Goal: Task Accomplishment & Management: Use online tool/utility

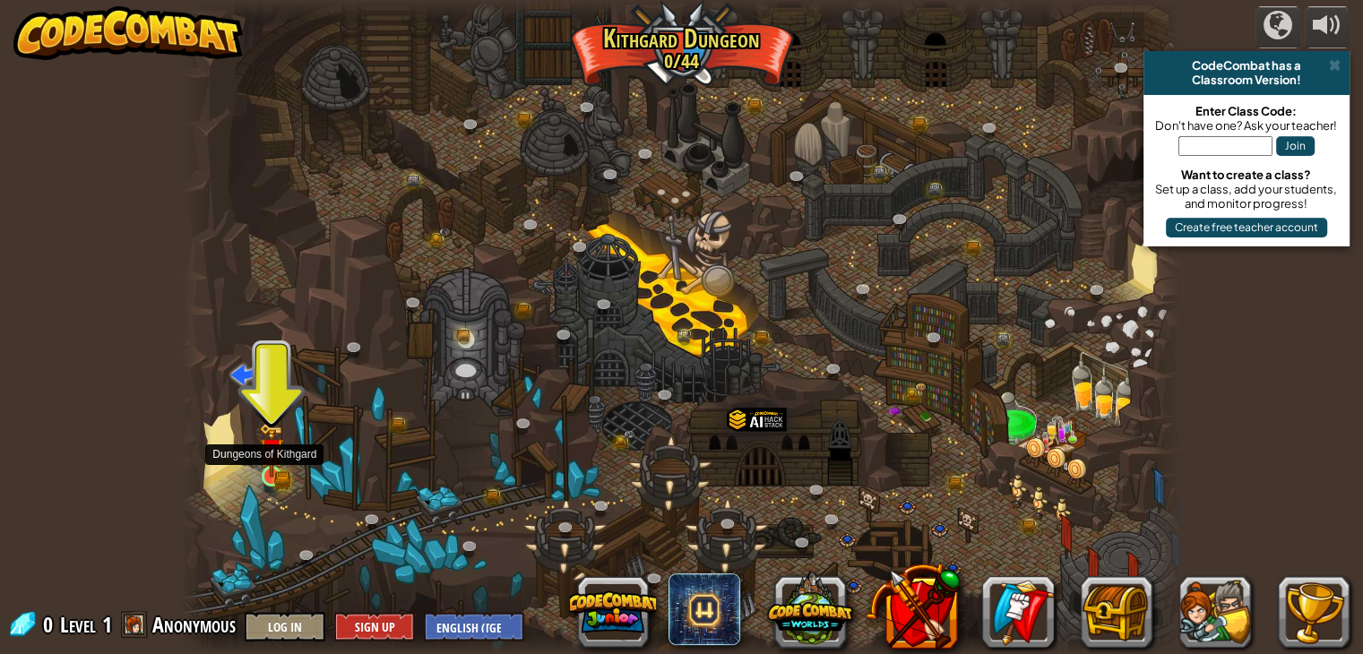
click at [279, 469] on img at bounding box center [271, 450] width 25 height 55
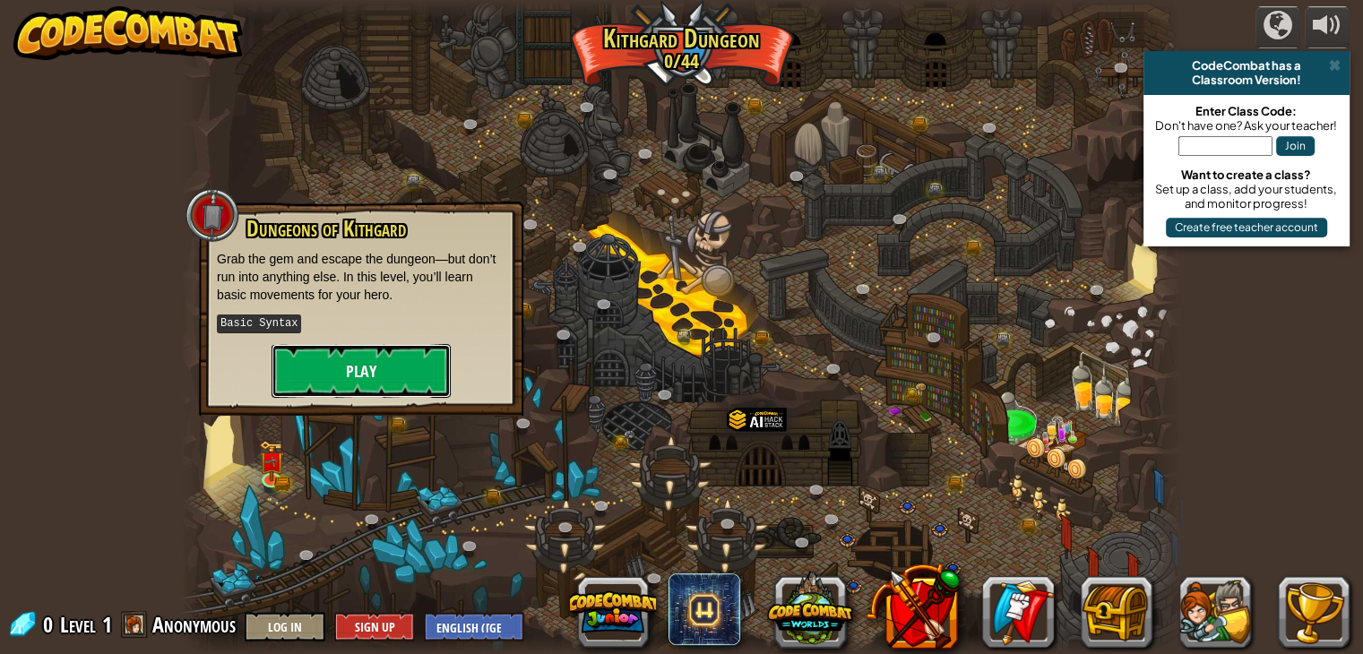
click at [359, 374] on button "Play" at bounding box center [361, 371] width 179 height 54
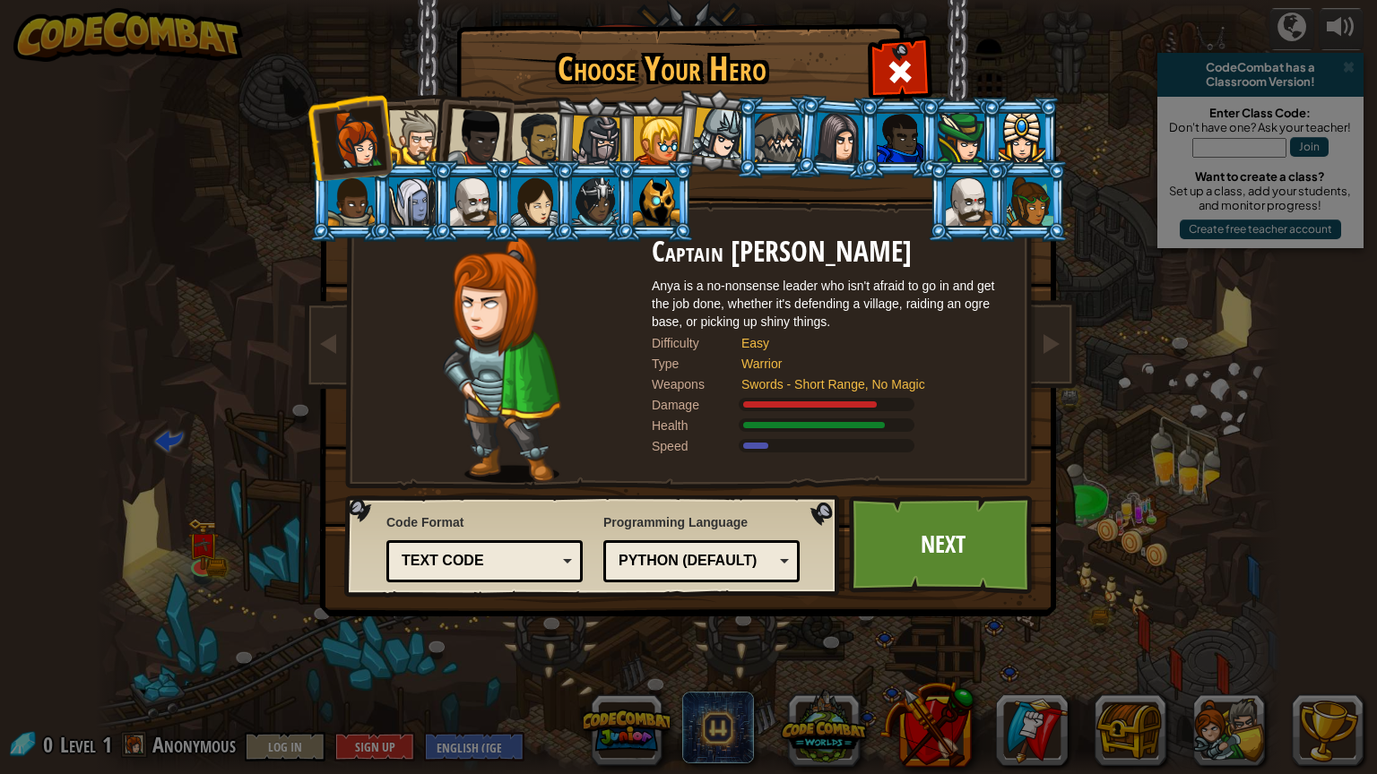
click at [601, 563] on div "Code Format Text code Blocks and code Blocks Blocks (Icons) Text code Blocks - …" at bounding box center [592, 545] width 485 height 91
click at [632, 565] on div "Python (Default)" at bounding box center [695, 561] width 155 height 21
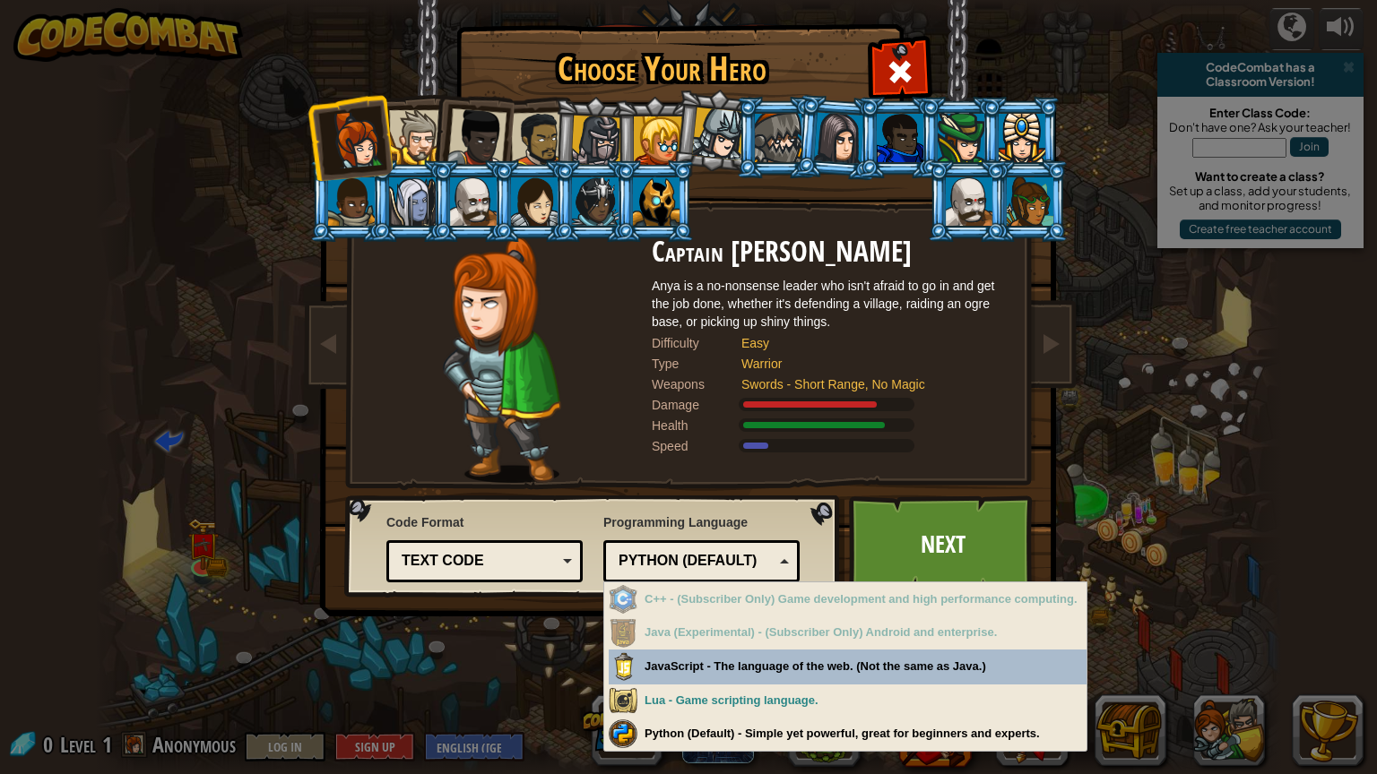
click at [531, 566] on div "Text code" at bounding box center [479, 561] width 155 height 21
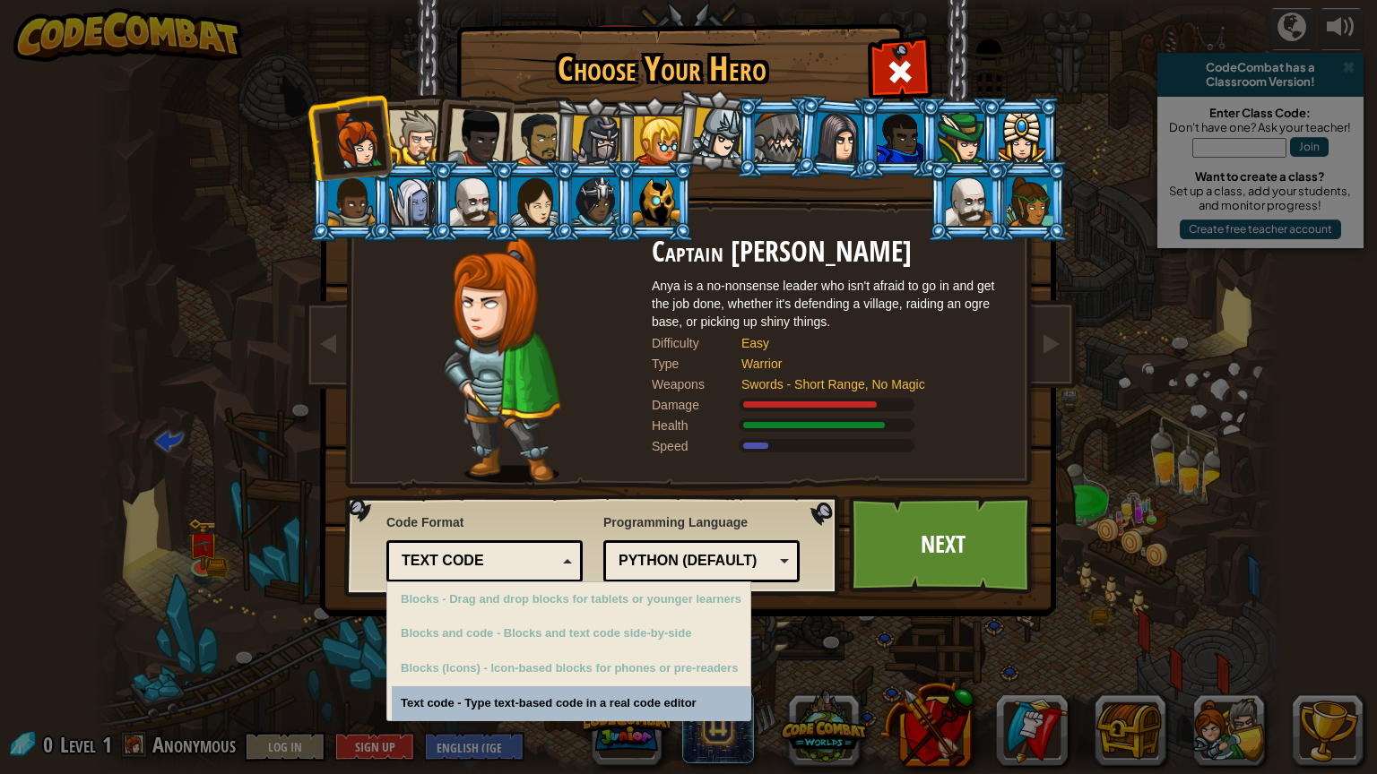
click at [706, 572] on div "Python (Default)" at bounding box center [701, 562] width 173 height 28
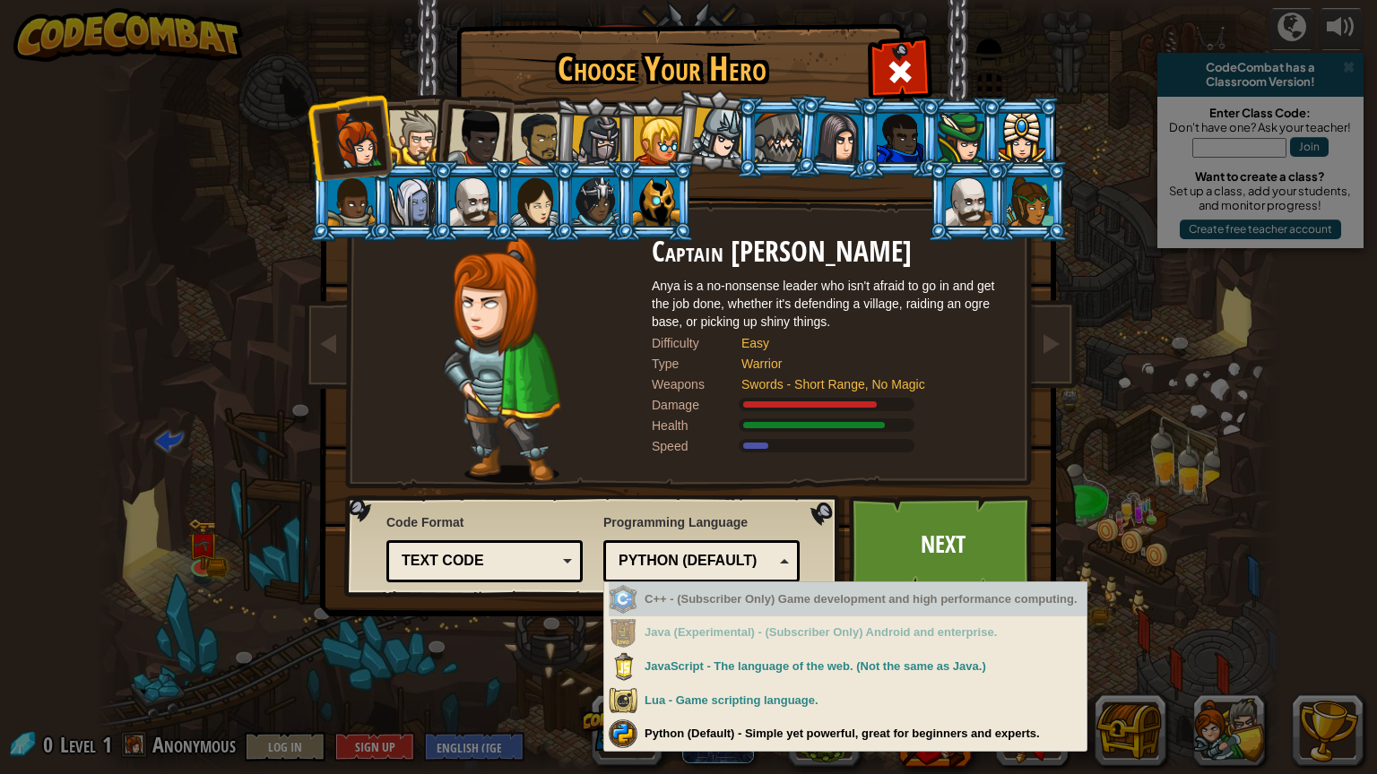
click at [720, 612] on div "C++ - (Subscriber Only) Game development and high performance computing." at bounding box center [848, 600] width 478 height 35
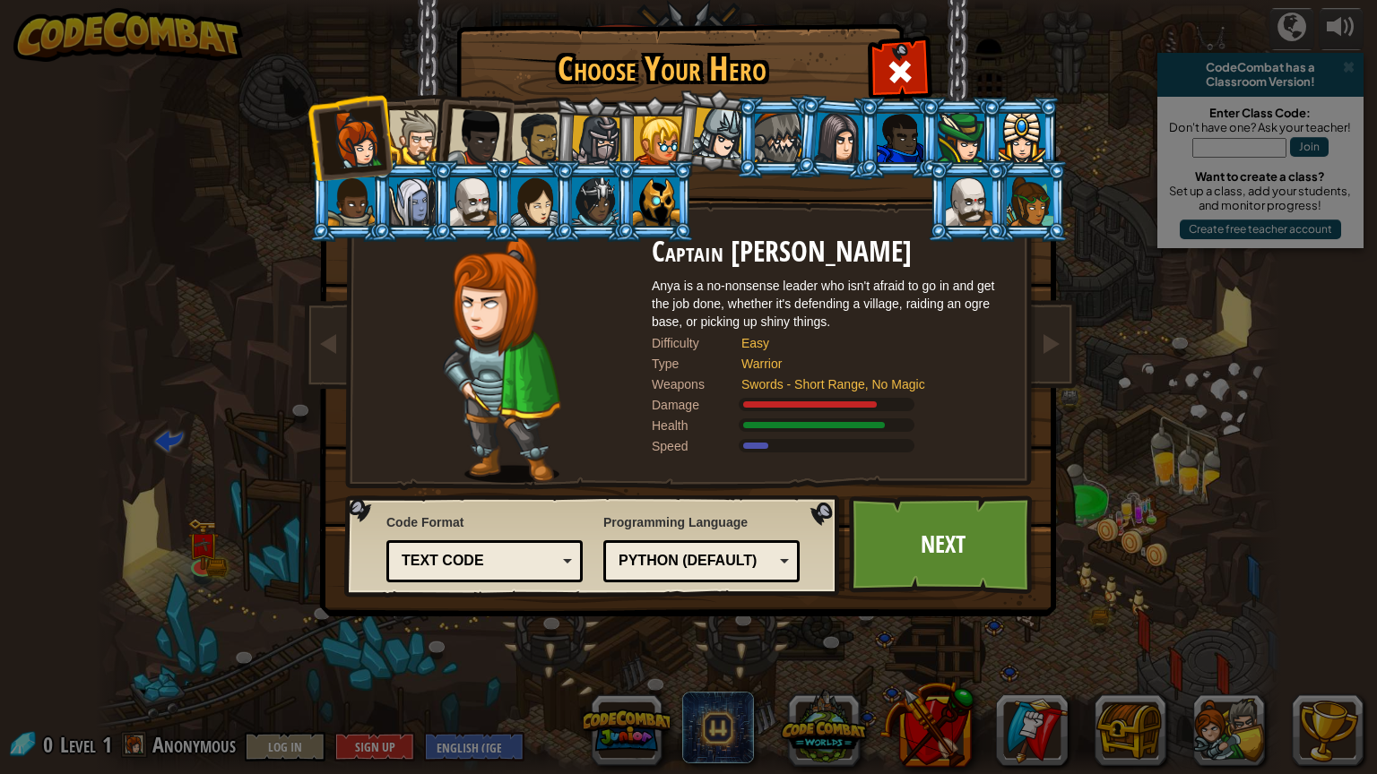
click at [783, 463] on div "Captain Anya Weston Anya is a no-nonsense leader who isn't afraid to go in and …" at bounding box center [831, 360] width 359 height 246
click at [756, 566] on div "Python (Default)" at bounding box center [695, 561] width 155 height 21
click at [549, 559] on div "Text code" at bounding box center [479, 561] width 155 height 21
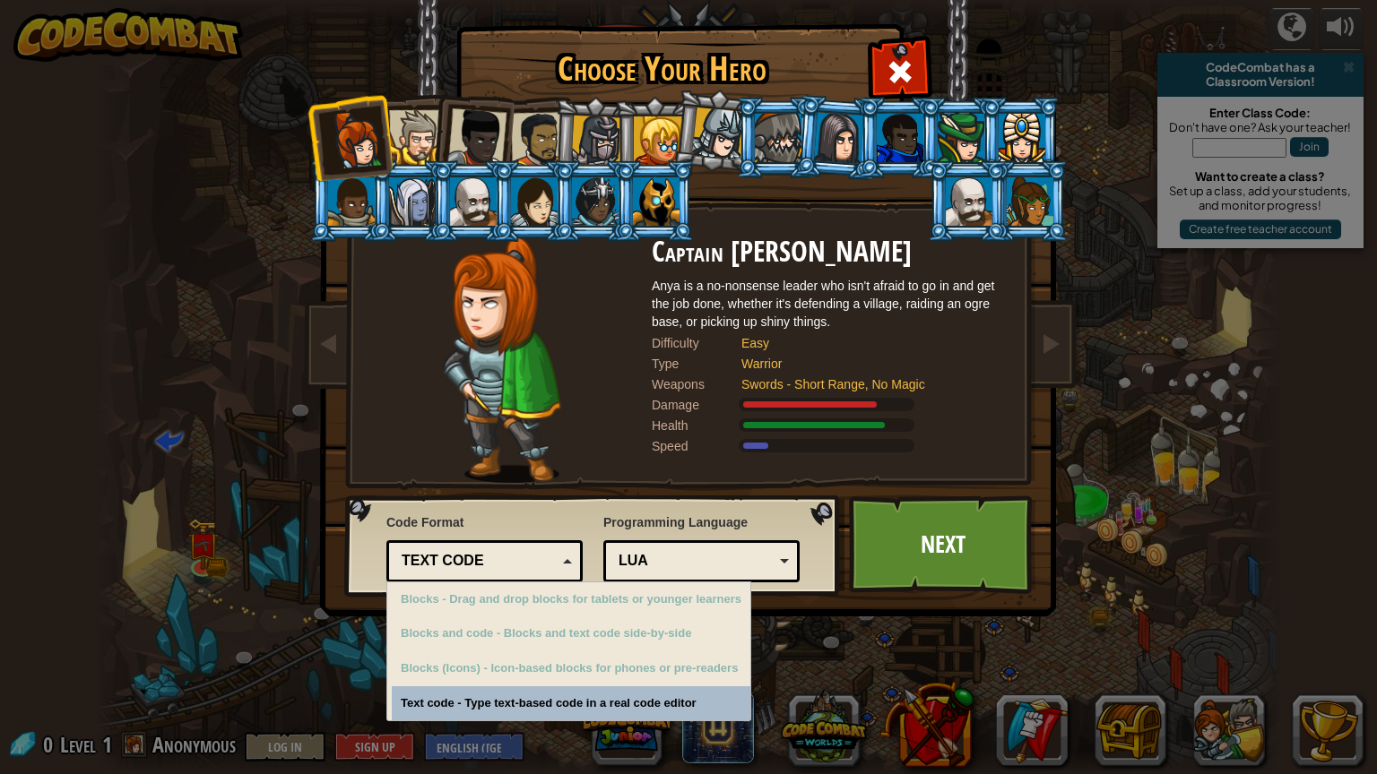
click at [549, 563] on div "Text code" at bounding box center [479, 561] width 155 height 21
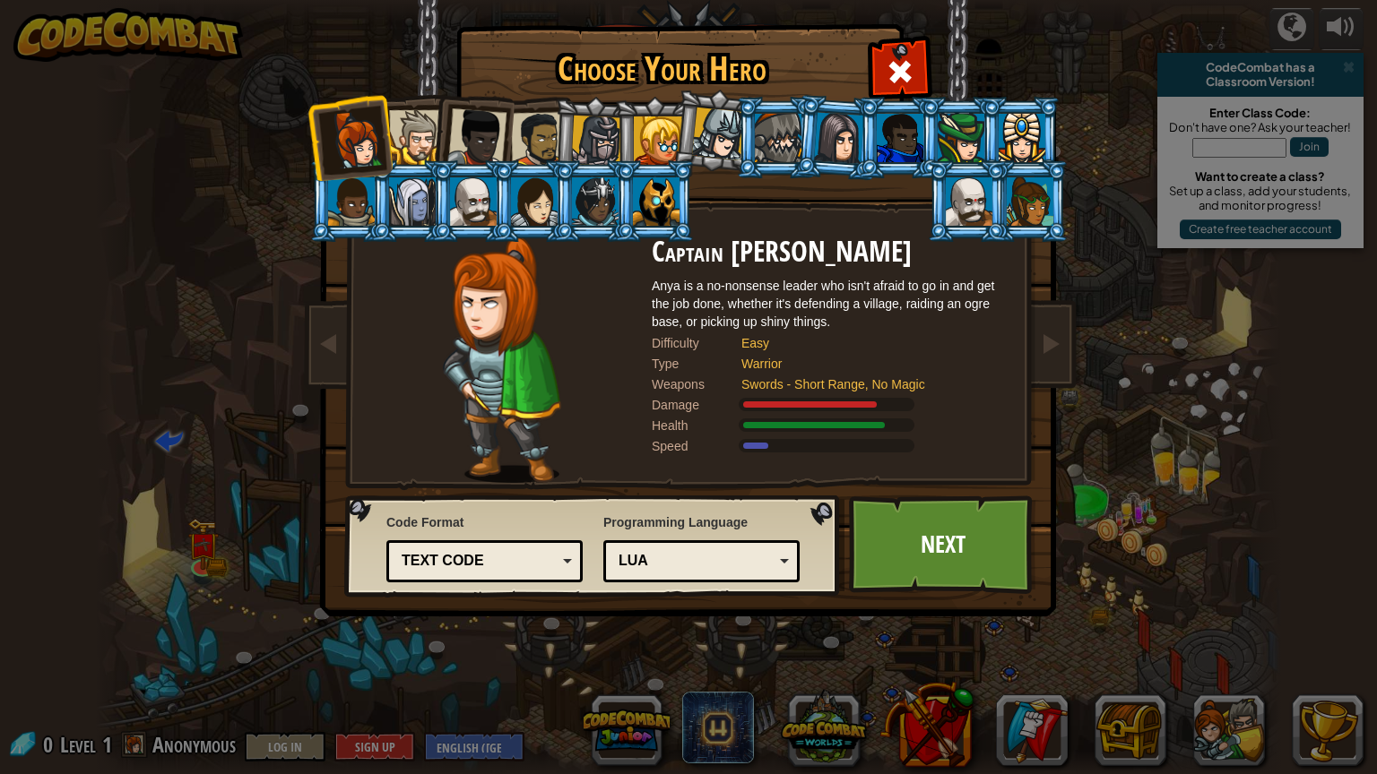
click at [1280, 18] on div "Choose Your Hero 0 Captain Anya Weston Anya is a no-nonsense leader who isn't a…" at bounding box center [688, 387] width 1377 height 774
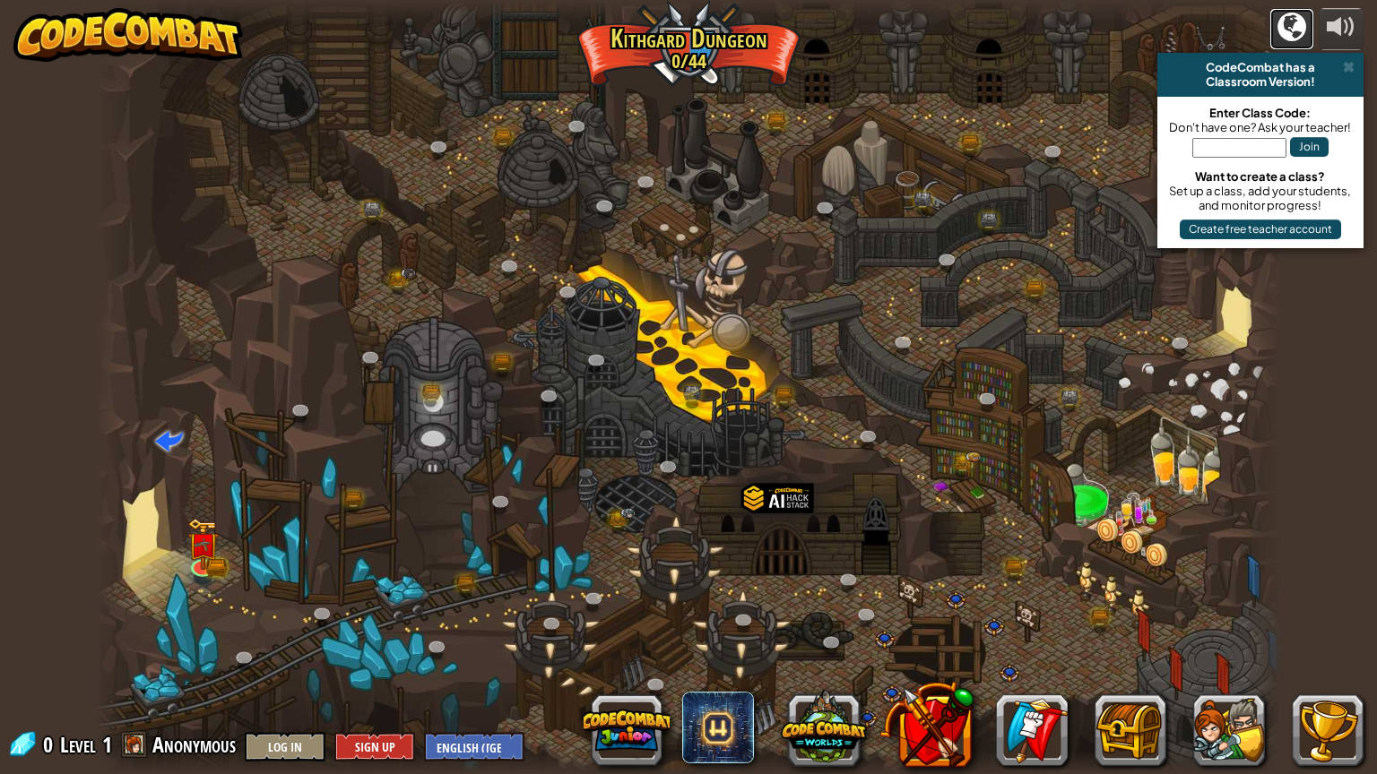
click at [1284, 30] on div at bounding box center [1291, 27] width 29 height 29
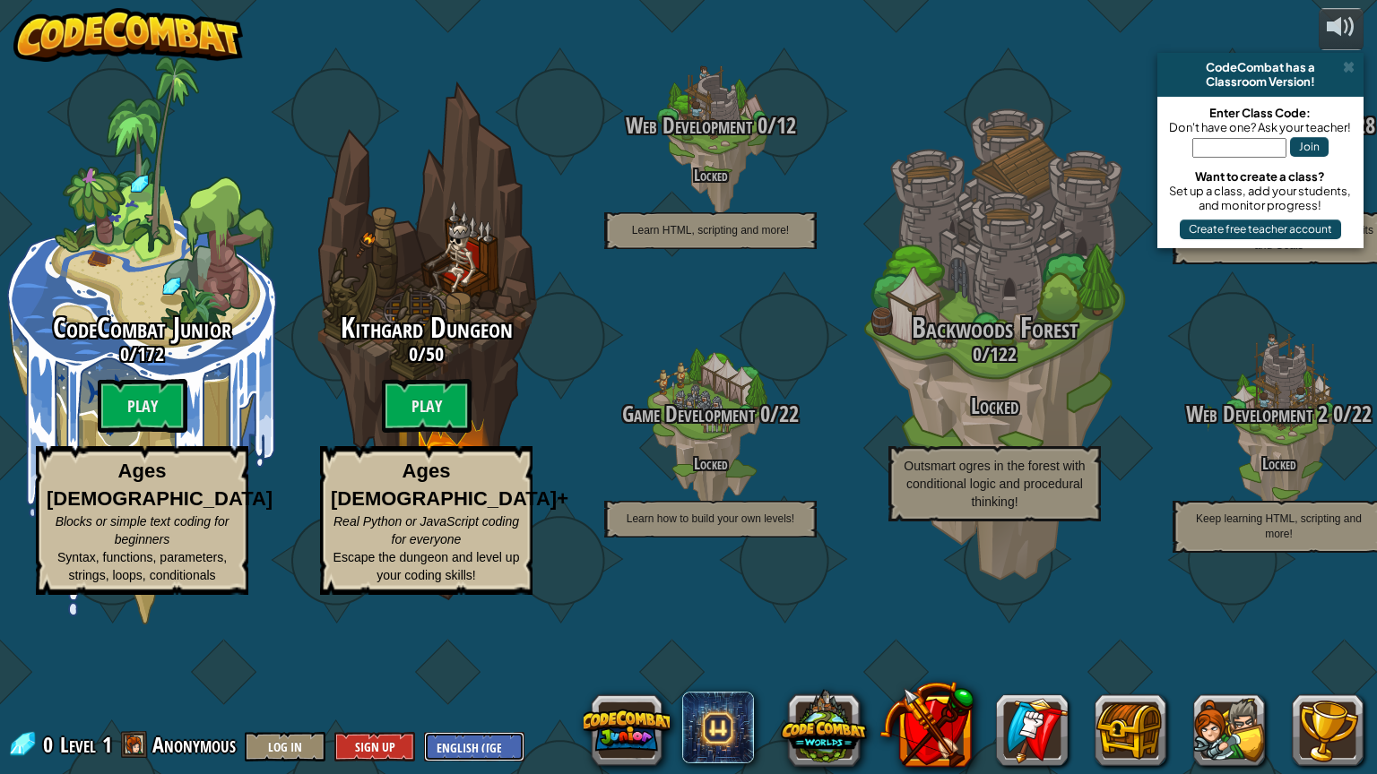
click at [468, 653] on select "English (US) English (UK) 简体中文 繁體中文 русский español (ES) español (América Latin…" at bounding box center [474, 747] width 100 height 30
select select "zh-HANS"
click at [424, 653] on select "English (US) English (UK) 简体中文 繁體中文 русский español (ES) español (América Latin…" at bounding box center [474, 747] width 100 height 30
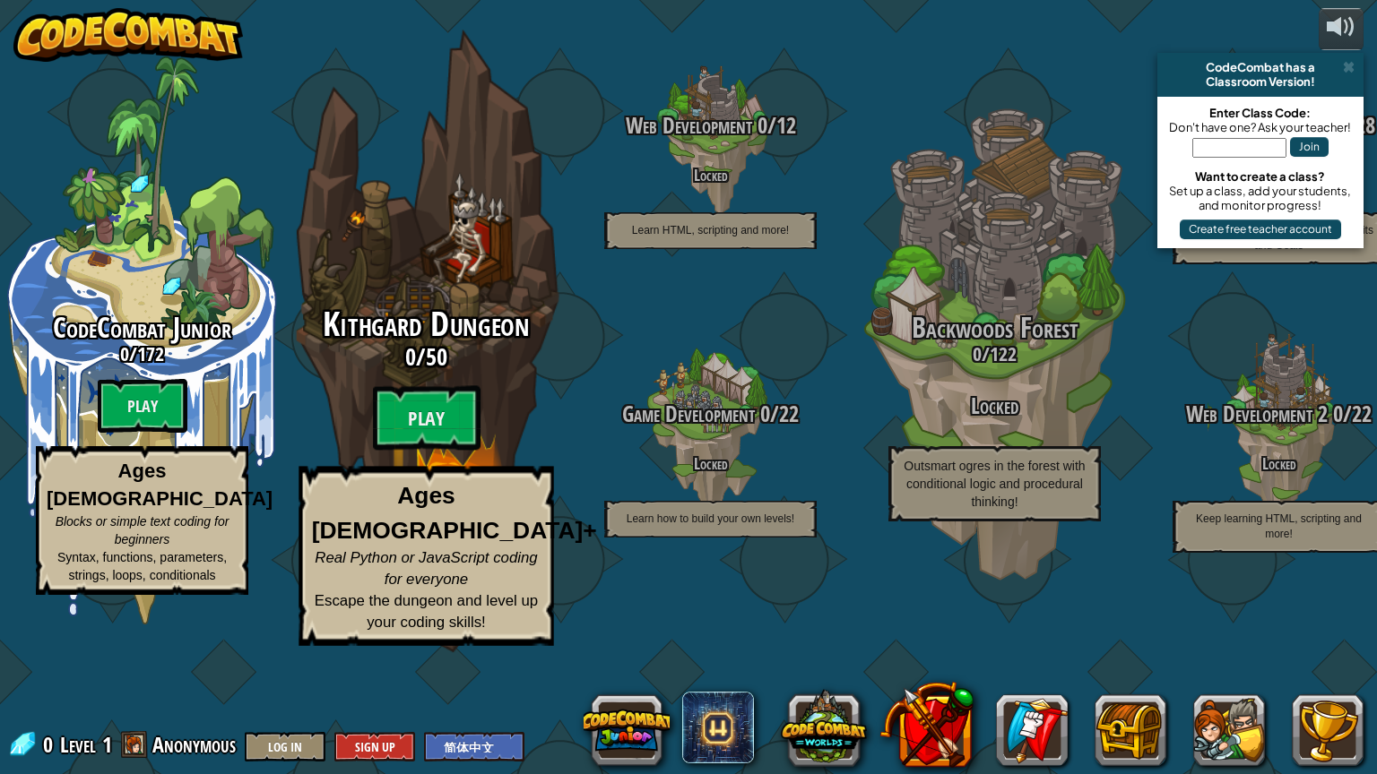
select select "zh-HANS"
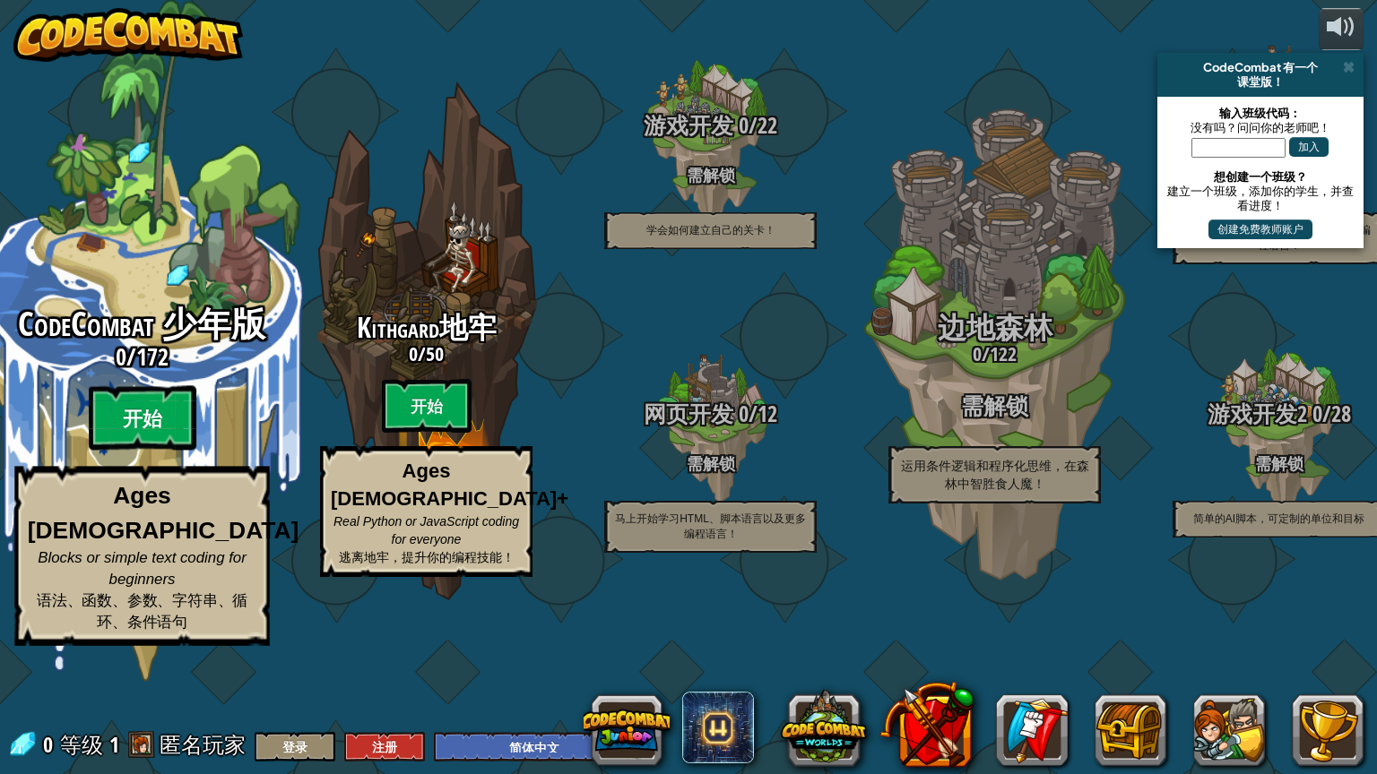
click at [163, 451] on btn "开始" at bounding box center [143, 418] width 108 height 65
select select "zh-HANS"
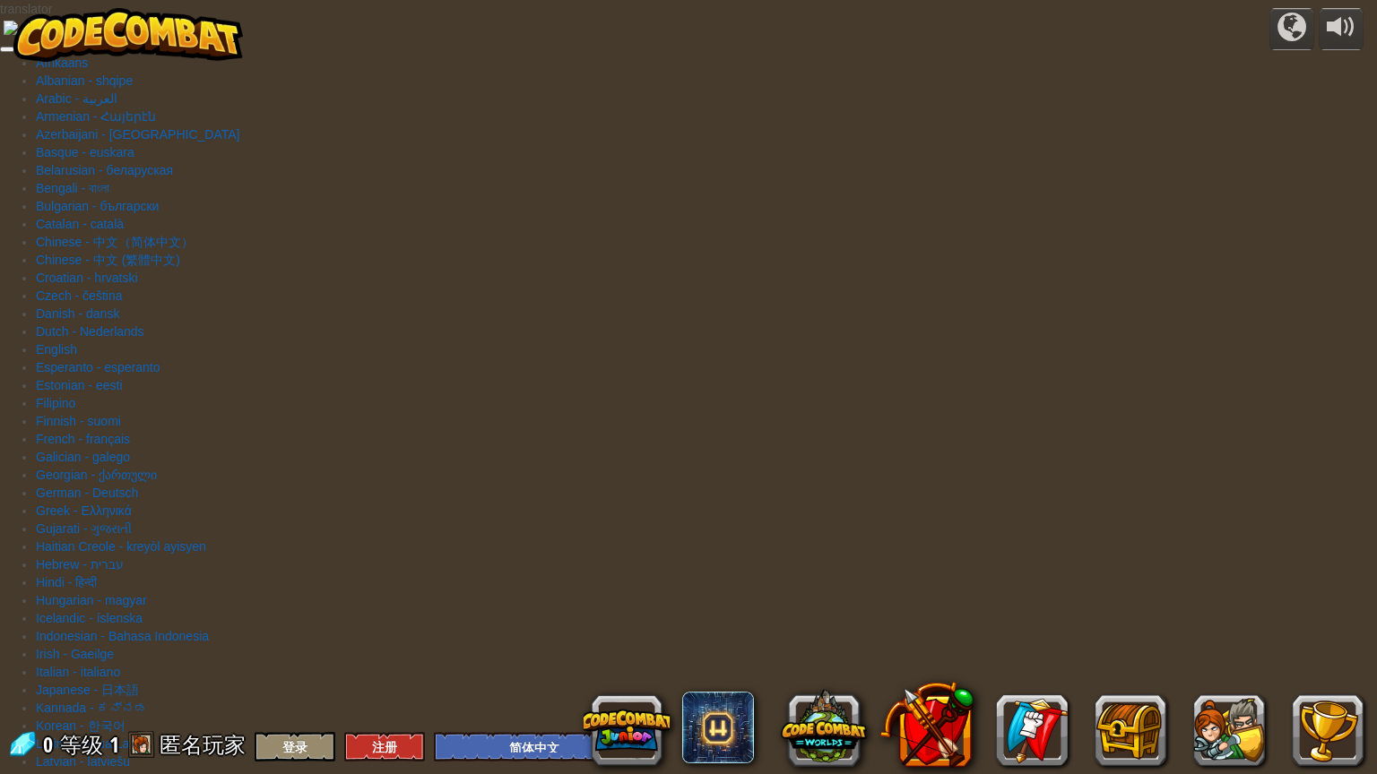
select select "zh-HANS"
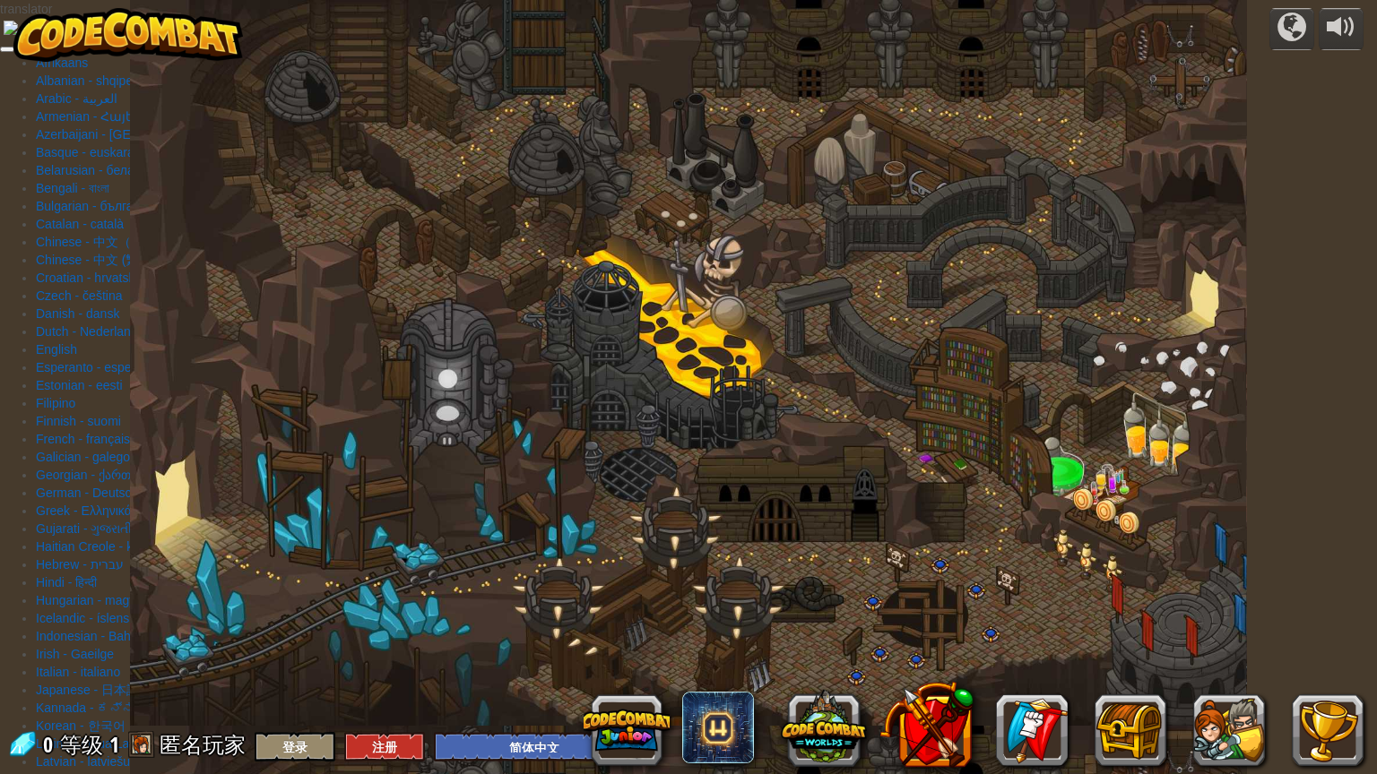
select select "zh-HANS"
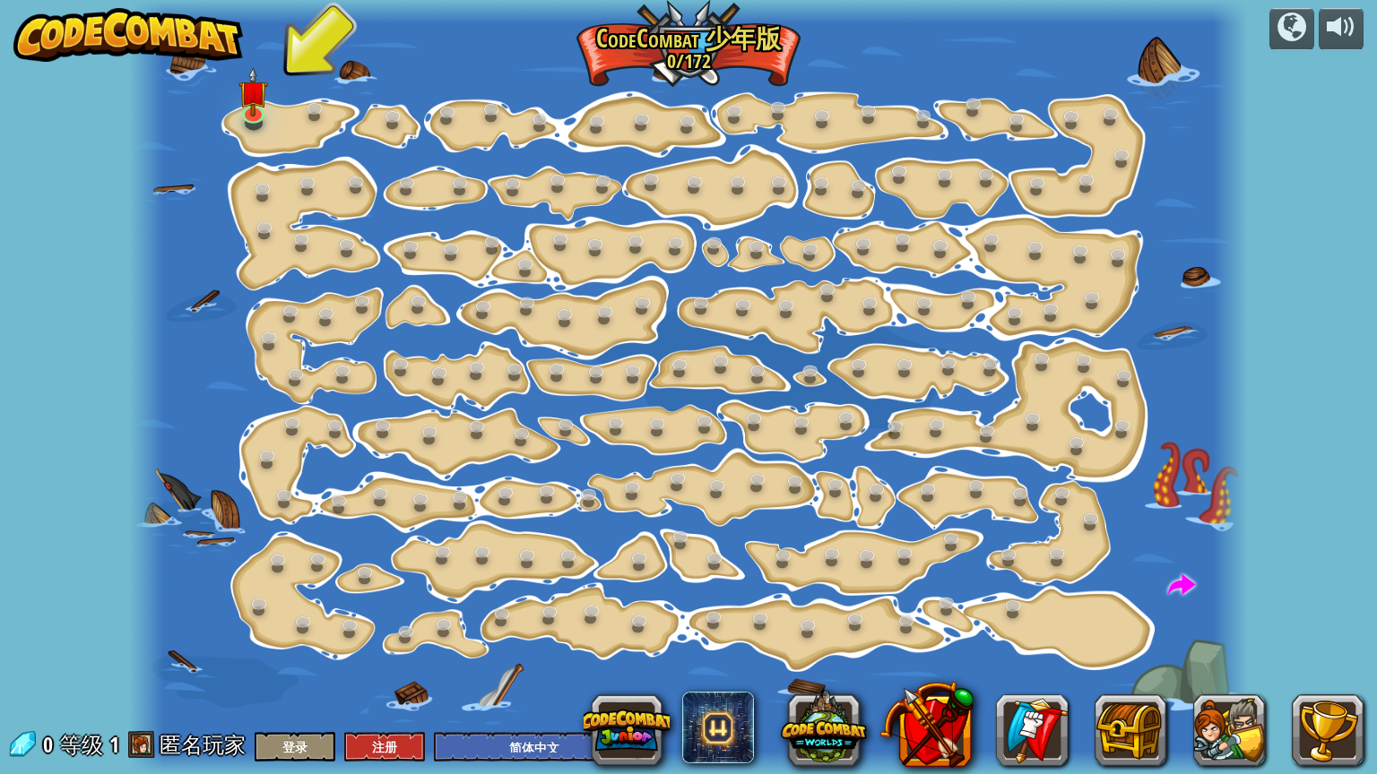
click at [274, 142] on div at bounding box center [688, 387] width 1116 height 774
click at [304, 117] on link at bounding box center [317, 110] width 36 height 36
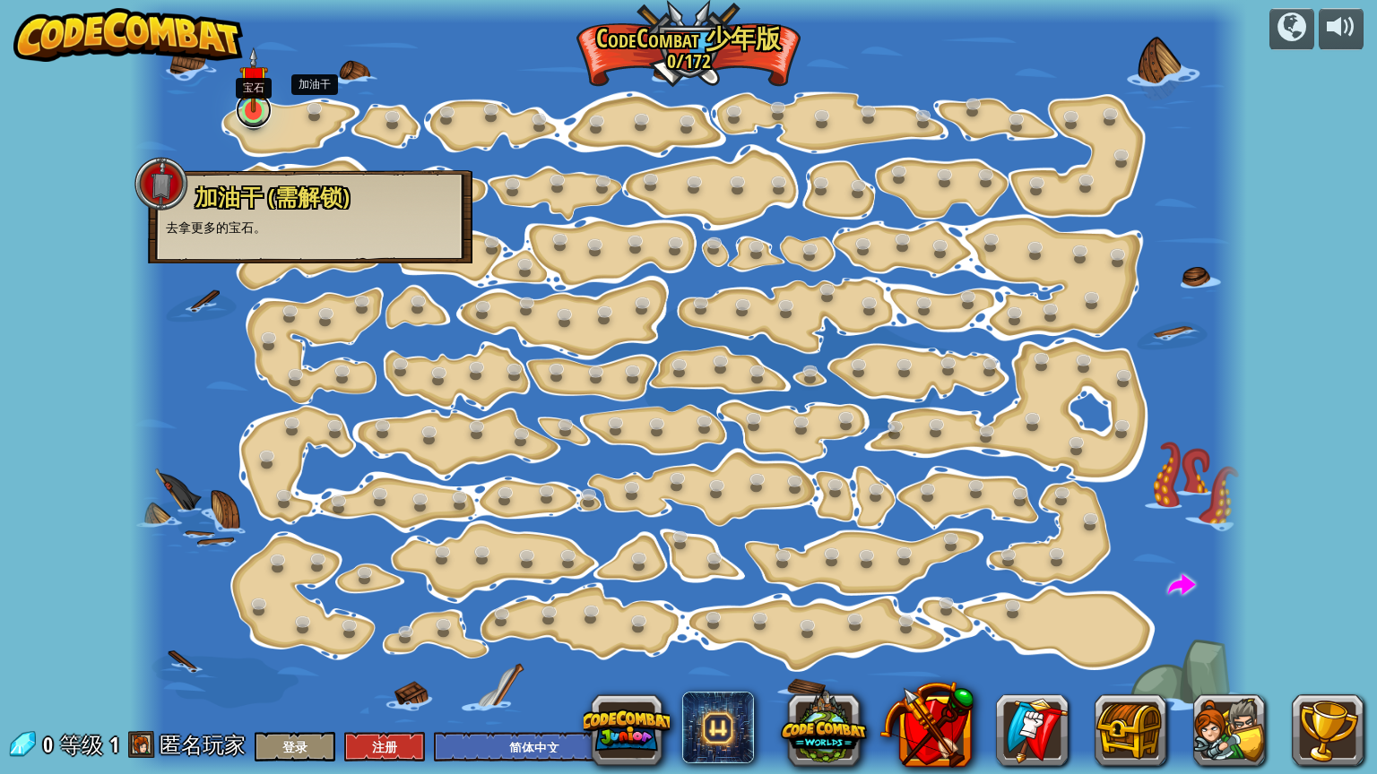
click at [254, 117] on link at bounding box center [254, 110] width 36 height 36
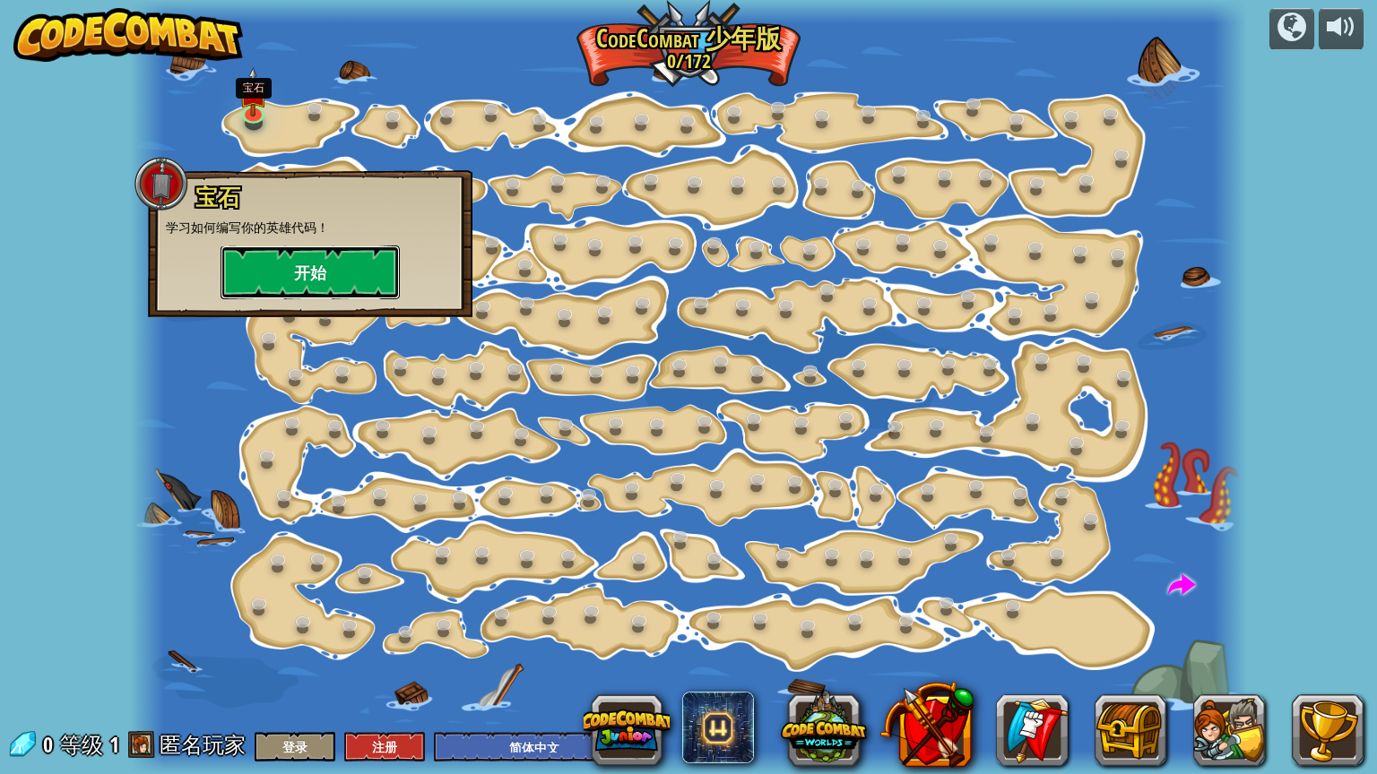
click at [265, 247] on button "开始" at bounding box center [309, 273] width 179 height 54
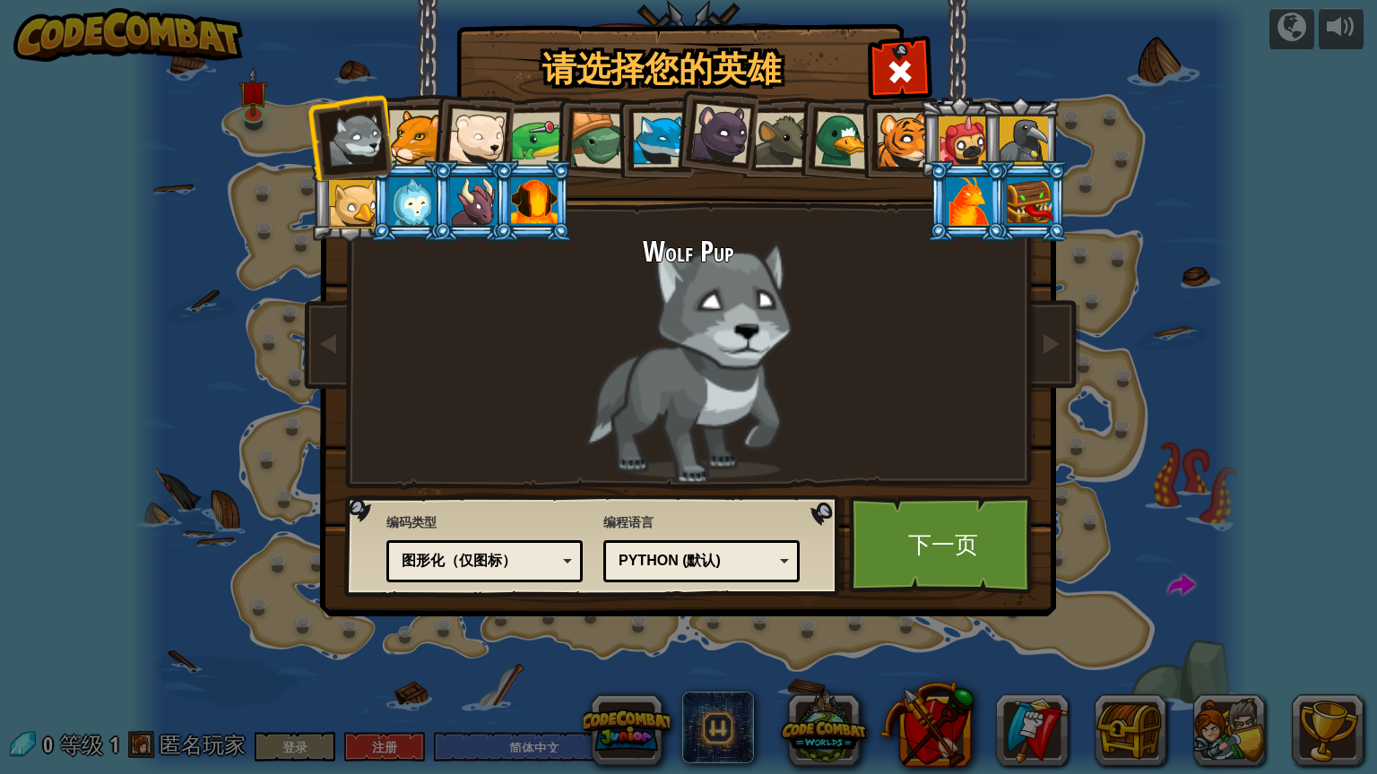
click at [656, 559] on div "Python (默认)" at bounding box center [695, 561] width 155 height 21
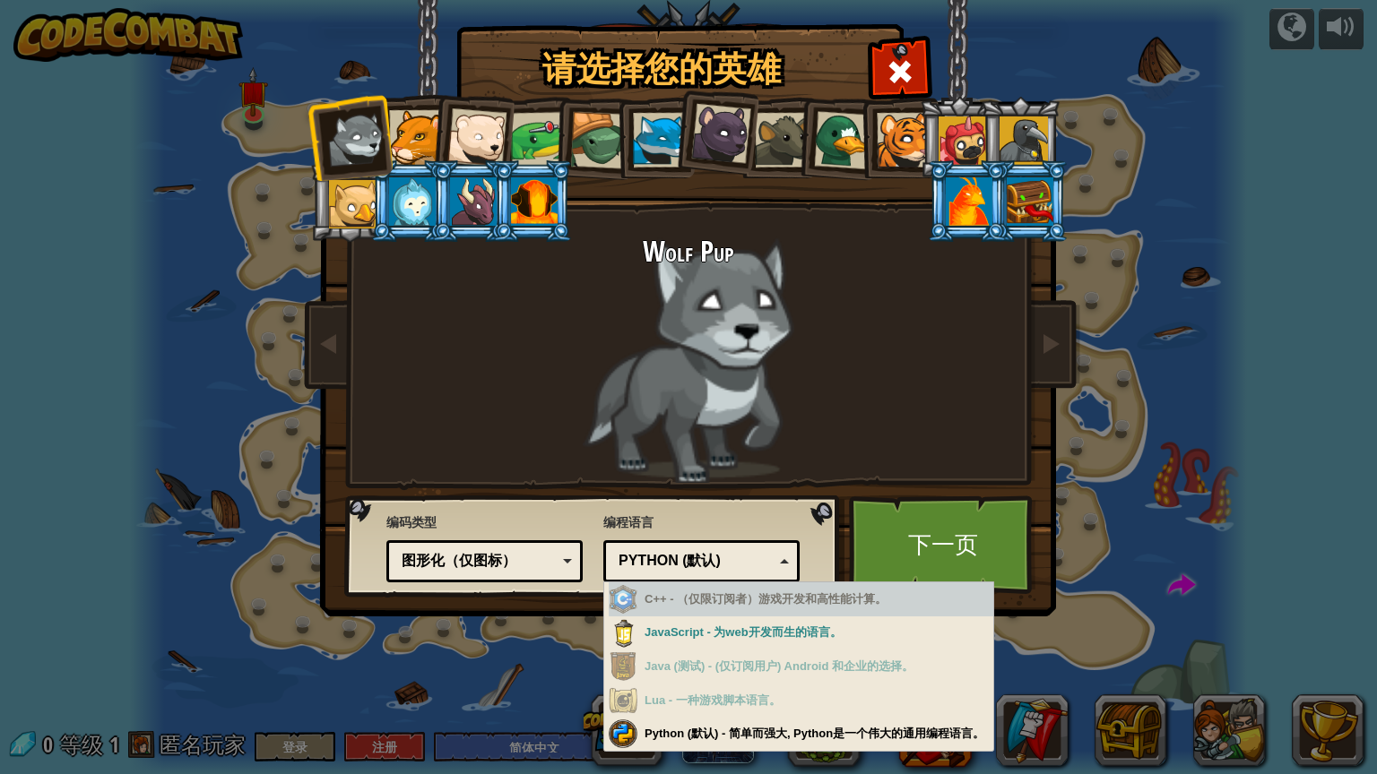
click at [427, 137] on div at bounding box center [416, 137] width 55 height 55
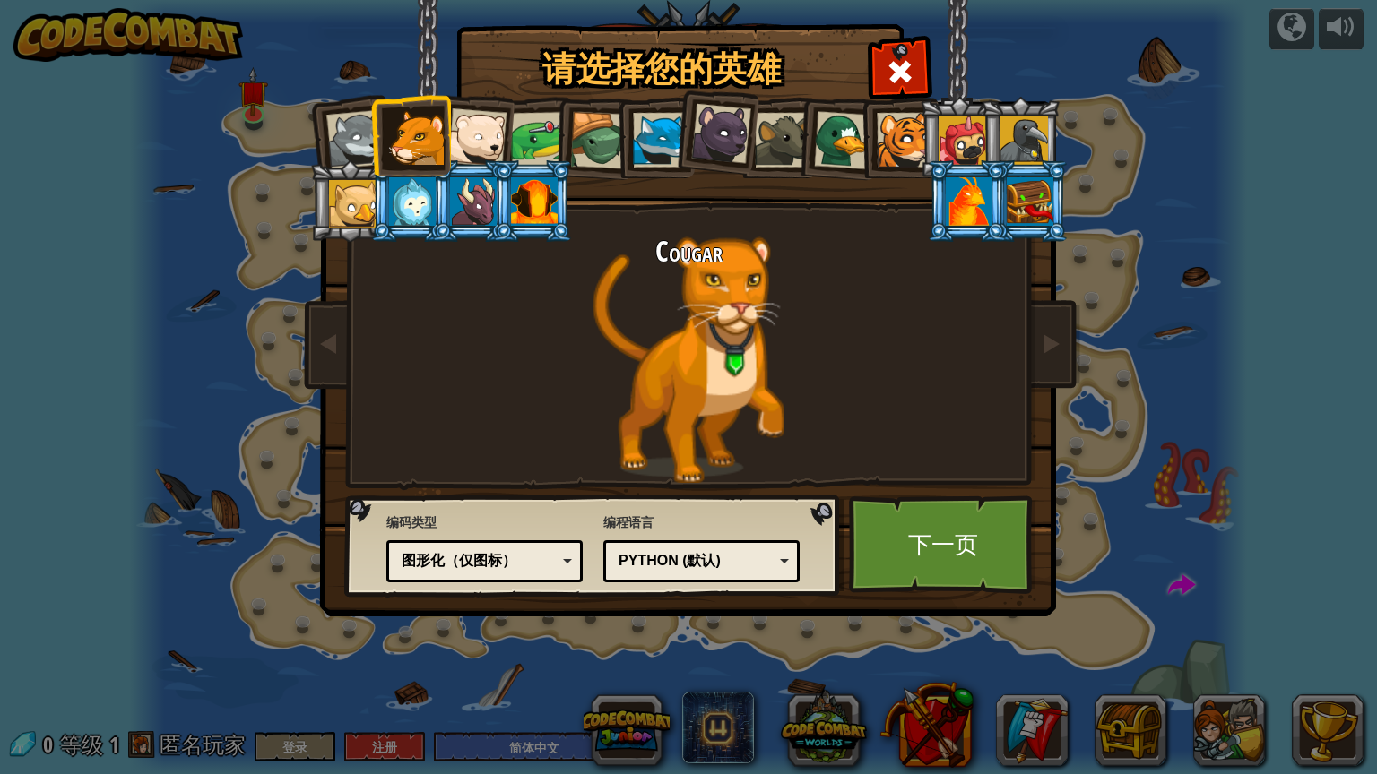
click at [702, 569] on div "Python (默认)" at bounding box center [695, 561] width 155 height 21
click at [455, 108] on li at bounding box center [472, 135] width 88 height 88
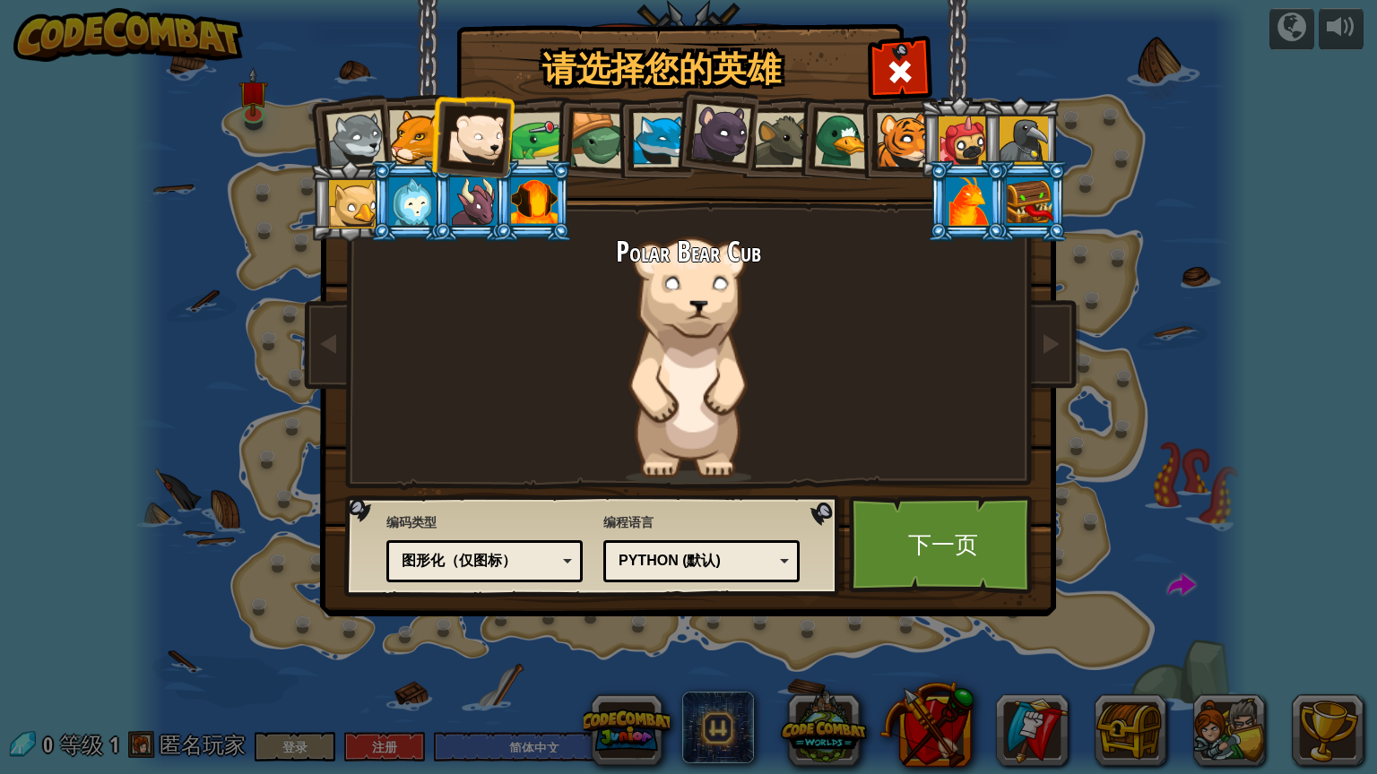
click at [738, 517] on span "编程语言" at bounding box center [701, 523] width 196 height 18
click at [735, 554] on div "Python (默认)" at bounding box center [695, 561] width 155 height 21
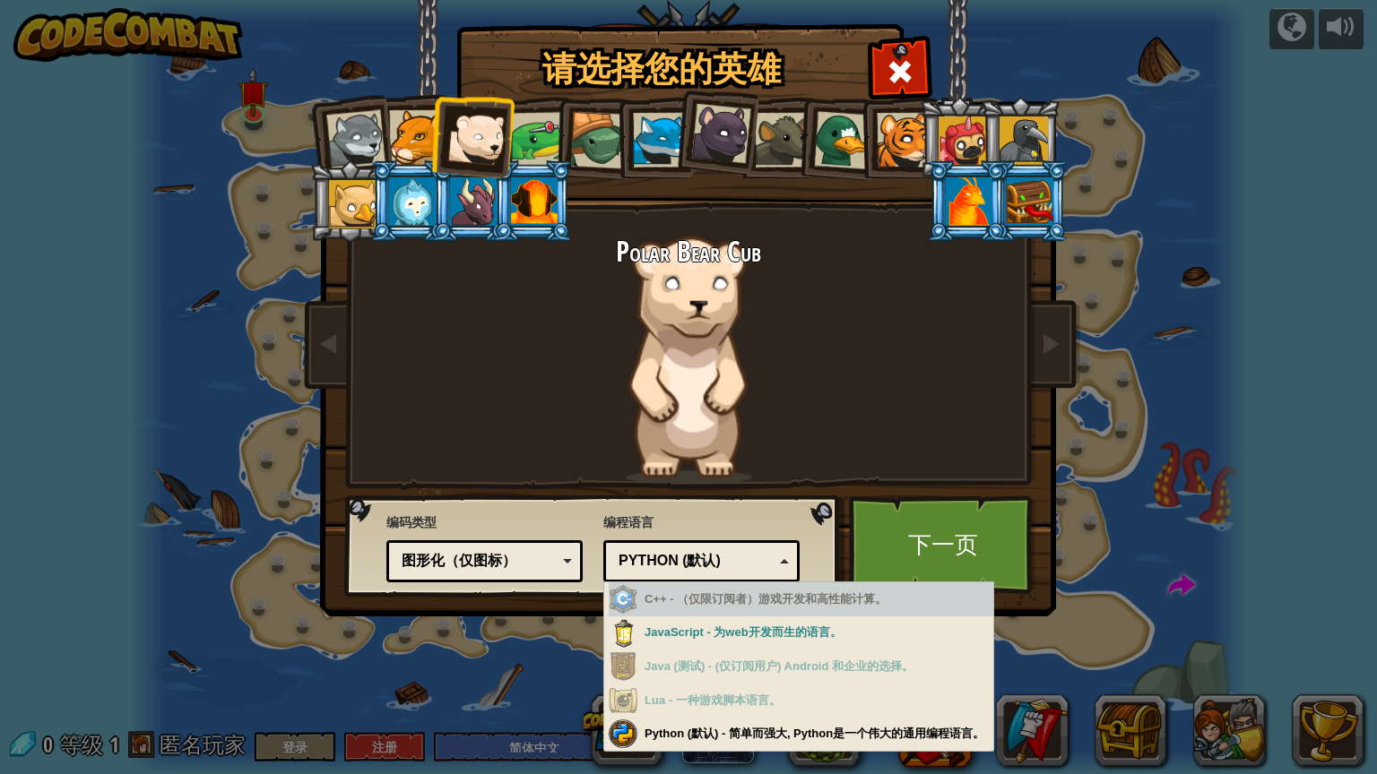
click at [542, 134] on div at bounding box center [539, 140] width 56 height 56
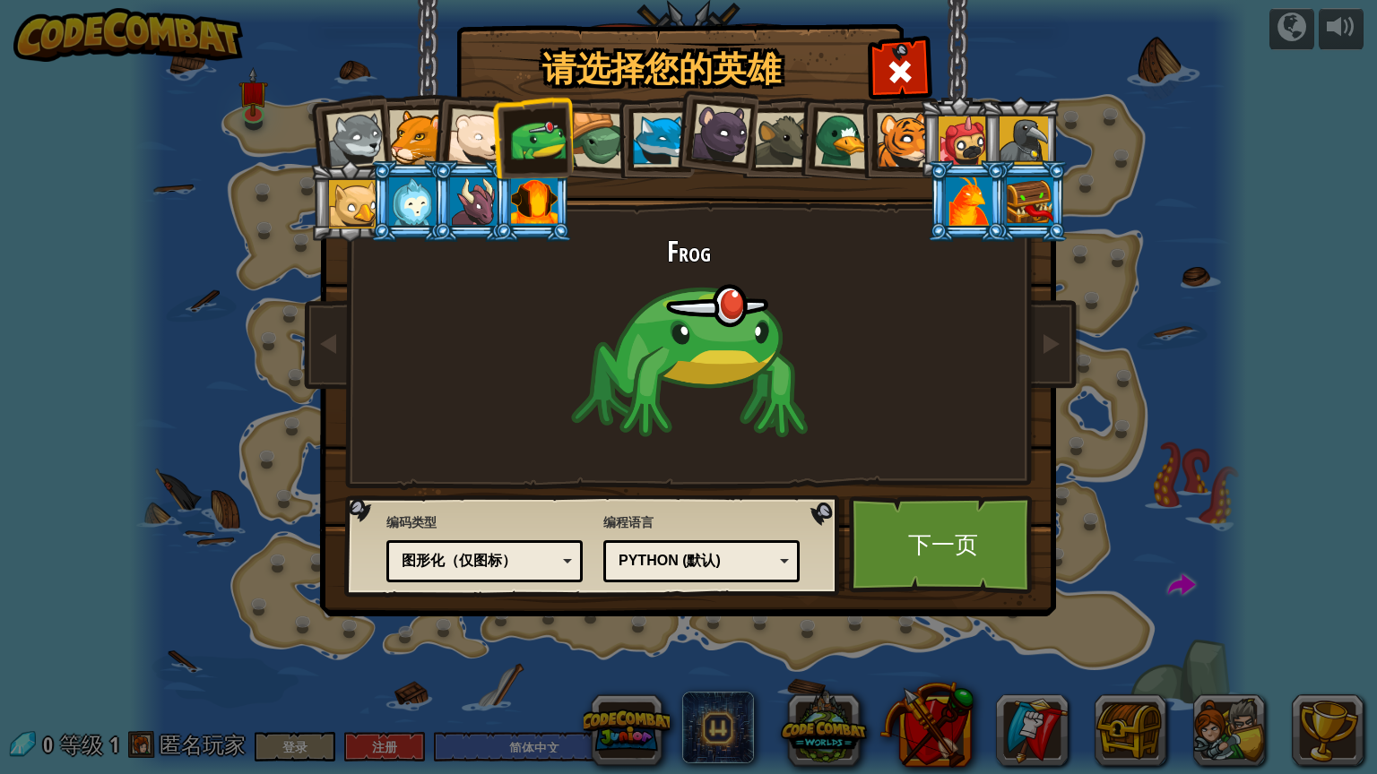
click at [836, 153] on div at bounding box center [843, 140] width 58 height 58
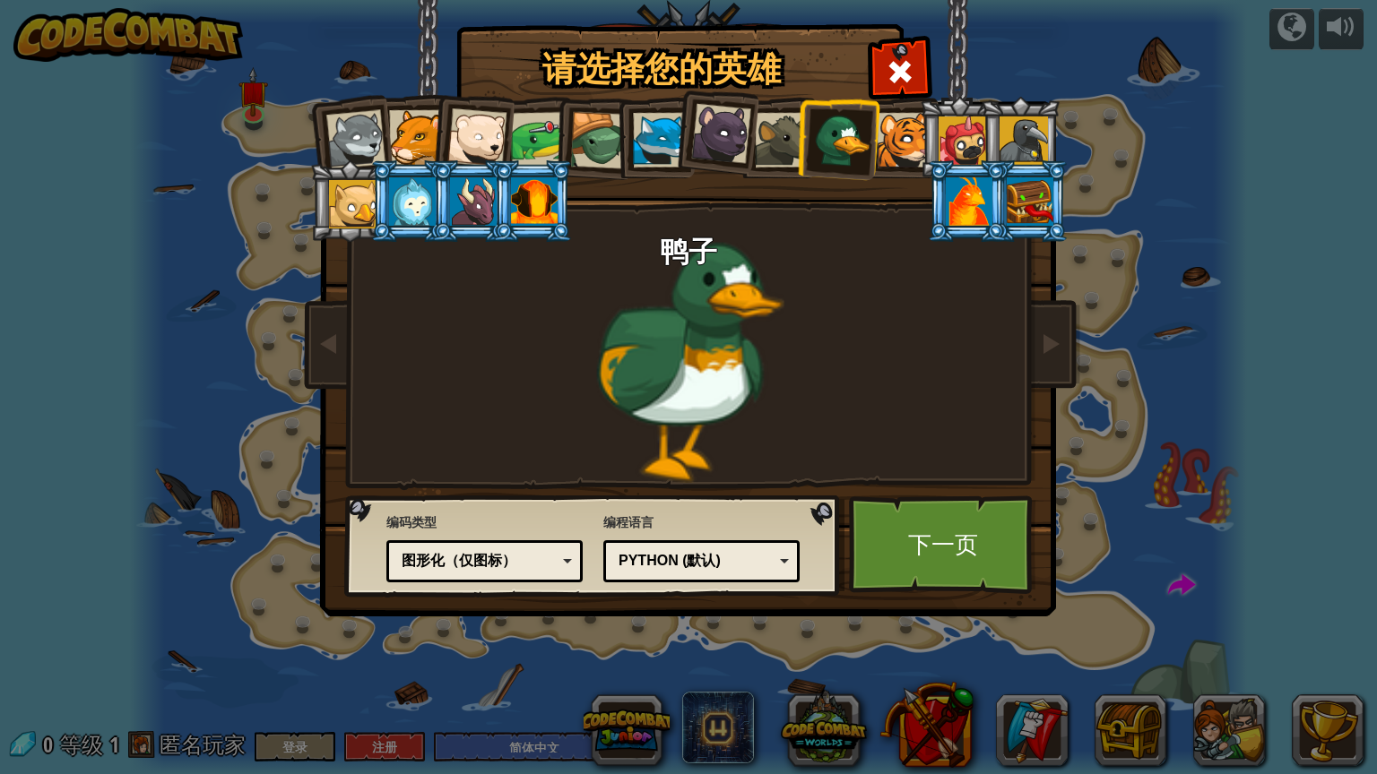
click at [548, 154] on div at bounding box center [539, 140] width 56 height 56
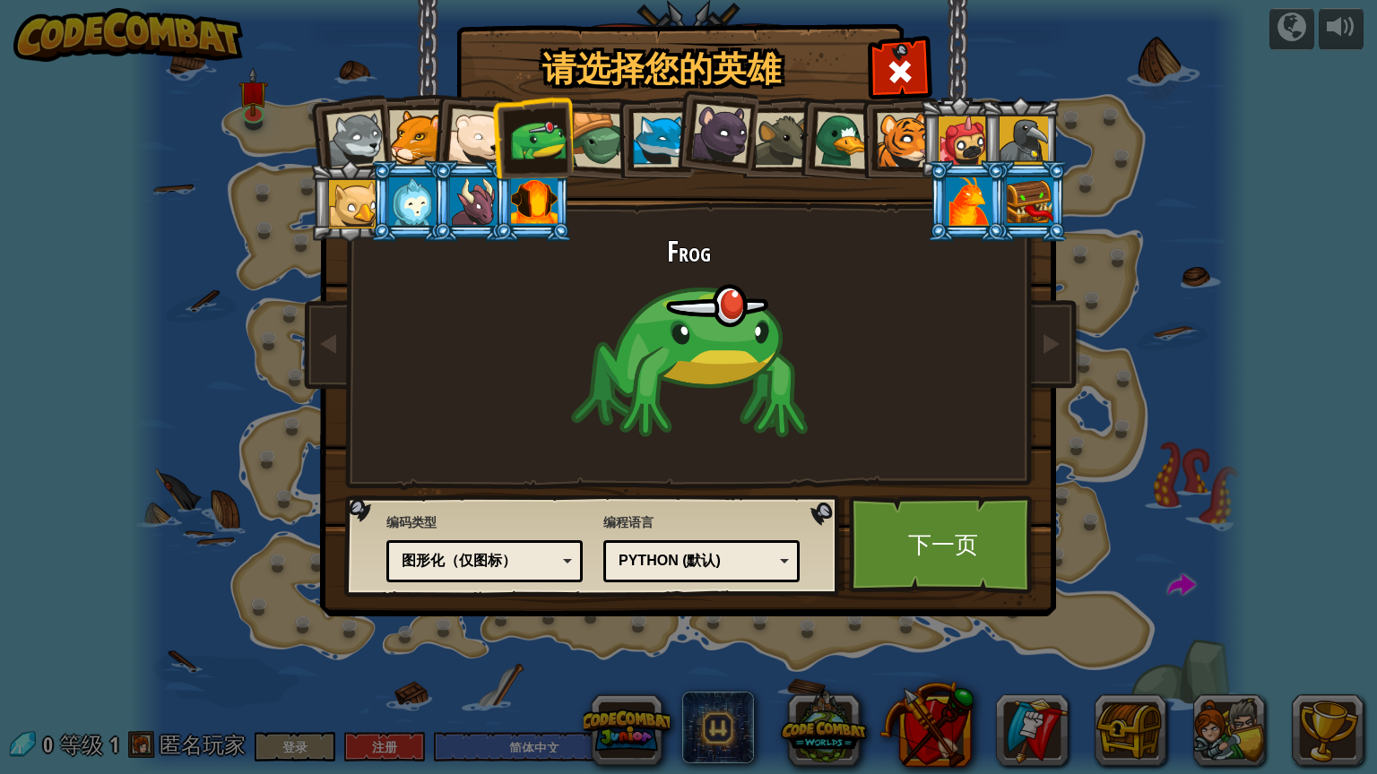
click at [701, 558] on div "Python (默认)" at bounding box center [695, 561] width 155 height 21
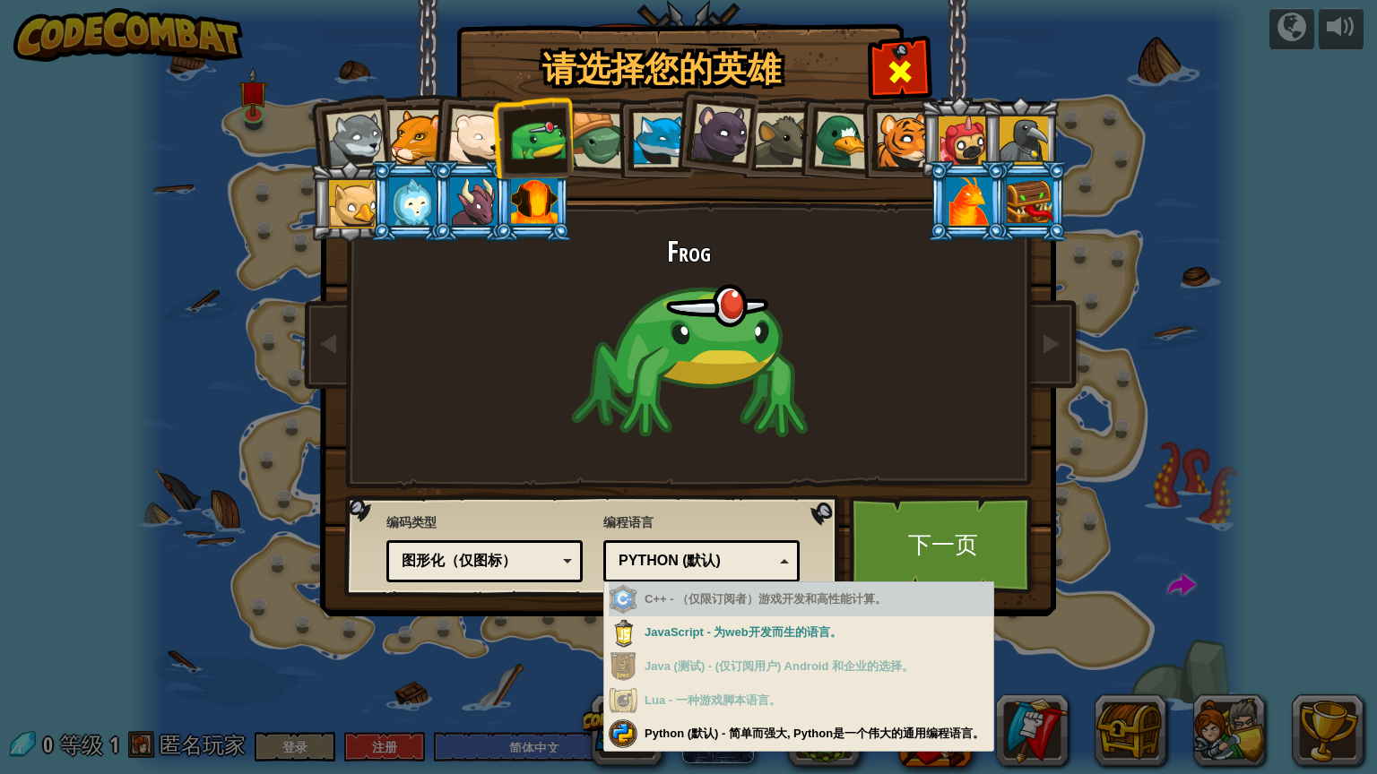
click at [893, 50] on div at bounding box center [899, 69] width 56 height 56
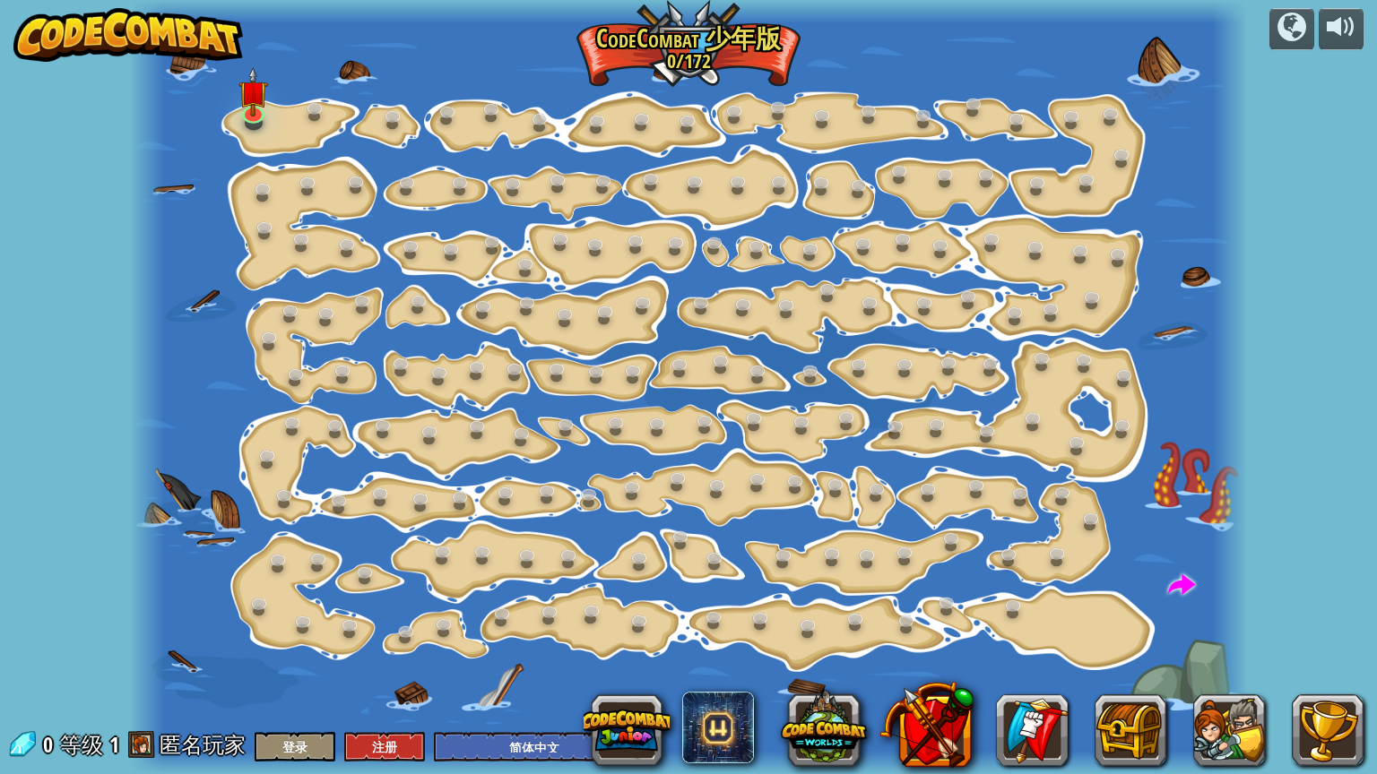
click at [202, 90] on div at bounding box center [688, 387] width 1116 height 774
click at [735, 81] on div at bounding box center [688, 387] width 1116 height 774
click at [1335, 98] on div "powered by 逐步变化 (需解锁) 更改步骤参数。 聪明行动 (需解锁) 现在我们真的在走路了！ 加油干 (需解锁) 去拿更多的宝石。 闪亮 (需解锁…" at bounding box center [688, 387] width 1377 height 774
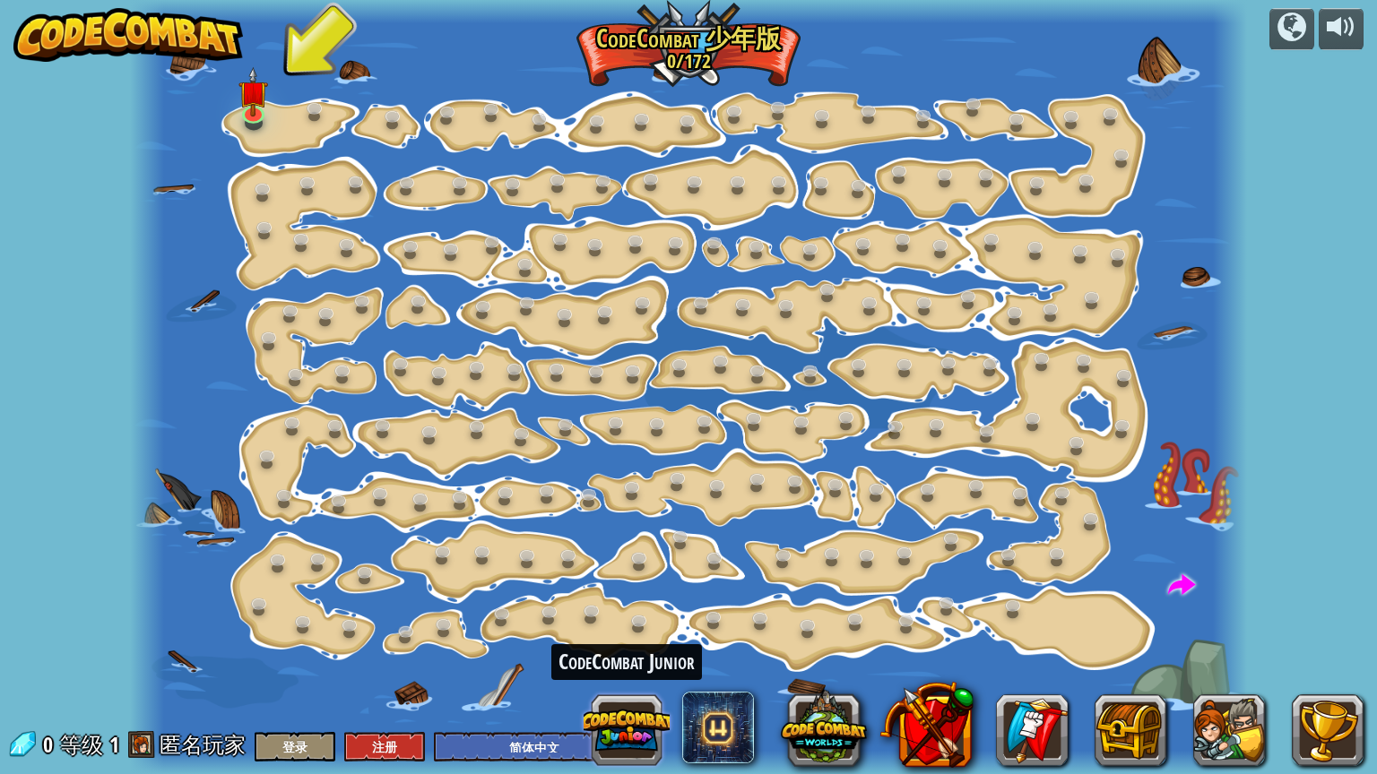
click at [640, 653] on button at bounding box center [626, 730] width 86 height 86
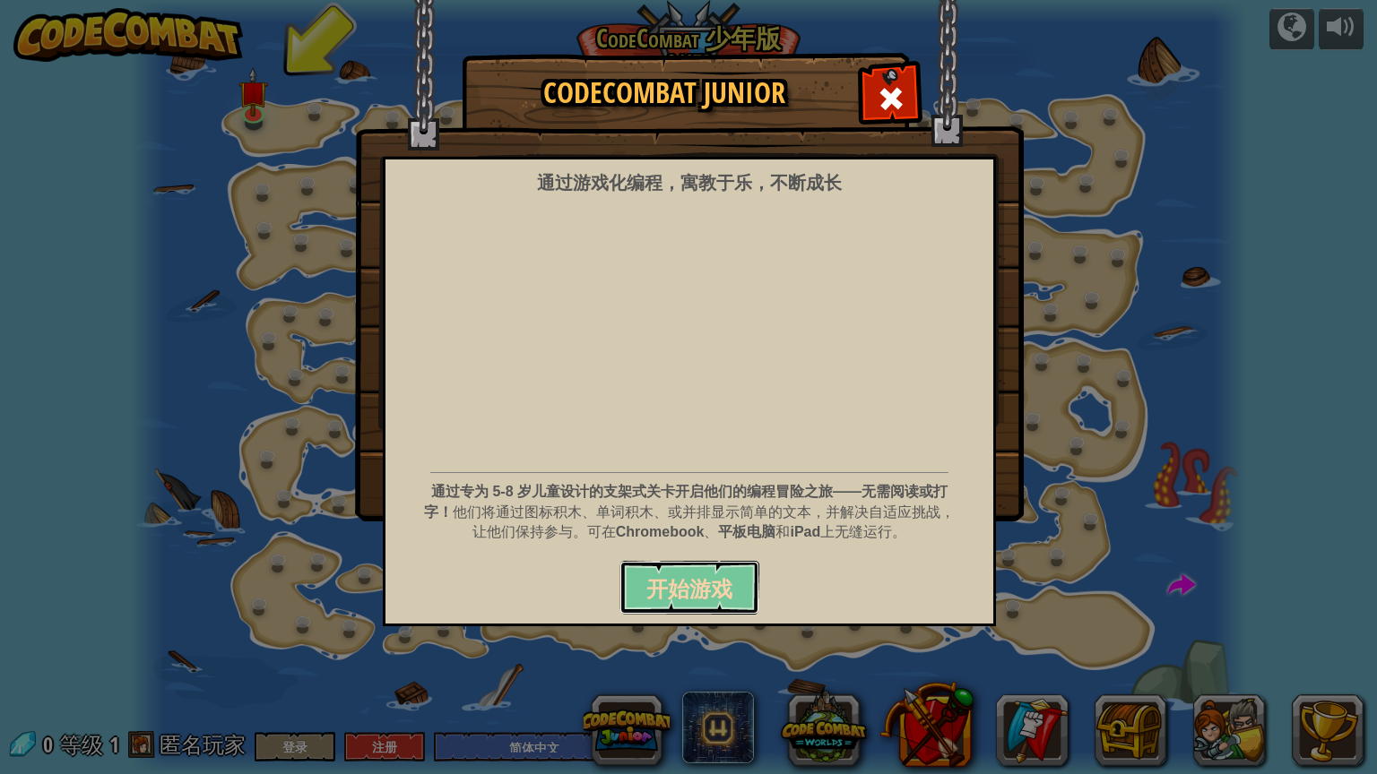
click at [661, 581] on span "开始游戏" at bounding box center [689, 589] width 86 height 29
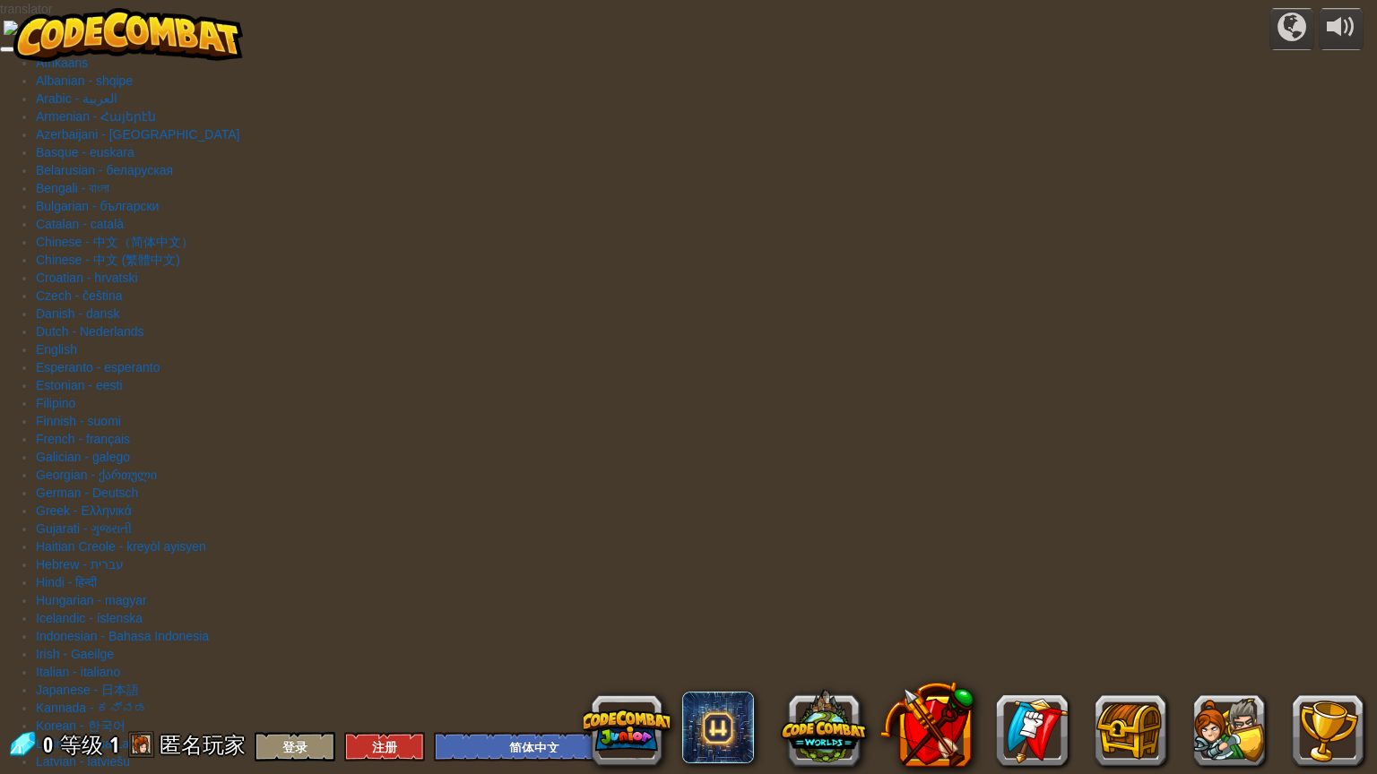
select select "zh-HANS"
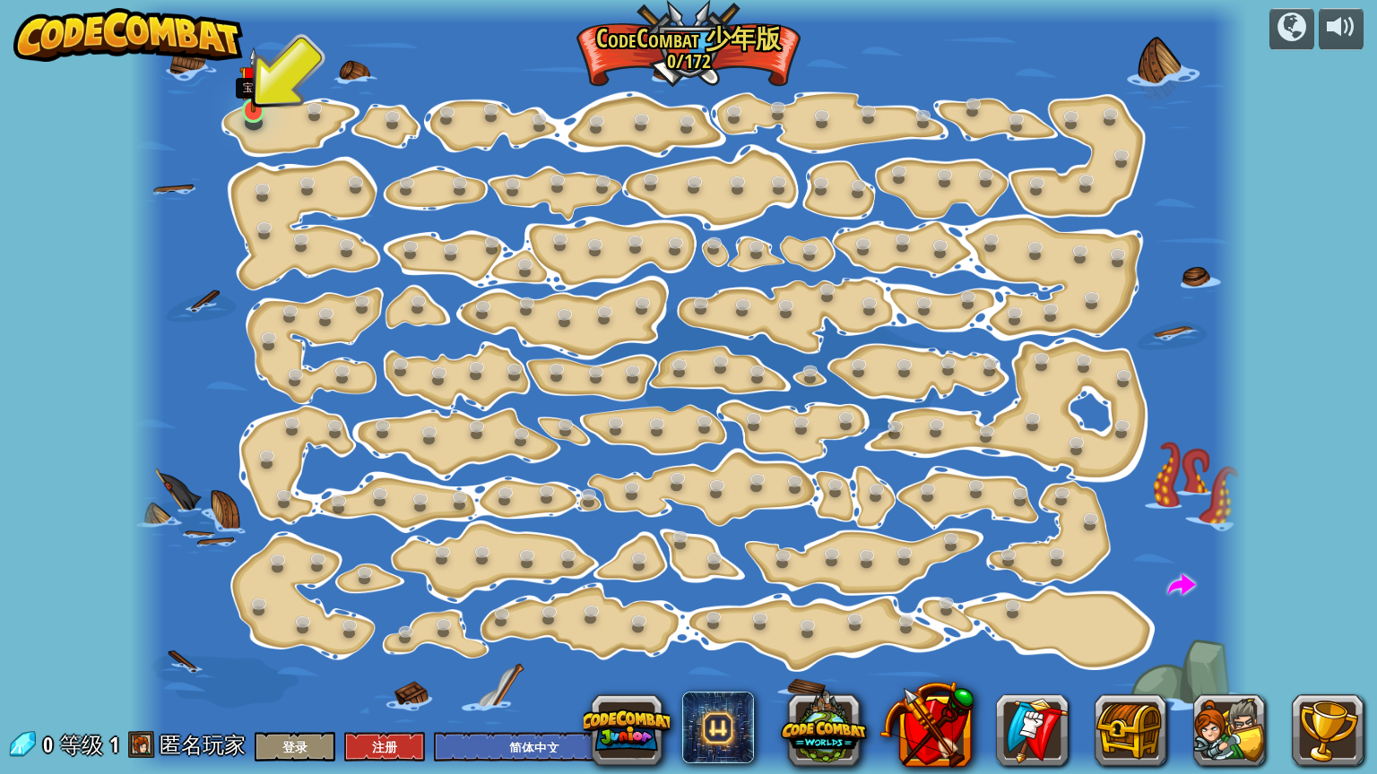
click at [252, 115] on div at bounding box center [253, 110] width 22 height 23
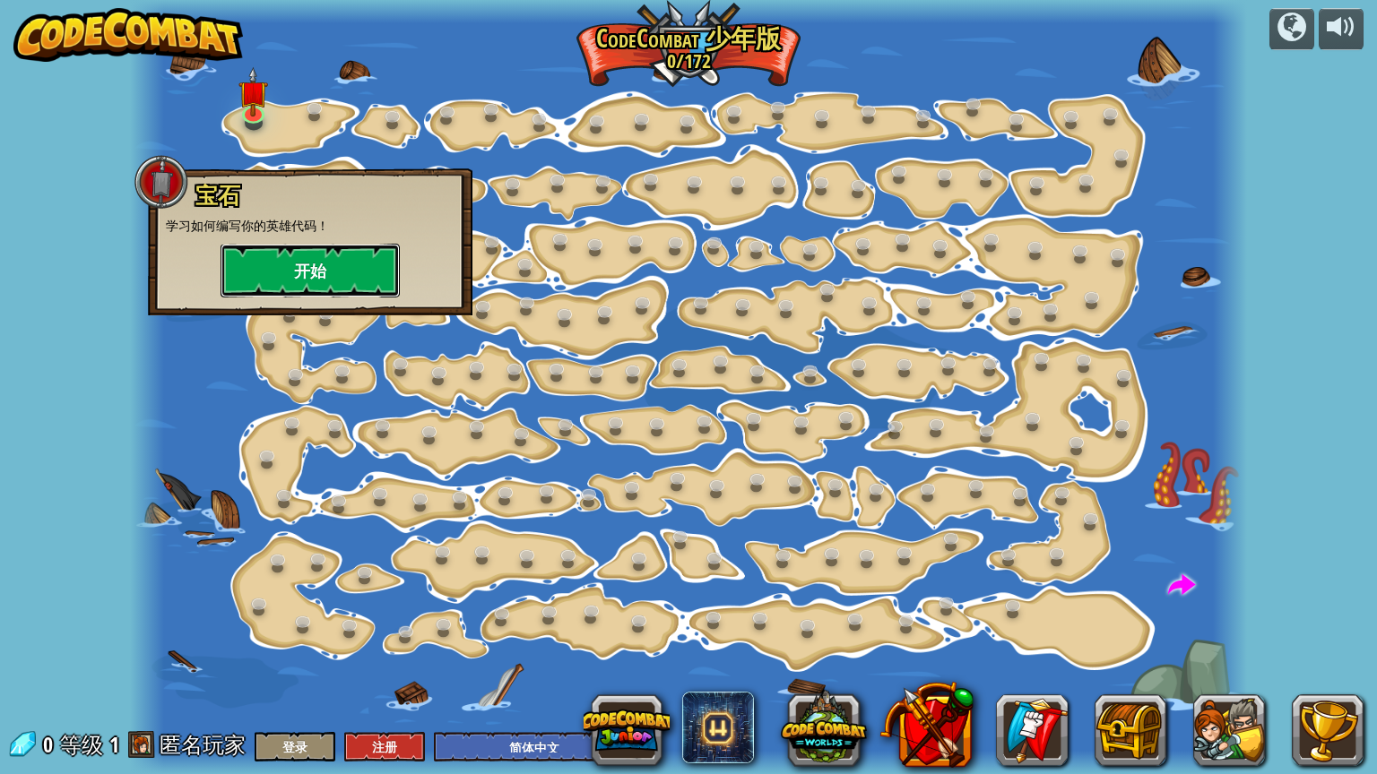
click at [287, 272] on button "开始" at bounding box center [309, 271] width 179 height 54
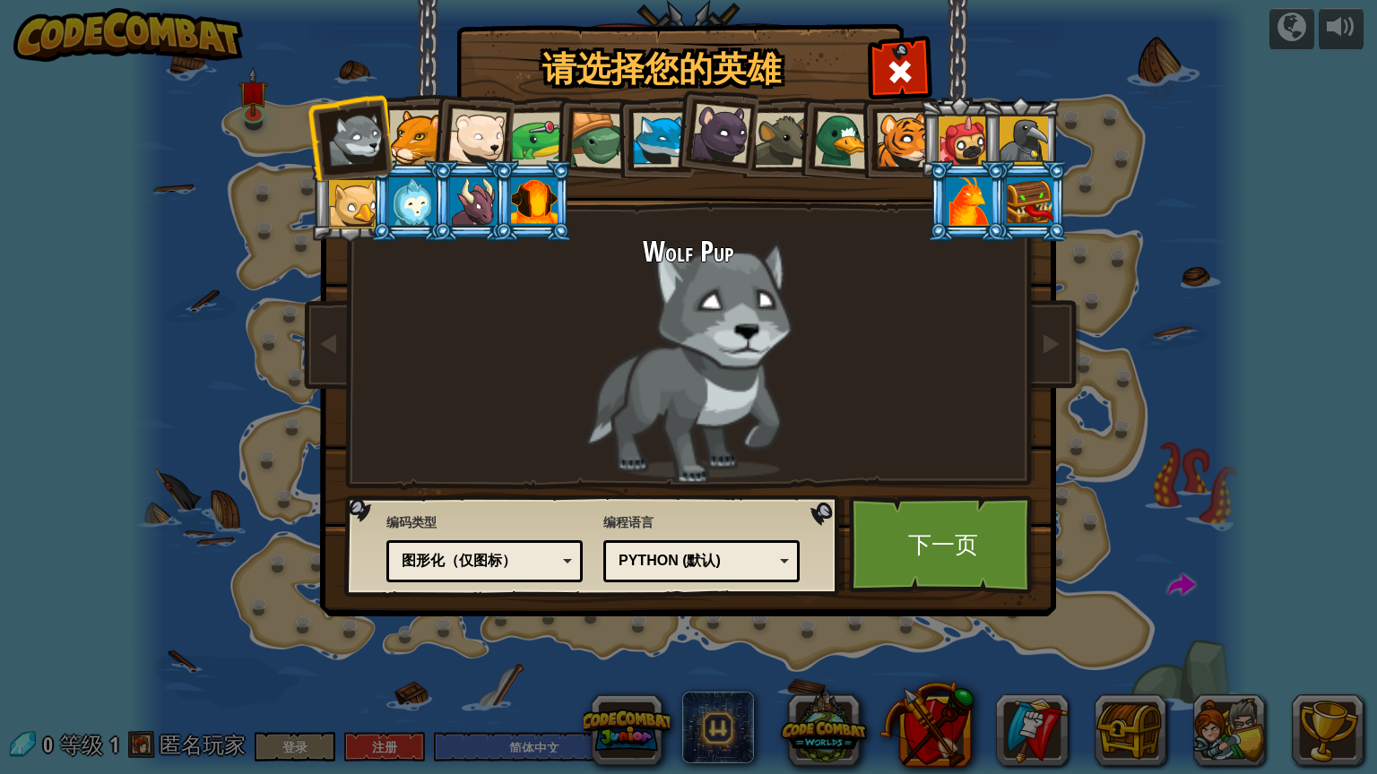
click at [556, 150] on li at bounding box center [593, 138] width 85 height 86
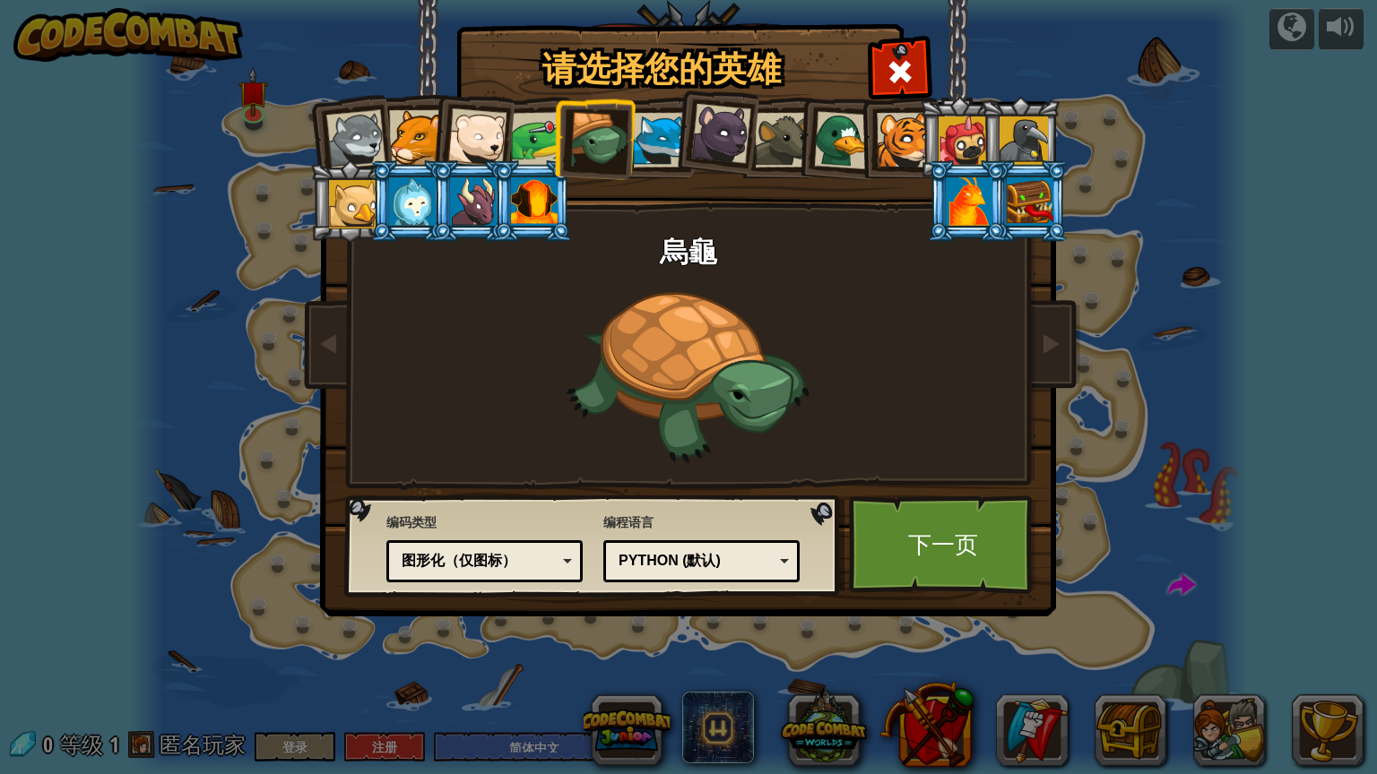
click at [523, 142] on div at bounding box center [539, 140] width 56 height 56
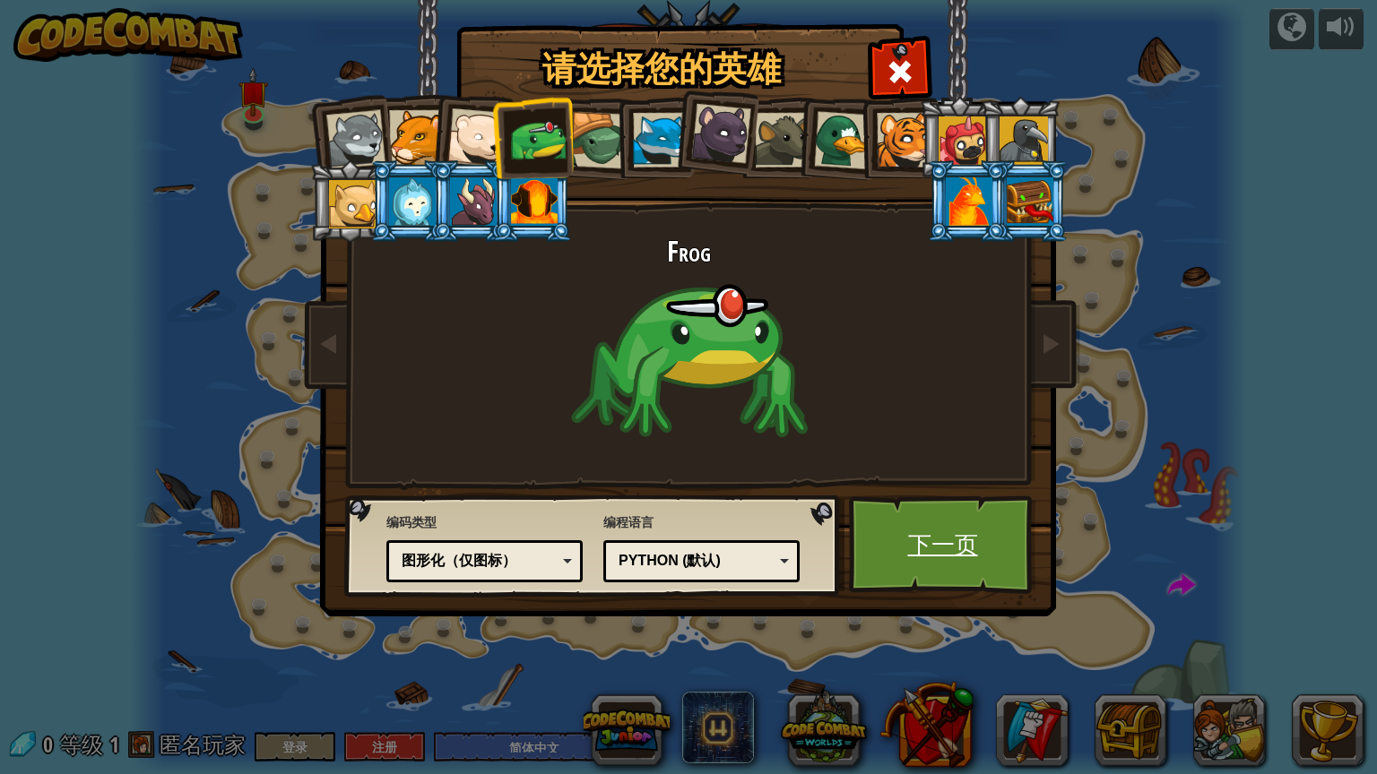
click at [914, 560] on link "下一页" at bounding box center [942, 545] width 187 height 99
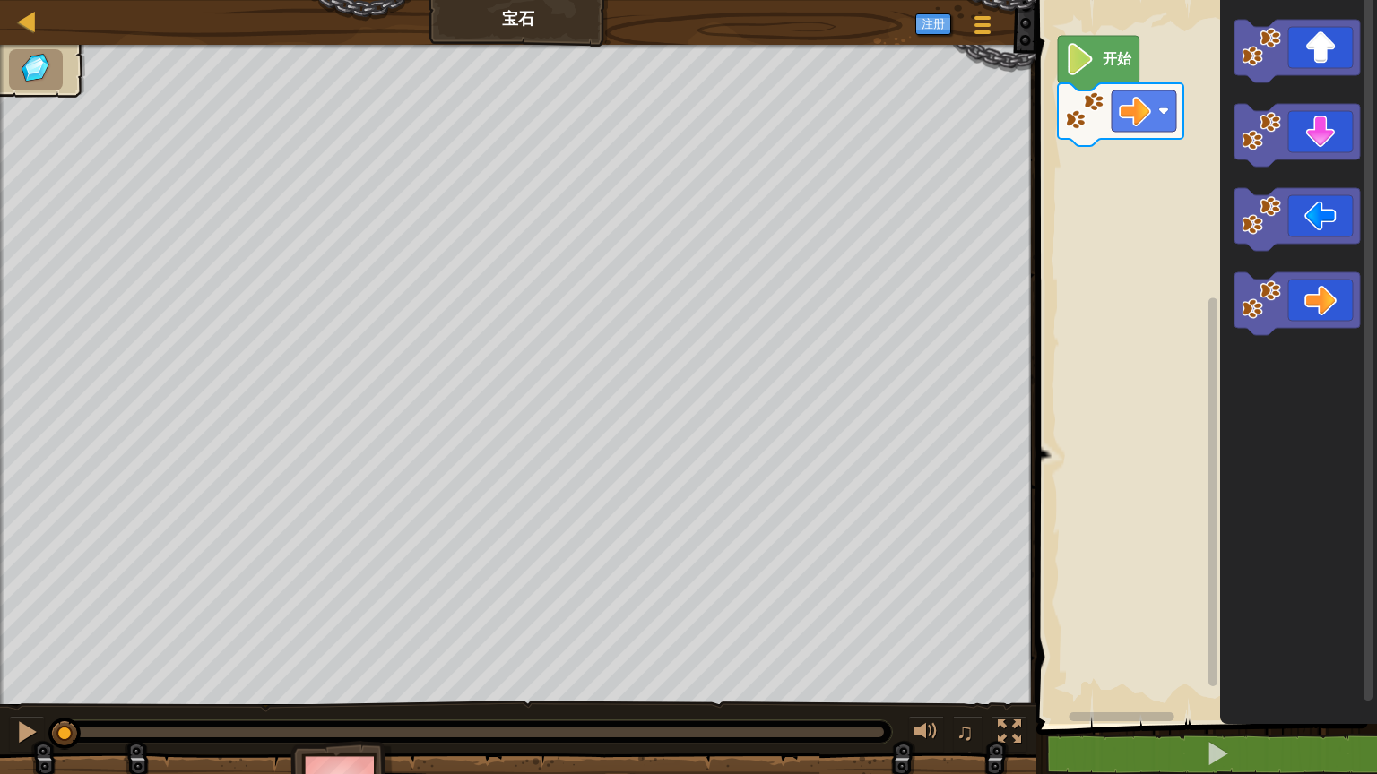
click at [1101, 65] on icon "Blockly工作区" at bounding box center [1099, 63] width 82 height 55
click at [1308, 300] on icon "Blockly工作区" at bounding box center [1296, 303] width 125 height 63
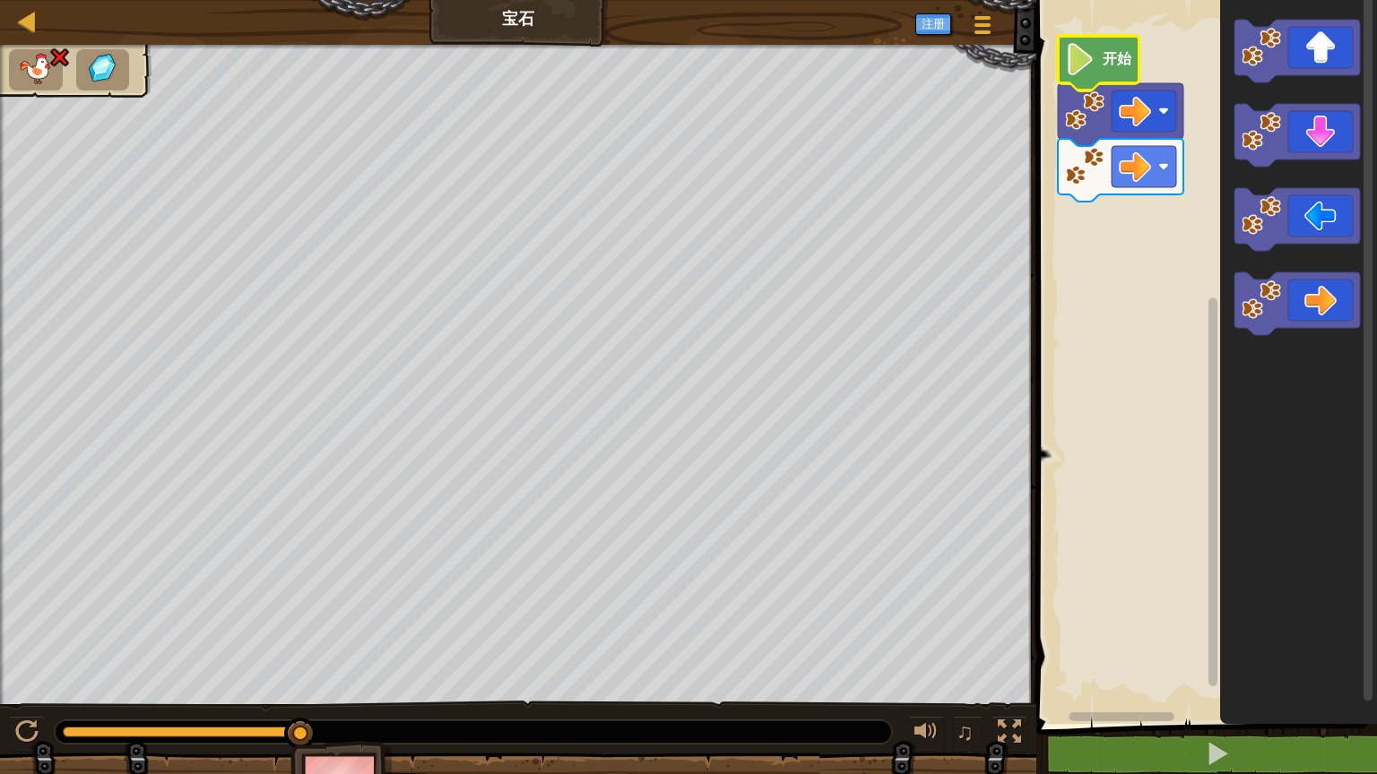
click at [1090, 66] on image "Blockly工作区" at bounding box center [1080, 59] width 30 height 32
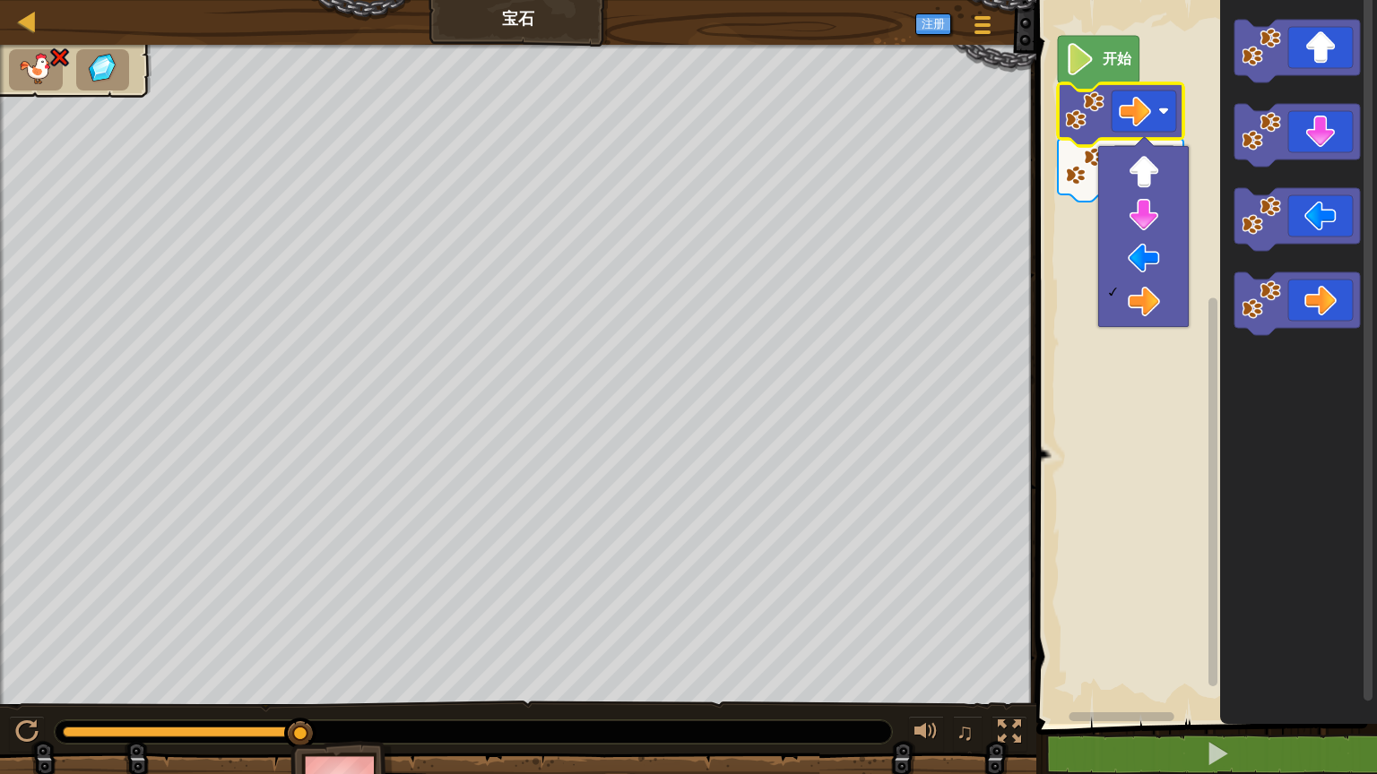
click at [1043, 272] on rect "Blockly工作区" at bounding box center [1204, 357] width 346 height 733
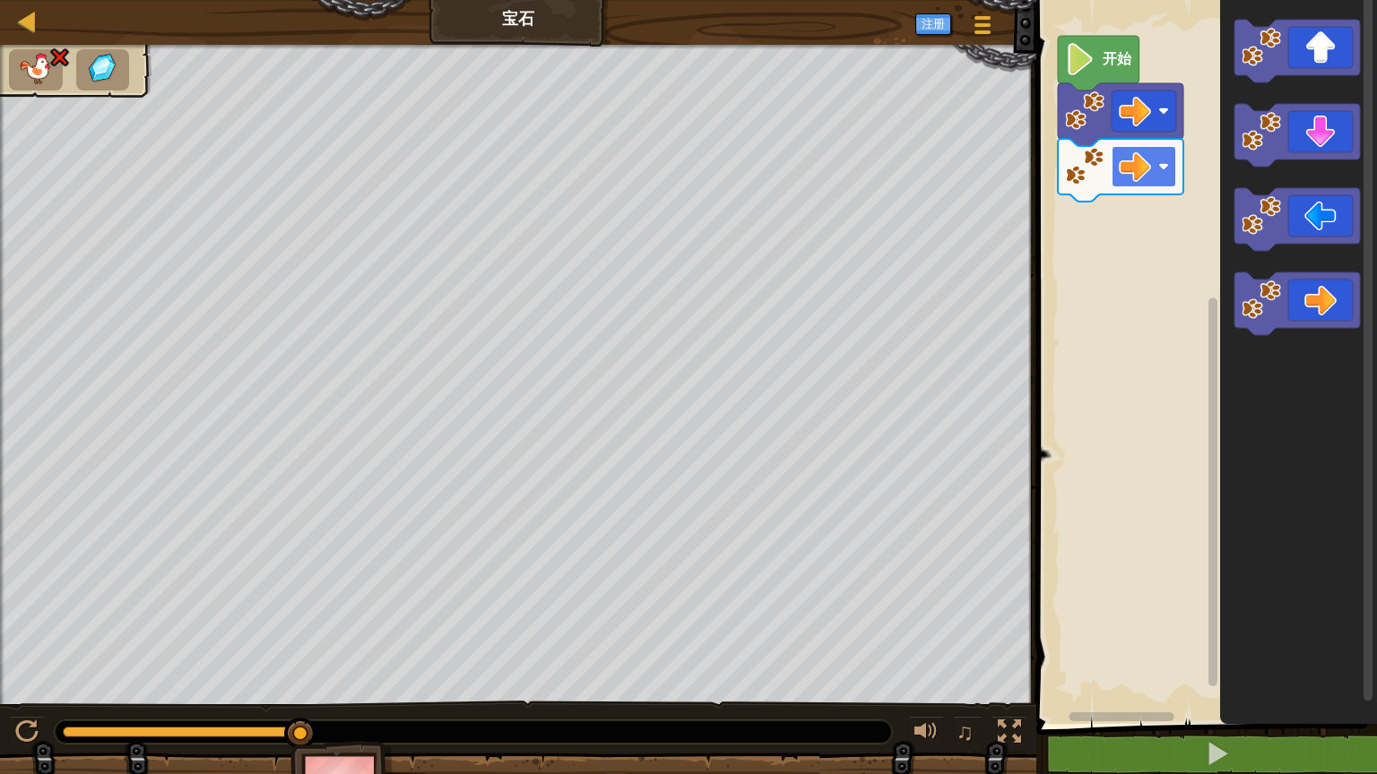
click at [1124, 178] on image "Blockly工作区" at bounding box center [1135, 167] width 32 height 32
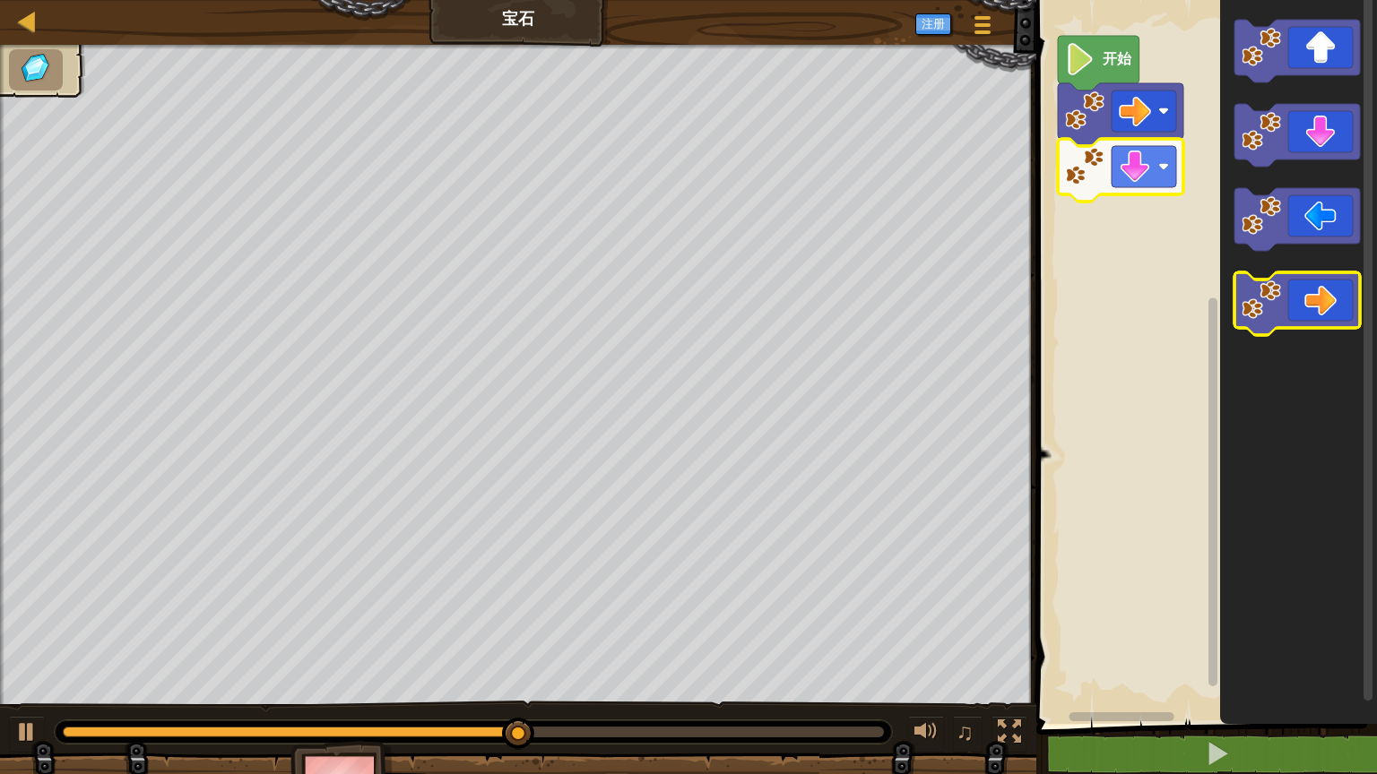
click at [1323, 300] on icon "Blockly工作区" at bounding box center [1296, 303] width 125 height 63
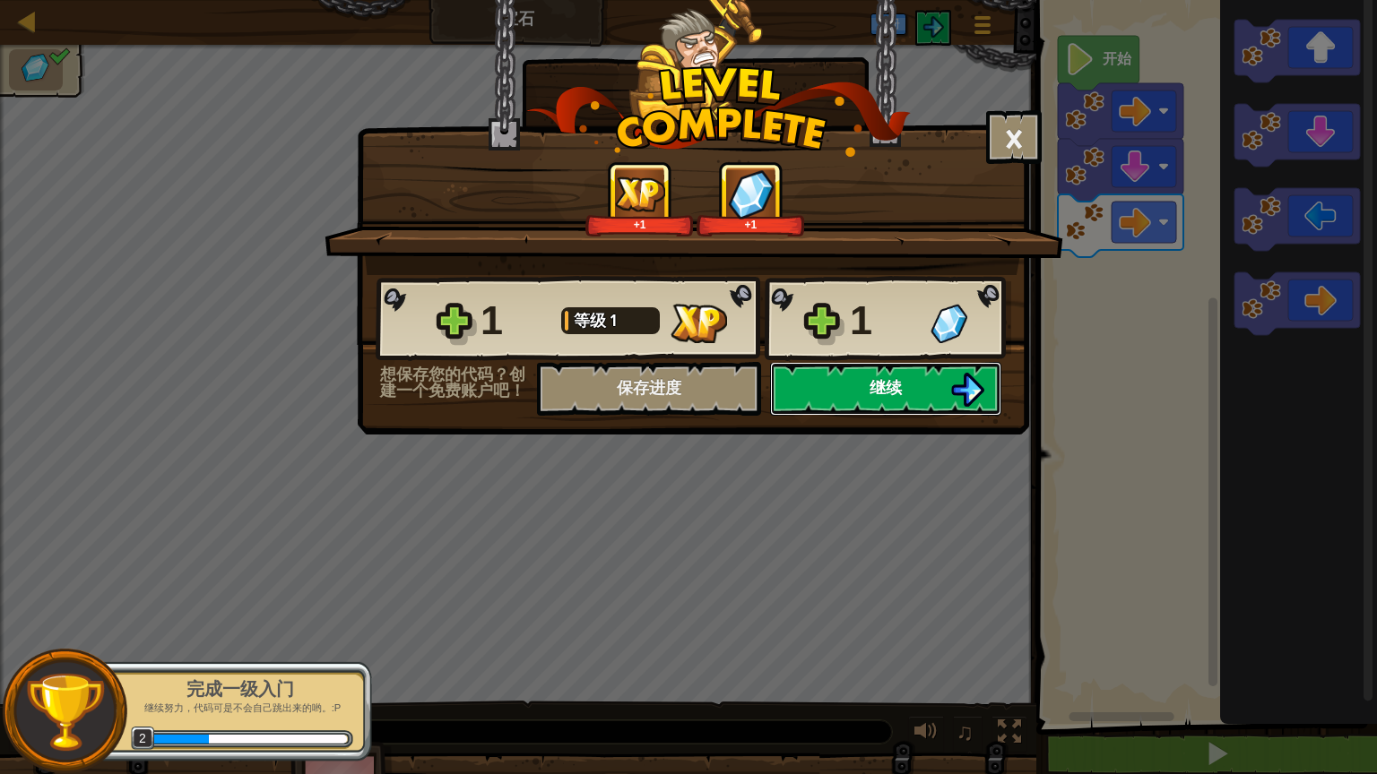
click at [864, 385] on button "继续" at bounding box center [885, 389] width 231 height 54
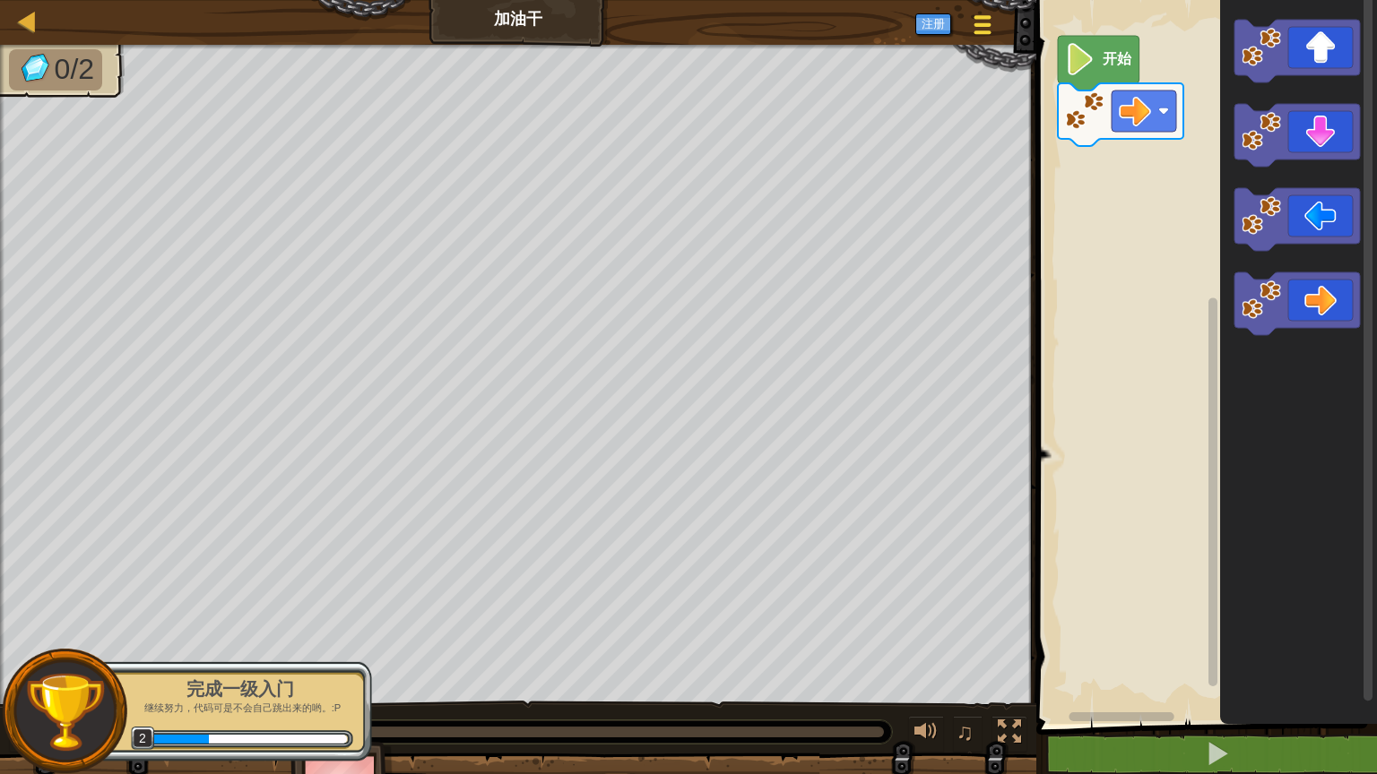
click at [974, 22] on div at bounding box center [982, 25] width 24 height 26
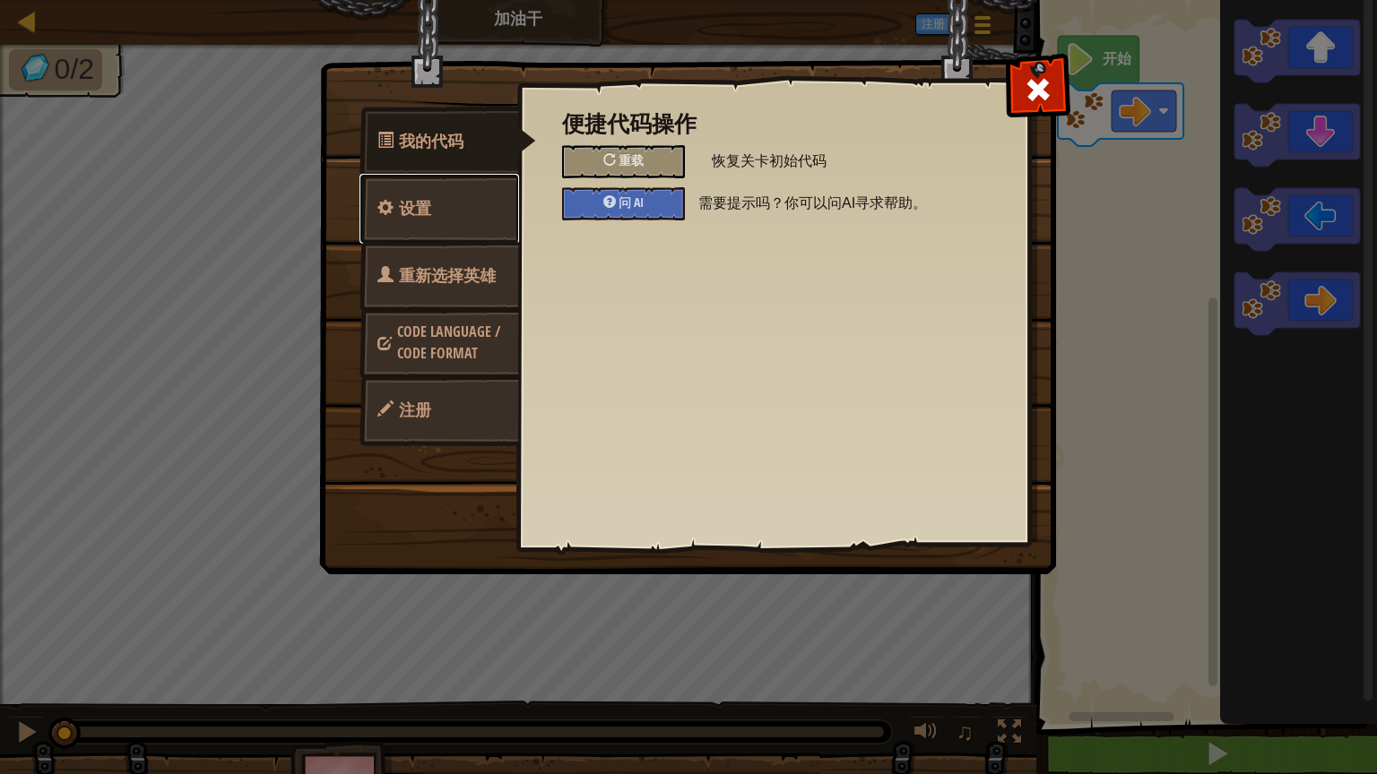
click at [441, 210] on link "设置" at bounding box center [439, 209] width 160 height 70
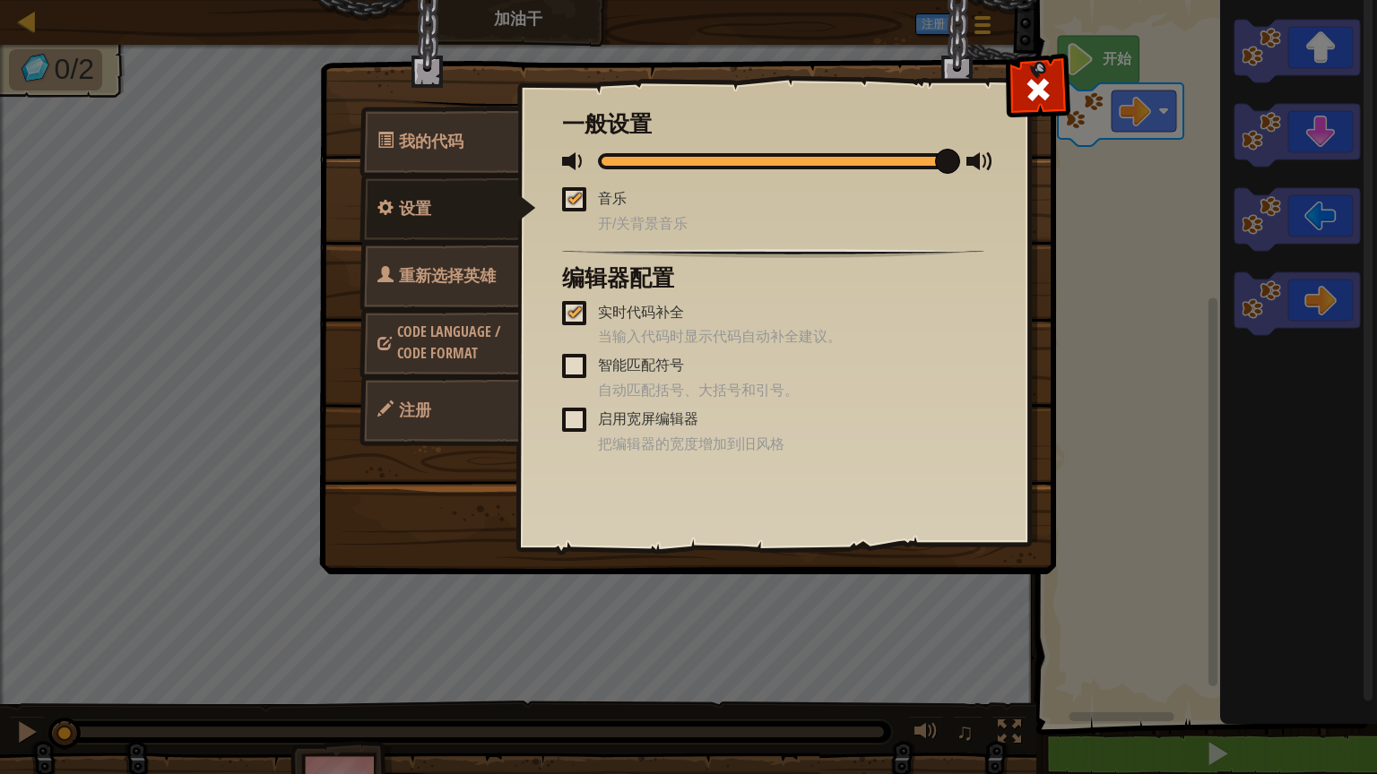
click at [437, 354] on span "Code Language / Code Format" at bounding box center [448, 342] width 103 height 41
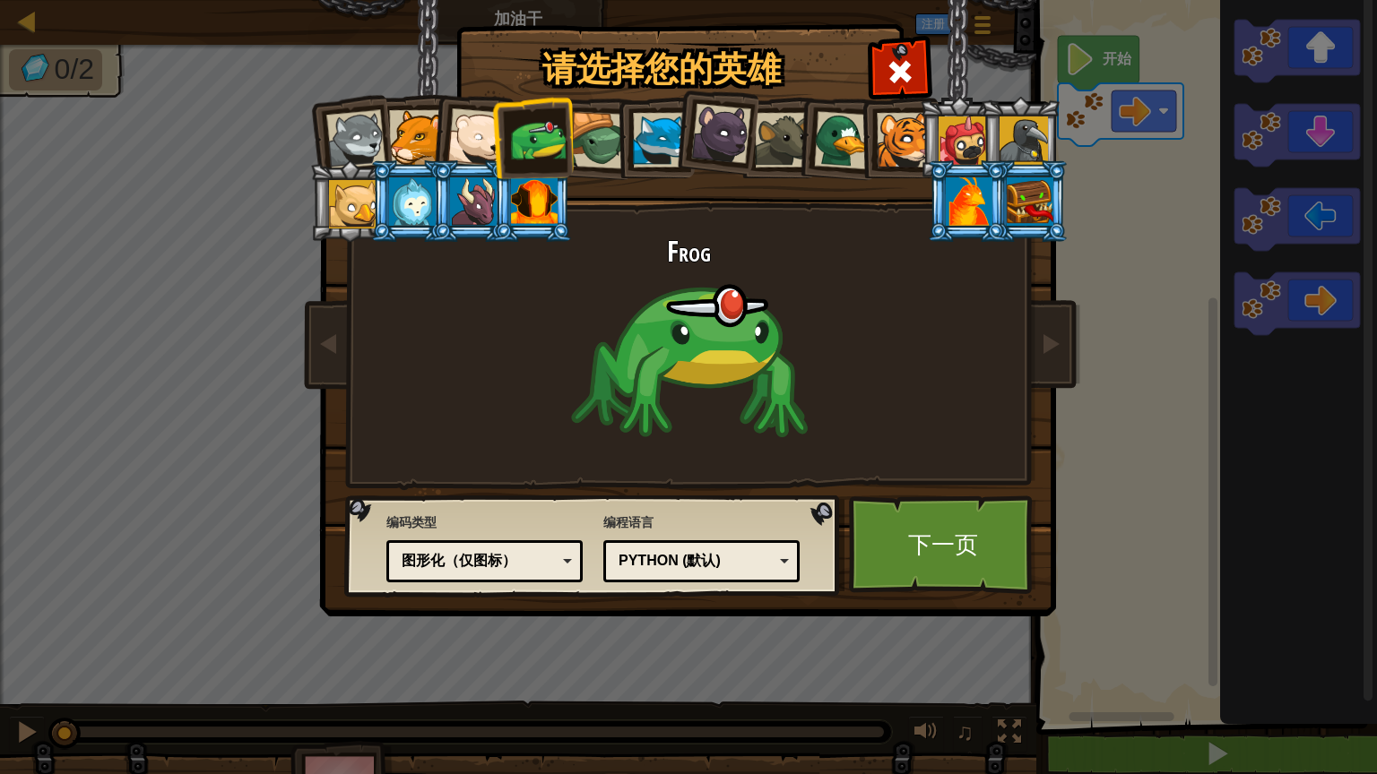
click at [722, 556] on div "Python (默认)" at bounding box center [695, 561] width 155 height 21
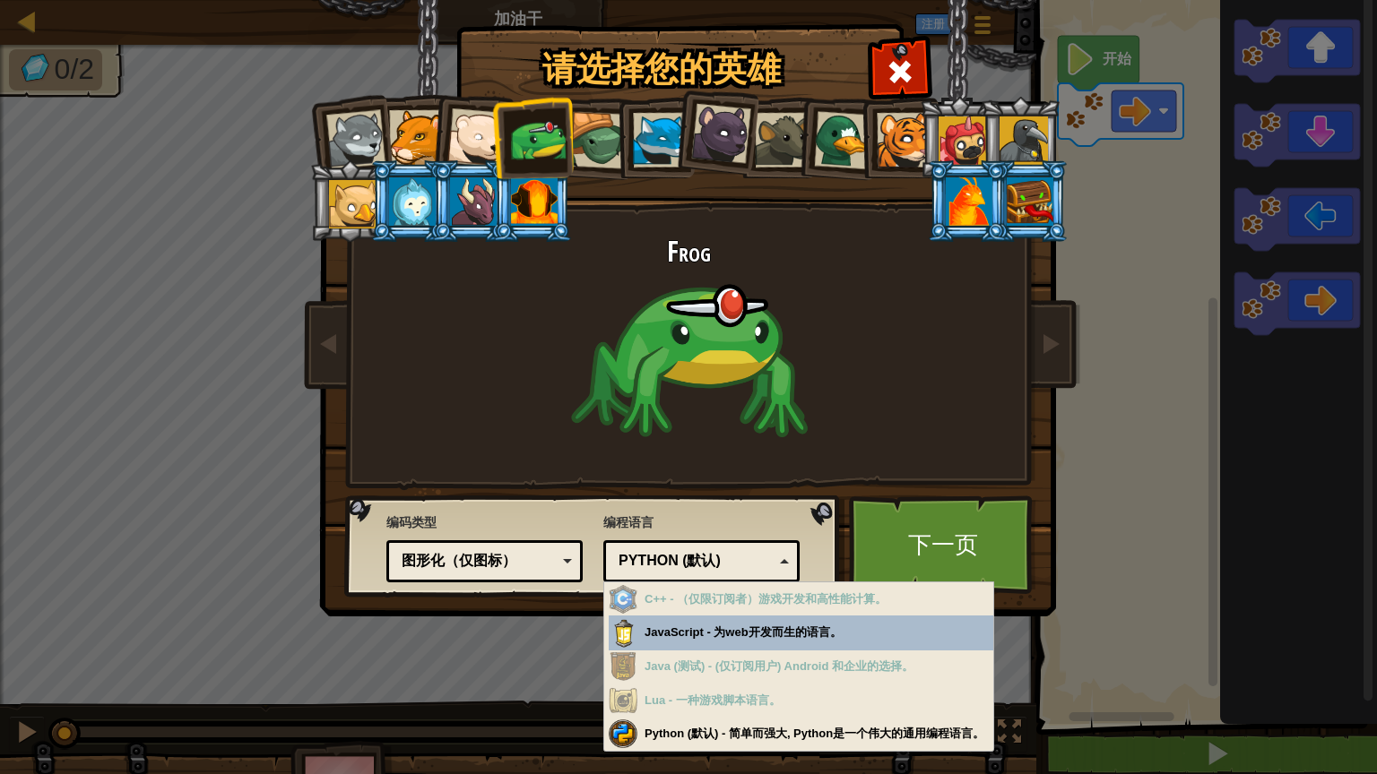
click at [722, 559] on div "Python (默认)" at bounding box center [695, 561] width 155 height 21
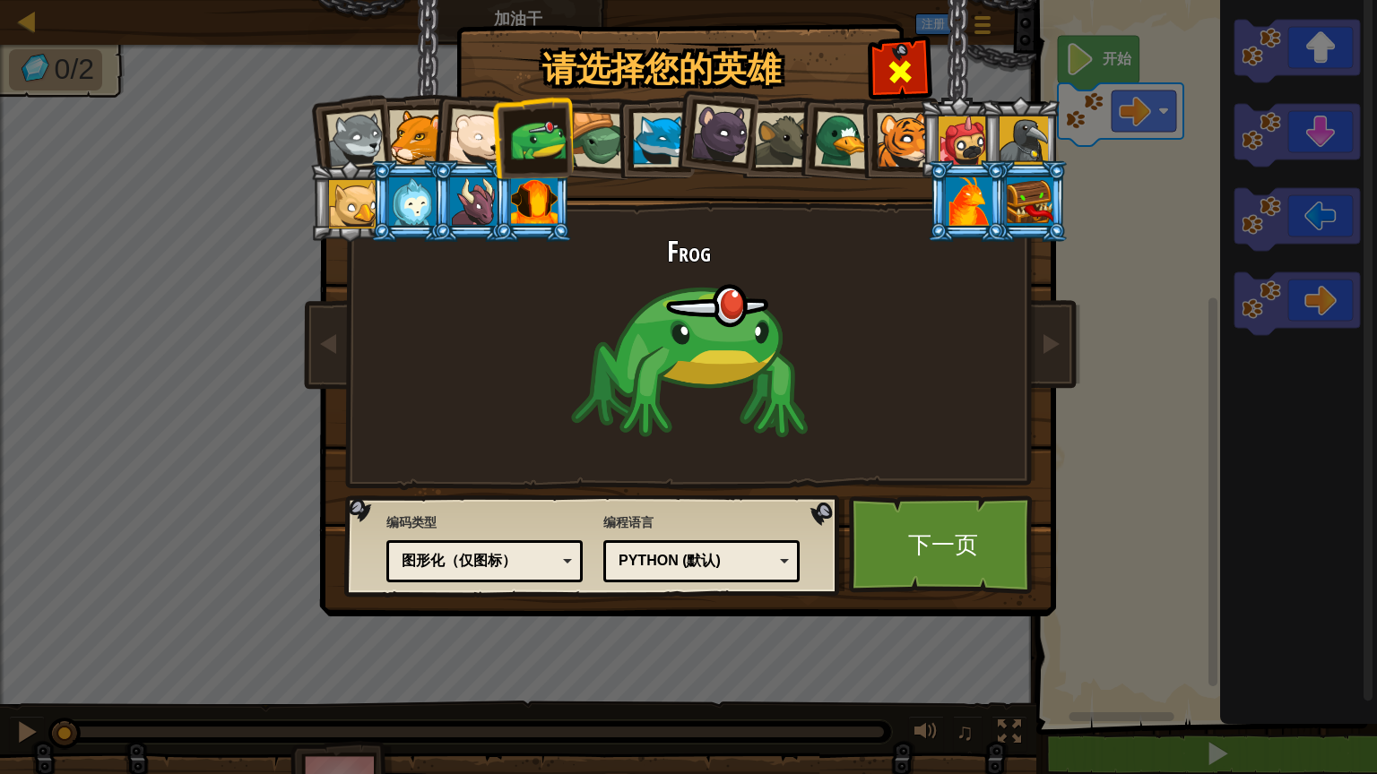
click at [907, 65] on div at bounding box center [899, 69] width 56 height 56
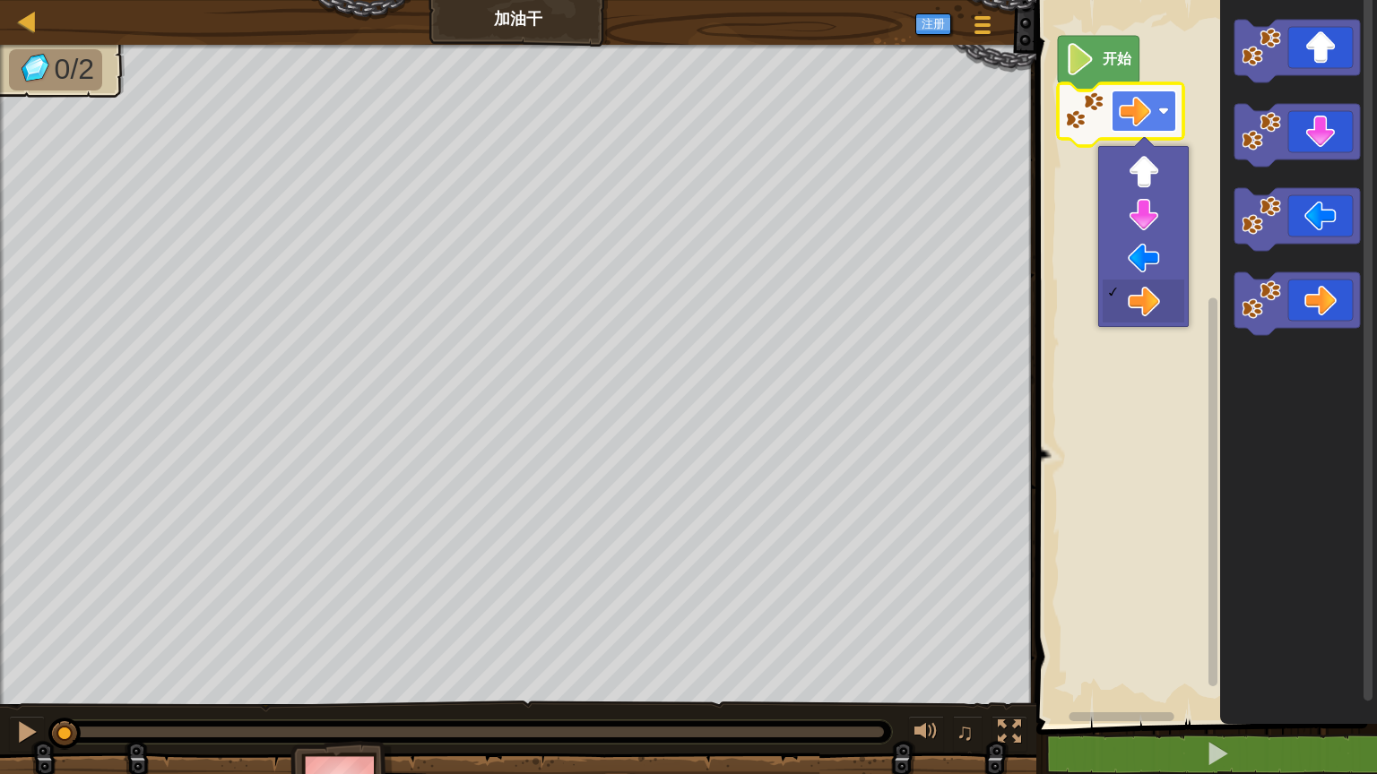
click at [1147, 118] on image "Blockly工作区" at bounding box center [1135, 111] width 32 height 32
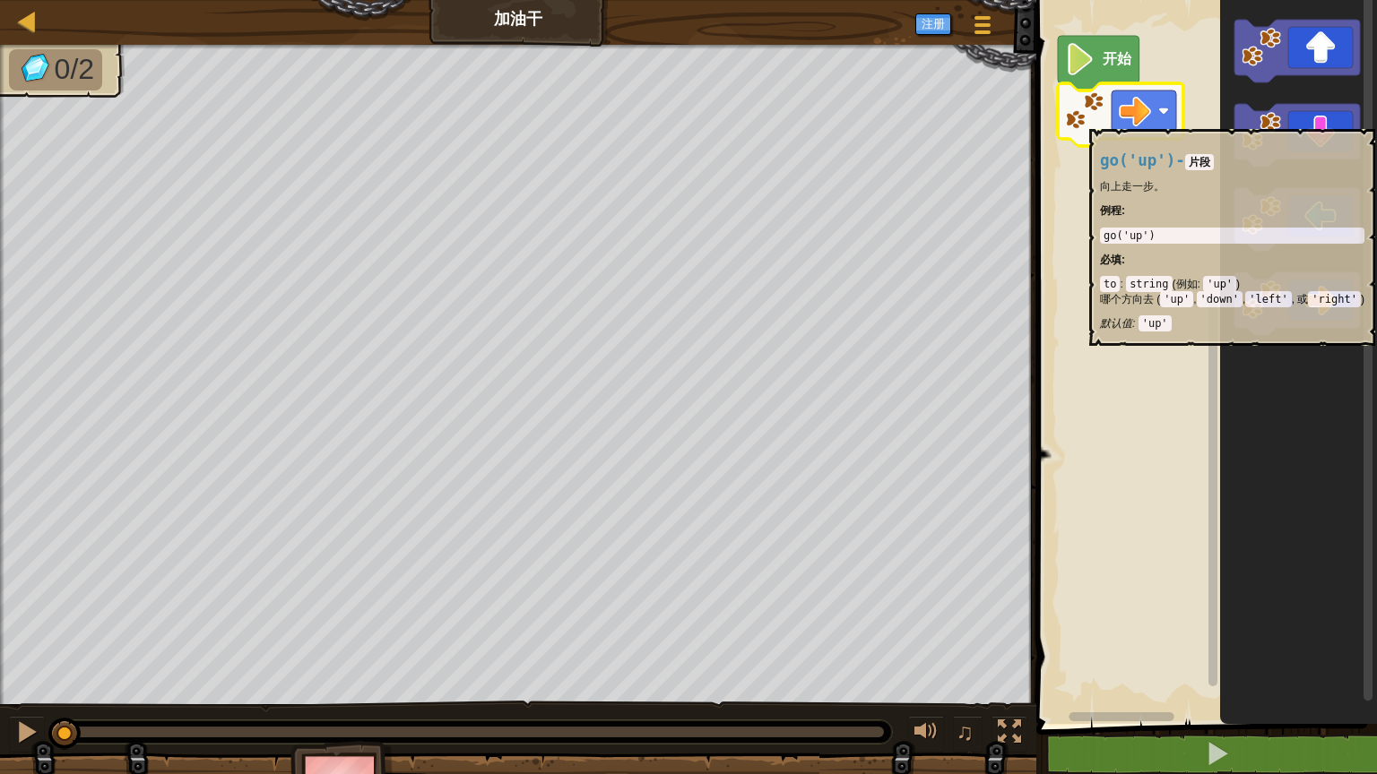
click at [1094, 120] on image "Blockly工作区" at bounding box center [1084, 110] width 39 height 39
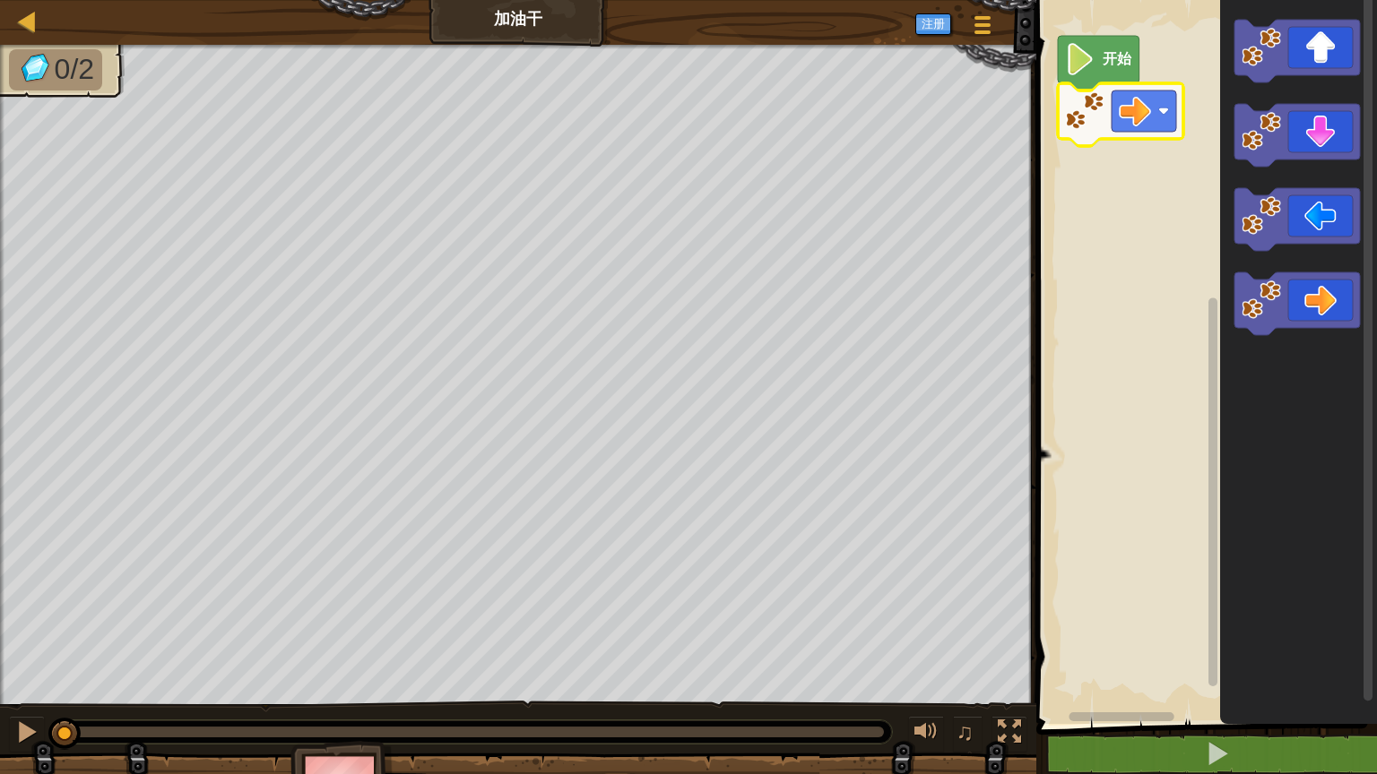
click at [1119, 243] on rect "Blockly工作区" at bounding box center [1204, 357] width 346 height 733
click at [1108, 274] on rect "Blockly工作区" at bounding box center [1204, 357] width 346 height 733
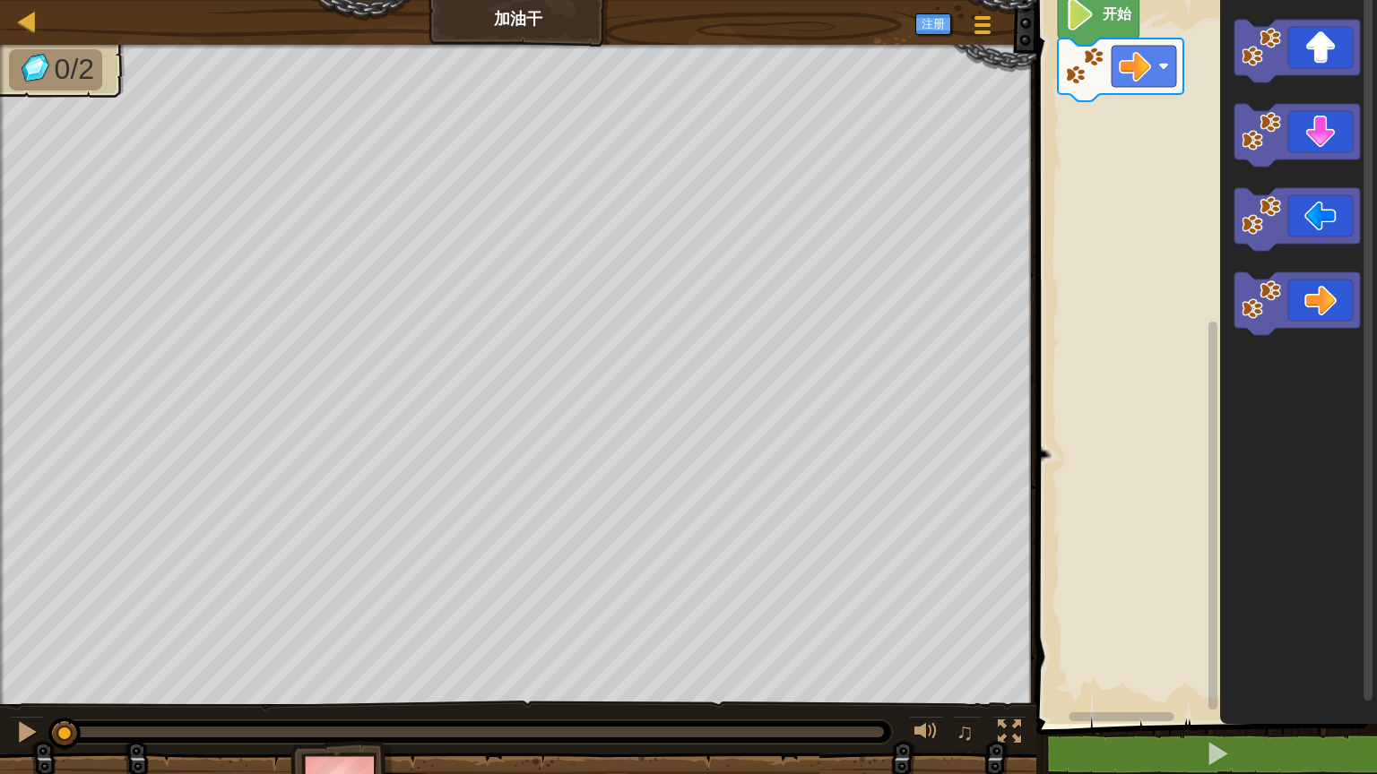
click at [1161, 551] on rect "Blockly工作区" at bounding box center [1204, 357] width 346 height 733
click at [1089, 714] on rect "Blockly工作区" at bounding box center [1111, 717] width 105 height 9
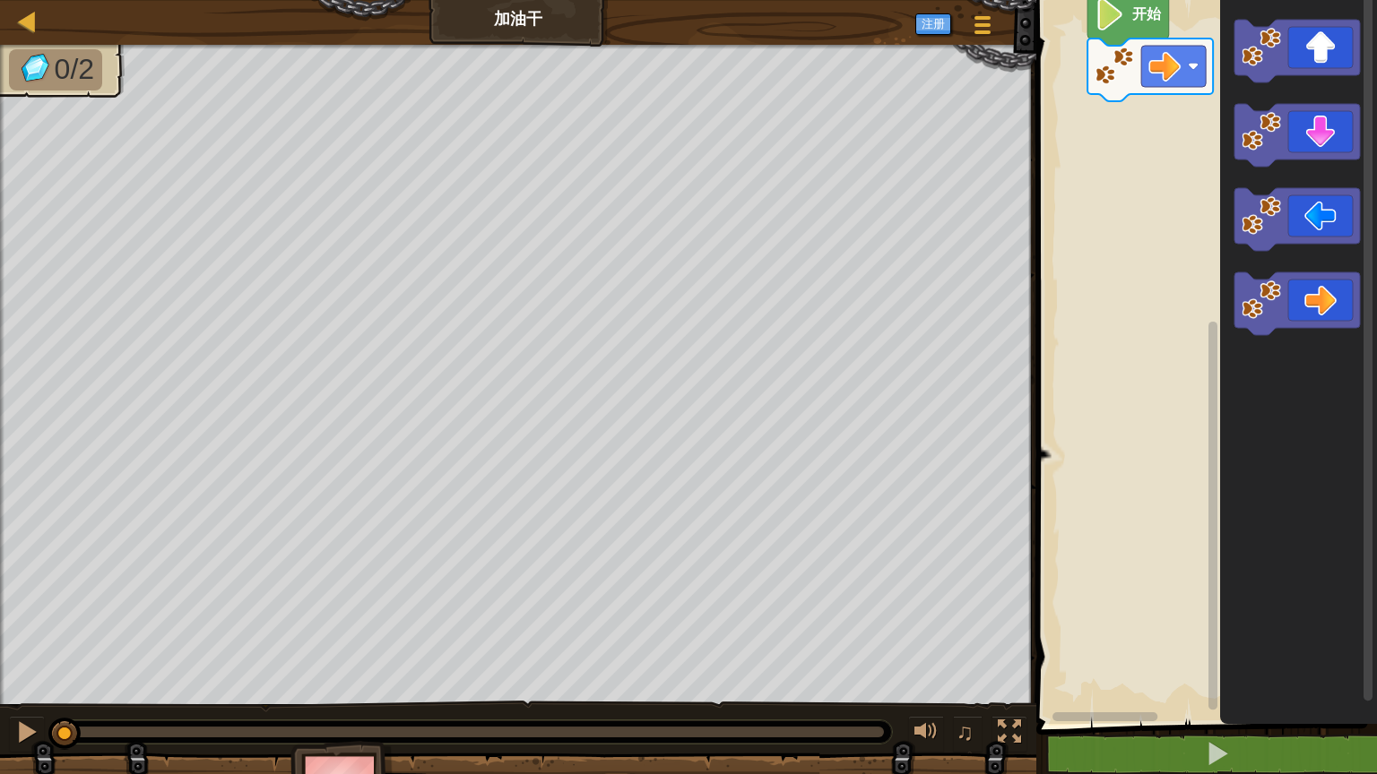
click at [1085, 306] on rect "Blockly工作区" at bounding box center [1204, 357] width 346 height 733
click at [35, 22] on div at bounding box center [27, 21] width 22 height 22
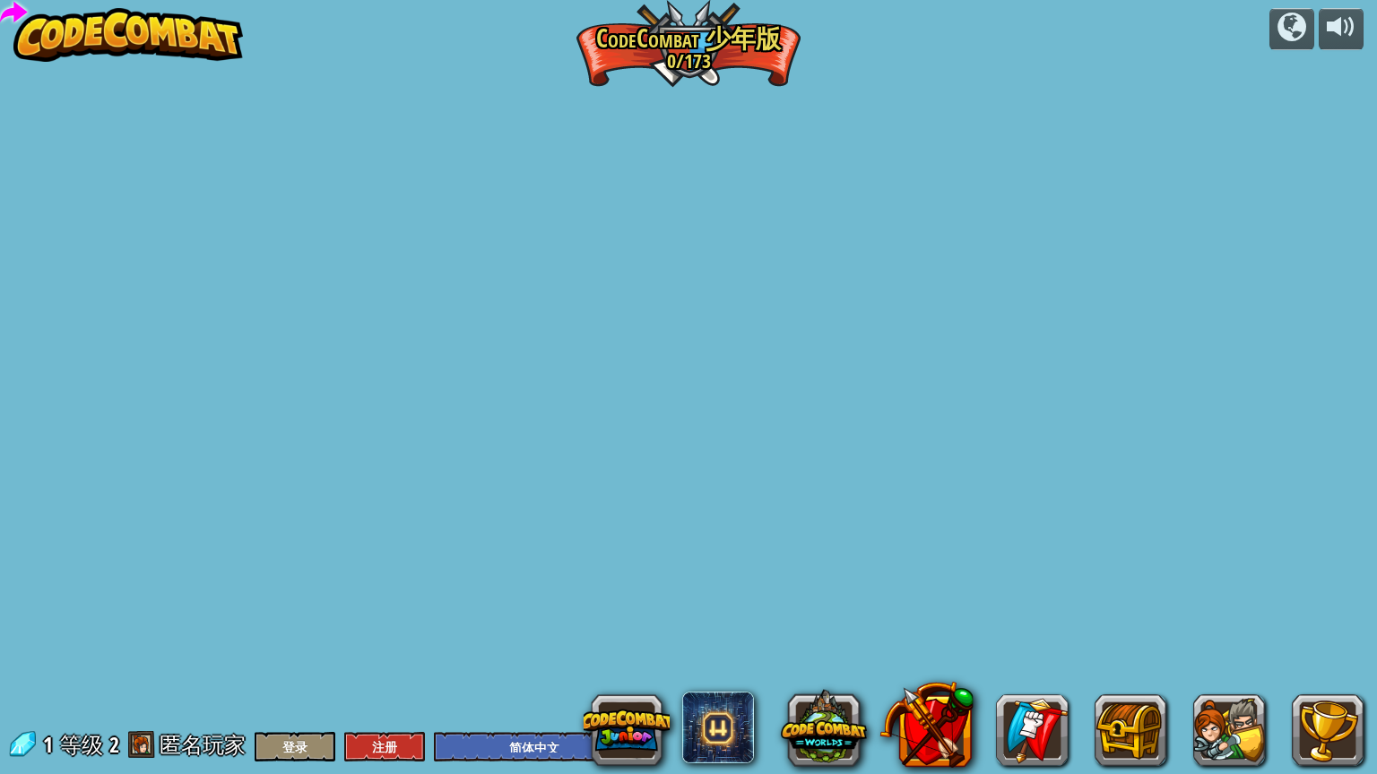
select select "zh-HANS"
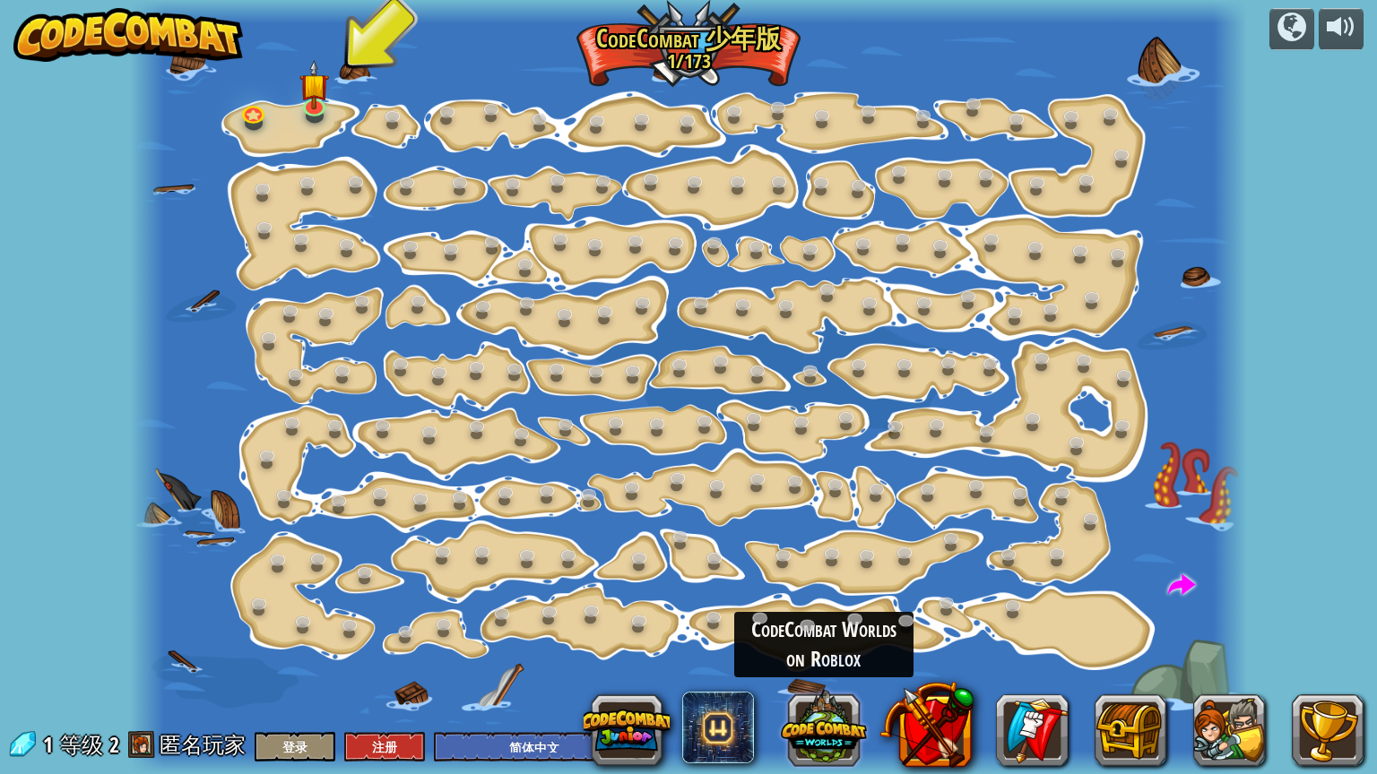
click at [828, 727] on button at bounding box center [824, 728] width 86 height 86
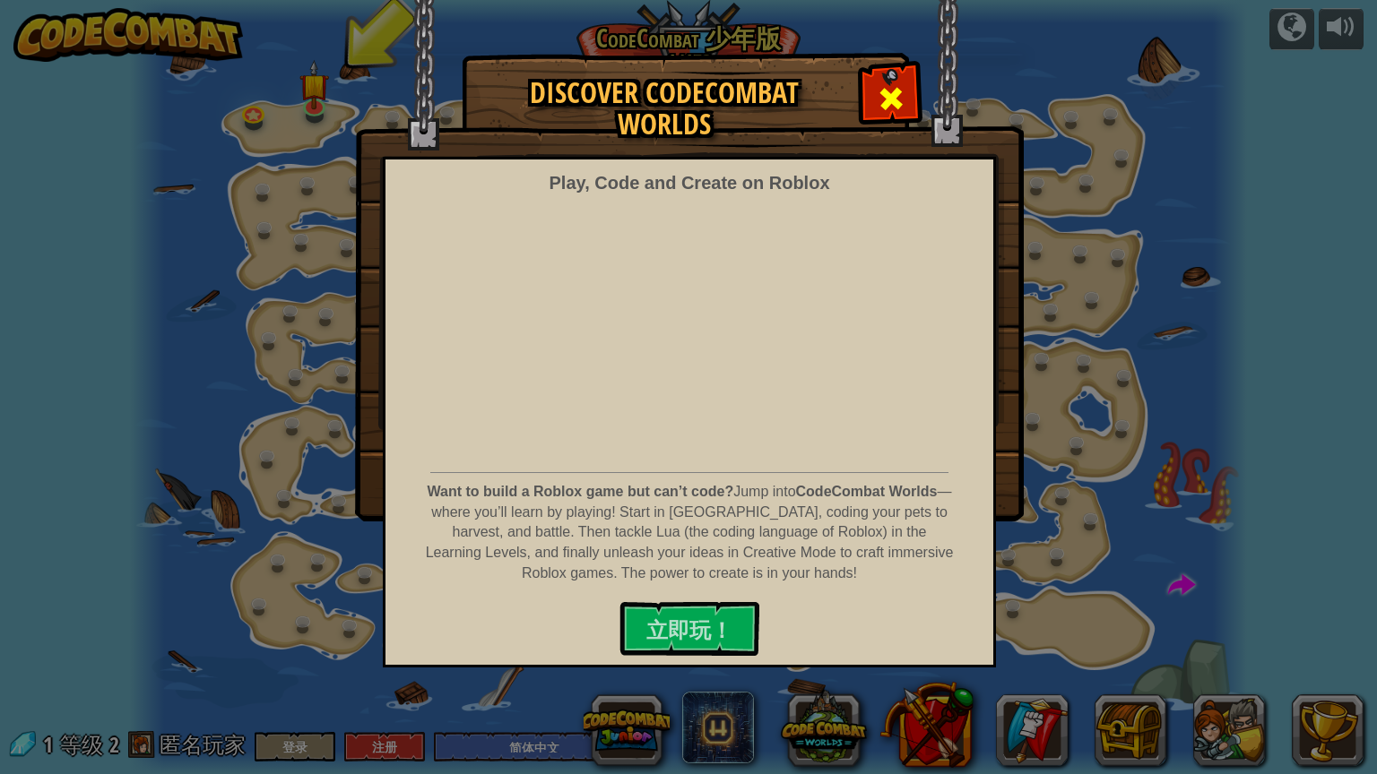
click at [898, 100] on span at bounding box center [891, 98] width 29 height 29
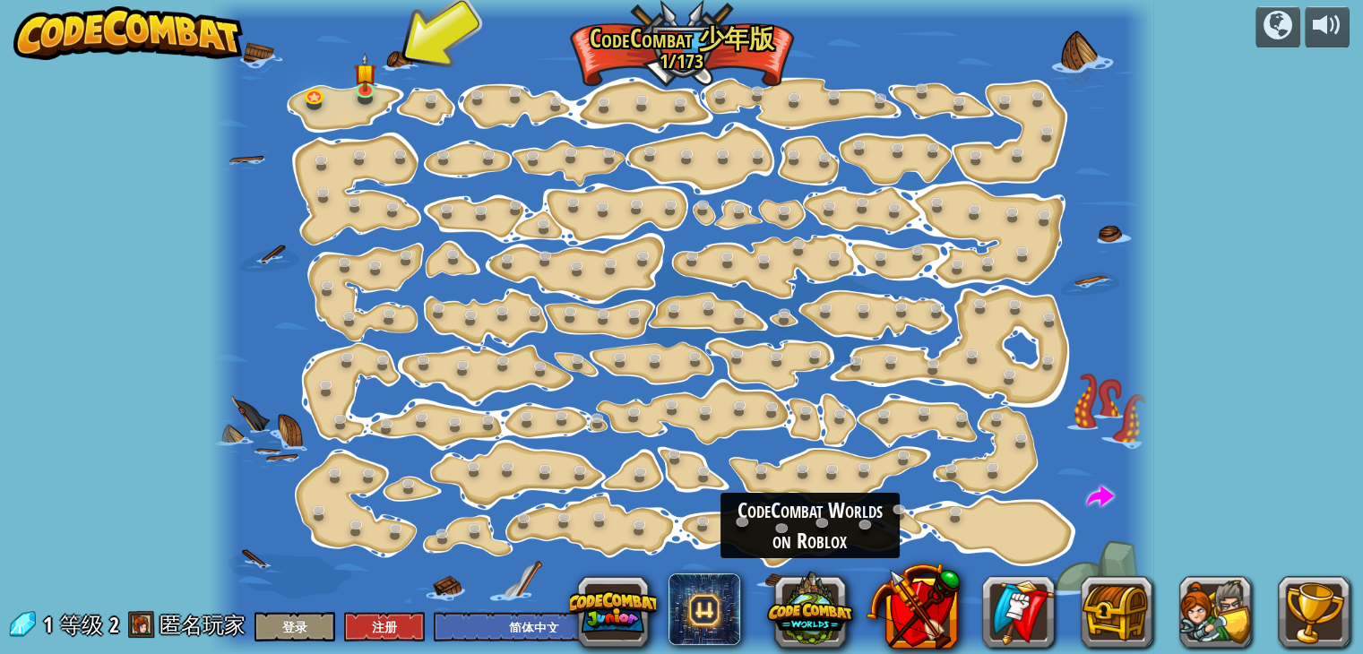
click at [169, 40] on img at bounding box center [127, 33] width 229 height 54
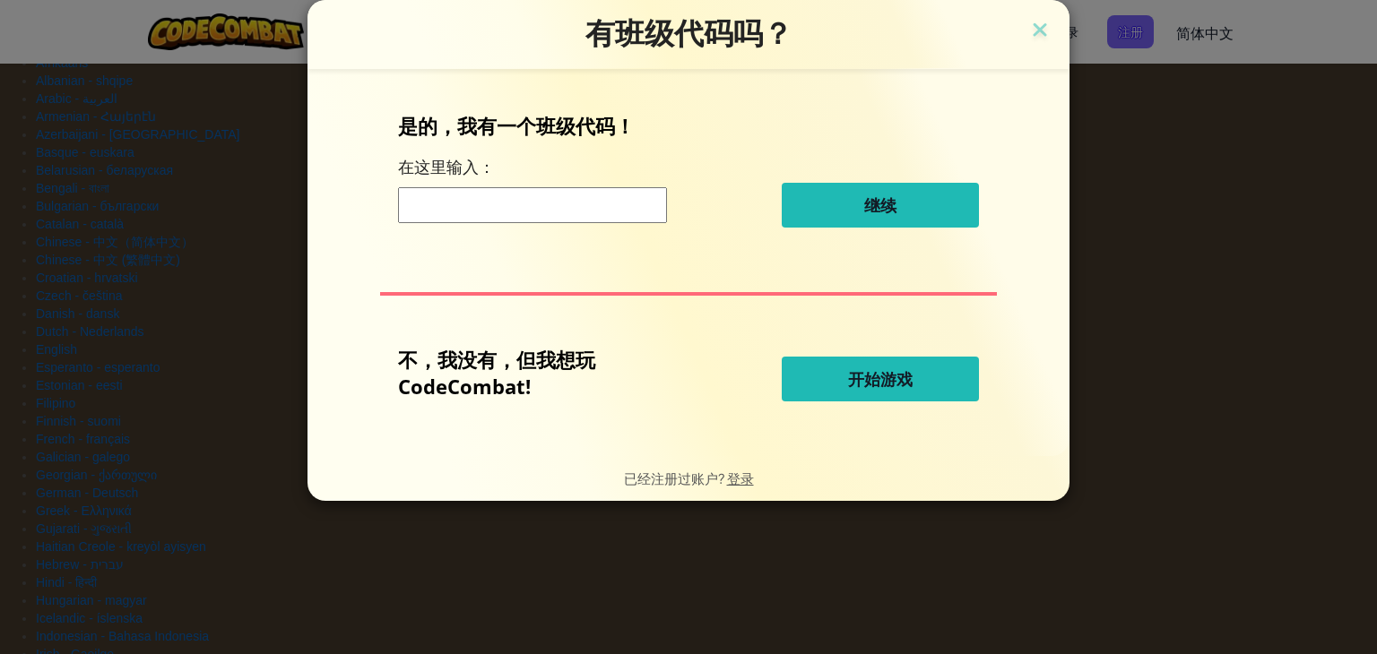
click at [886, 385] on span "开始游戏" at bounding box center [880, 379] width 65 height 22
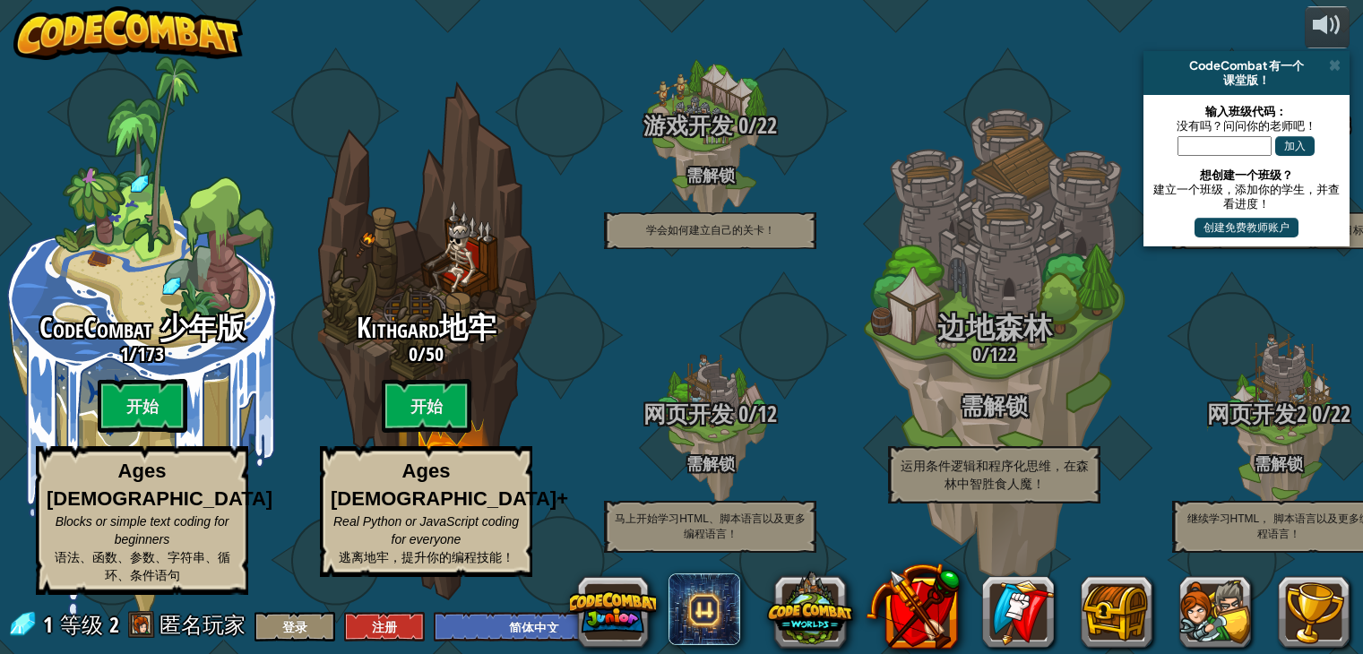
select select "zh-HANS"
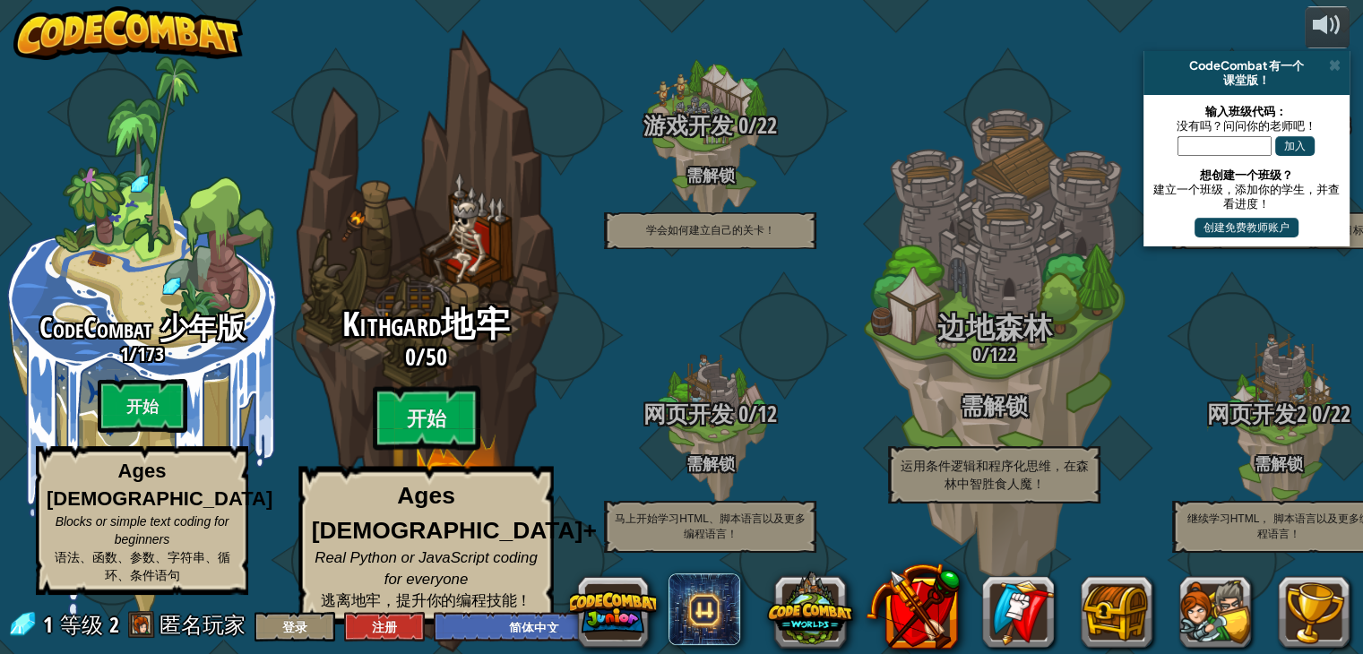
click at [477, 327] on span "Kithgard地牢" at bounding box center [426, 324] width 168 height 47
select select "zh-HANS"
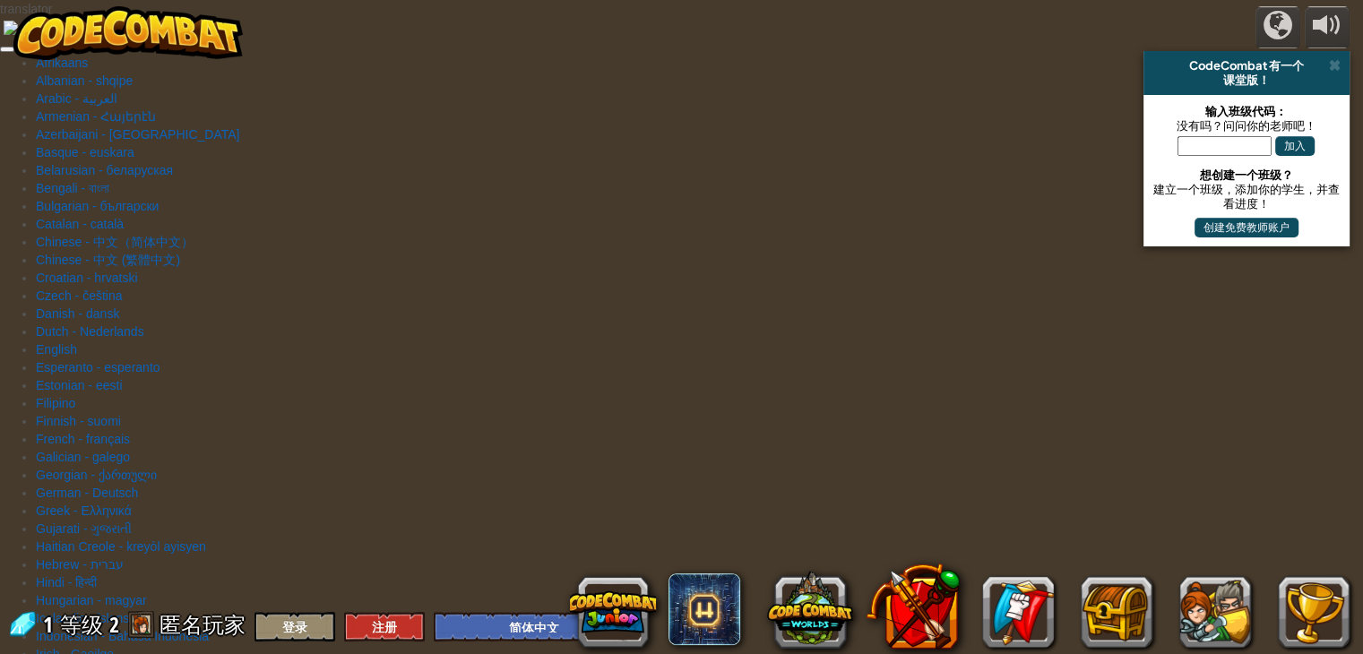
select select "zh-HANS"
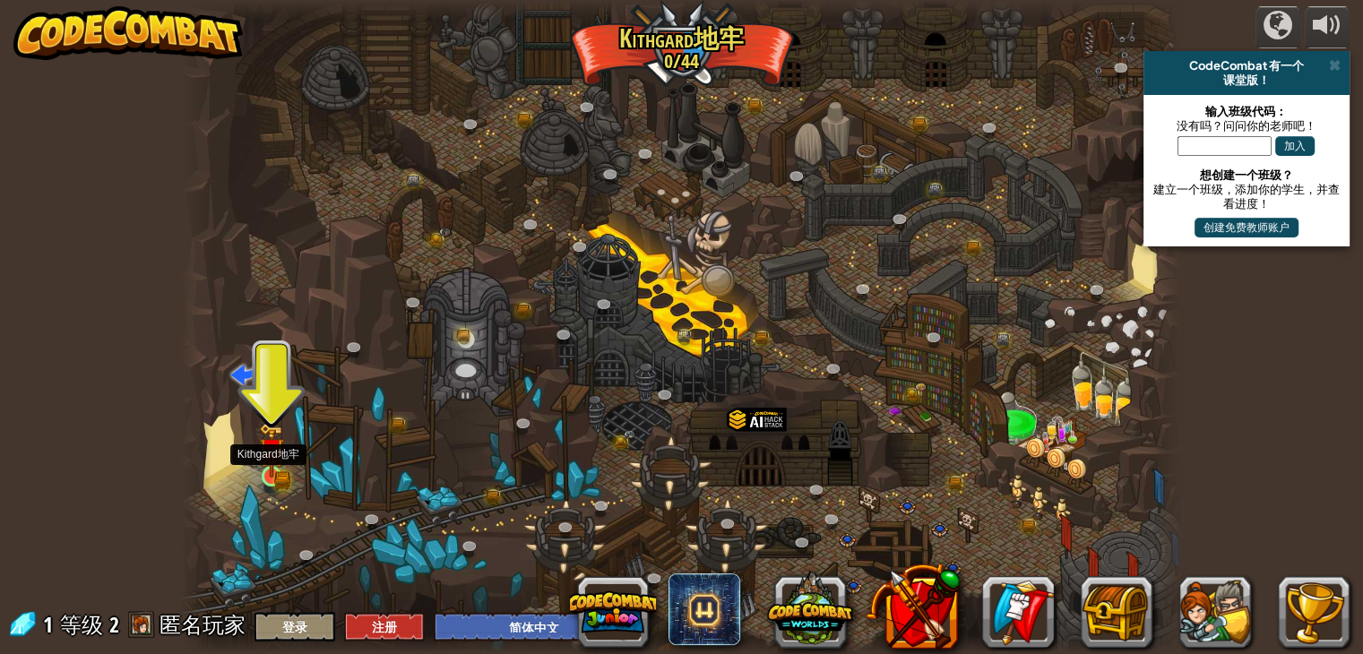
click at [279, 470] on img at bounding box center [271, 450] width 25 height 55
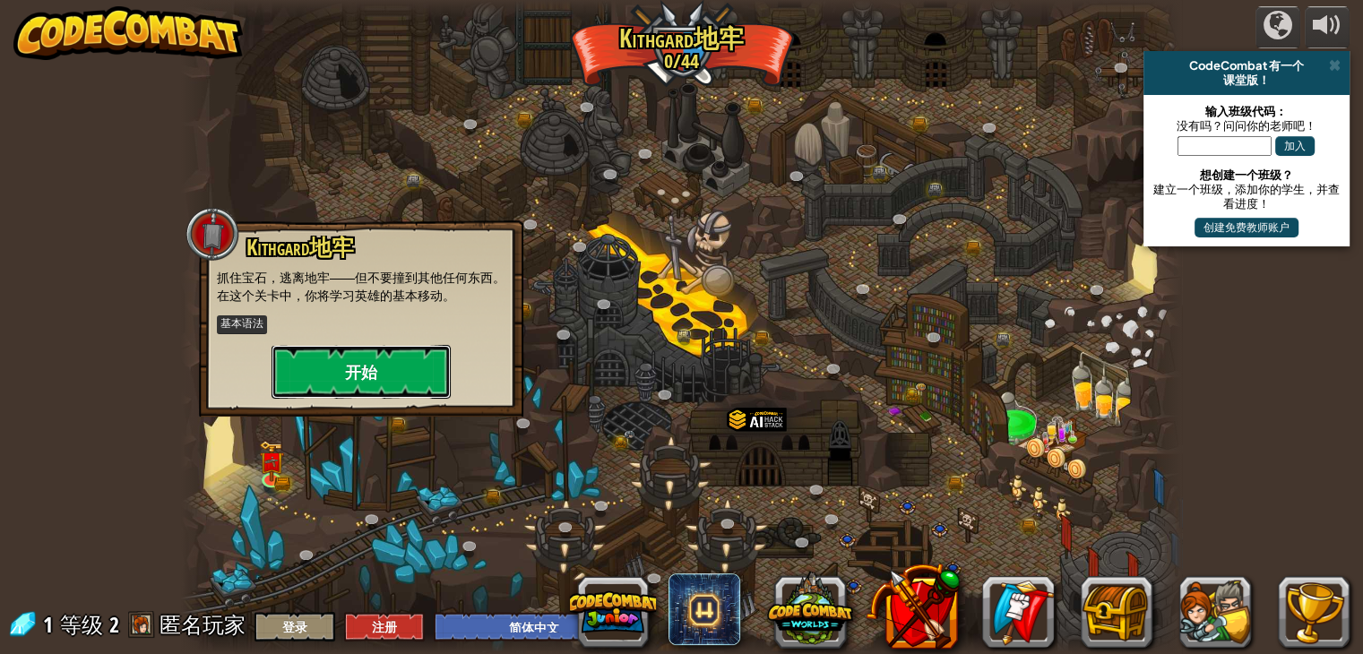
click at [332, 366] on button "开始" at bounding box center [361, 372] width 179 height 54
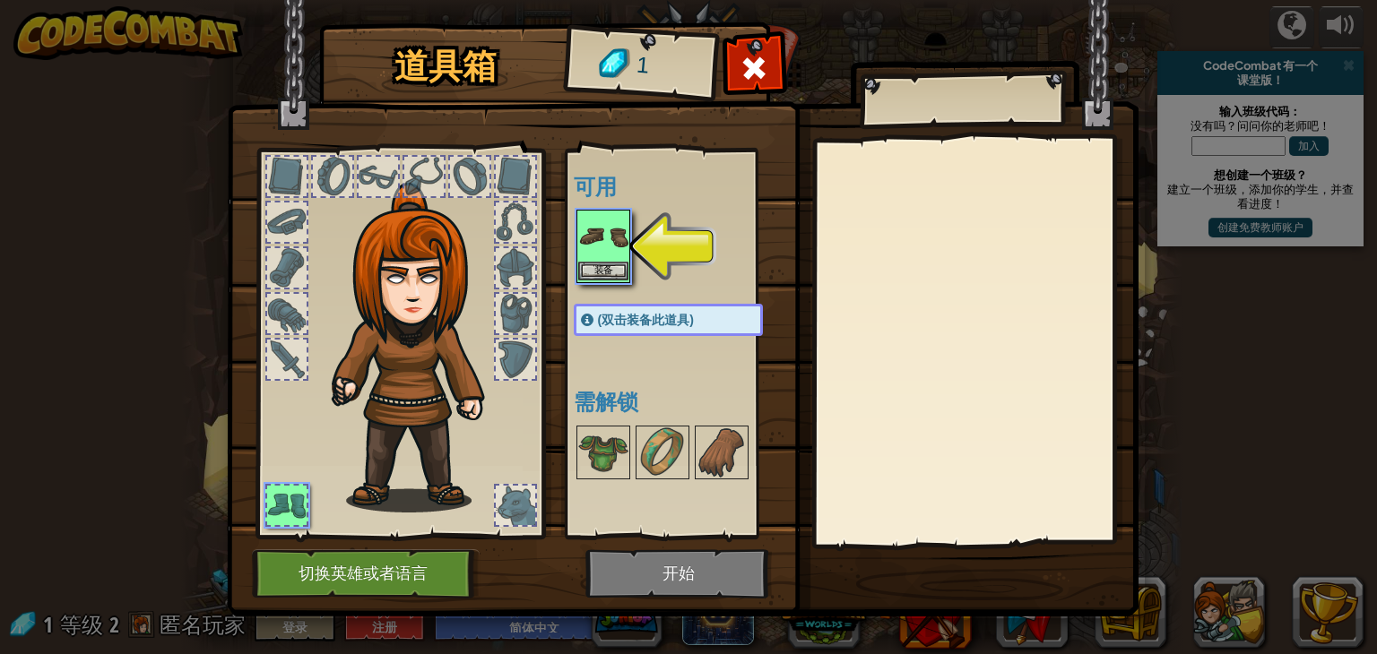
click at [594, 257] on img at bounding box center [603, 237] width 50 height 50
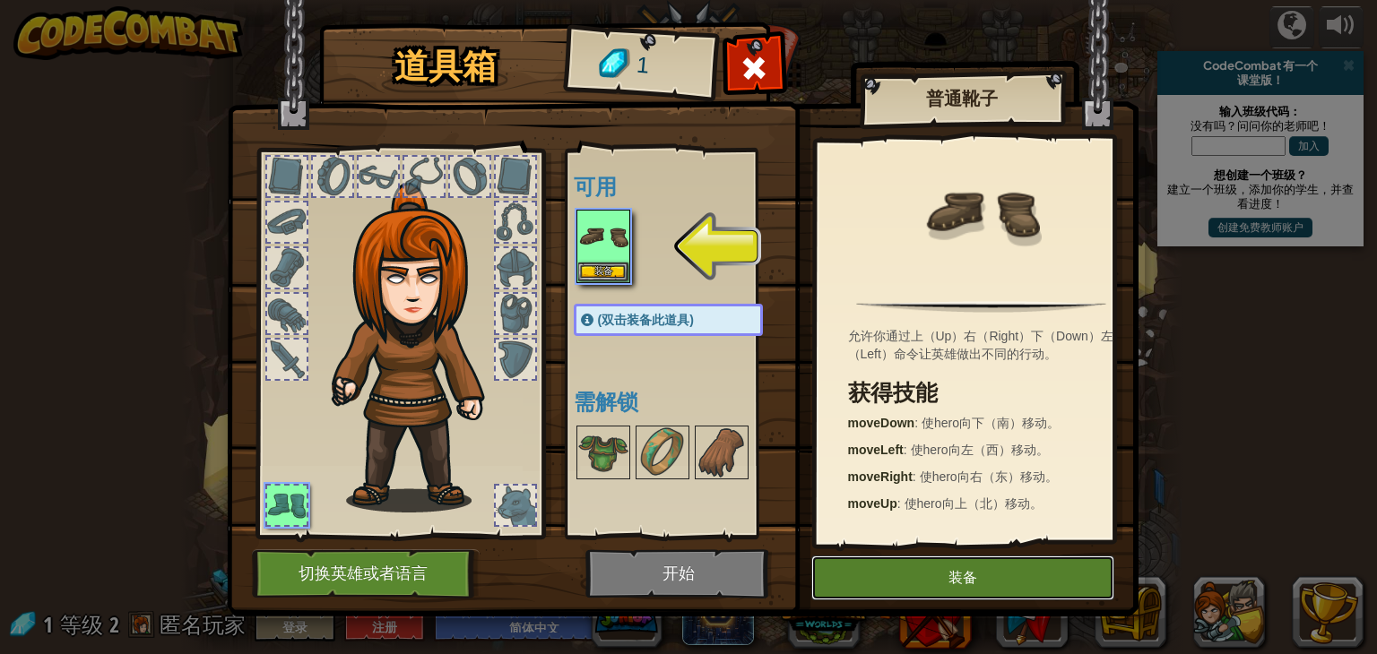
click at [887, 575] on button "装备" at bounding box center [962, 578] width 303 height 45
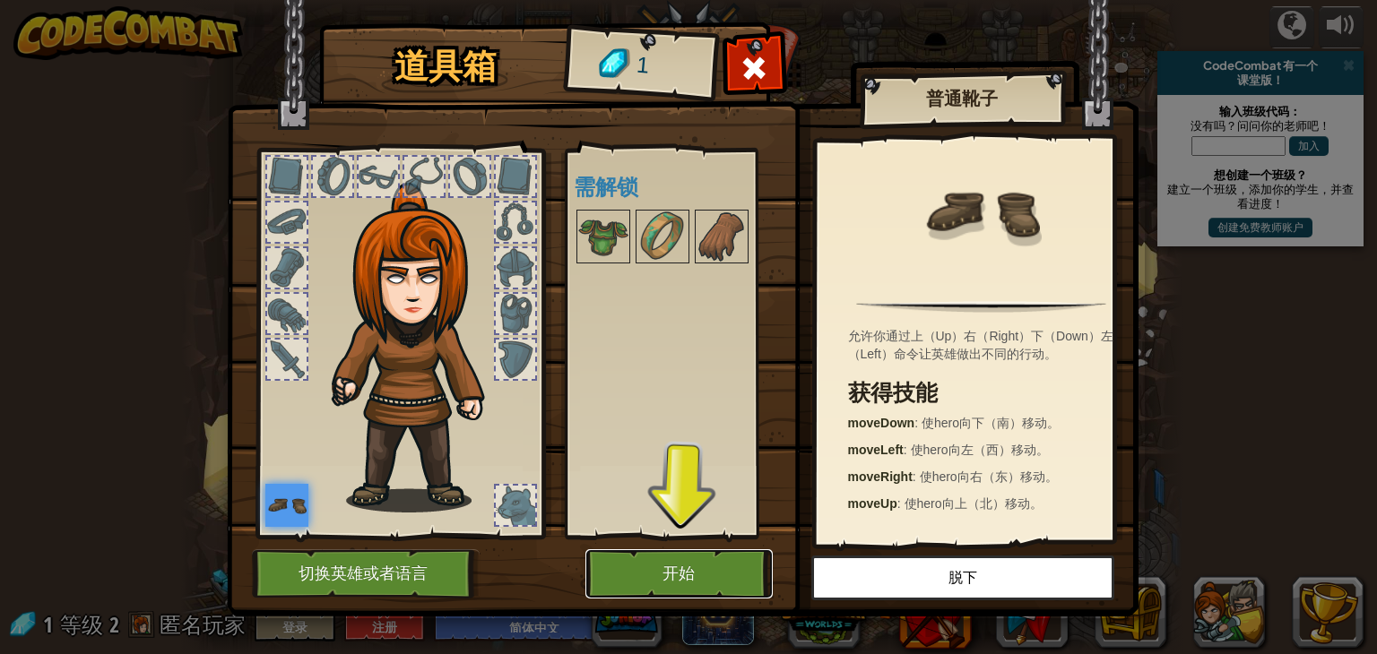
click at [695, 560] on button "开始" at bounding box center [678, 573] width 187 height 49
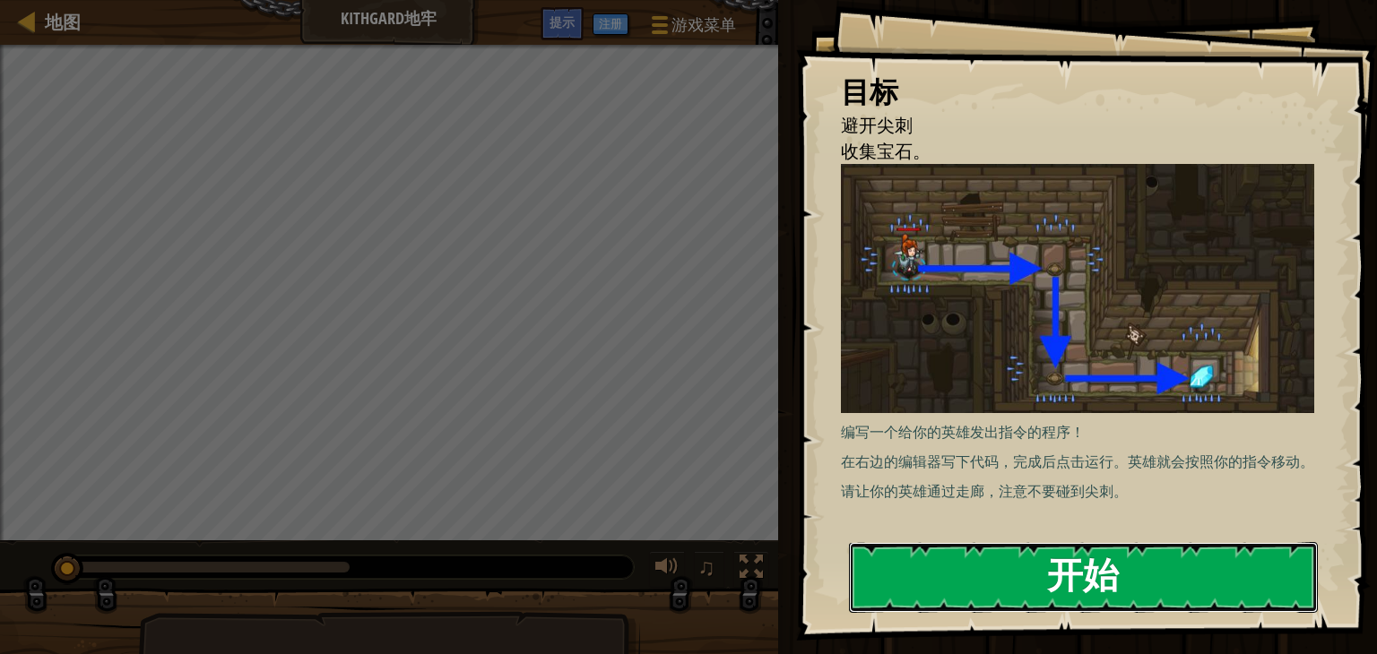
click at [1084, 589] on button "开始" at bounding box center [1083, 577] width 469 height 71
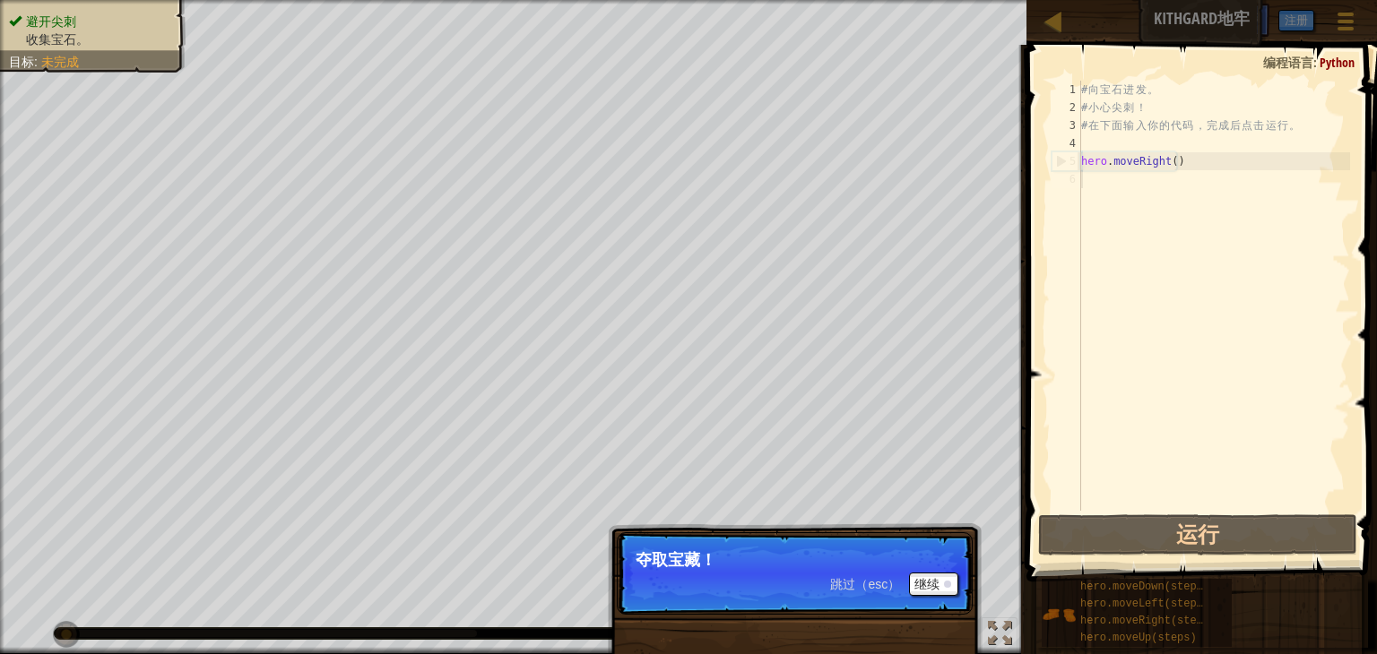
click at [904, 582] on p "跳过（esc） 继续 夺取宝藏！" at bounding box center [795, 573] width 356 height 82
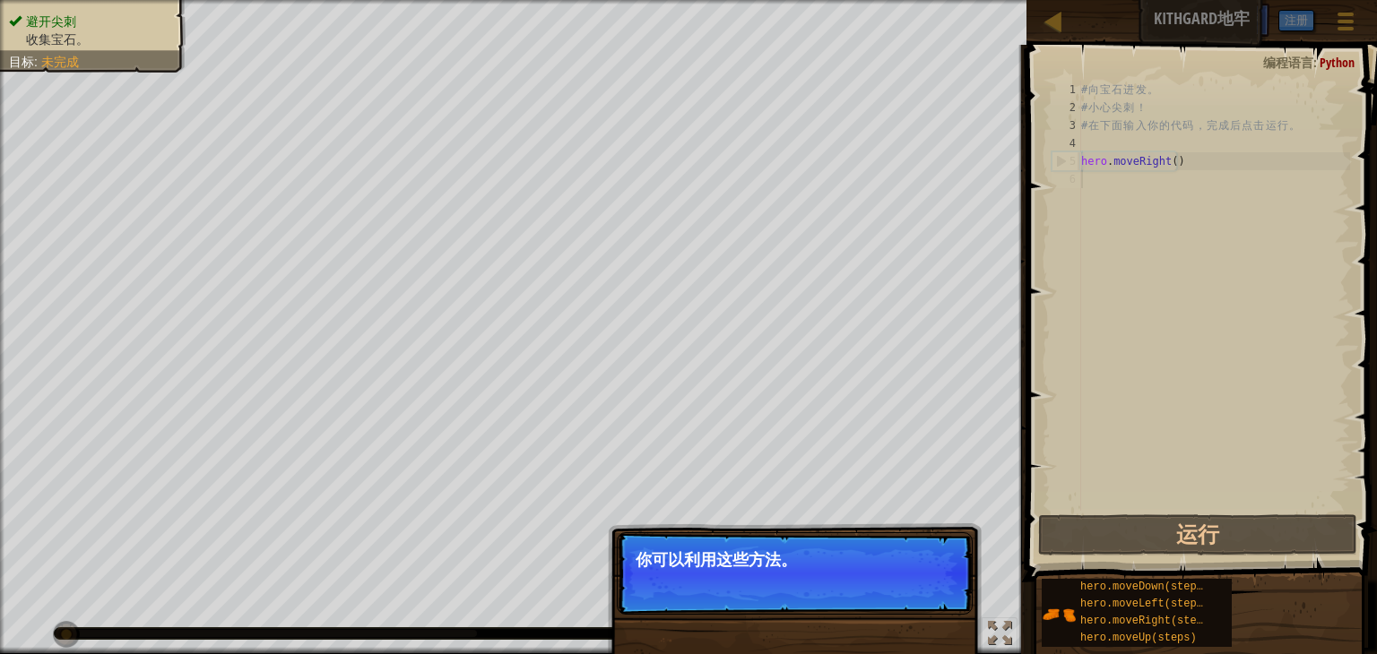
click at [912, 567] on p "你可以利用这些方法。" at bounding box center [794, 560] width 318 height 18
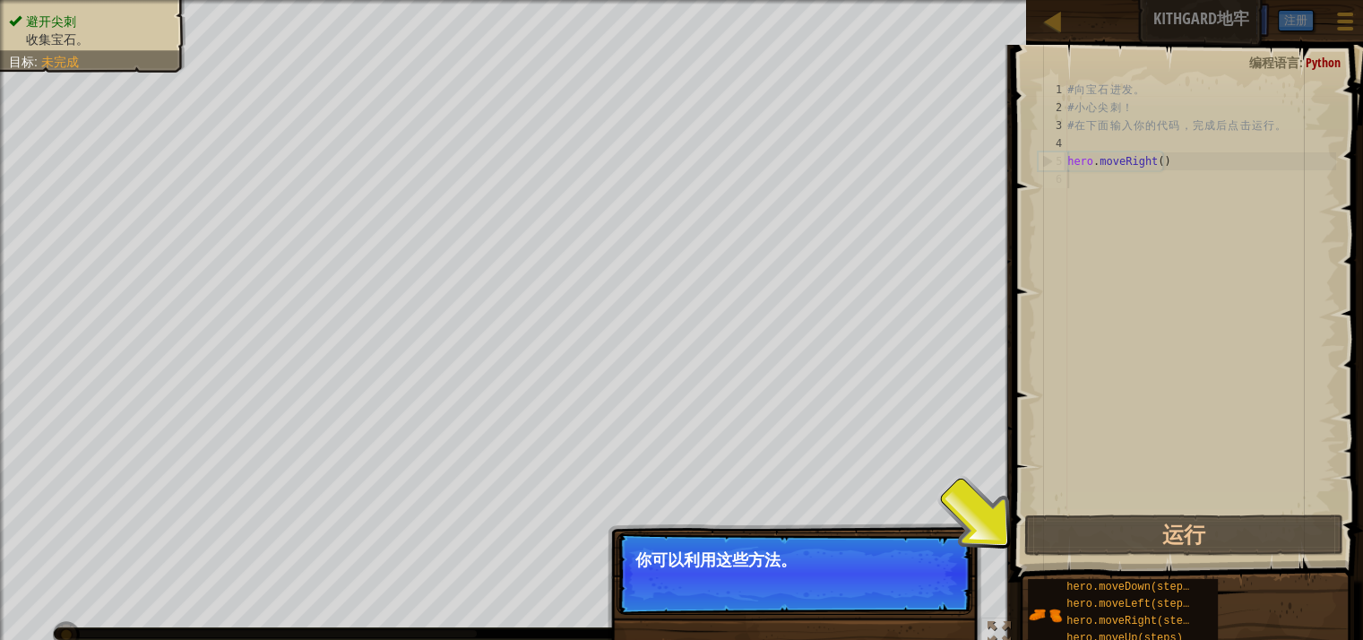
click at [912, 567] on p "你可以利用这些方法。" at bounding box center [794, 560] width 318 height 18
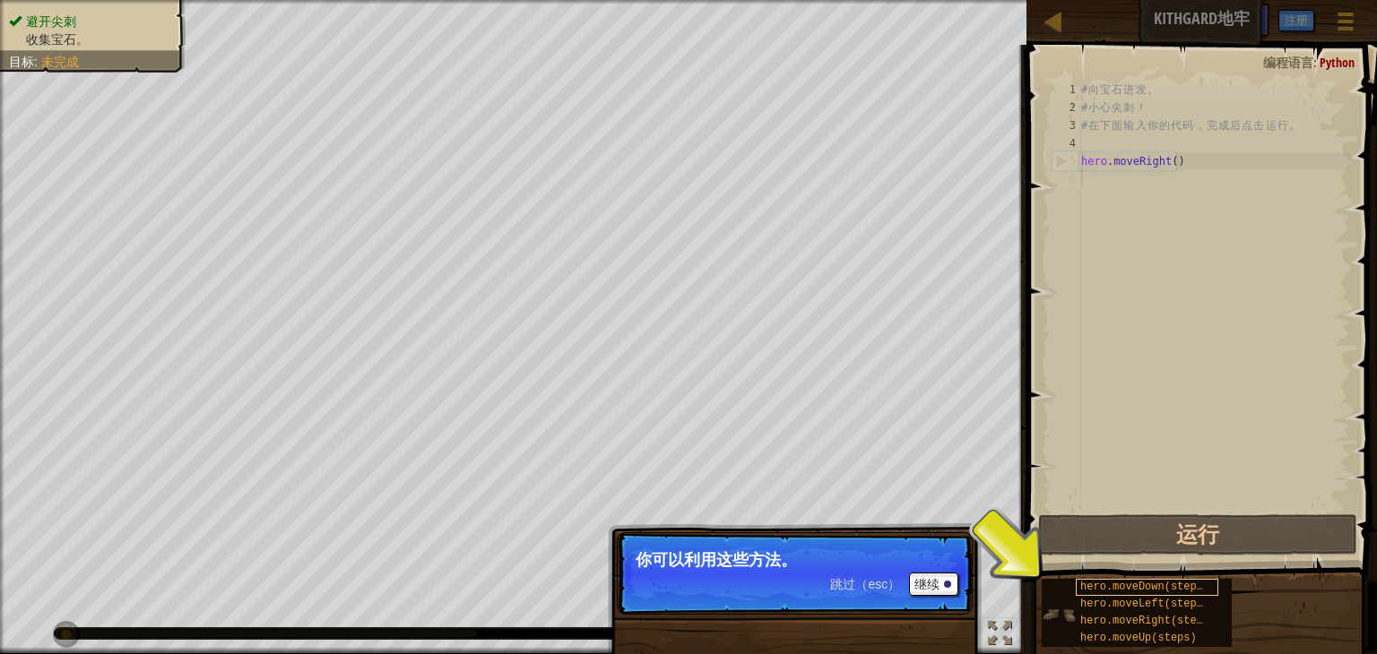
click at [1105, 579] on div "hero.moveDown(steps)" at bounding box center [1147, 587] width 143 height 17
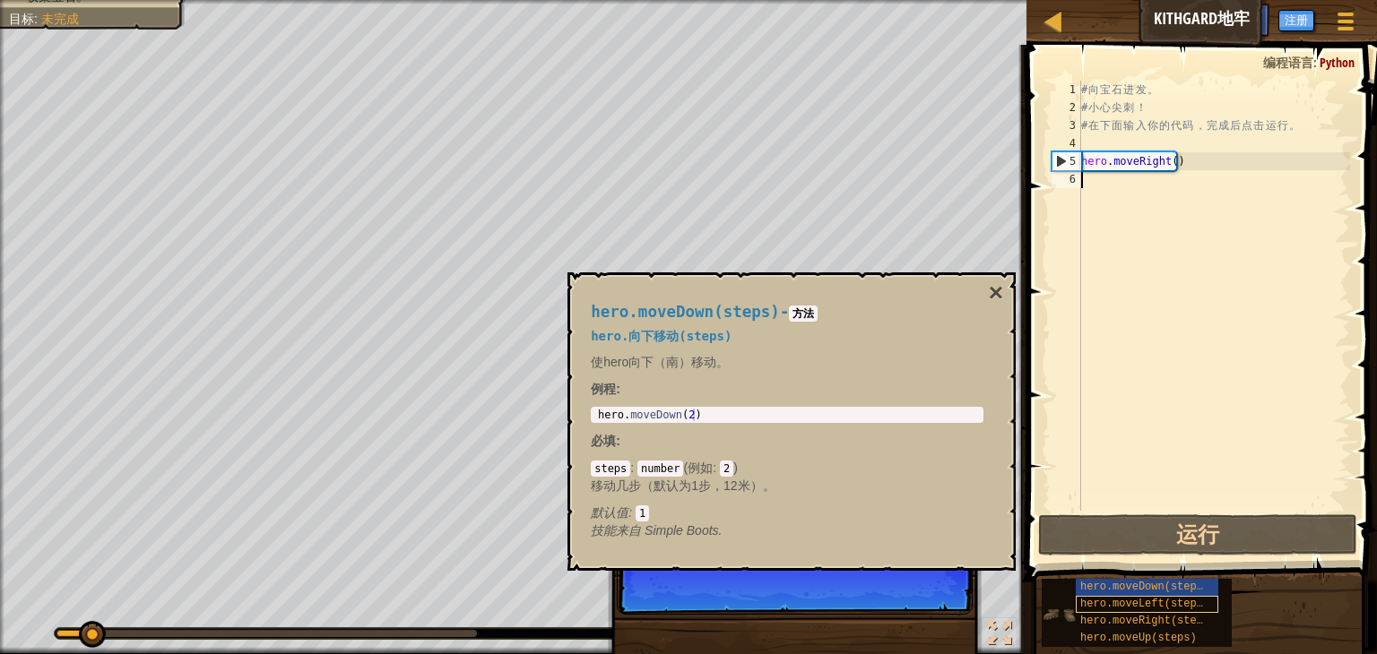
scroll to position [8, 0]
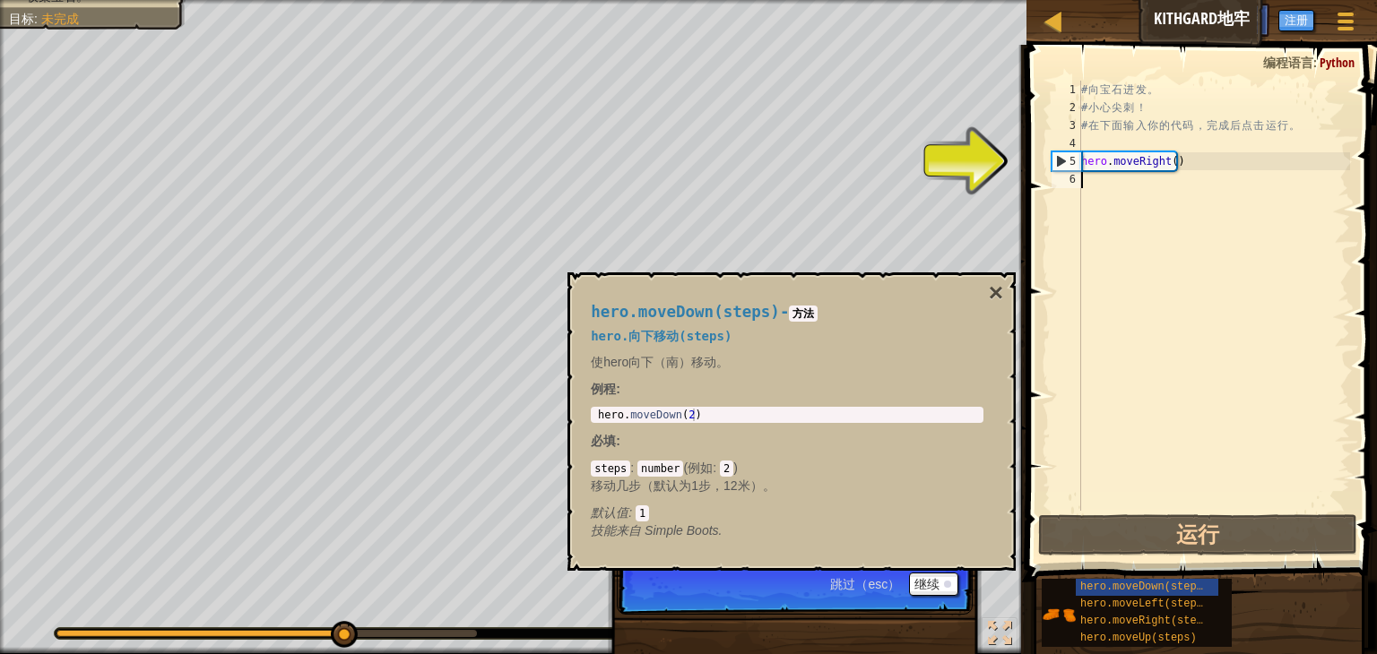
click at [1102, 461] on div "# 向 宝 石 进 发 。 # 小 心 尖 刺 ！ # 在 下 面 输 入 你 的 代 码 ， 完 成 后 点 击 运 行 。 hero . moveRigh…" at bounding box center [1213, 314] width 272 height 466
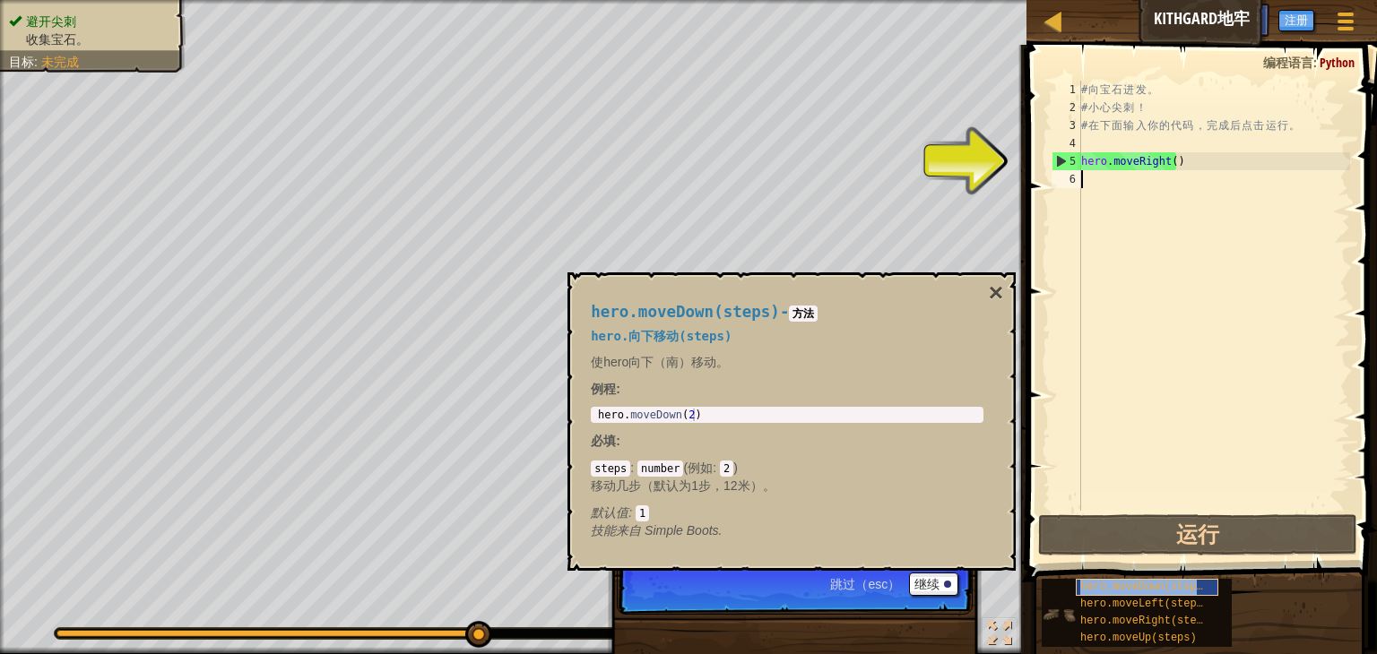
click at [1151, 586] on span "hero.moveDown(steps)" at bounding box center [1144, 587] width 129 height 13
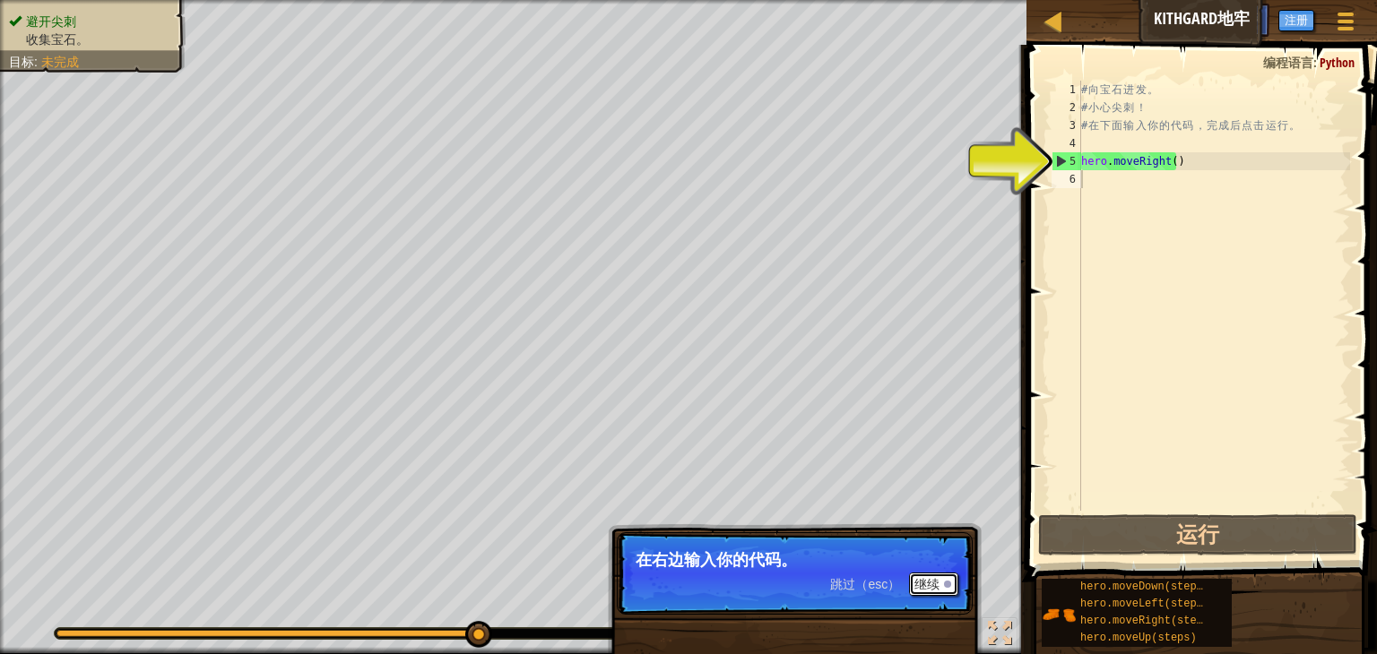
click at [936, 586] on button "继续" at bounding box center [933, 584] width 49 height 23
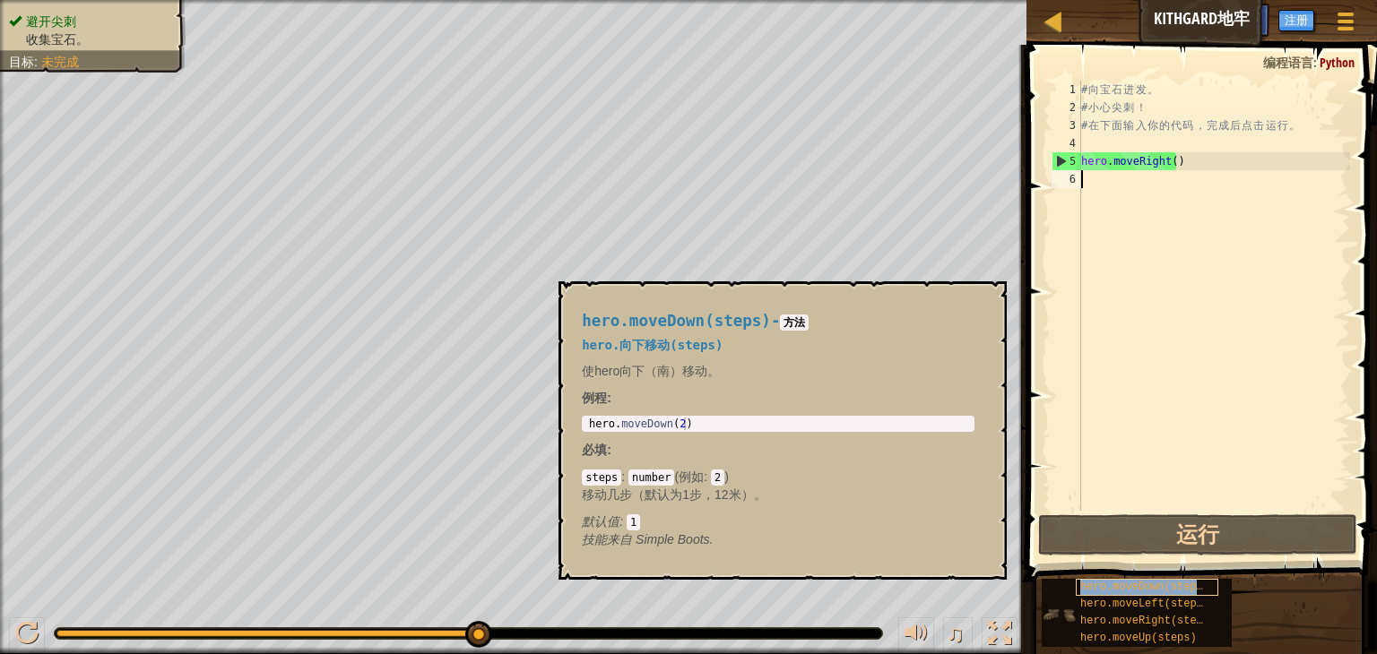
click at [1113, 583] on span "hero.moveDown(steps)" at bounding box center [1144, 587] width 129 height 13
click at [1088, 183] on div "# 向 宝 石 进 发 。 # 小 心 尖 刺 ！ # 在 下 面 输 入 你 的 代 码 ， 完 成 后 点 击 运 行 。 hero . moveRigh…" at bounding box center [1213, 314] width 272 height 466
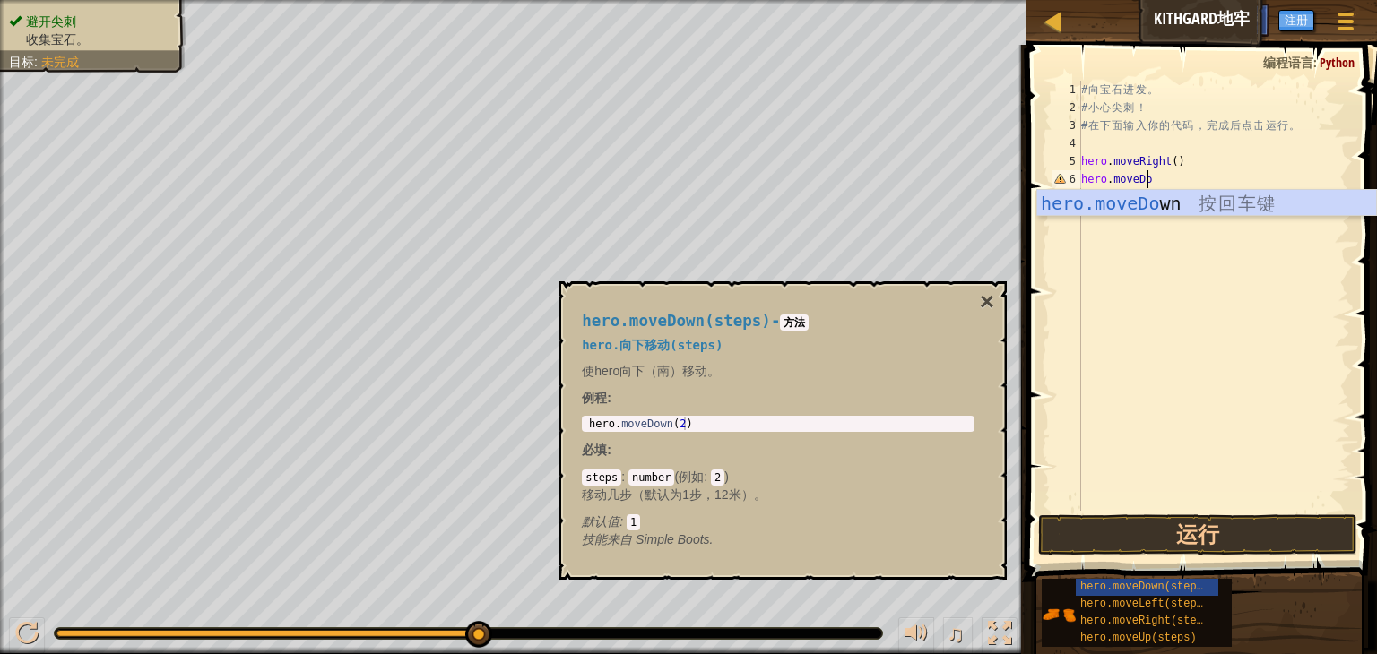
scroll to position [8, 4]
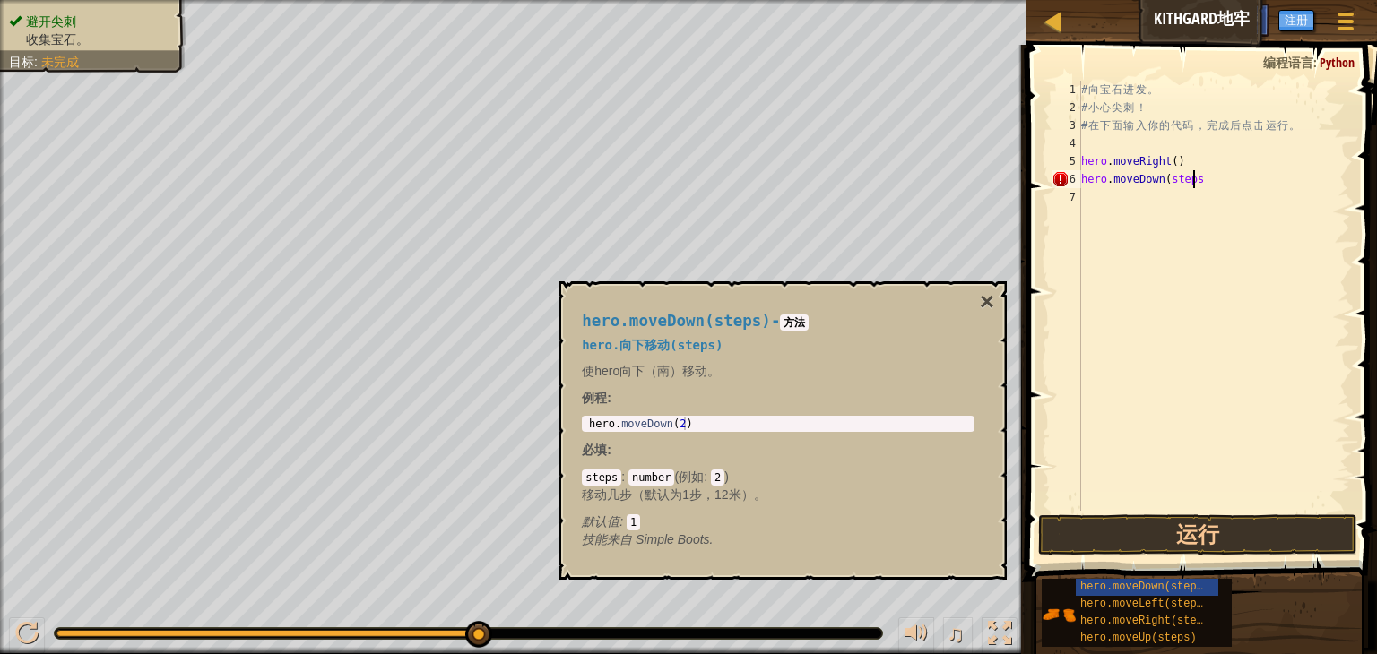
type textarea "hero.moveDown(steps)"
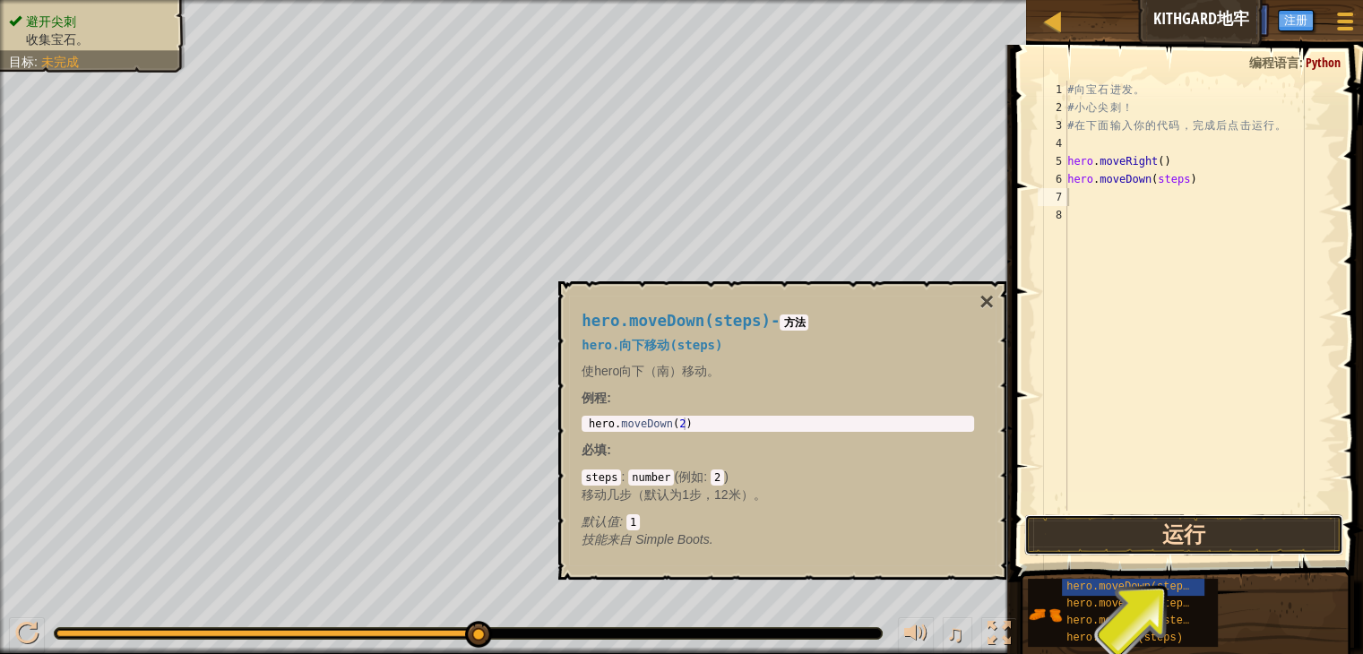
click at [1188, 533] on button "运行" at bounding box center [1183, 534] width 319 height 41
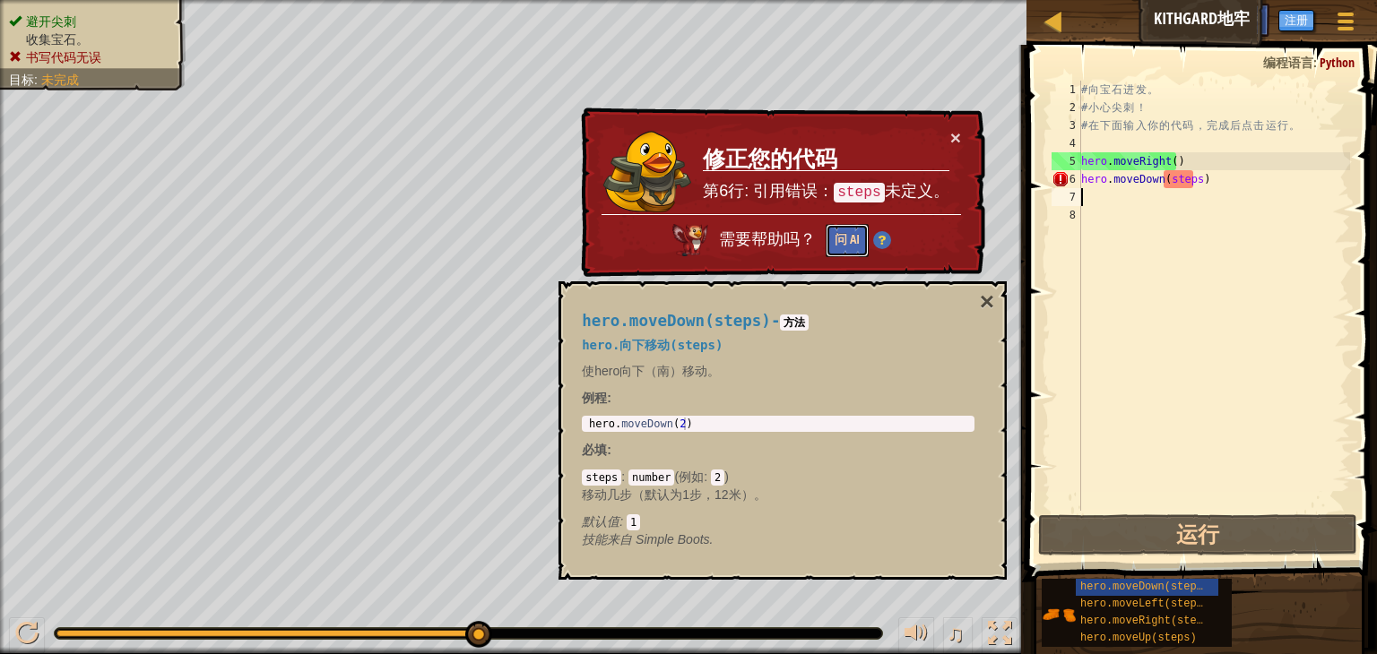
click at [835, 241] on button "问 AI" at bounding box center [846, 240] width 43 height 33
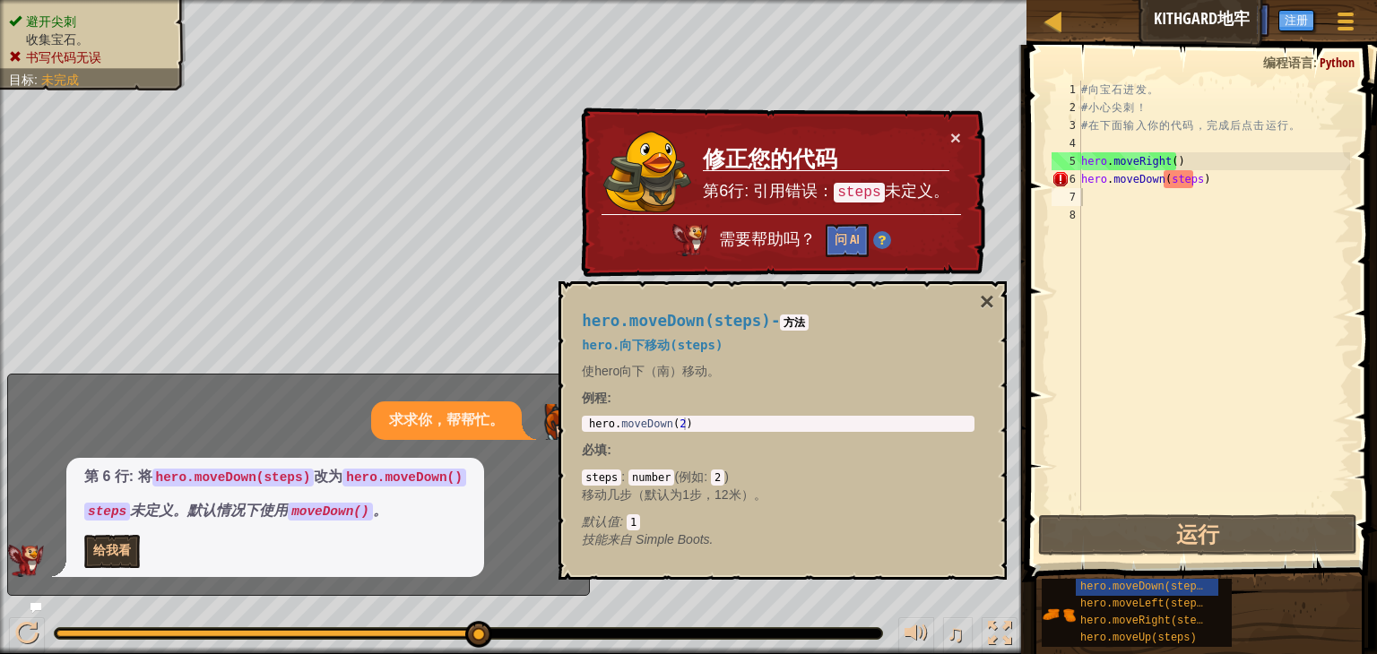
click at [525, 376] on div "x 求求你，帮帮忙。 第 6 行: 将 hero.moveDown(steps) 改为 hero.moveDown() steps 未定义。默认情况下使用 m…" at bounding box center [298, 485] width 583 height 222
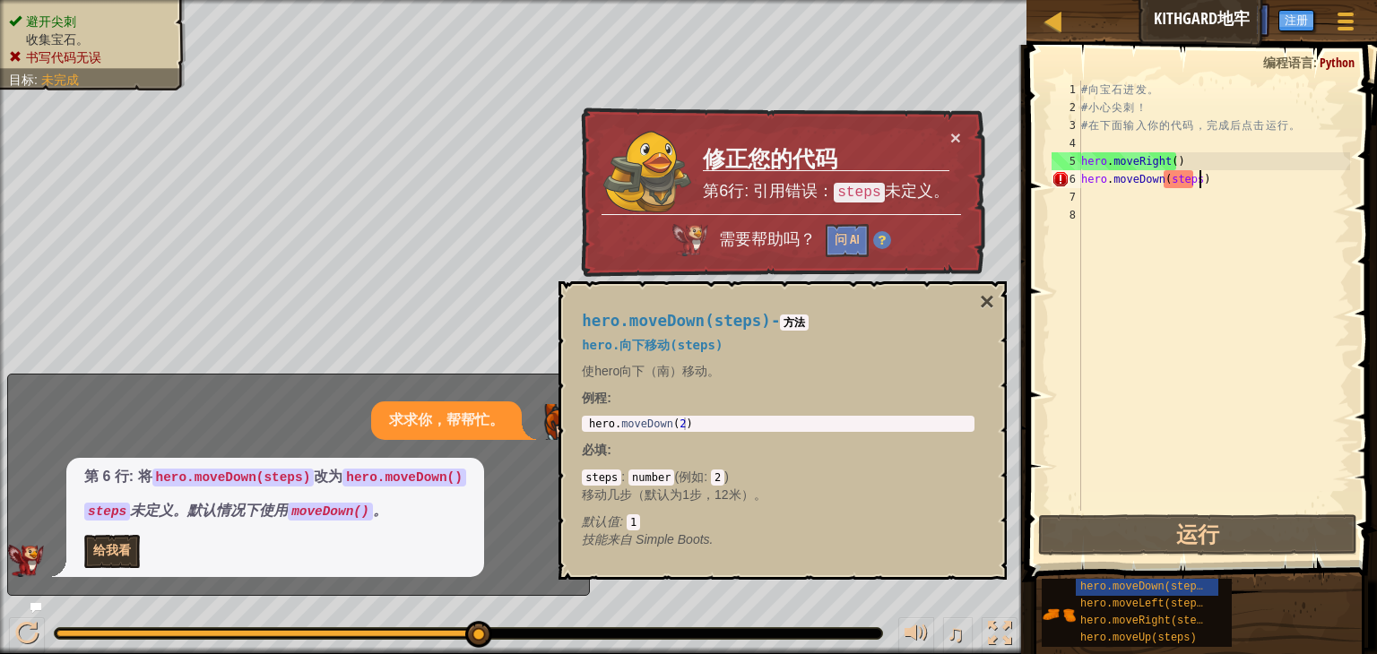
click at [1197, 180] on div "# 向 宝 石 进 发 。 # 小 心 尖 刺 ！ # 在 下 面 输 入 你 的 代 码 ， 完 成 后 点 击 运 行 。 hero . moveRigh…" at bounding box center [1213, 314] width 272 height 466
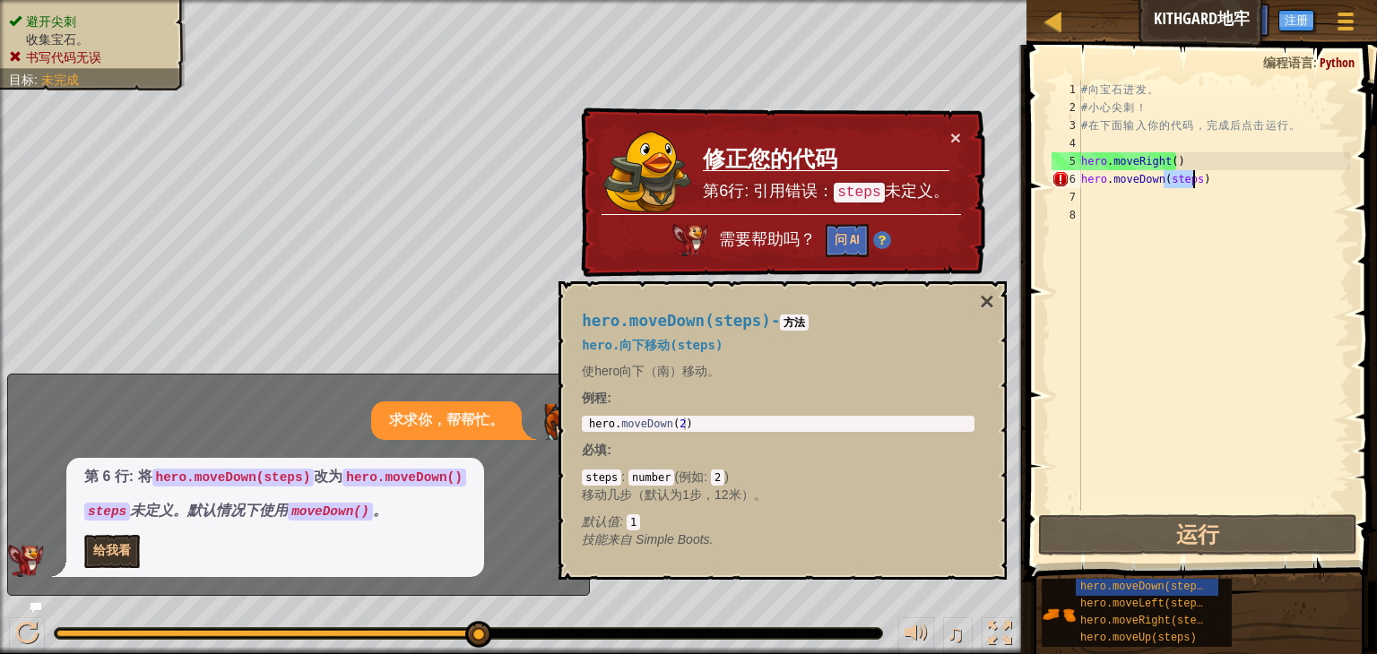
drag, startPoint x: 1165, startPoint y: 180, endPoint x: 1195, endPoint y: 180, distance: 29.6
click at [1195, 180] on div "# 向 宝 石 进 发 。 # 小 心 尖 刺 ！ # 在 下 面 输 入 你 的 代 码 ， 完 成 后 点 击 运 行 。 hero . moveRigh…" at bounding box center [1213, 314] width 272 height 466
type textarea "hero.moveDown()"
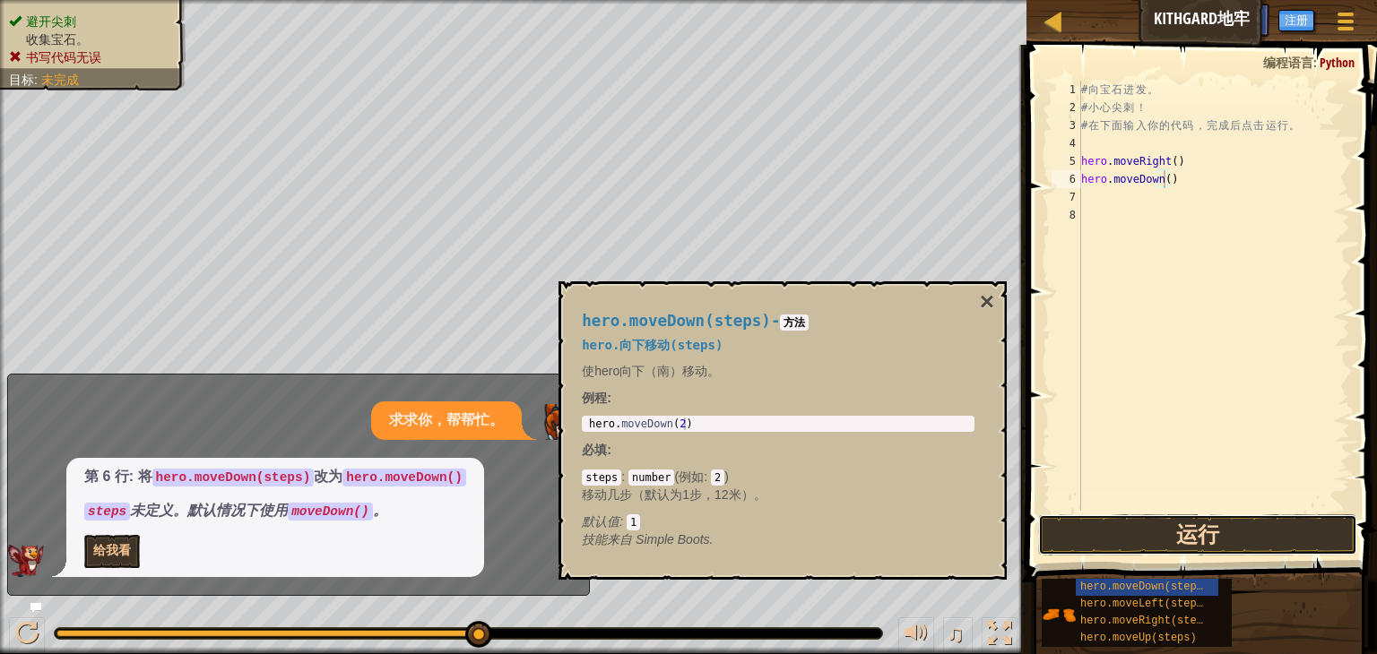
click at [1213, 528] on button "运行" at bounding box center [1197, 534] width 319 height 41
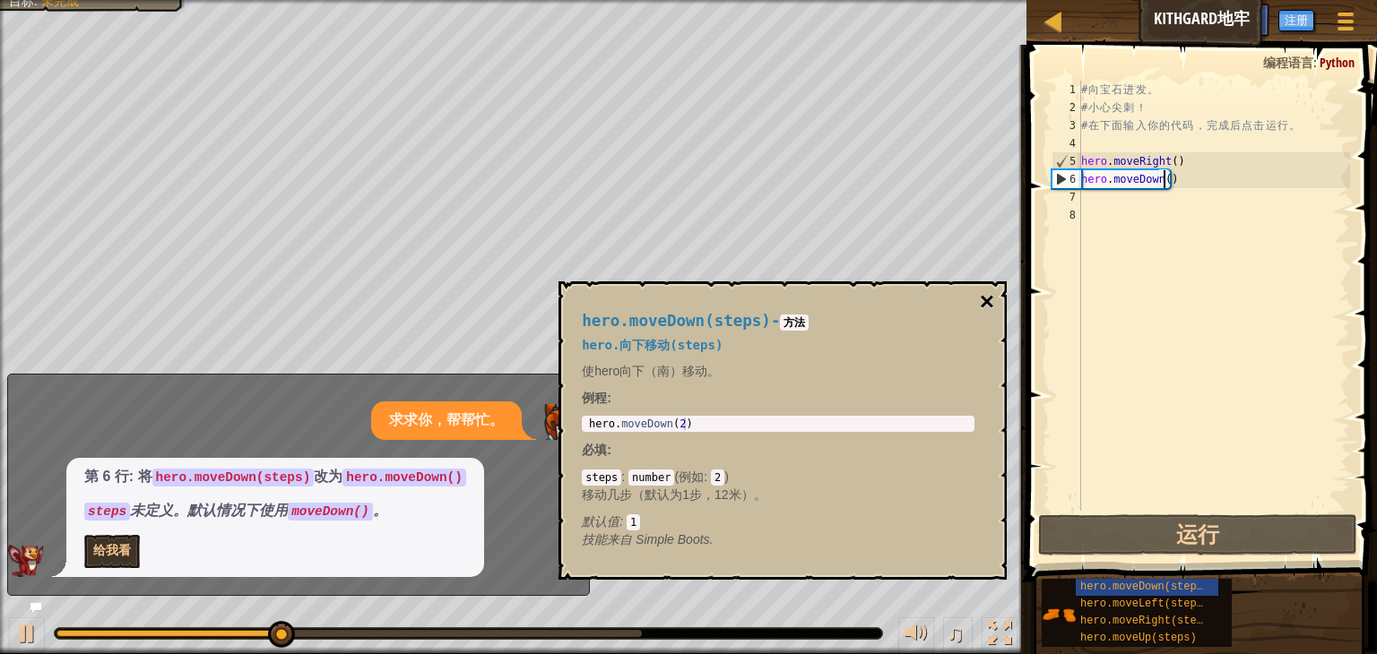
click at [984, 307] on button "×" at bounding box center [987, 302] width 14 height 25
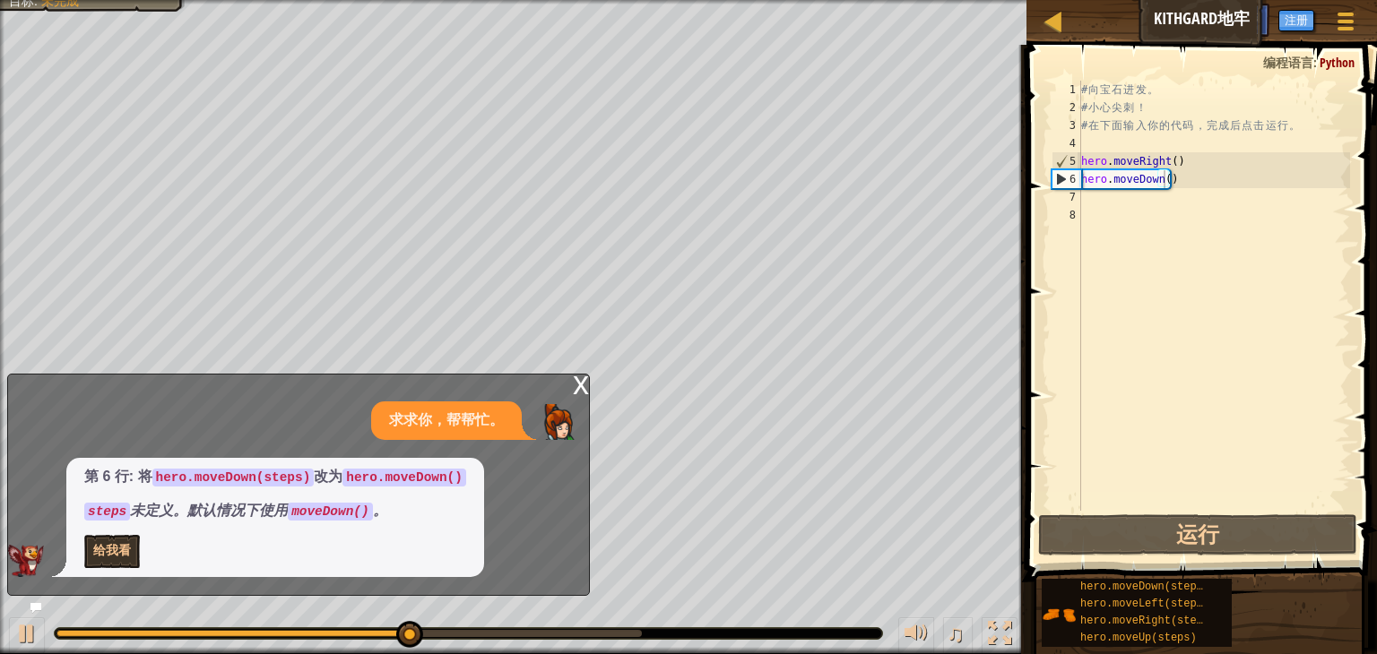
click at [573, 377] on div "x" at bounding box center [581, 384] width 16 height 18
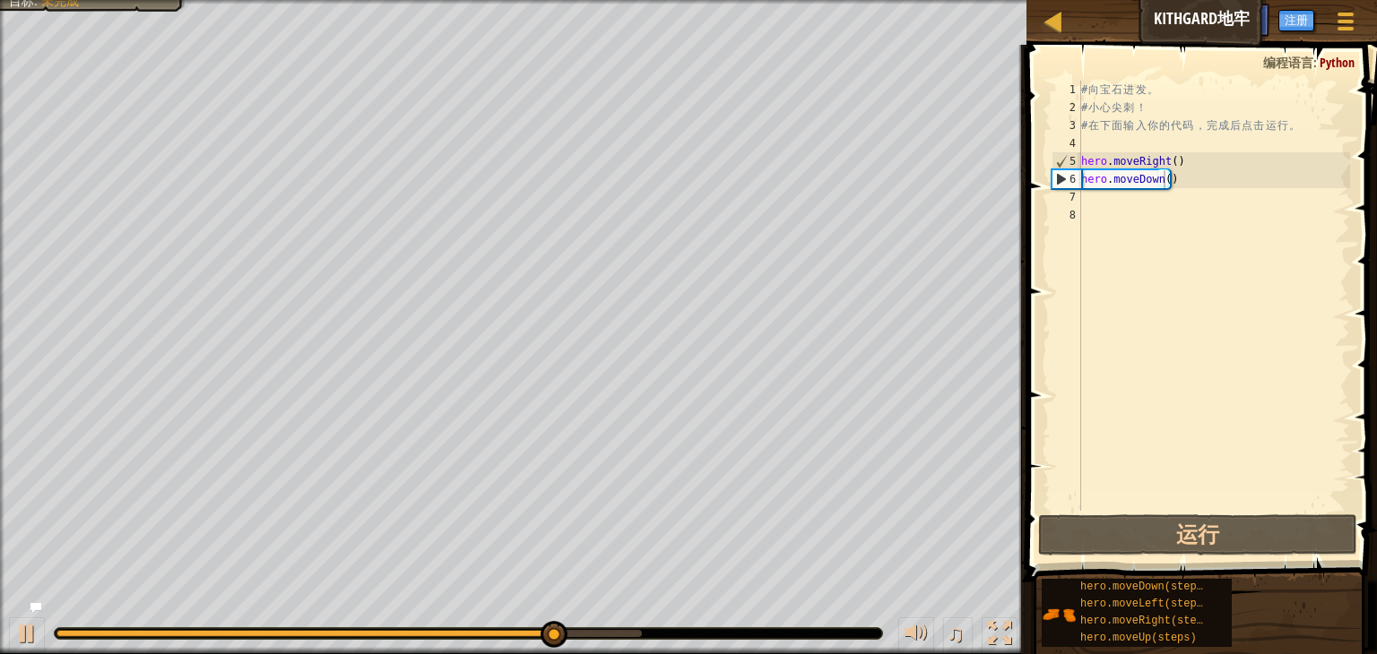
click at [1155, 203] on div "# 向 宝 石 进 发 。 # 小 心 尖 刺 ！ # 在 下 面 输 入 你 的 代 码 ， 完 成 后 点 击 运 行 。 hero . moveRigh…" at bounding box center [1213, 314] width 272 height 466
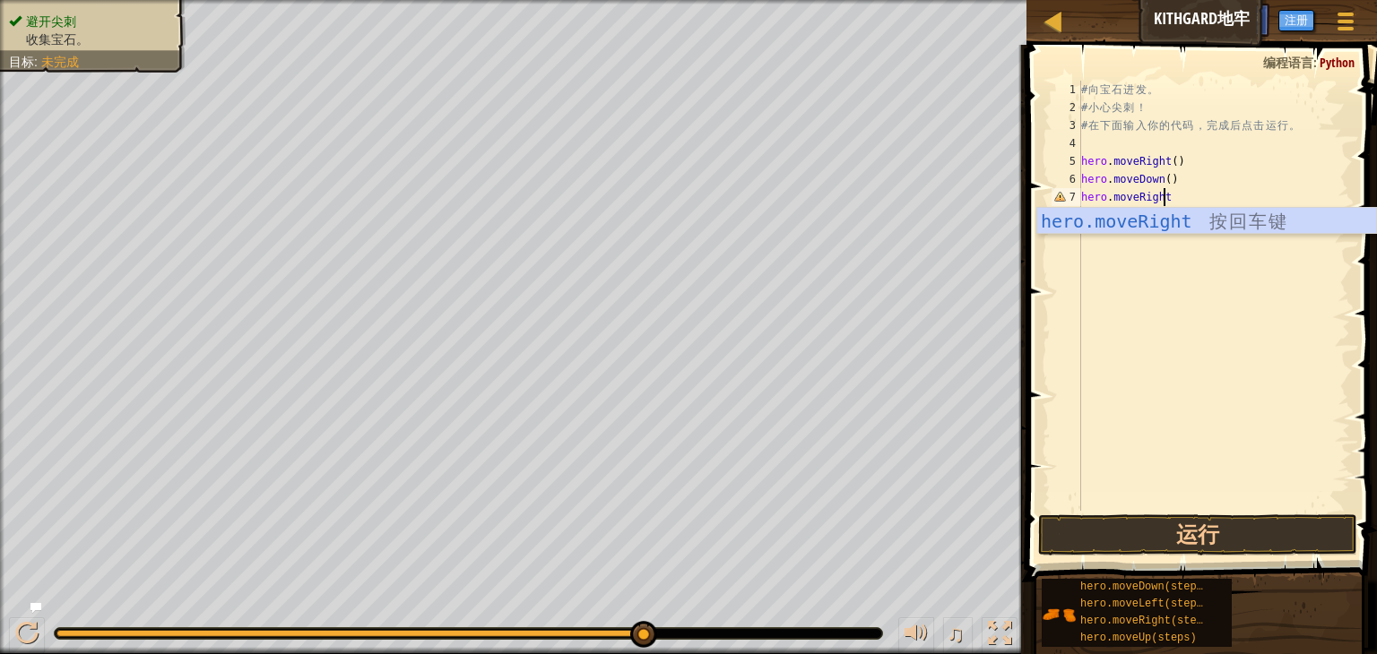
scroll to position [8, 6]
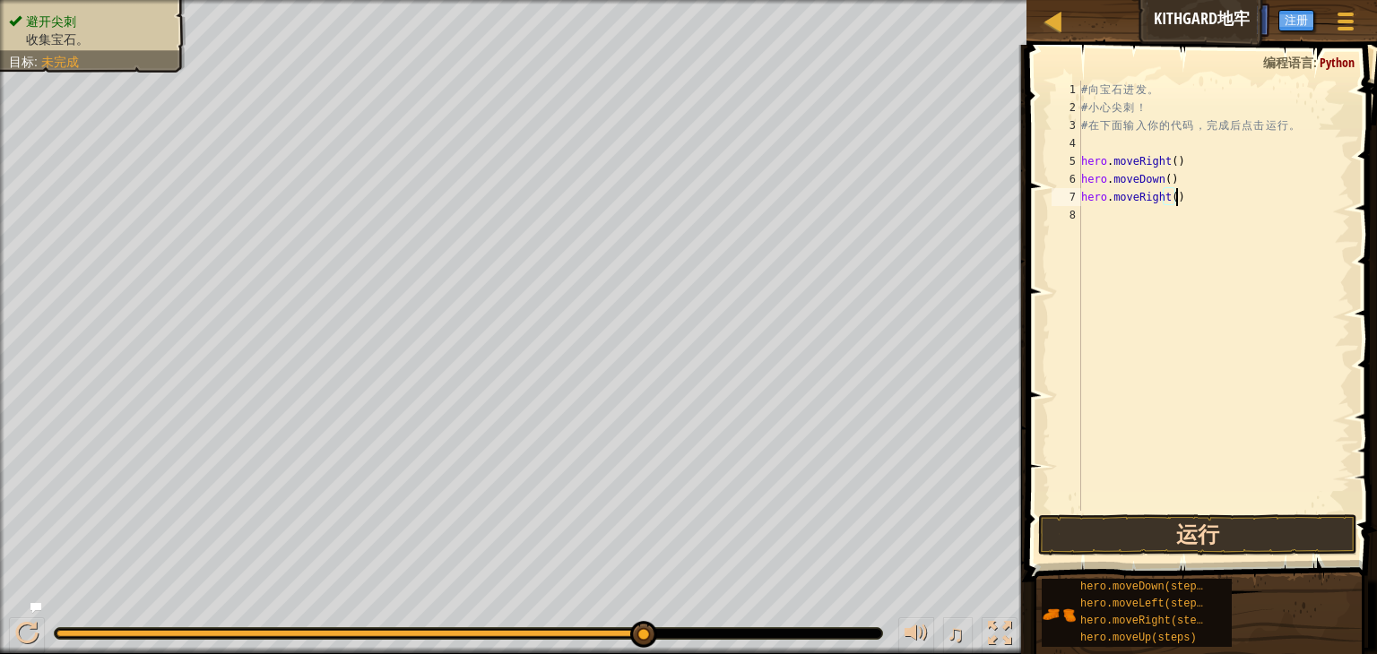
type textarea "hero.moveRight()"
click at [1193, 540] on button "运行" at bounding box center [1197, 534] width 319 height 41
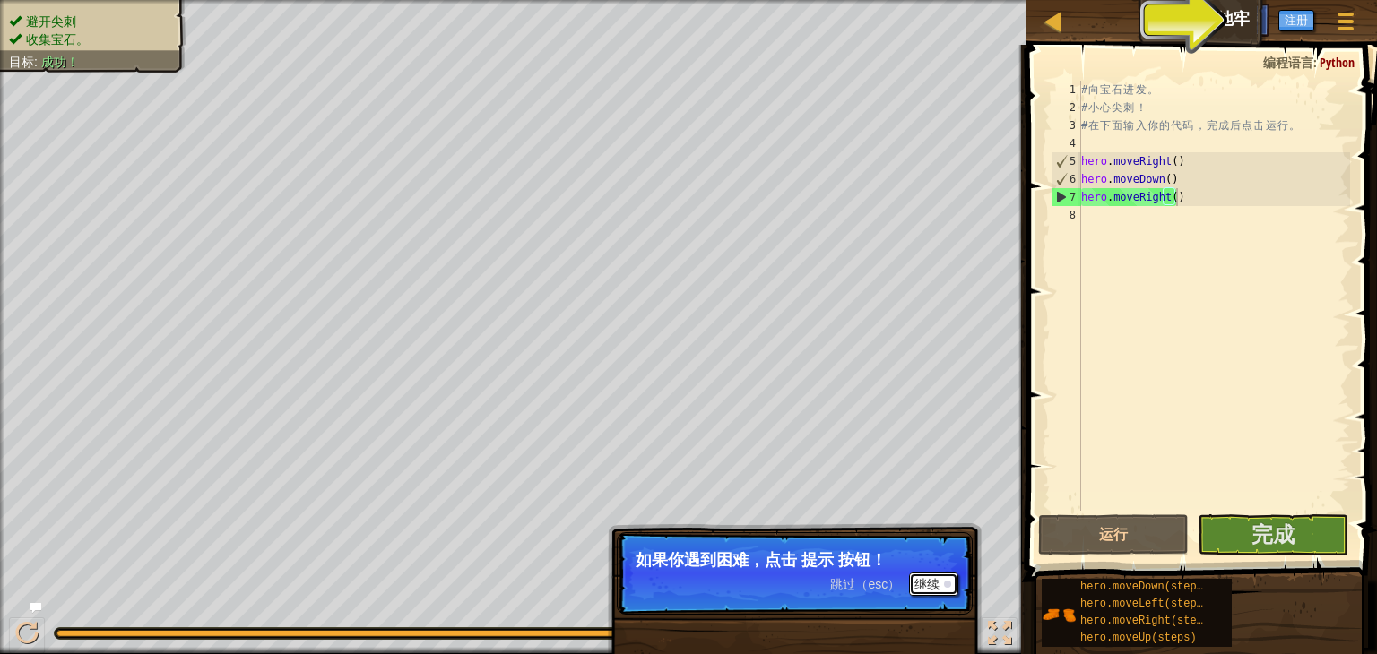
click at [929, 585] on button "继续" at bounding box center [933, 584] width 49 height 23
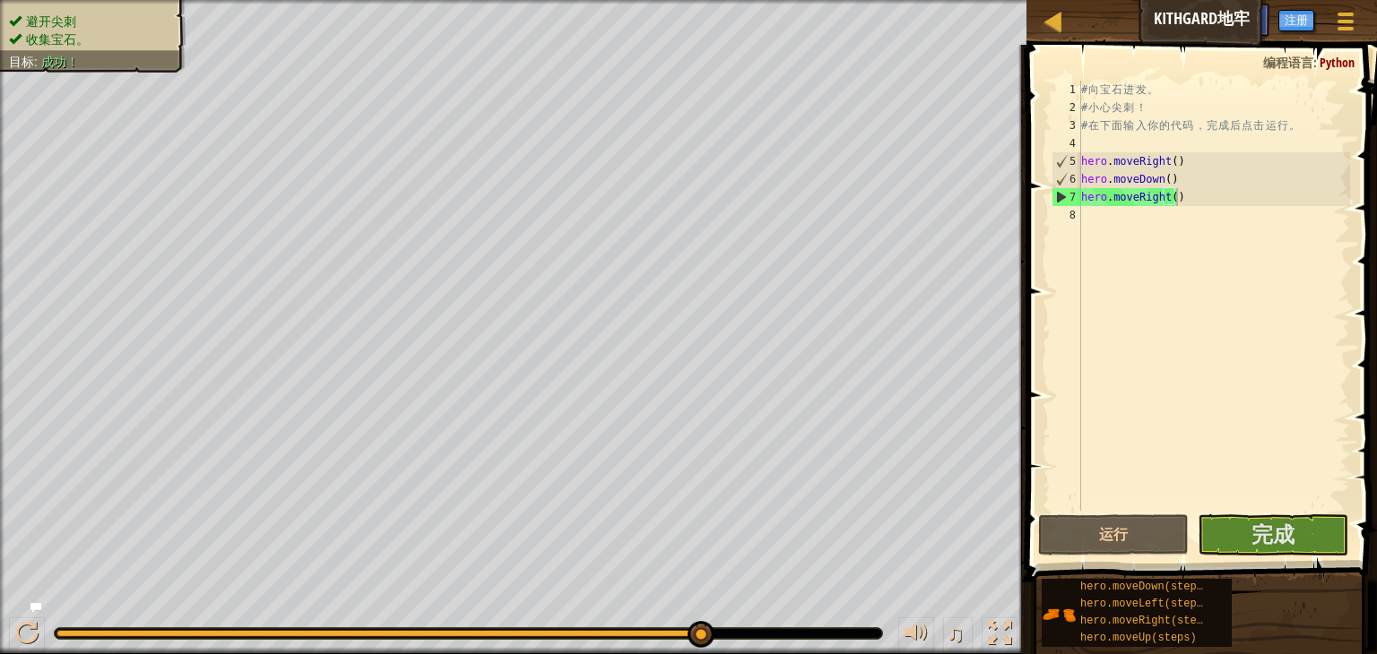
click at [1125, 220] on div "# 向 宝 石 进 发 。 # 小 心 尖 刺 ！ # 在 下 面 输 入 你 的 代 码 ， 完 成 后 点 击 运 行 。 hero . moveRigh…" at bounding box center [1213, 314] width 272 height 466
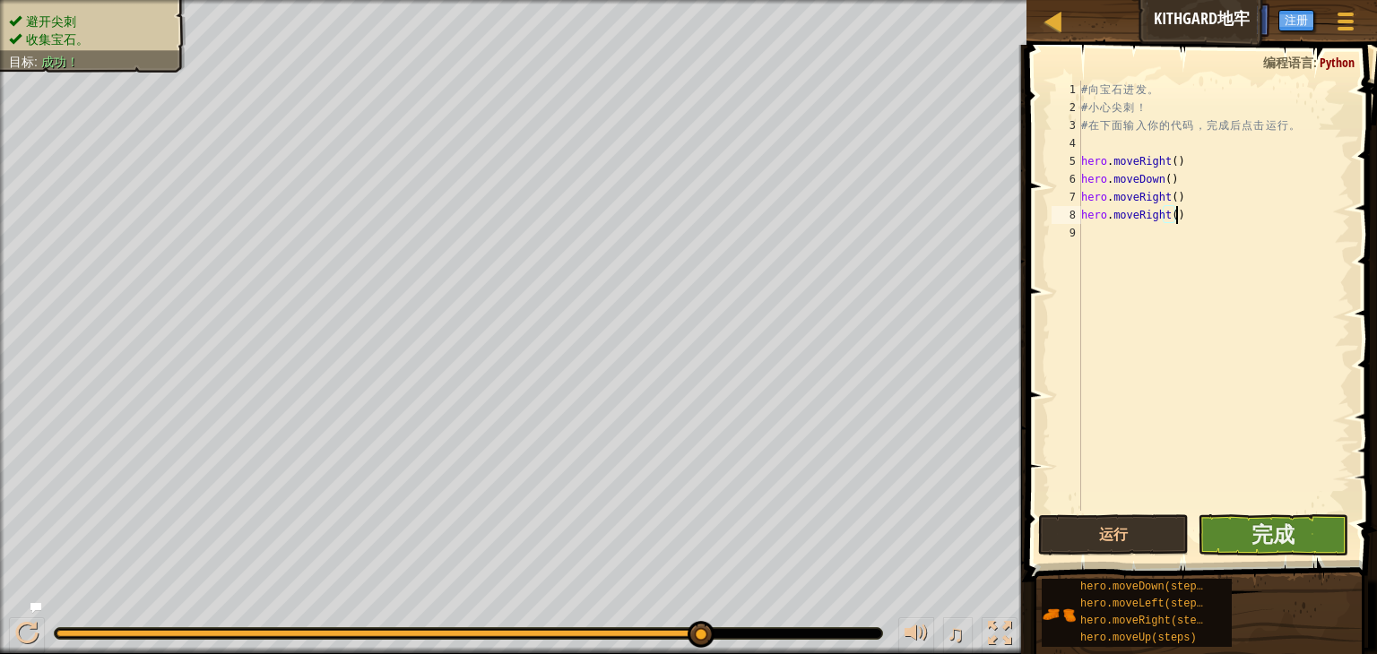
type textarea "hero.moveRight()"
click at [1296, 527] on button "完成" at bounding box center [1272, 534] width 151 height 41
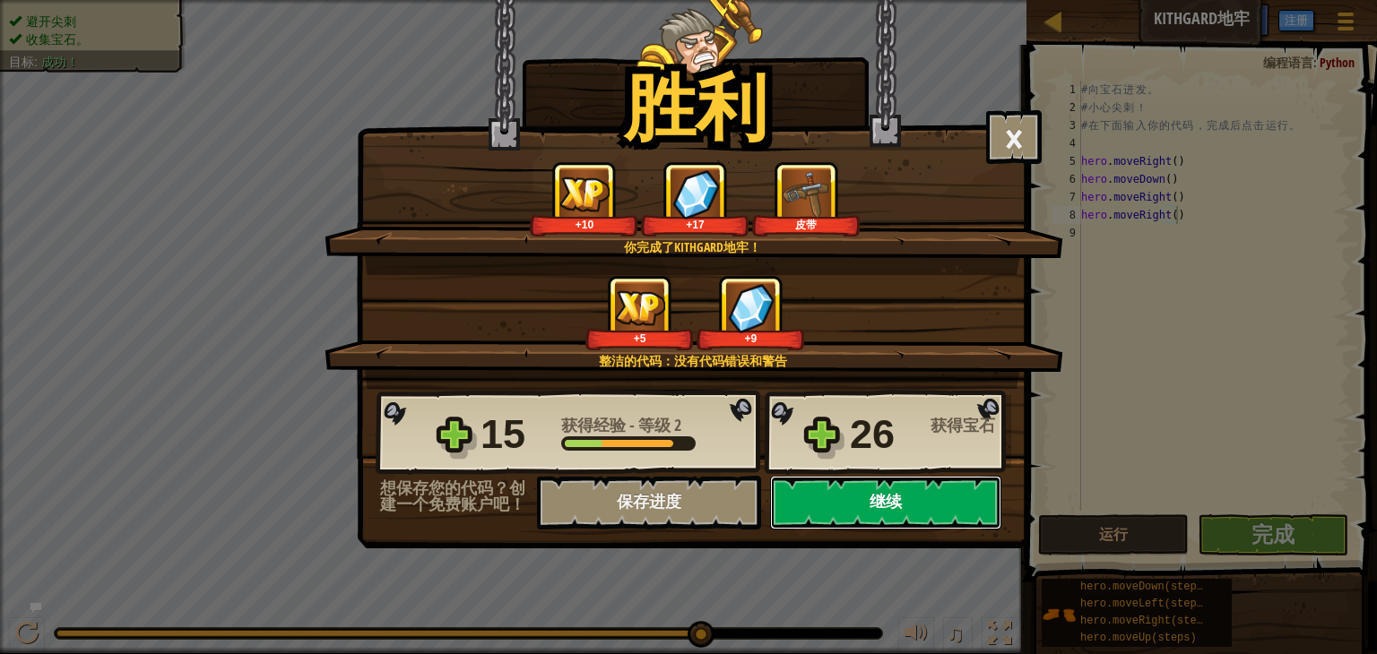
click at [921, 505] on button "继续" at bounding box center [885, 503] width 231 height 54
select select "zh-HANS"
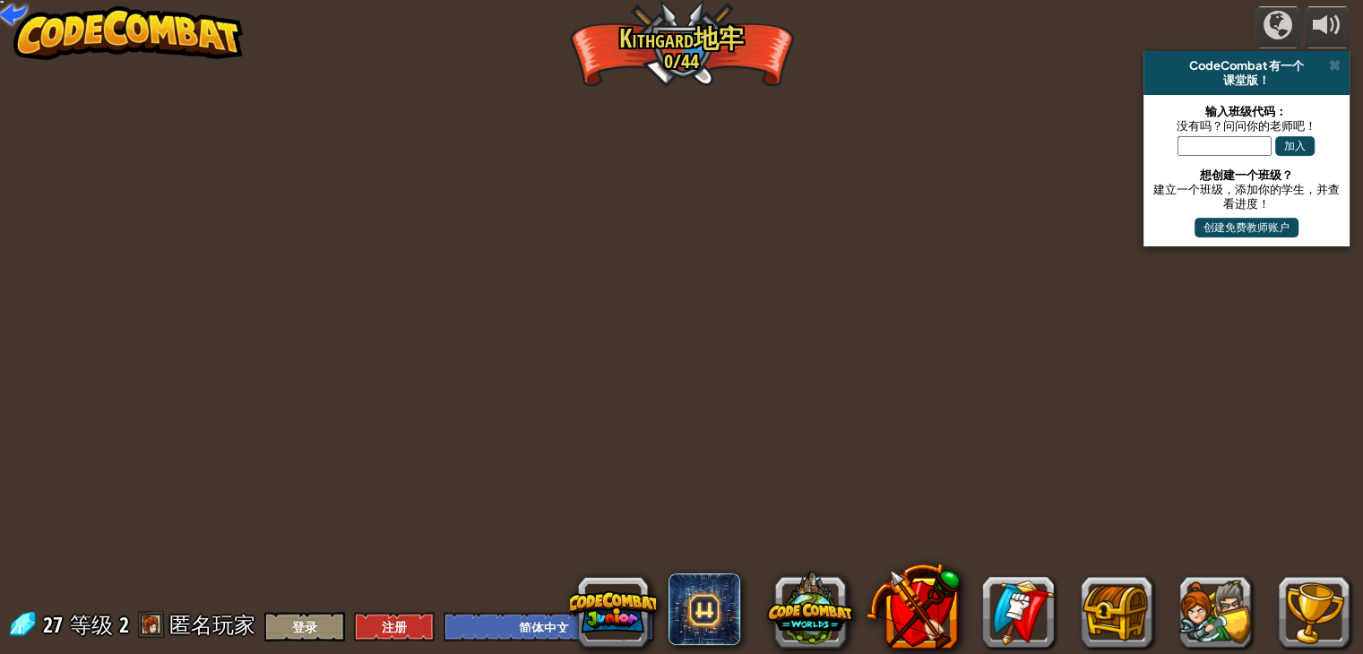
select select "zh-HANS"
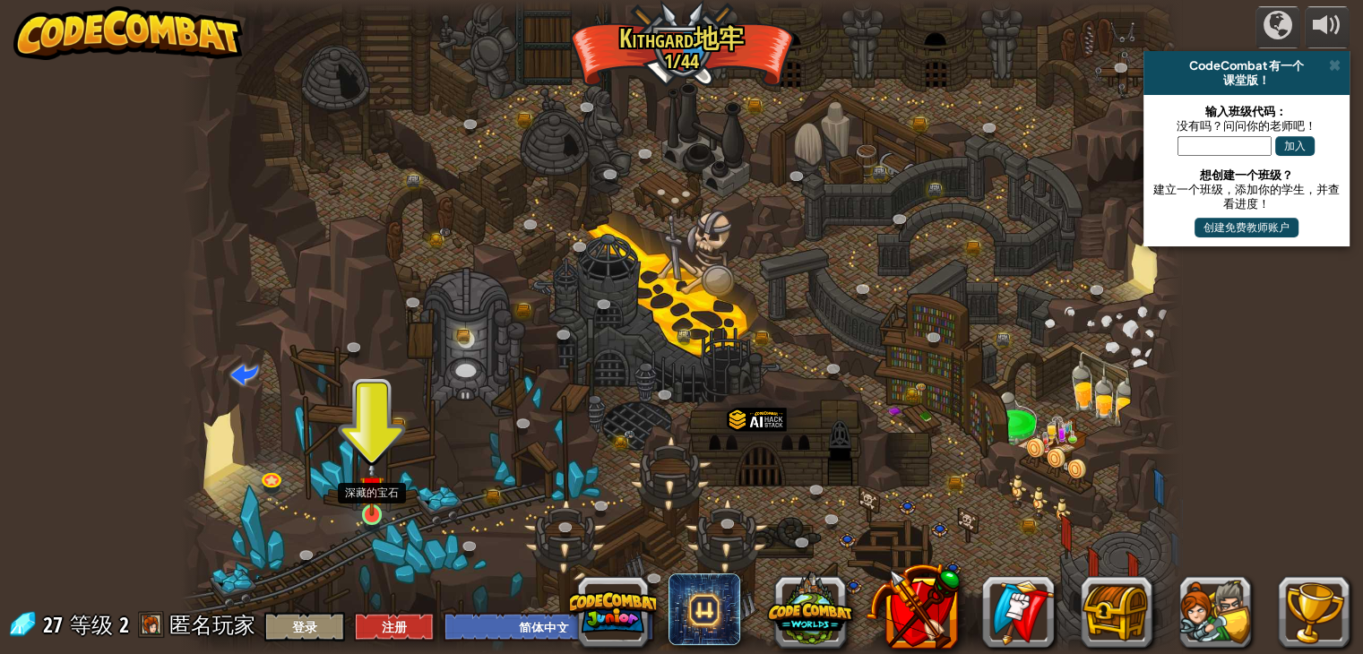
click at [376, 507] on img at bounding box center [371, 488] width 25 height 57
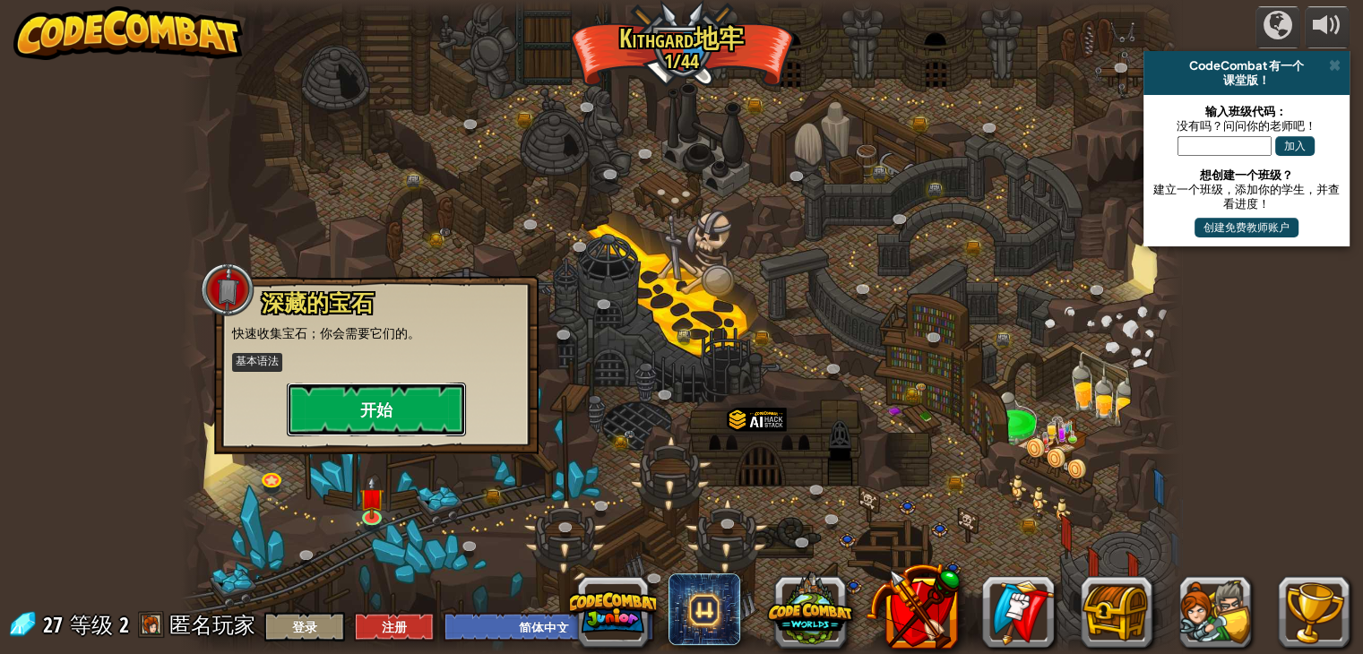
click at [382, 387] on button "开始" at bounding box center [376, 410] width 179 height 54
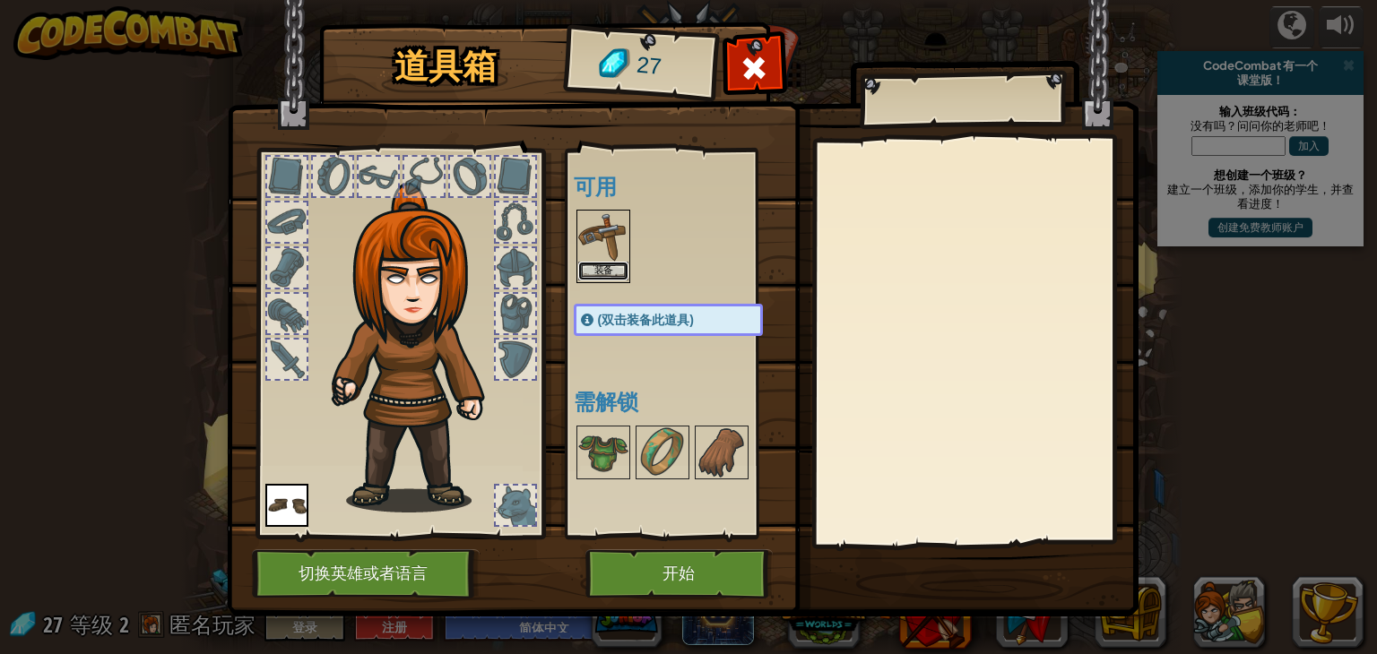
click at [595, 271] on button "装备" at bounding box center [603, 271] width 50 height 19
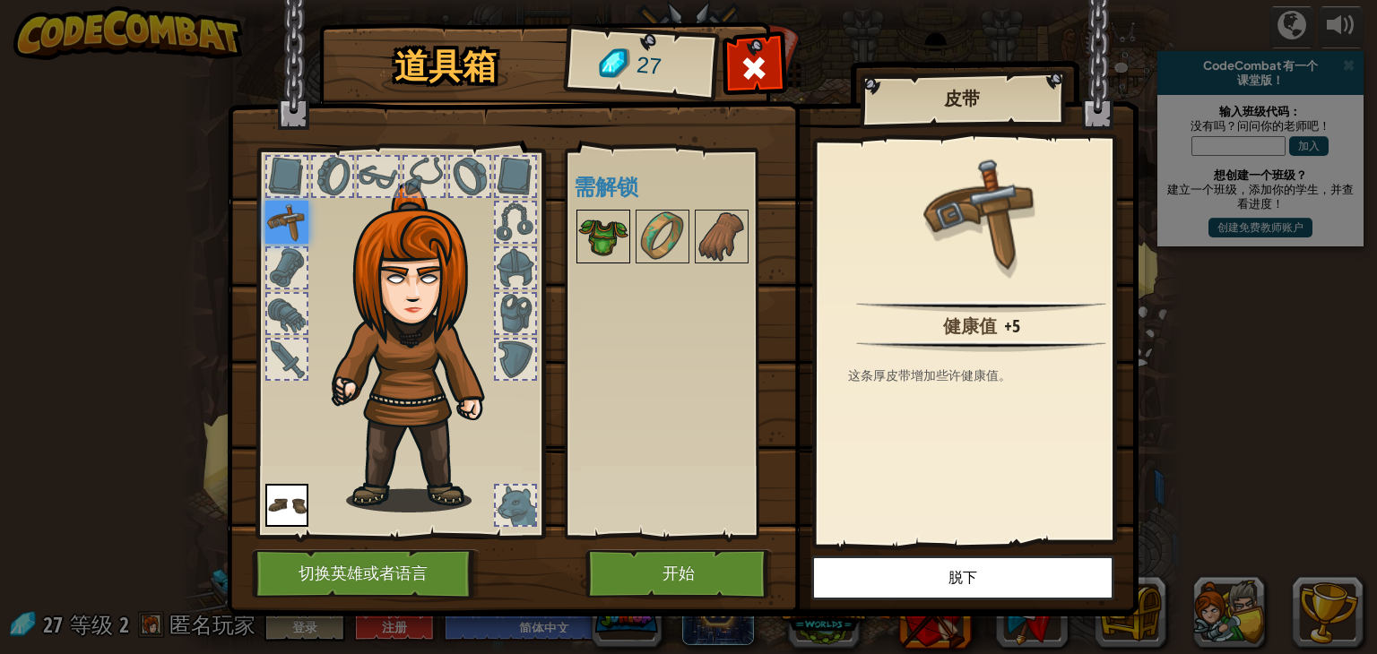
click at [611, 255] on img at bounding box center [603, 237] width 50 height 50
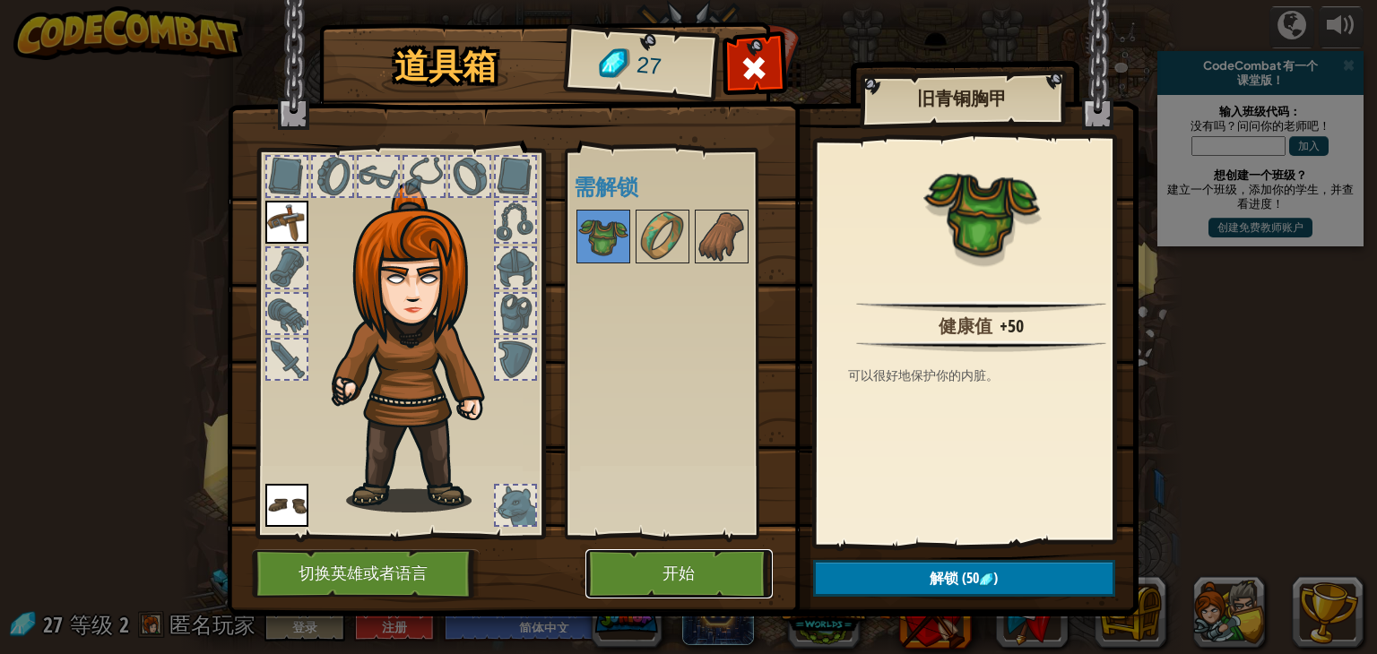
click at [687, 572] on button "开始" at bounding box center [678, 573] width 187 height 49
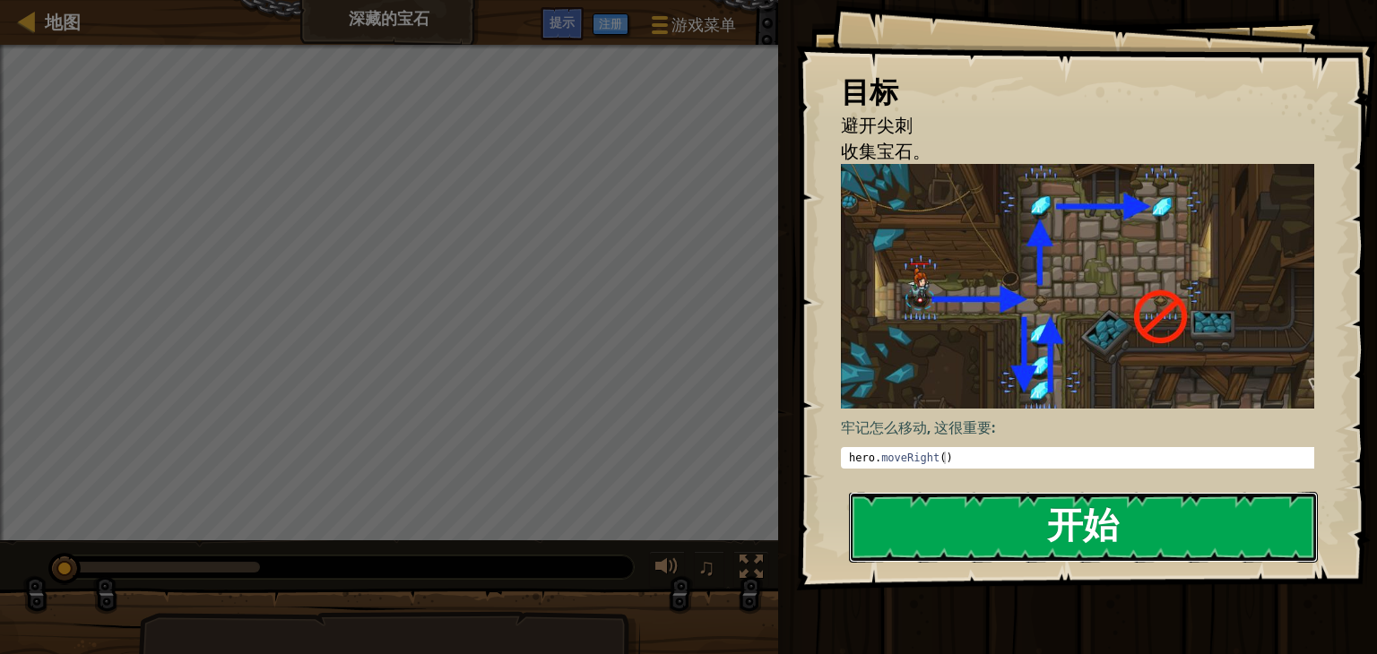
click at [936, 492] on button "开始" at bounding box center [1083, 527] width 469 height 71
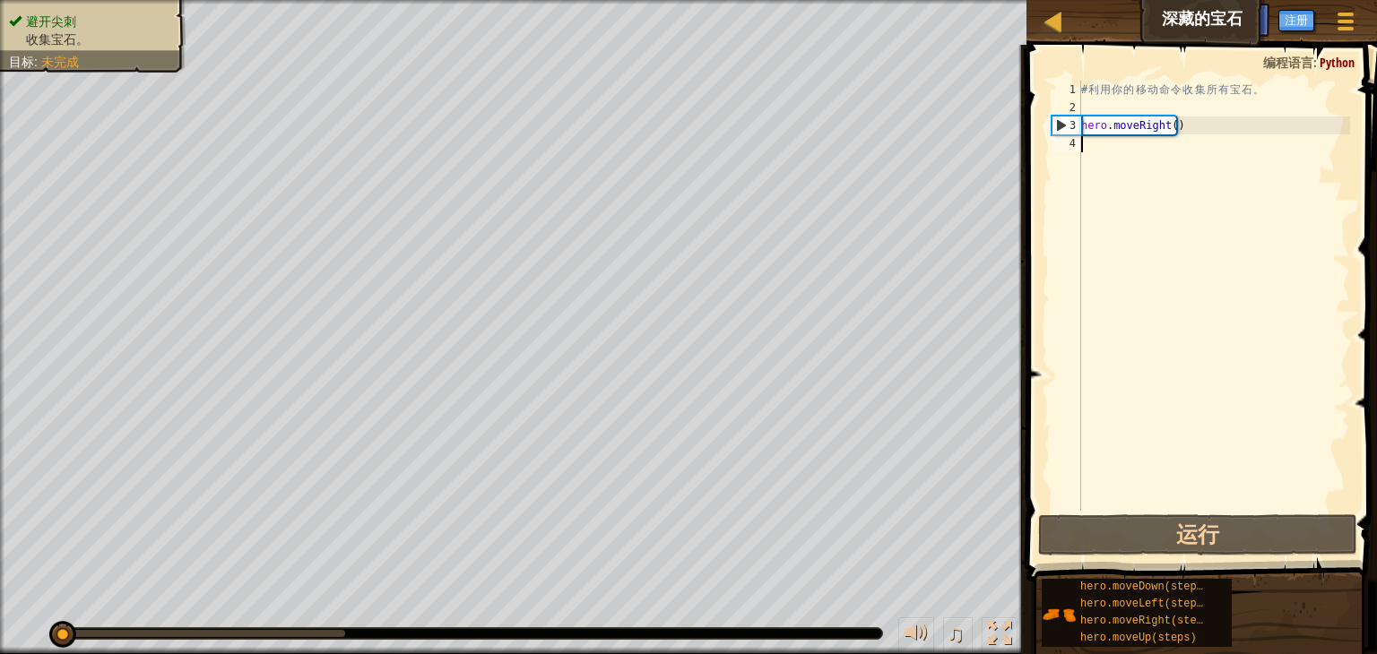
click at [1133, 147] on div "# 利 用 你 的 移 动 命 令 收 集 所 有 宝 石 。 hero . moveRight ( )" at bounding box center [1213, 314] width 272 height 466
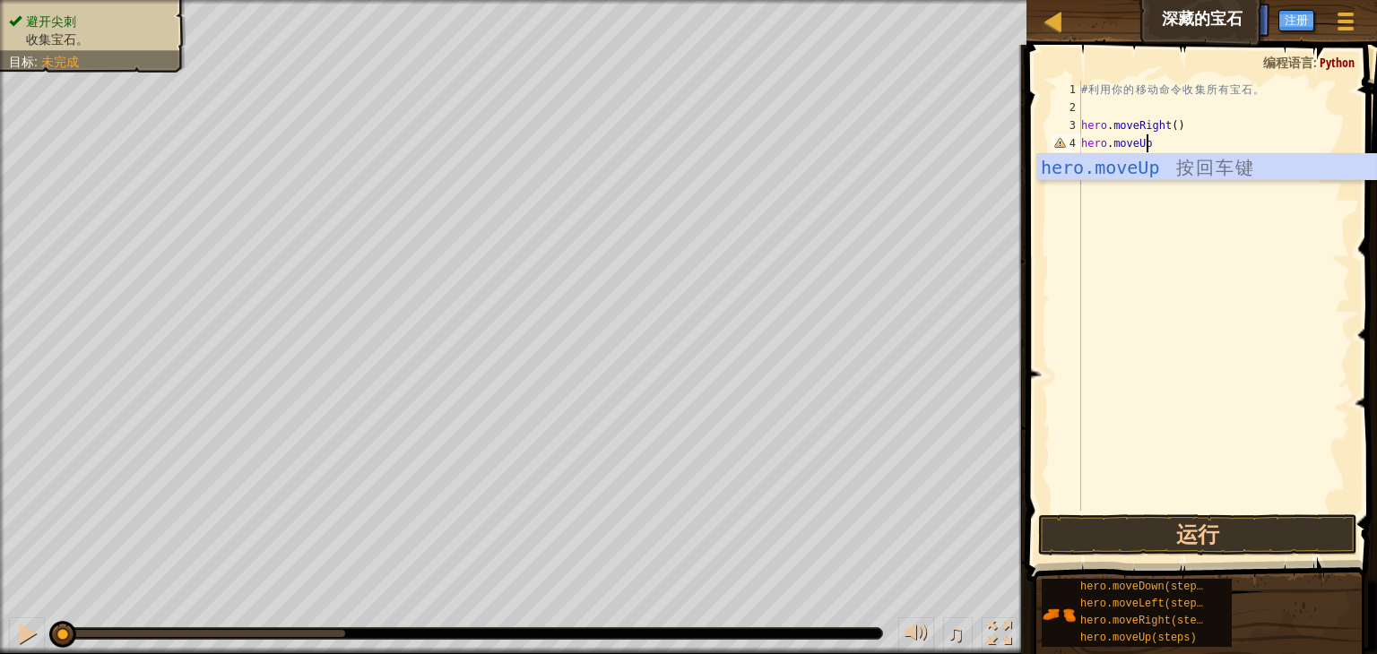
scroll to position [8, 4]
type textarea "hero.moveUp()"
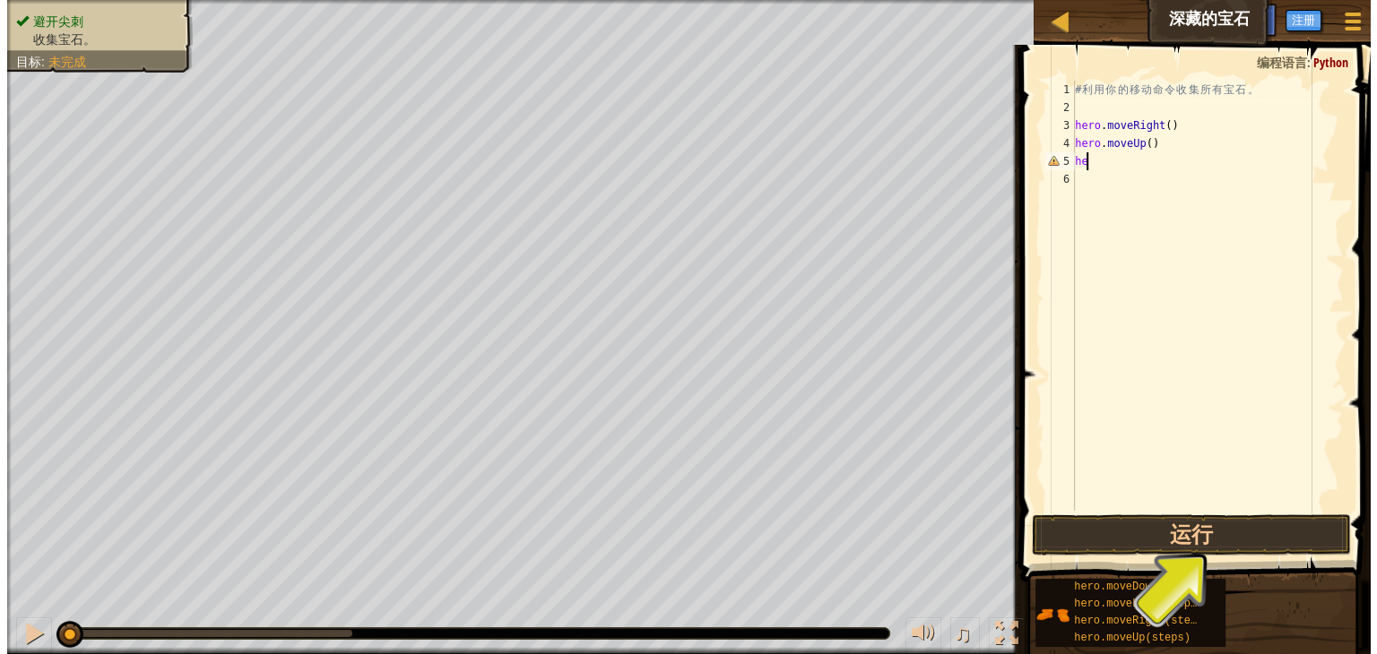
scroll to position [8, 0]
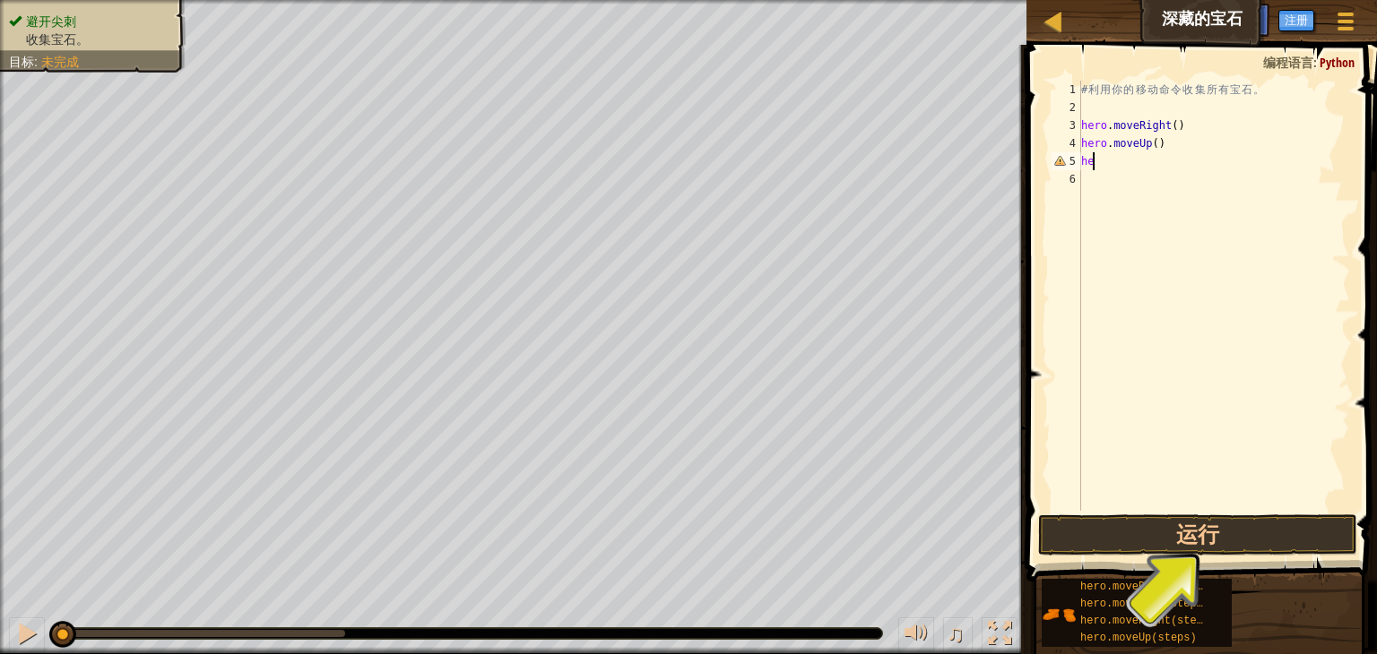
type textarea "h"
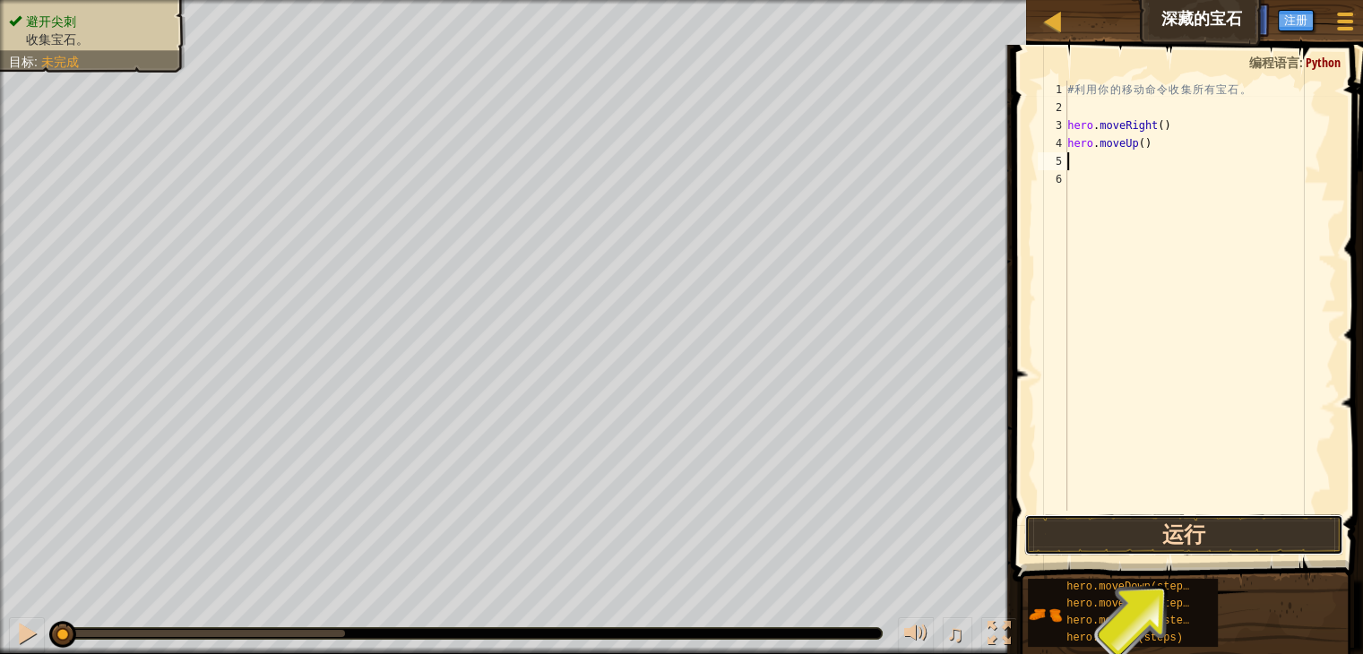
click at [1268, 529] on button "运行" at bounding box center [1183, 534] width 319 height 41
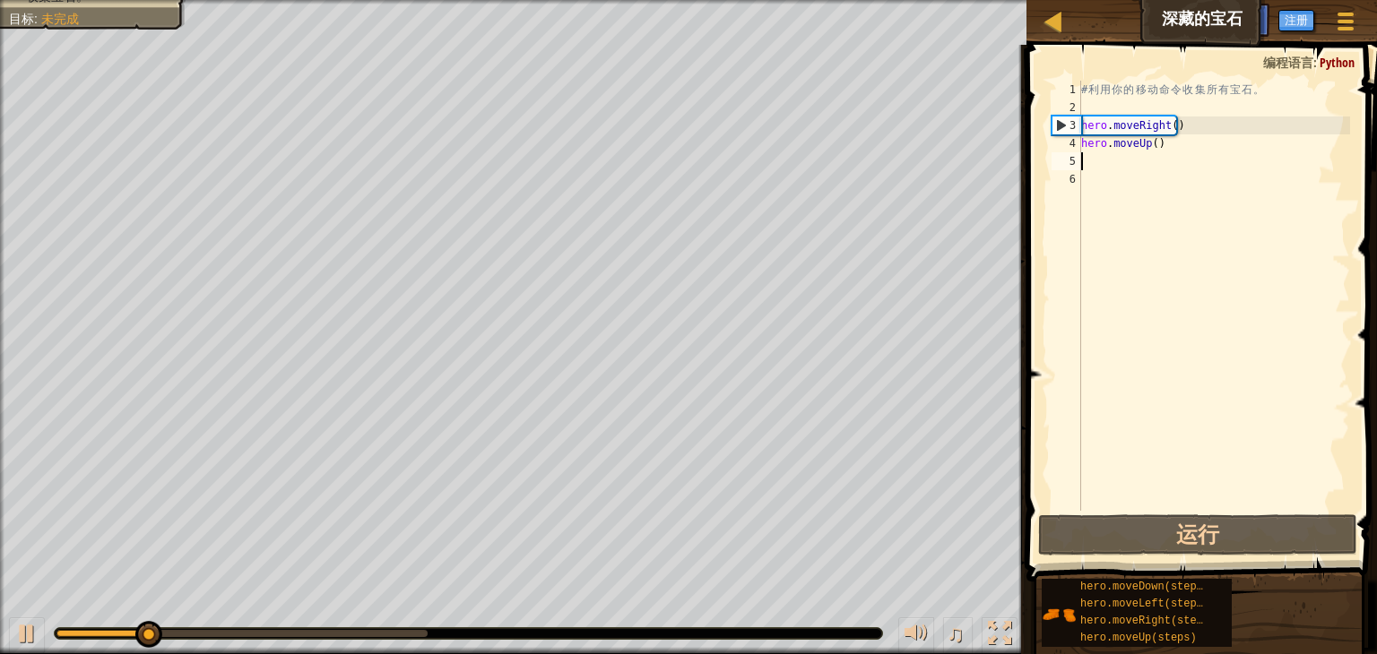
click at [1104, 162] on div "# 利 用 你 的 移 动 命 令 收 集 所 有 宝 石 。 hero . moveRight ( ) hero . moveUp ( )" at bounding box center [1213, 314] width 272 height 466
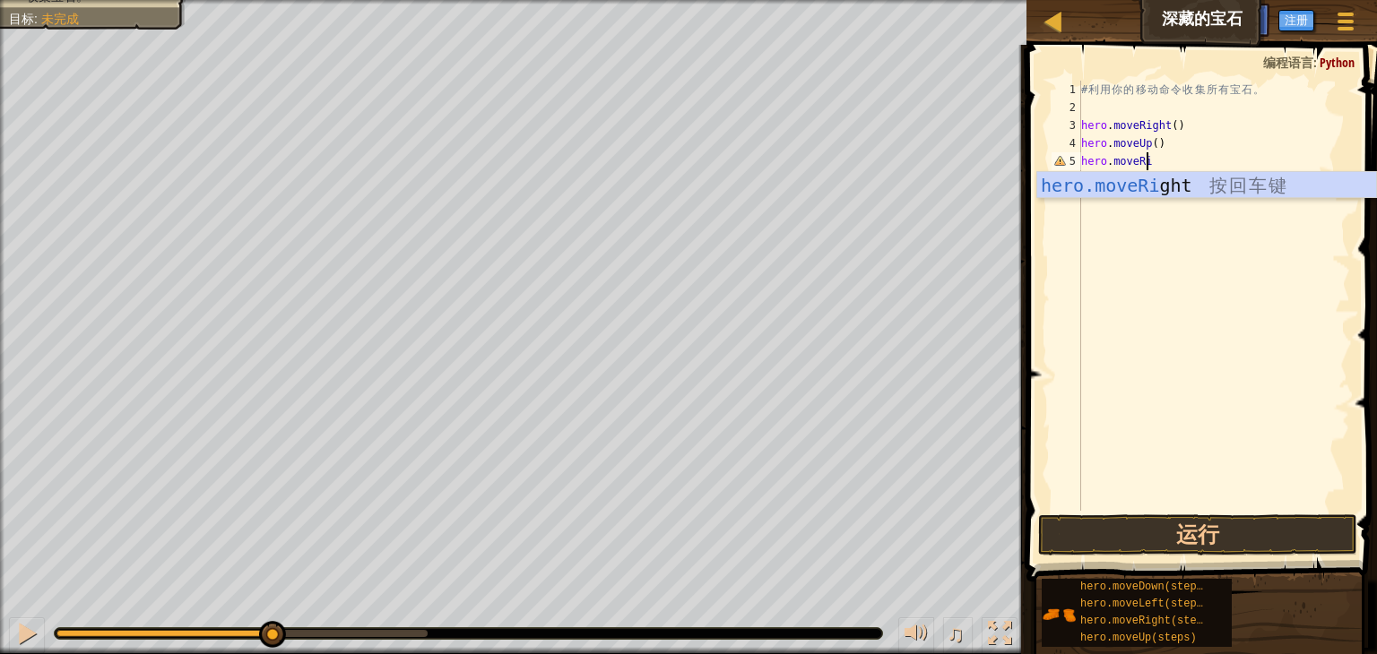
scroll to position [8, 5]
type textarea "hero.moveRight()"
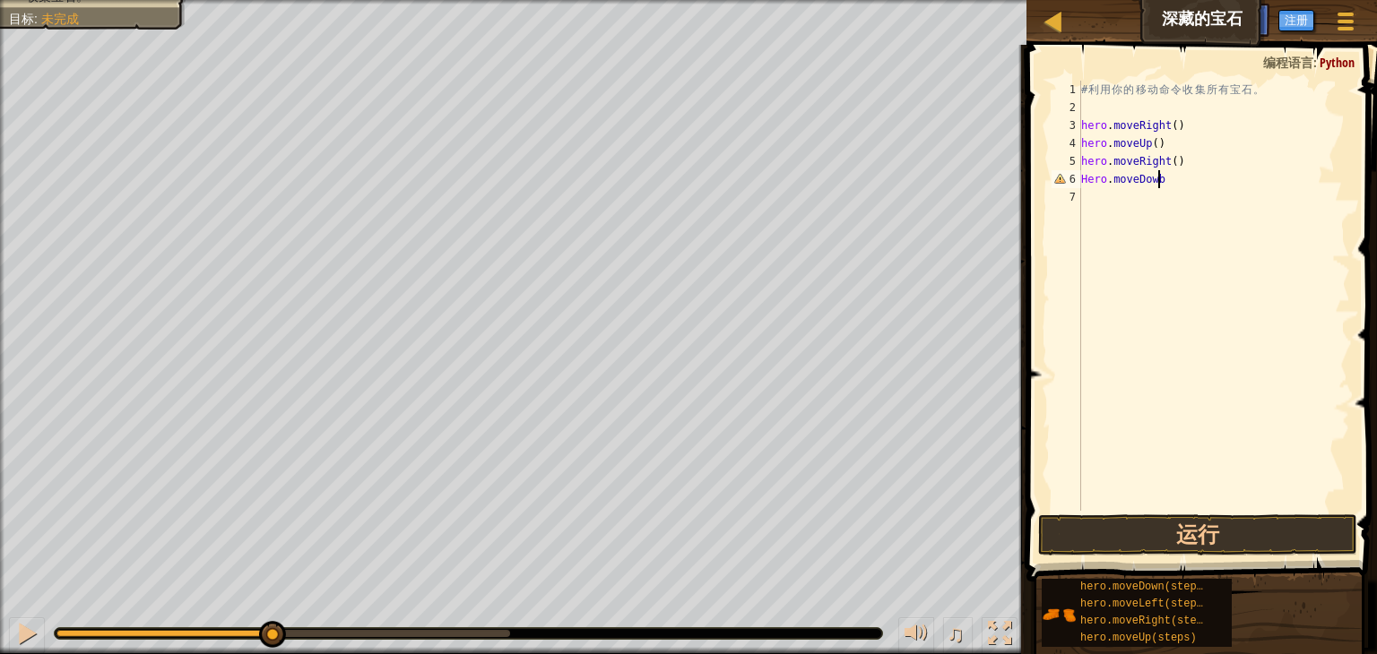
scroll to position [8, 4]
type textarea "Hero.moveDown()"
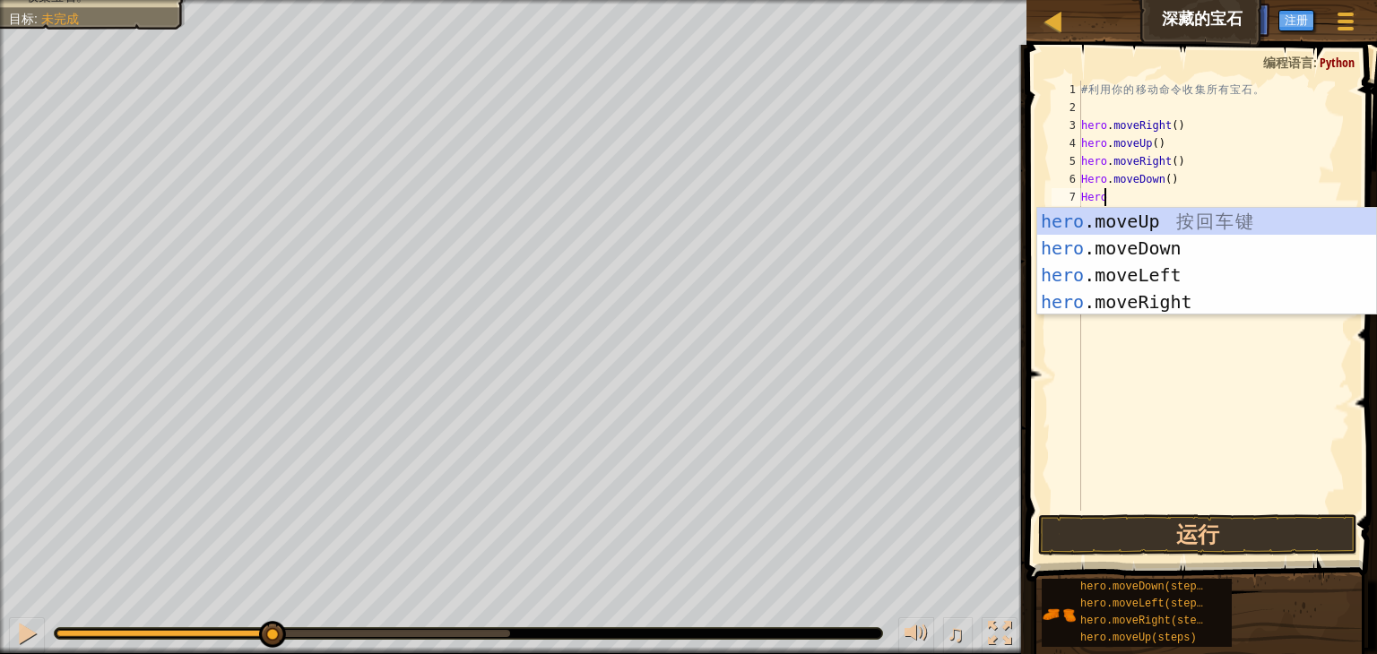
scroll to position [8, 0]
type textarea "H"
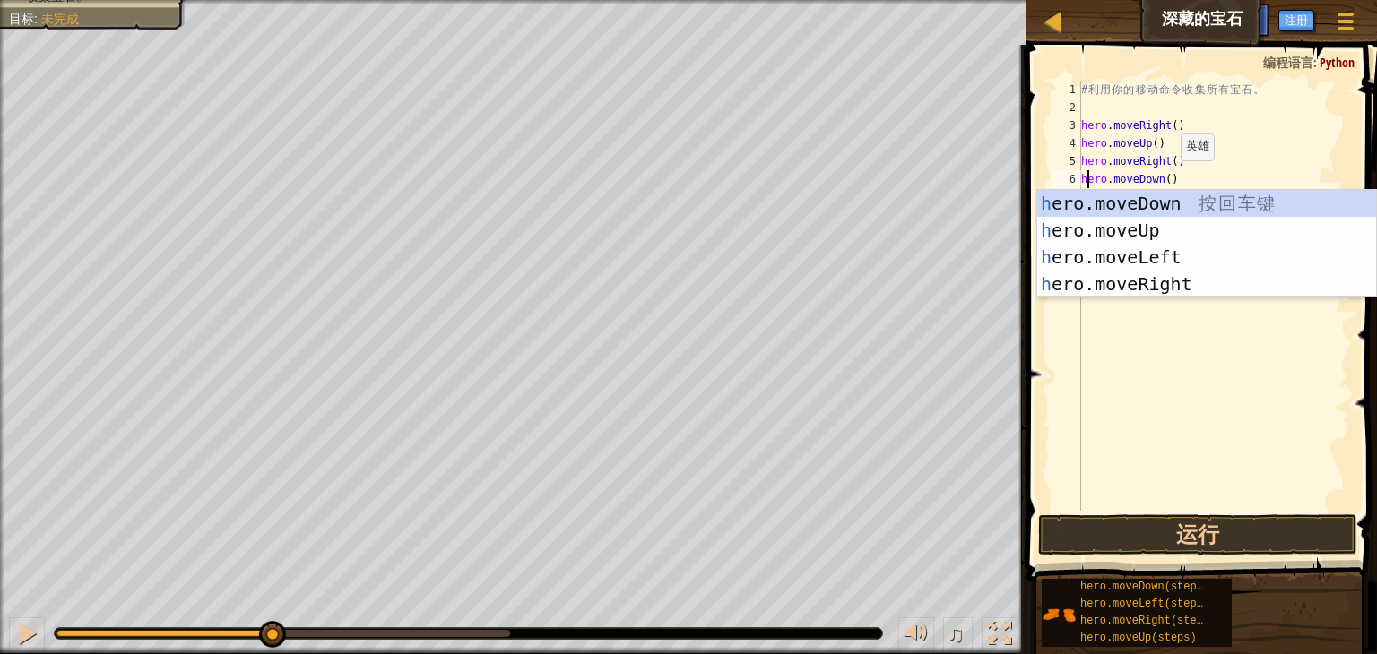
click at [1223, 196] on div "h ero.moveDown 按 回 车 键 h ero.moveUp 按 回 车 键 h ero.moveLeft 按 回 车 键 h ero.moveRi…" at bounding box center [1206, 270] width 339 height 161
click at [1195, 177] on div "# 利 用 你 的 移 动 命 令 收 集 所 有 宝 石 。 hero . moveRight ( ) hero . moveUp ( ) hero . m…" at bounding box center [1213, 314] width 272 height 466
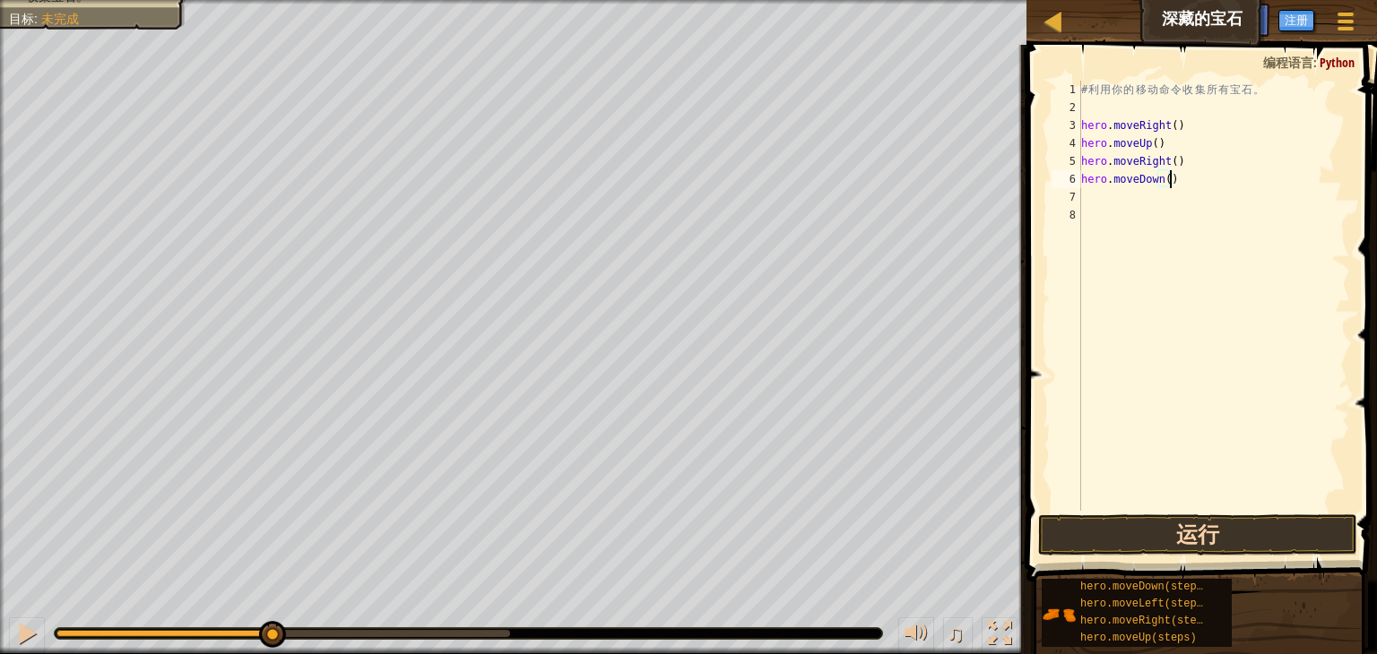
type textarea "hero.moveDown()"
click at [1213, 529] on button "运行" at bounding box center [1197, 534] width 319 height 41
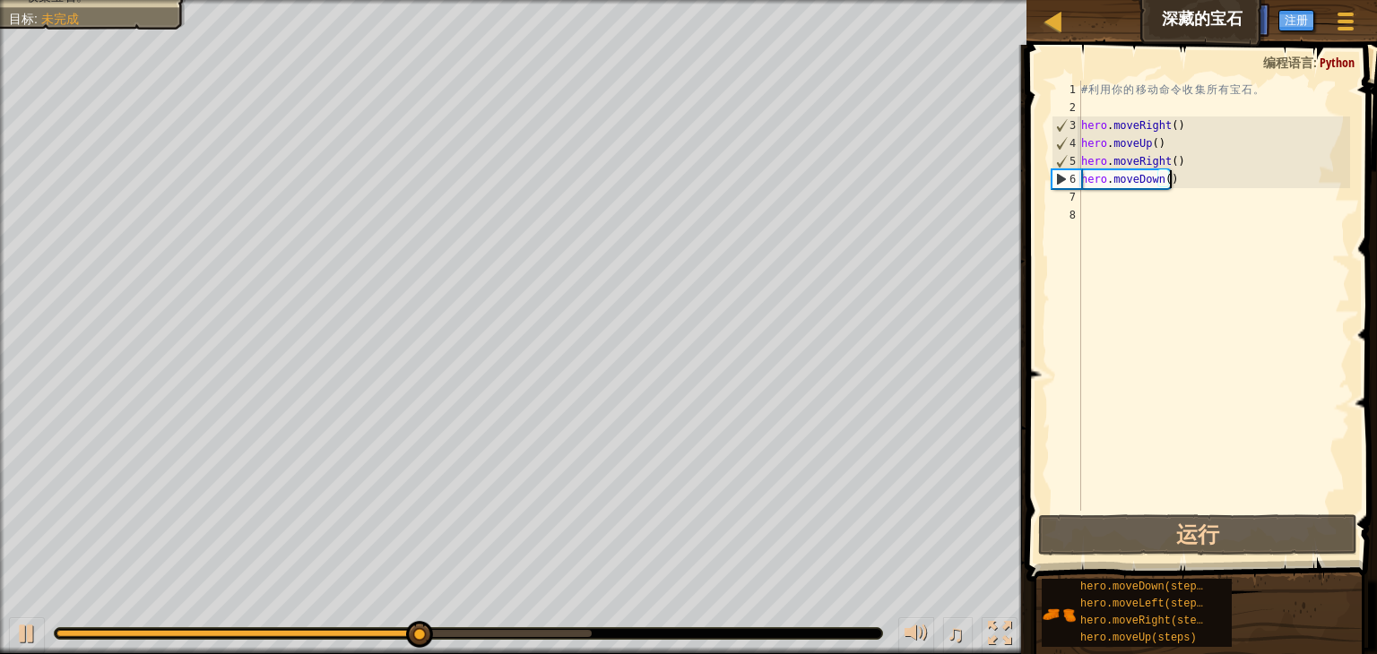
click at [1123, 196] on div "# 利 用 你 的 移 动 命 令 收 集 所 有 宝 石 。 hero . moveRight ( ) hero . moveUp ( ) hero . m…" at bounding box center [1213, 314] width 272 height 466
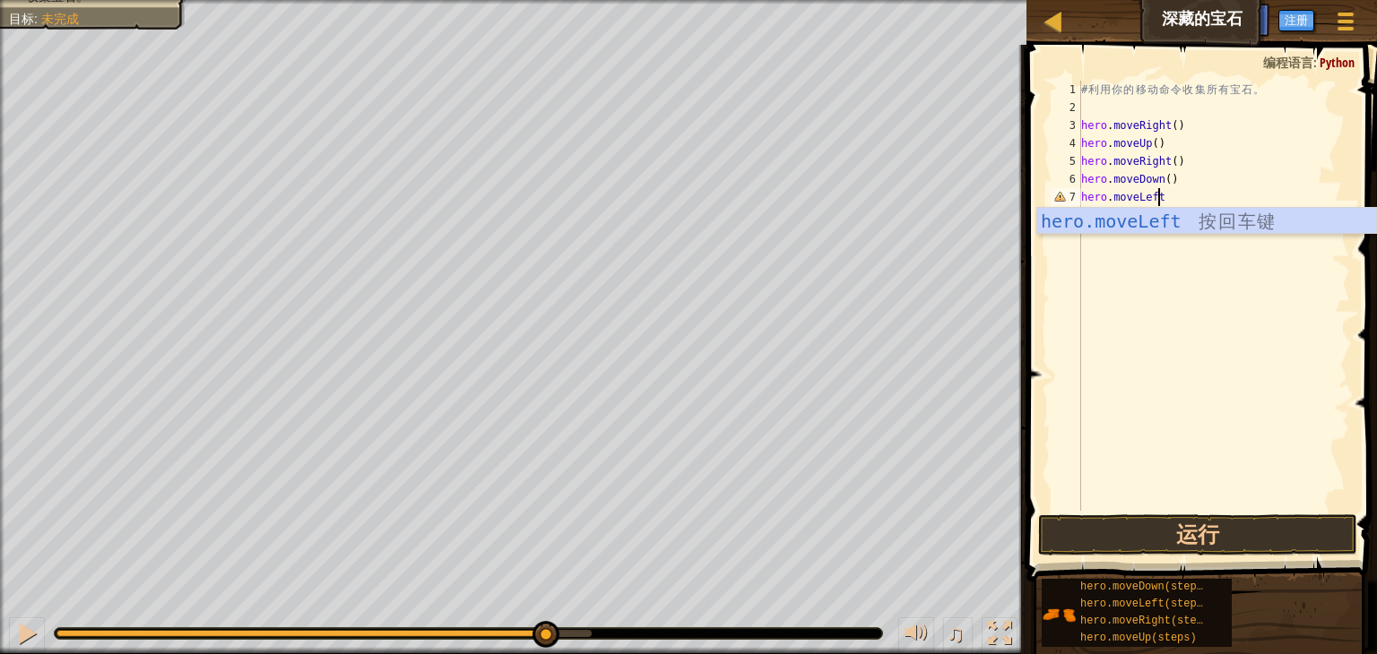
scroll to position [8, 4]
type textarea "hero.moveLeft()"
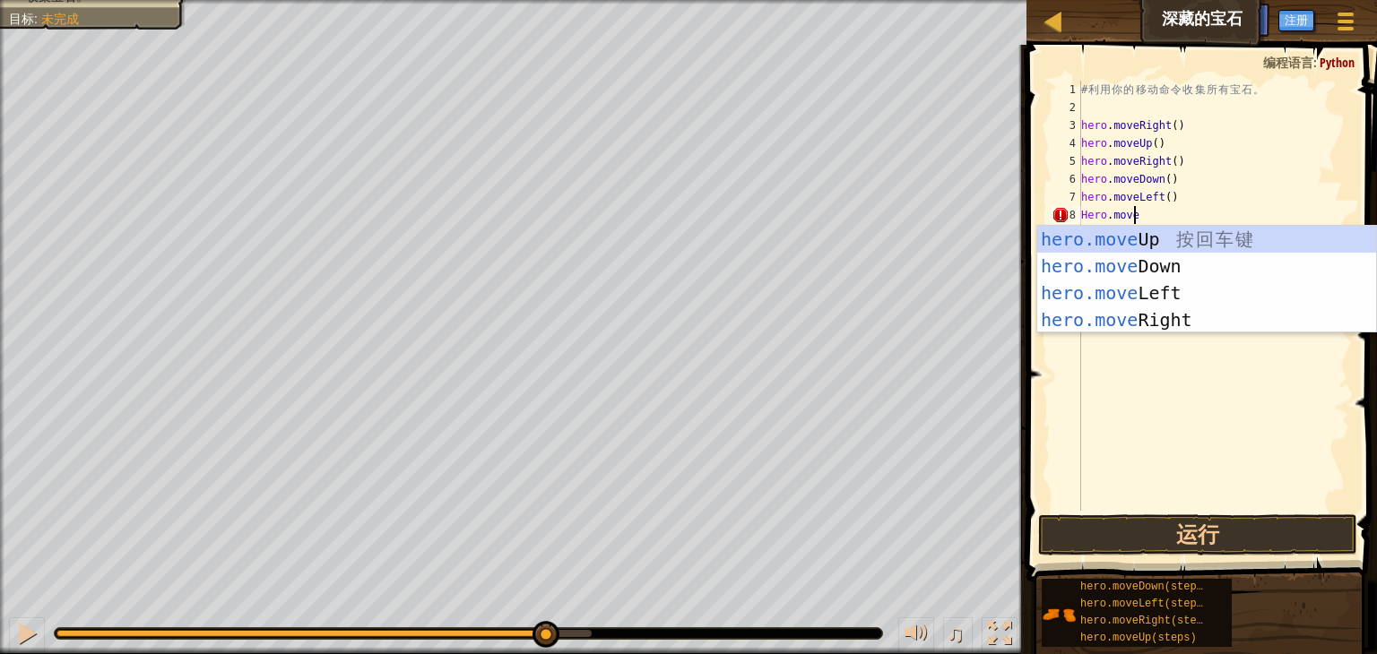
scroll to position [8, 3]
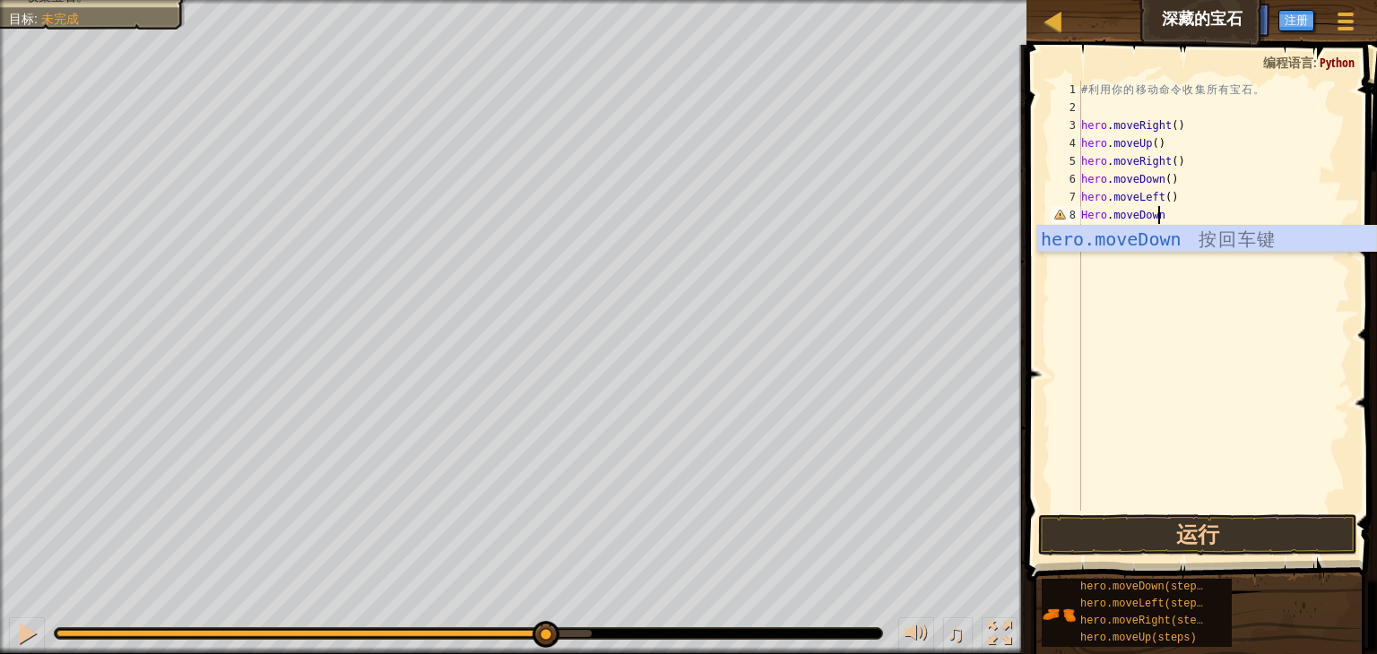
type textarea "Hero.moveDown()"
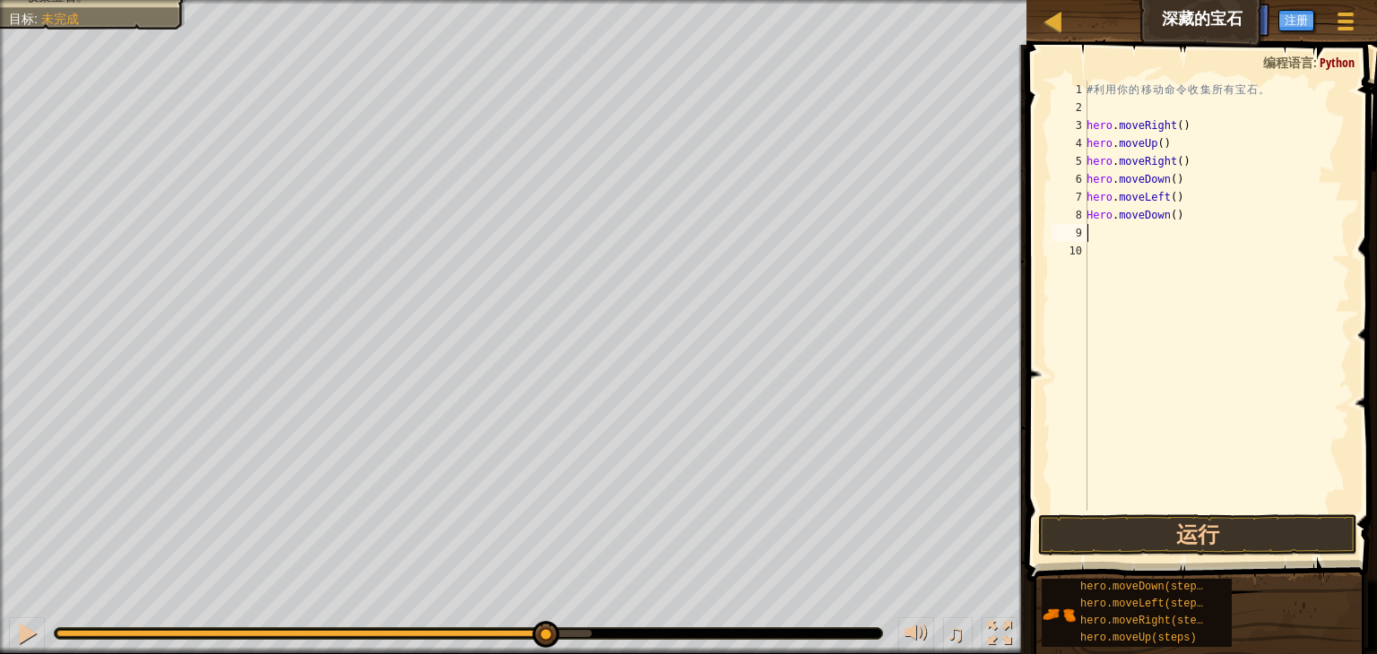
scroll to position [8, 0]
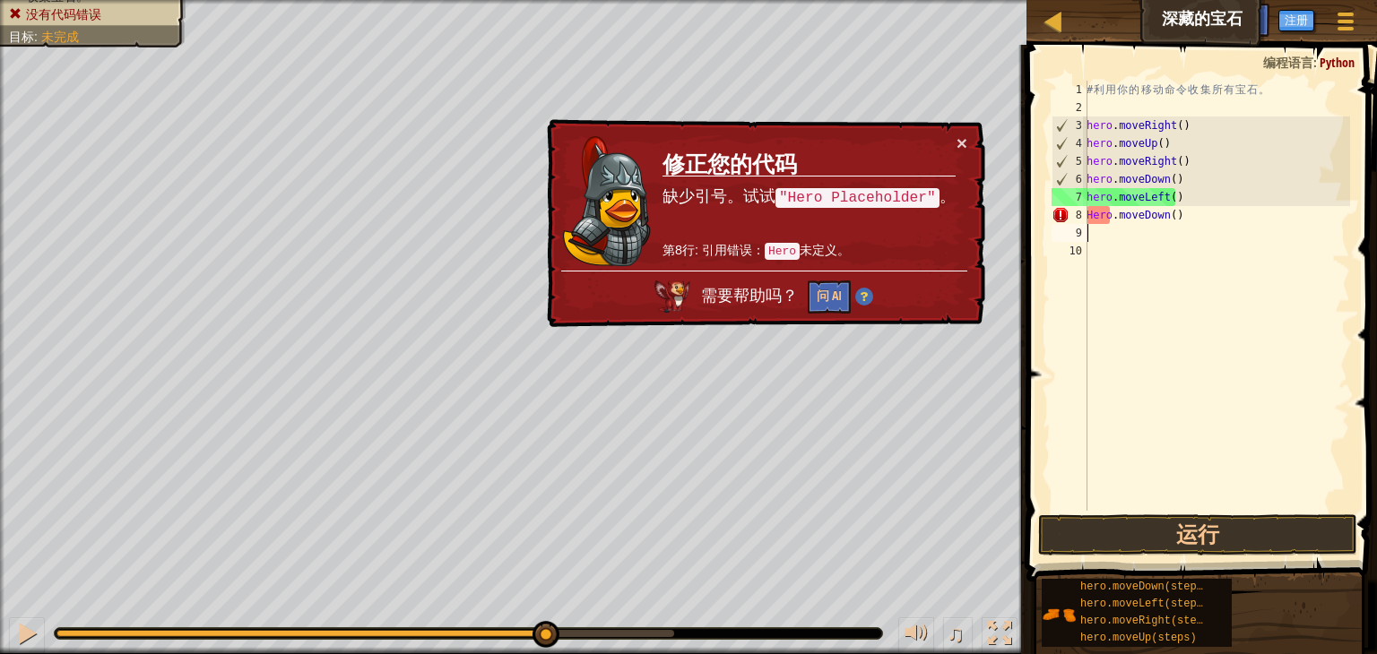
click at [1089, 209] on div "# 利 用 你 的 移 动 命 令 收 集 所 有 宝 石 。 hero . moveRight ( ) hero . moveUp ( ) hero . m…" at bounding box center [1216, 314] width 267 height 466
click at [1093, 216] on div "# 利 用 你 的 移 动 命 令 收 集 所 有 宝 石 。 hero . moveRight ( ) hero . moveUp ( ) hero . m…" at bounding box center [1216, 314] width 267 height 466
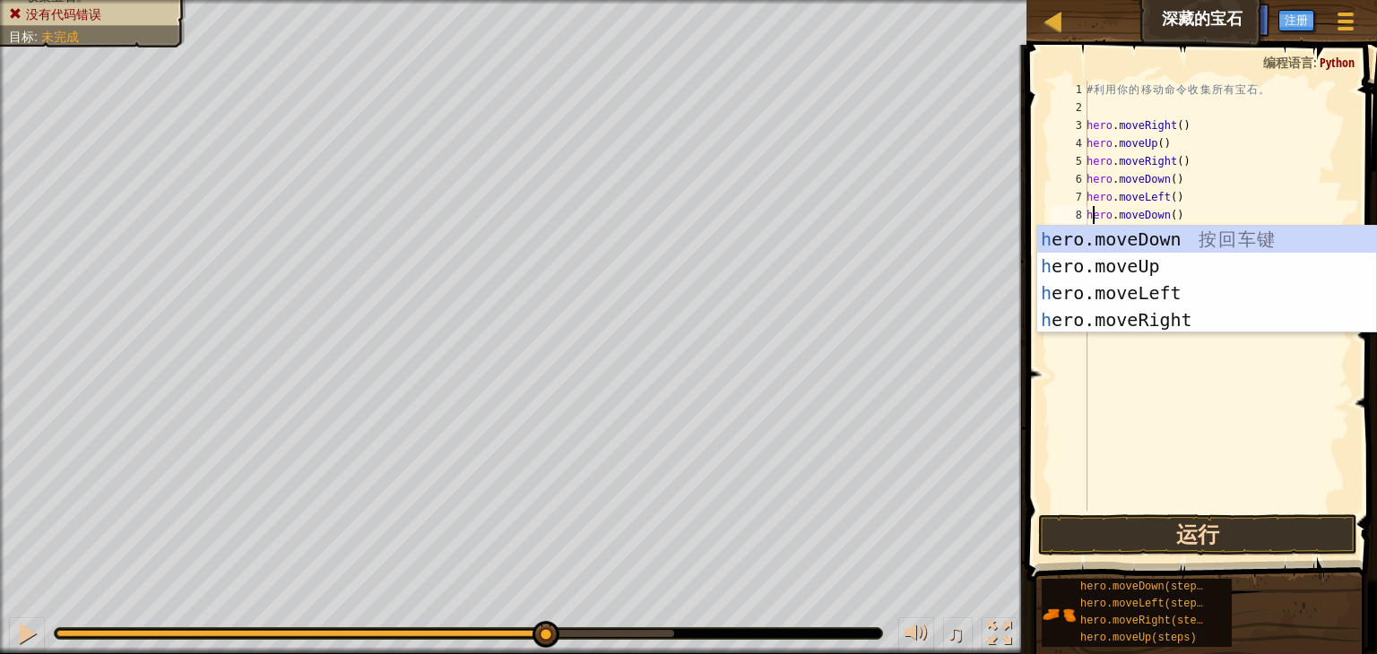
type textarea "hero.moveDown()"
click at [1195, 526] on button "运行" at bounding box center [1197, 534] width 319 height 41
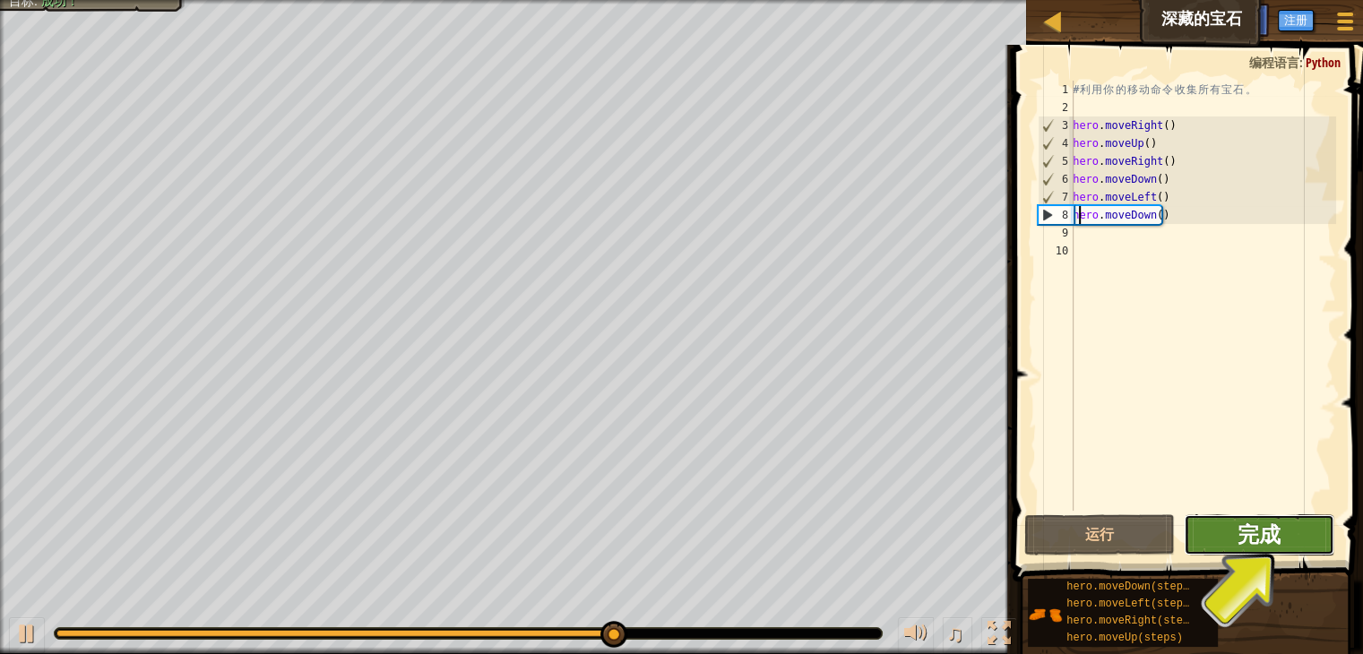
click at [1244, 539] on span "完成" at bounding box center [1259, 534] width 43 height 29
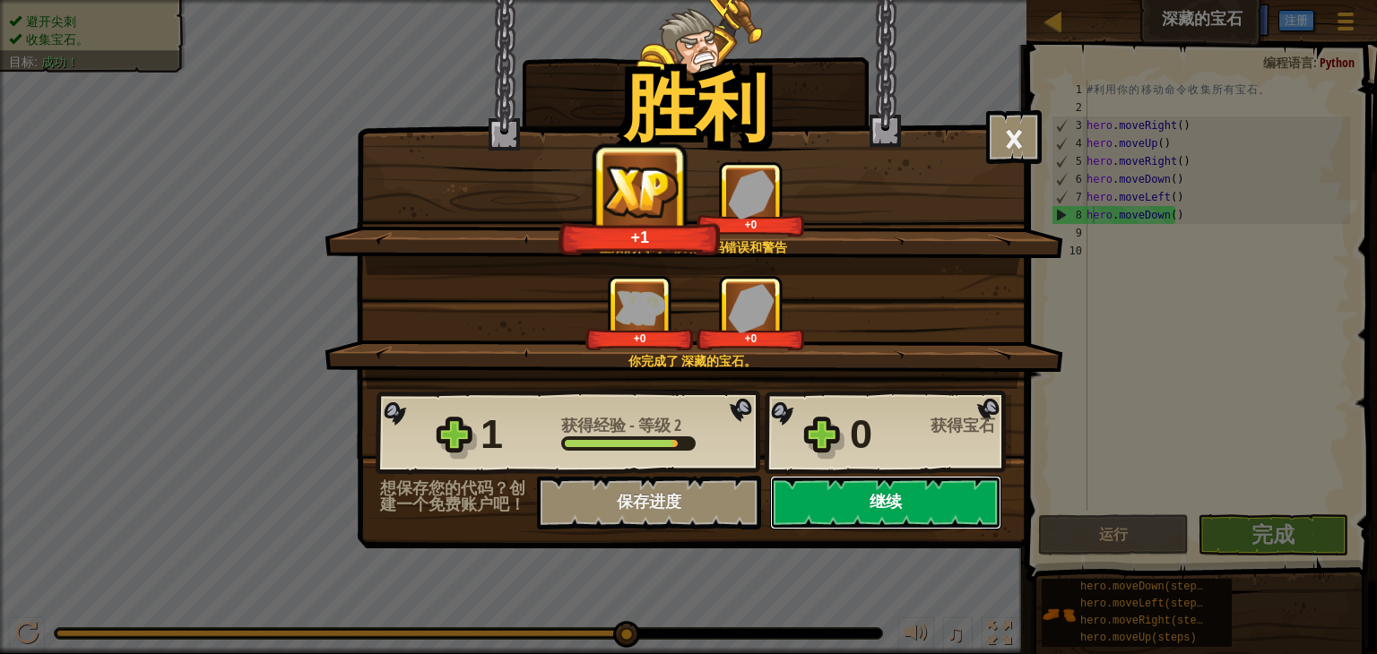
click at [954, 510] on button "继续" at bounding box center [885, 503] width 231 height 54
select select "zh-HANS"
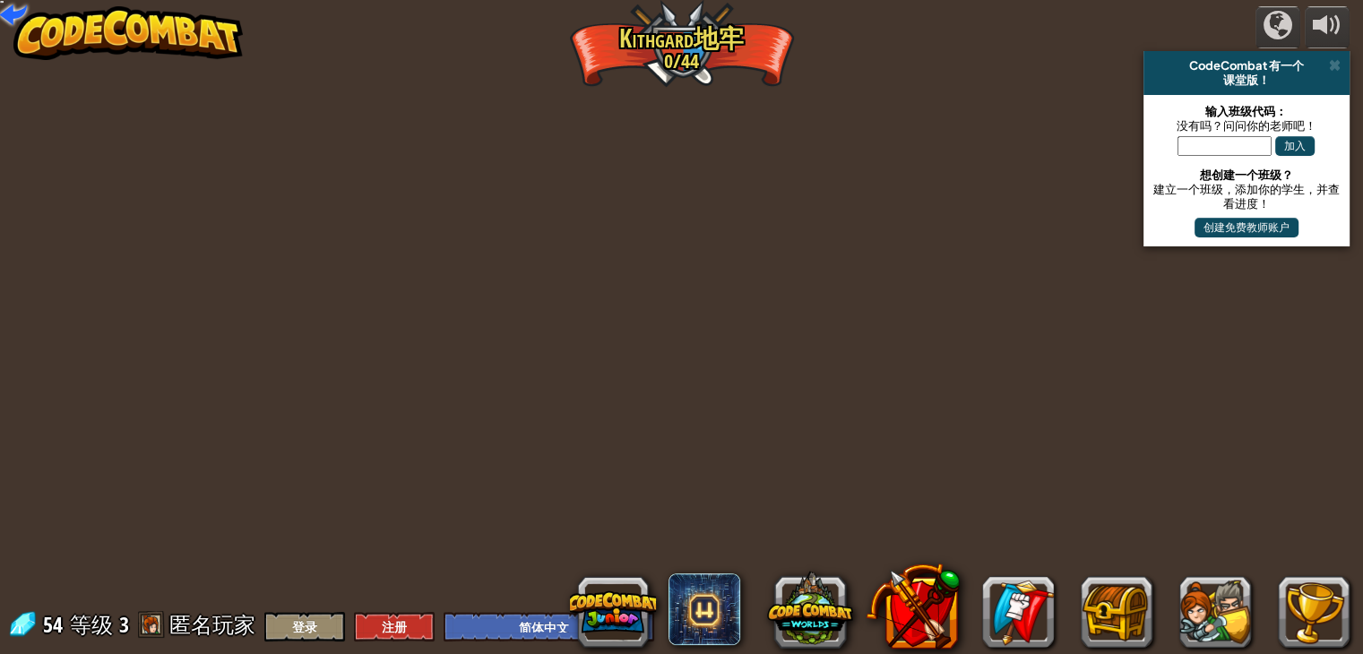
select select "zh-HANS"
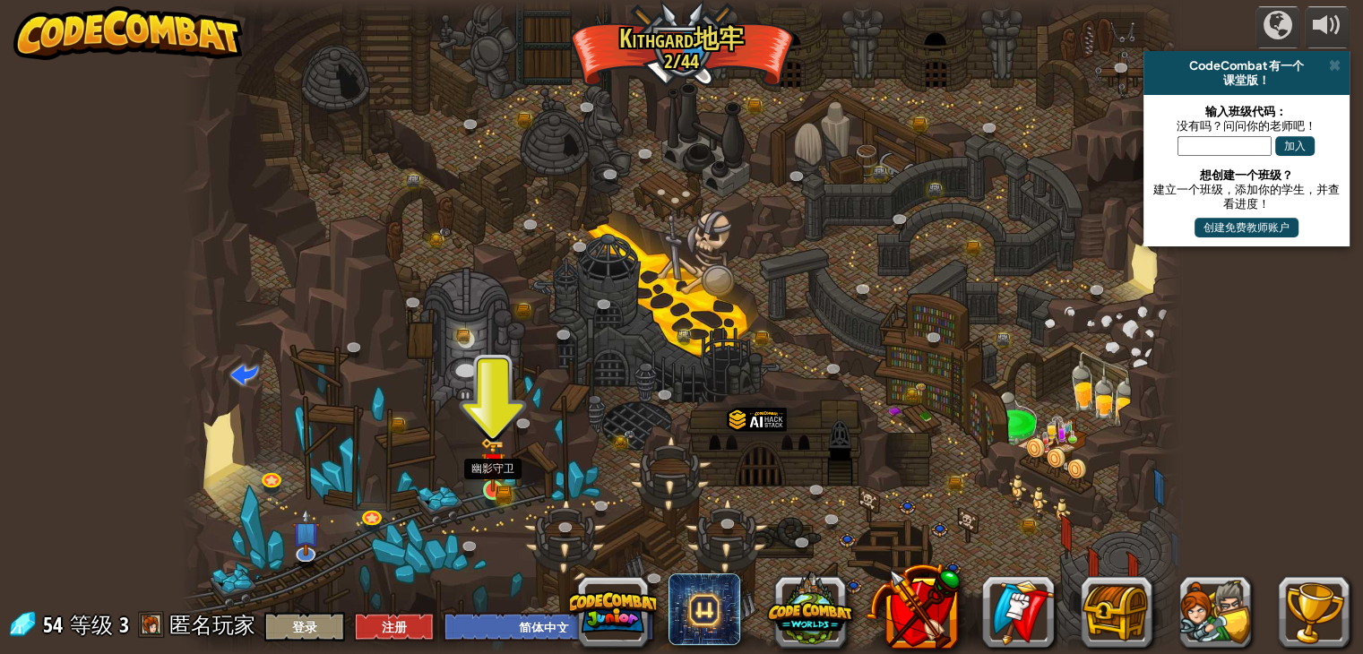
click at [497, 484] on img at bounding box center [492, 464] width 25 height 55
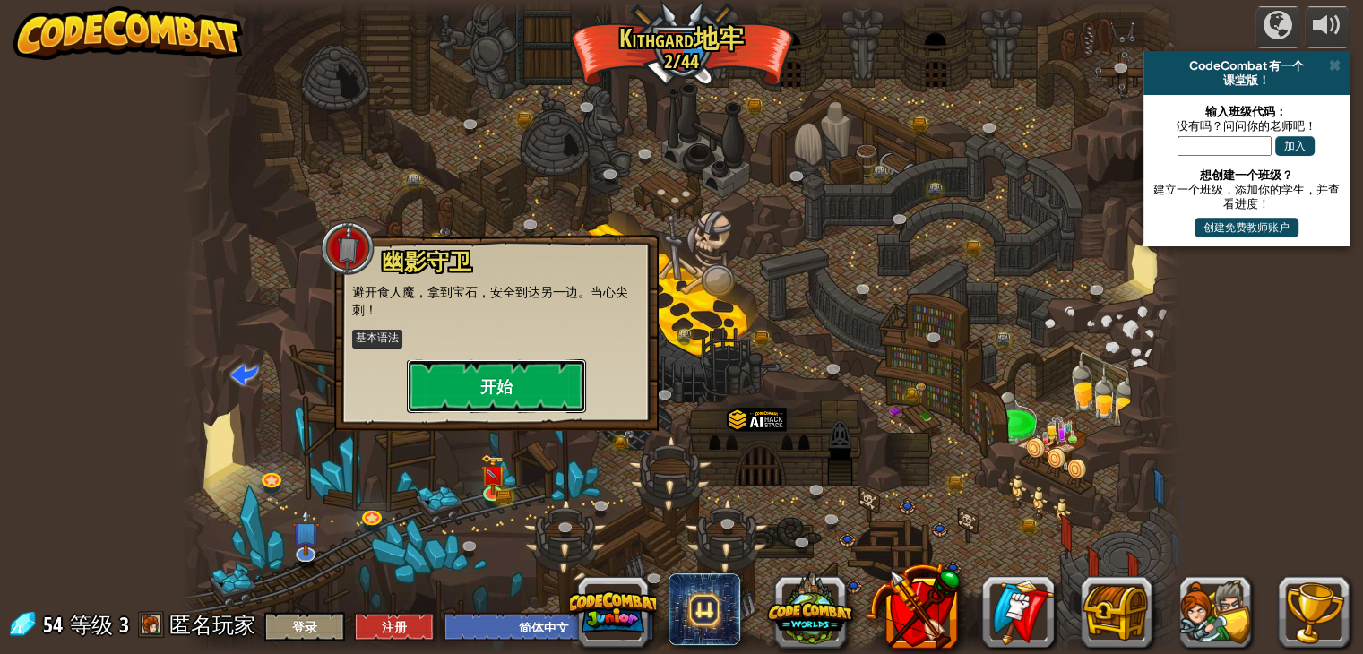
click at [514, 393] on button "开始" at bounding box center [496, 386] width 179 height 54
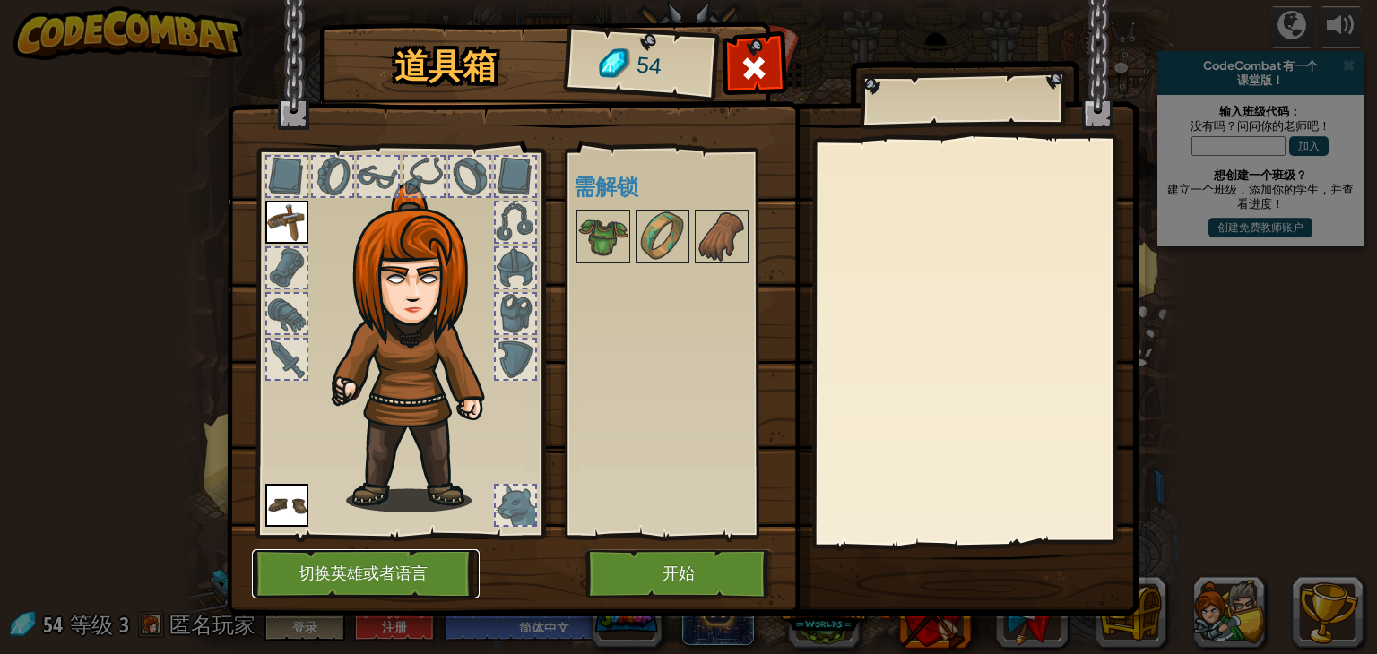
click at [450, 571] on button "切换英雄或者语言" at bounding box center [366, 573] width 228 height 49
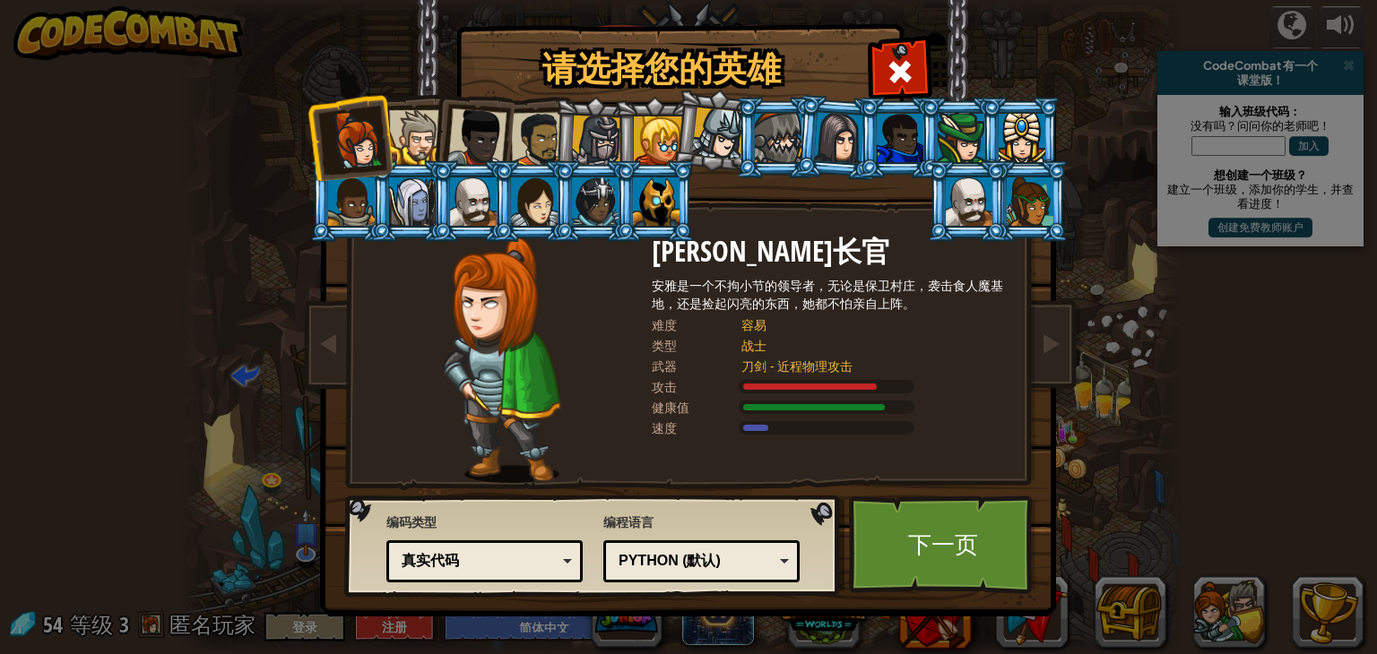
click at [722, 563] on div "Python (默认)" at bounding box center [695, 561] width 155 height 21
click at [950, 557] on link "下一页" at bounding box center [942, 545] width 187 height 99
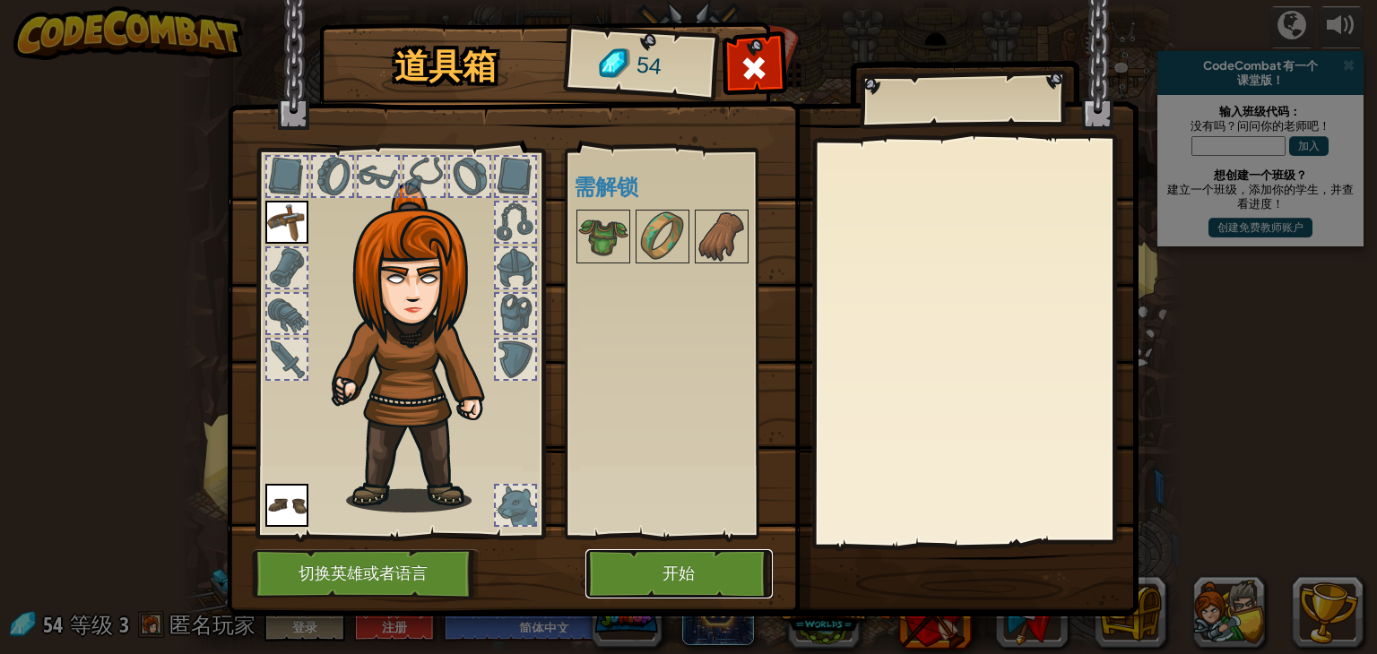
click at [685, 571] on button "开始" at bounding box center [678, 573] width 187 height 49
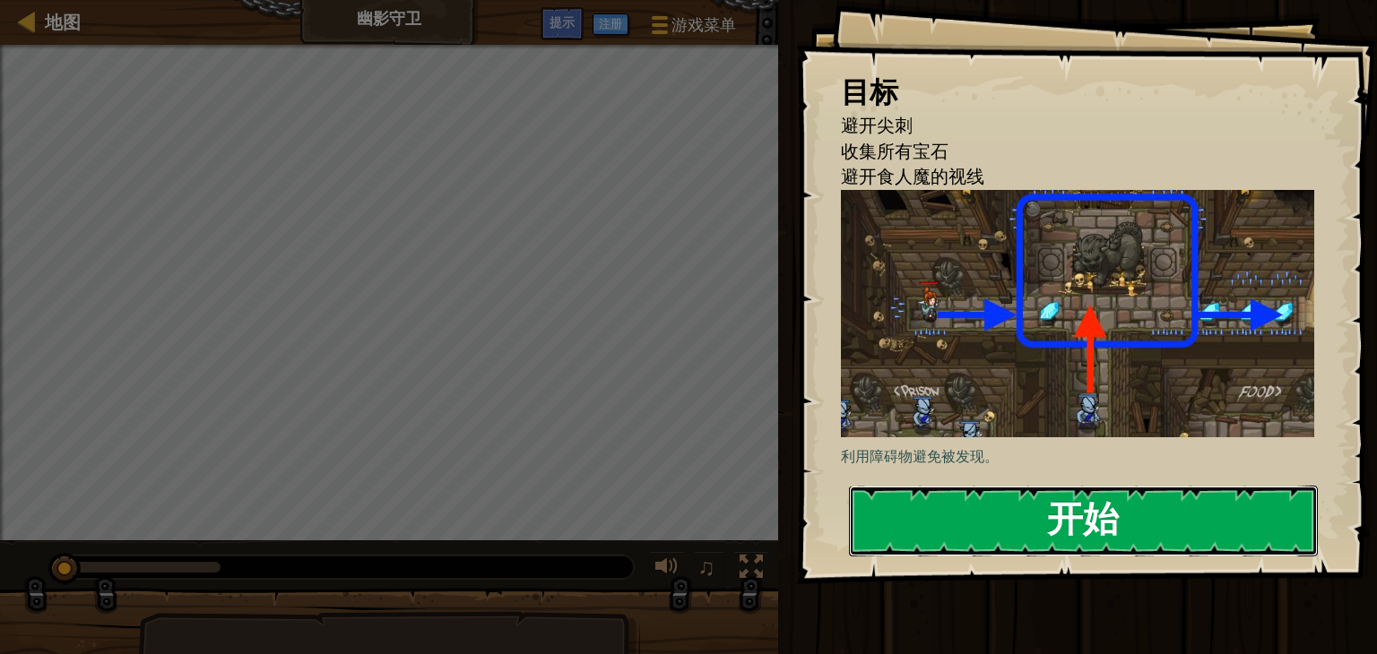
click at [1040, 534] on button "开始" at bounding box center [1083, 521] width 469 height 71
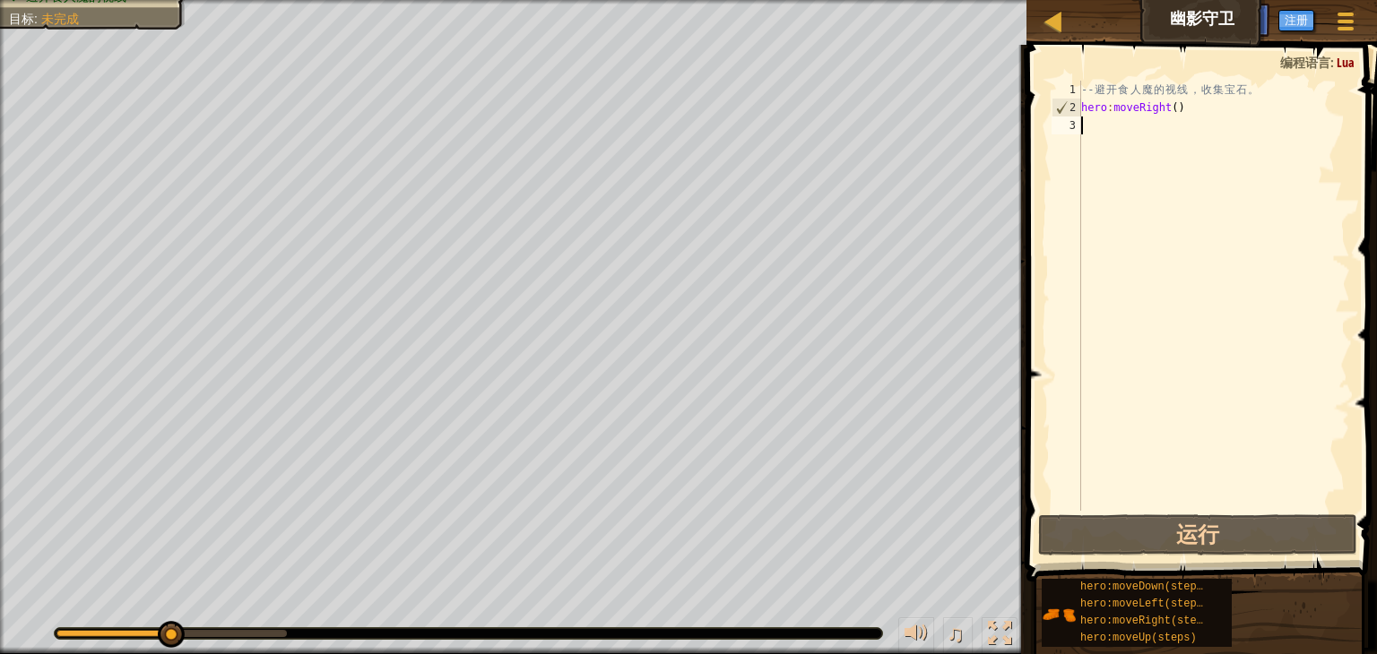
click at [1123, 126] on div "-- 避 开 食 人 魔 的 视 线 ， 收 集 宝 石 。 hero : moveRight ( )" at bounding box center [1213, 314] width 272 height 466
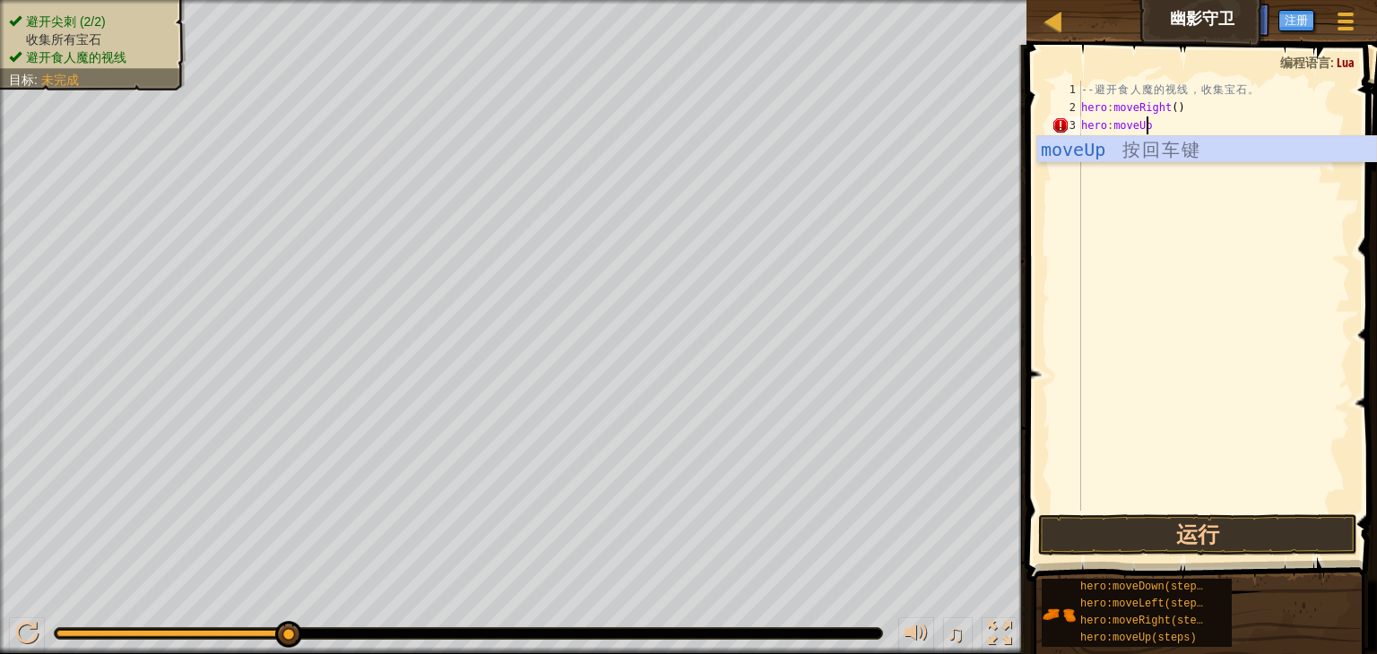
scroll to position [8, 4]
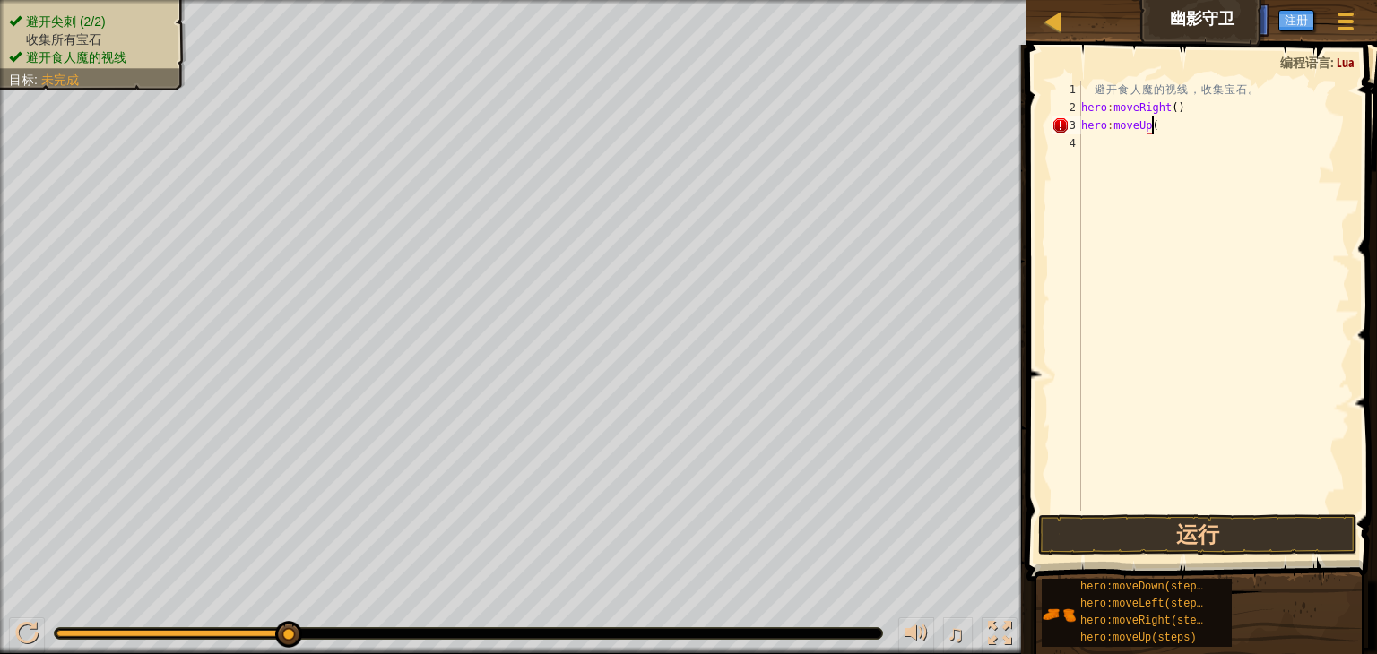
type textarea "hero:moveUp()"
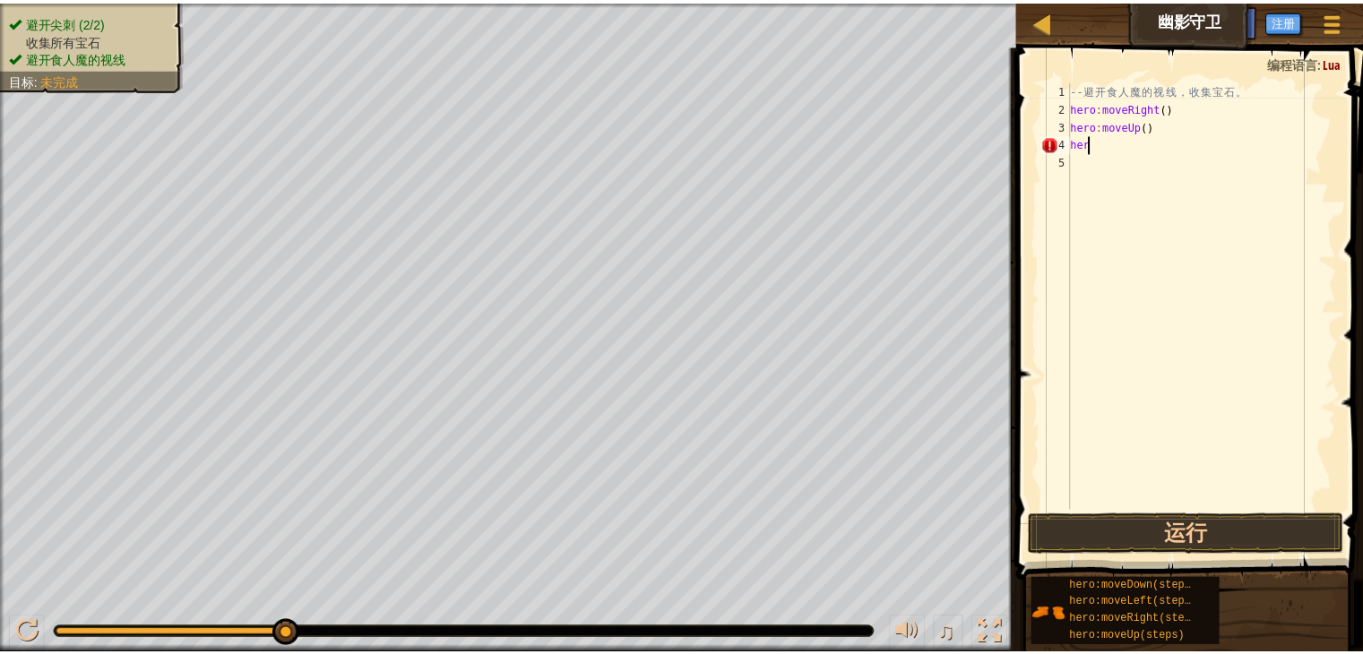
scroll to position [8, 0]
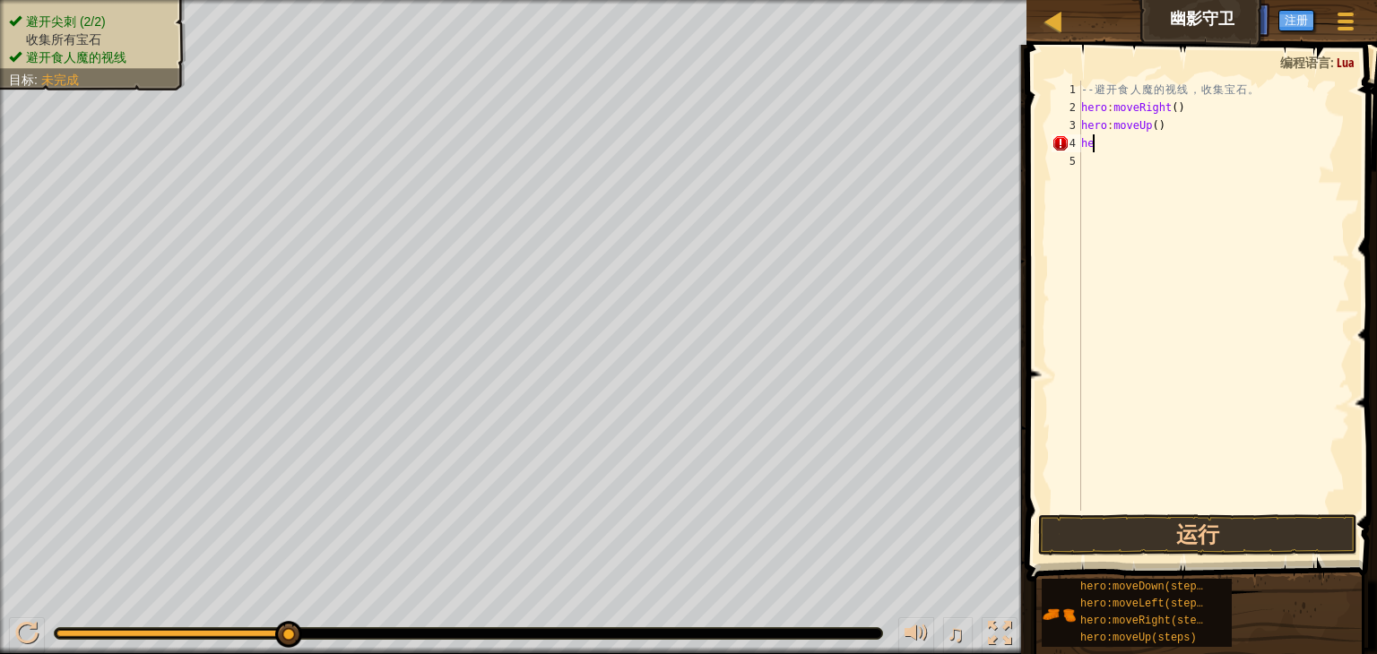
type textarea "h"
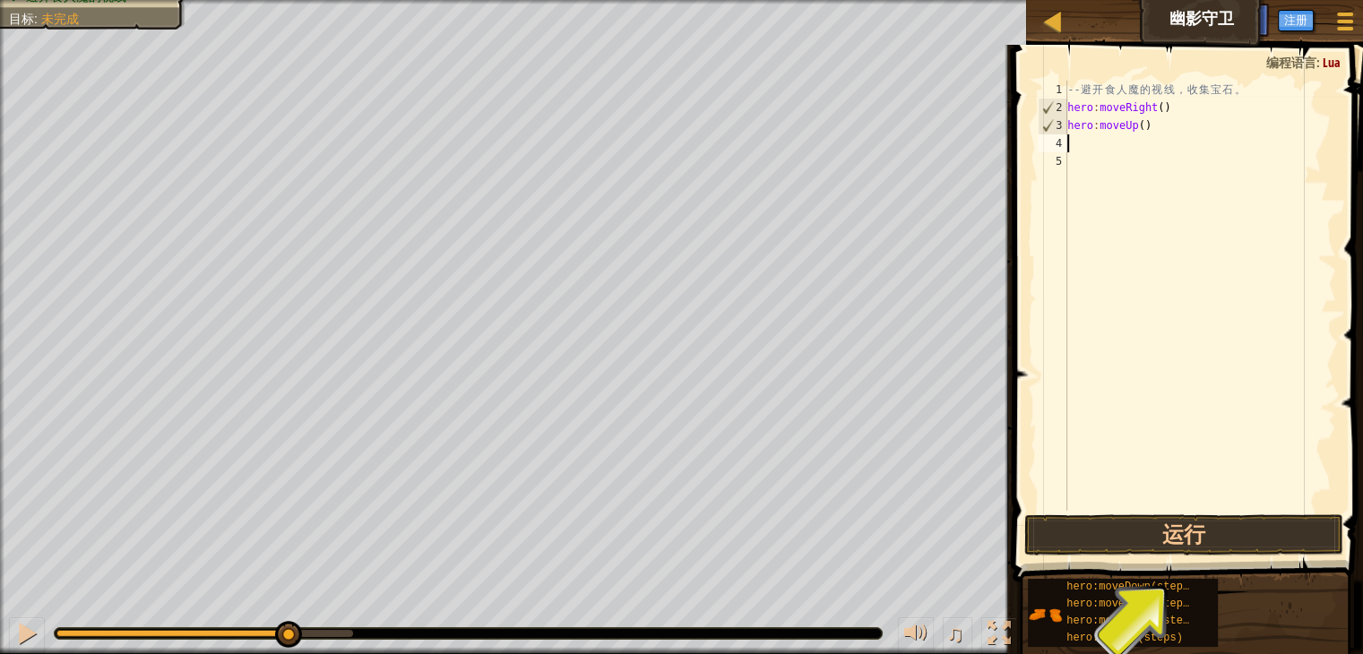
click at [1161, 126] on div "-- 避 开 食 人 魔 的 视 线 ， 收 集 宝 石 。 hero : moveRight ( ) hero : moveUp ( )" at bounding box center [1200, 314] width 272 height 466
type textarea "hero:moveUp()"
click at [1096, 127] on div "-- 避 开 食 人 魔 的 视 线 ， 收 集 宝 石 。 hero : moveRight ( ) hero : moveUp ( )" at bounding box center [1200, 314] width 272 height 466
click at [1156, 130] on div "-- 避 开 食 人 魔 的 视 线 ， 收 集 宝 石 。 hero : moveRight ( ) hero : moveUp ( )" at bounding box center [1200, 314] width 272 height 466
click at [1167, 155] on div "-- 避 开 食 人 魔 的 视 线 ， 收 集 宝 石 。 hero : moveRight ( ) hero : moveUp ( )" at bounding box center [1200, 314] width 272 height 466
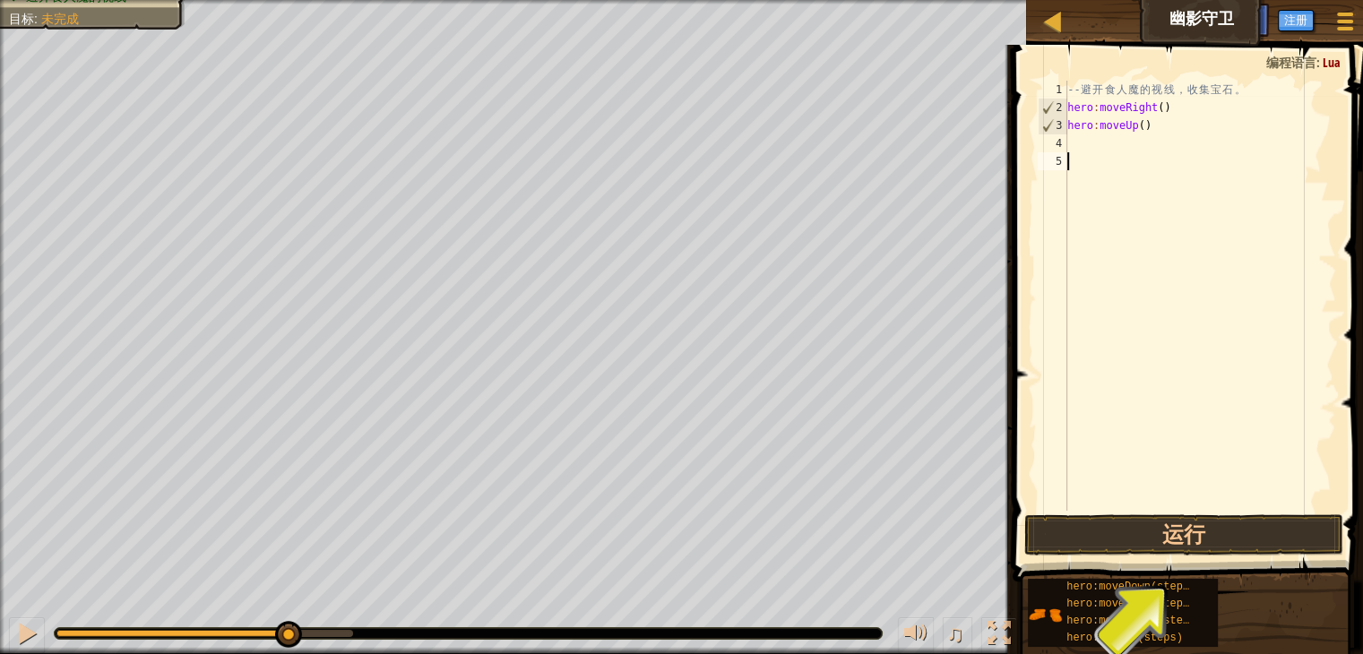
click at [1161, 148] on div "-- 避 开 食 人 魔 的 视 线 ， 收 集 宝 石 。 hero : moveRight ( ) hero : moveUp ( )" at bounding box center [1200, 314] width 272 height 466
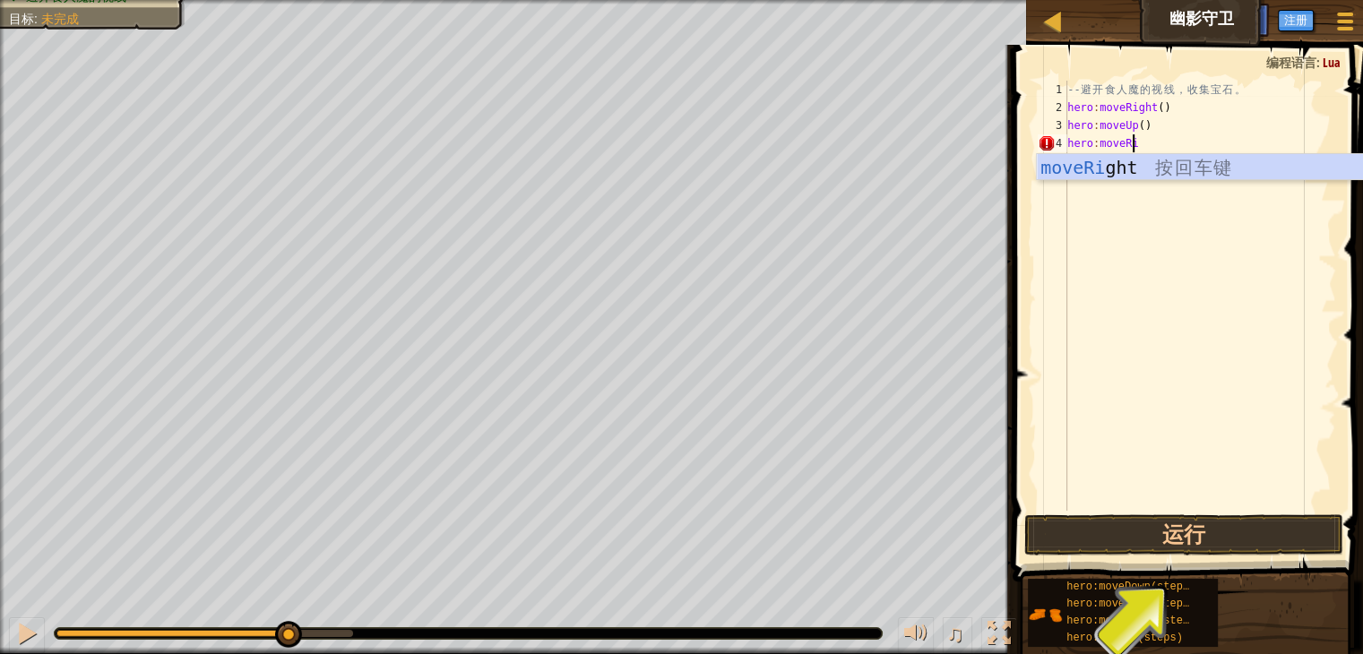
scroll to position [8, 5]
type textarea "hero:moveRight()"
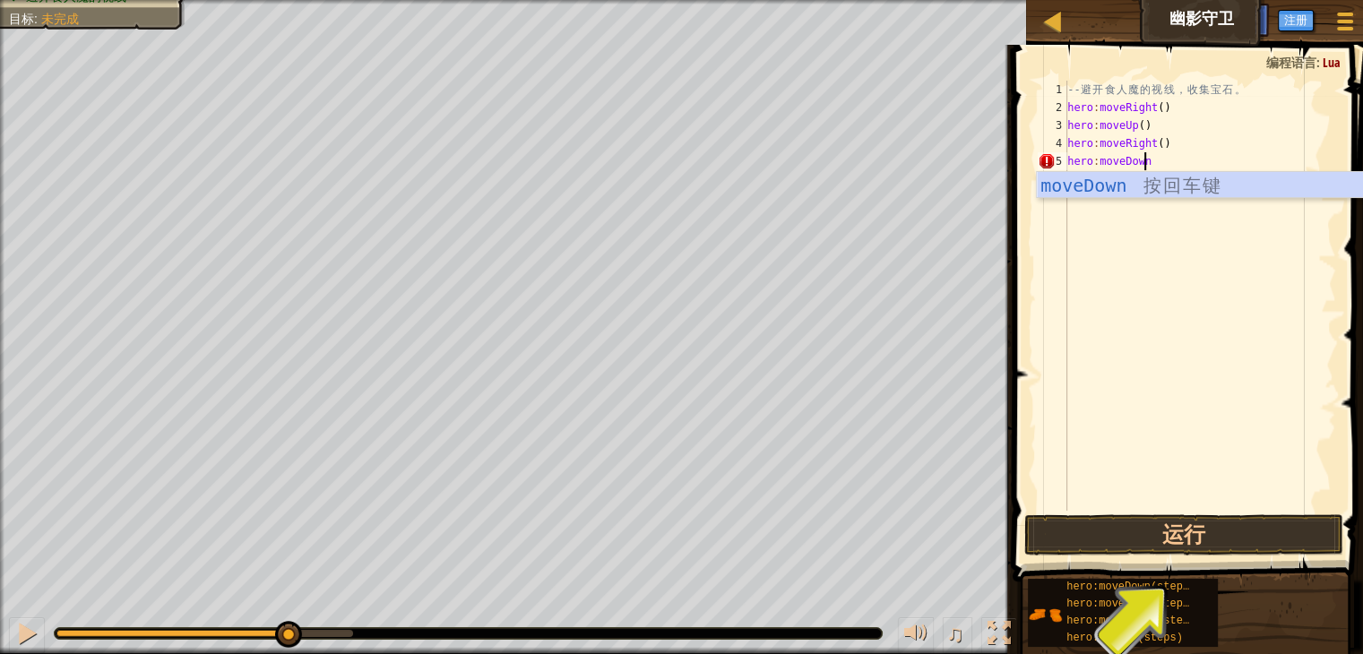
scroll to position [8, 4]
type textarea "hero:moveDown()"
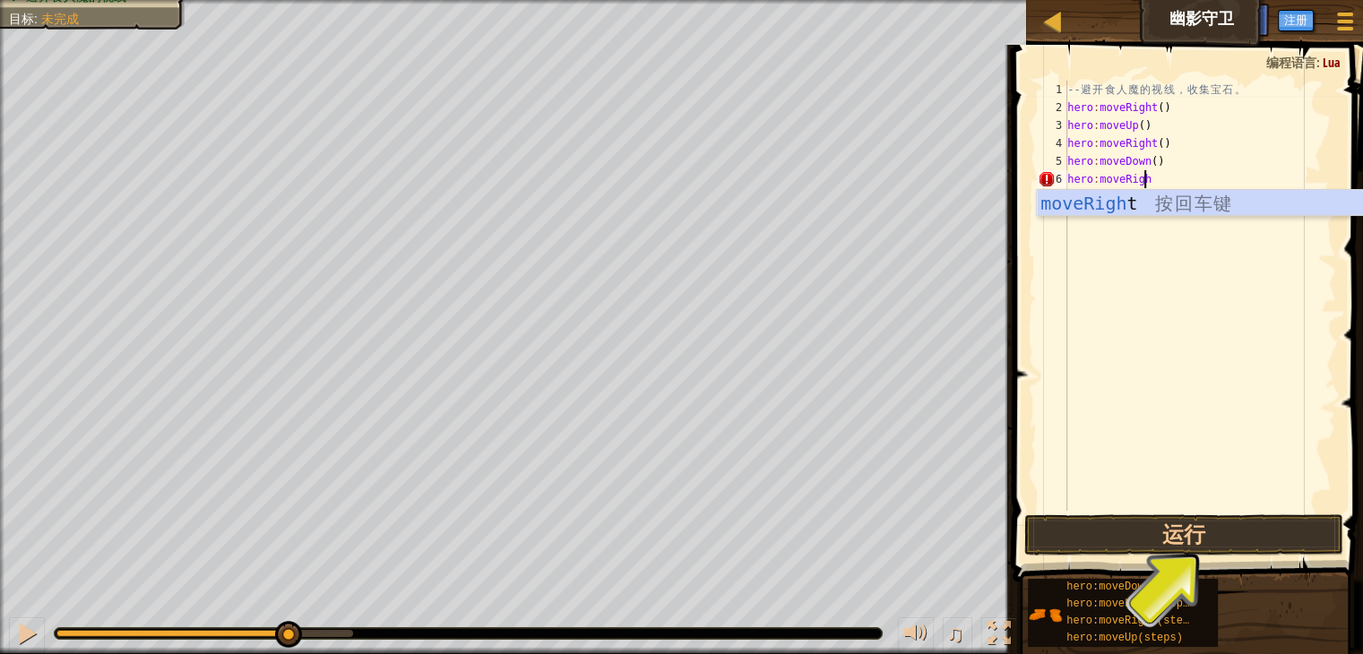
scroll to position [8, 5]
type textarea "hero:moveRight()"
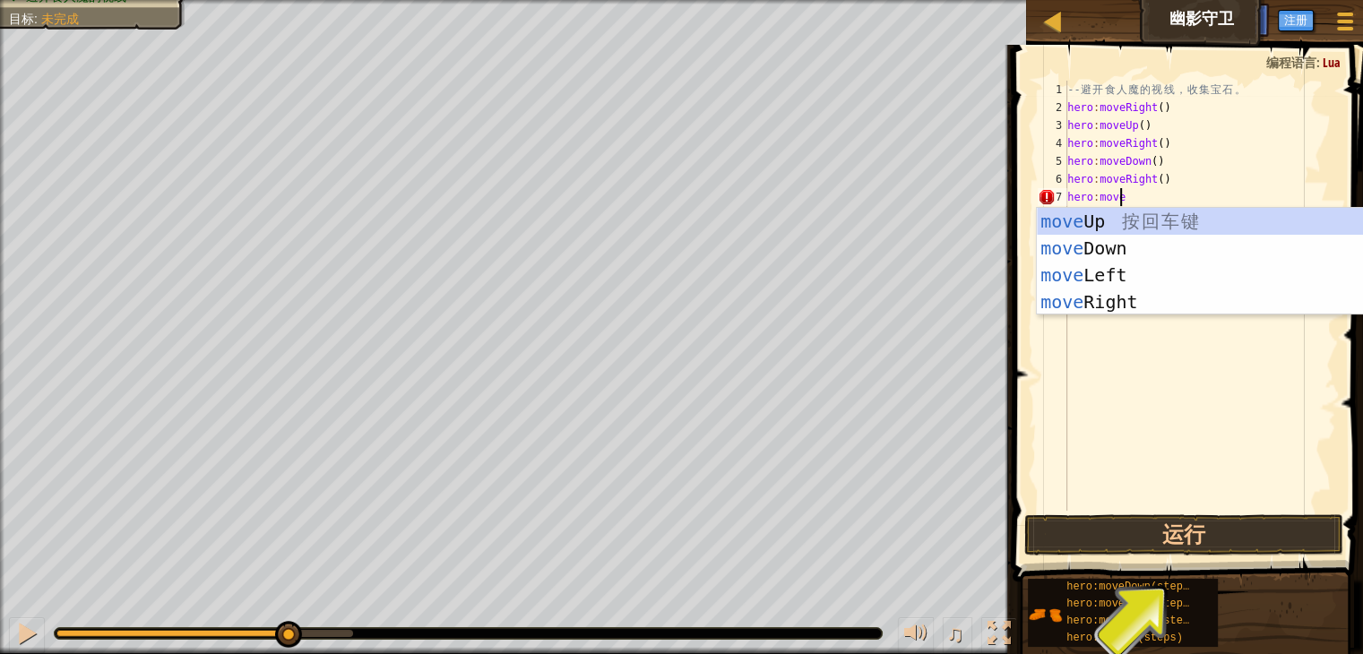
scroll to position [8, 3]
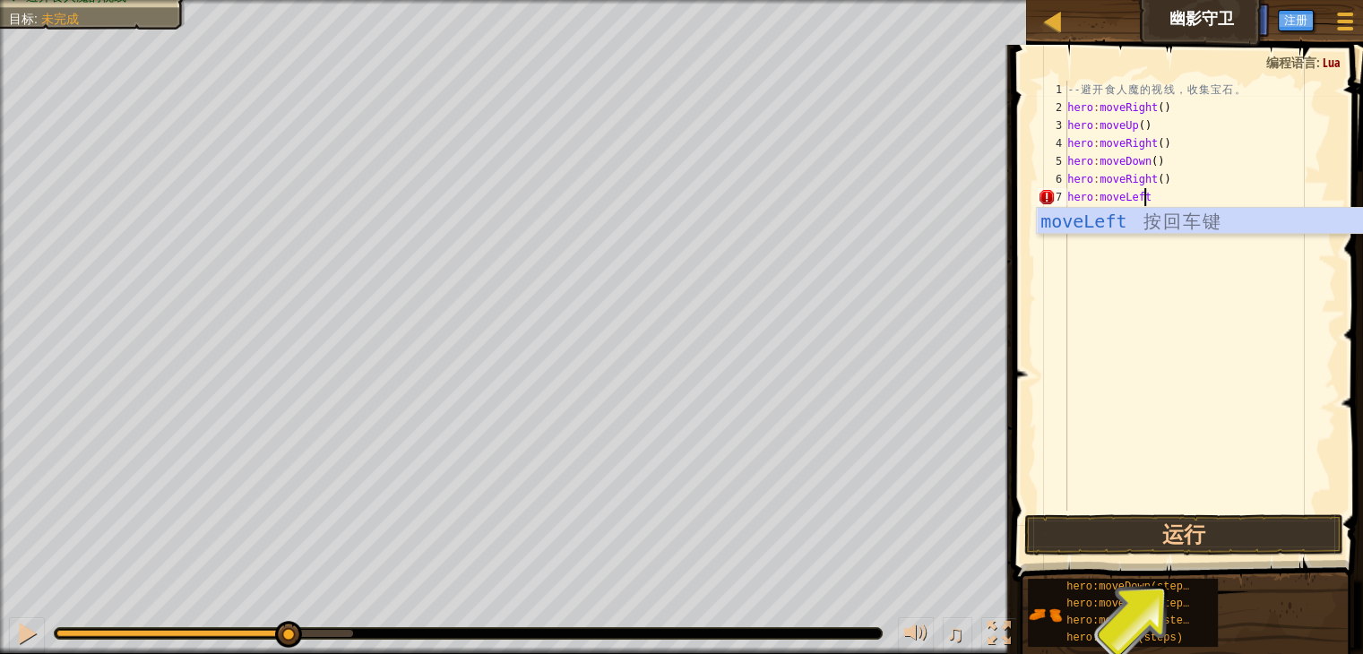
type textarea "hero:moveLeft()"
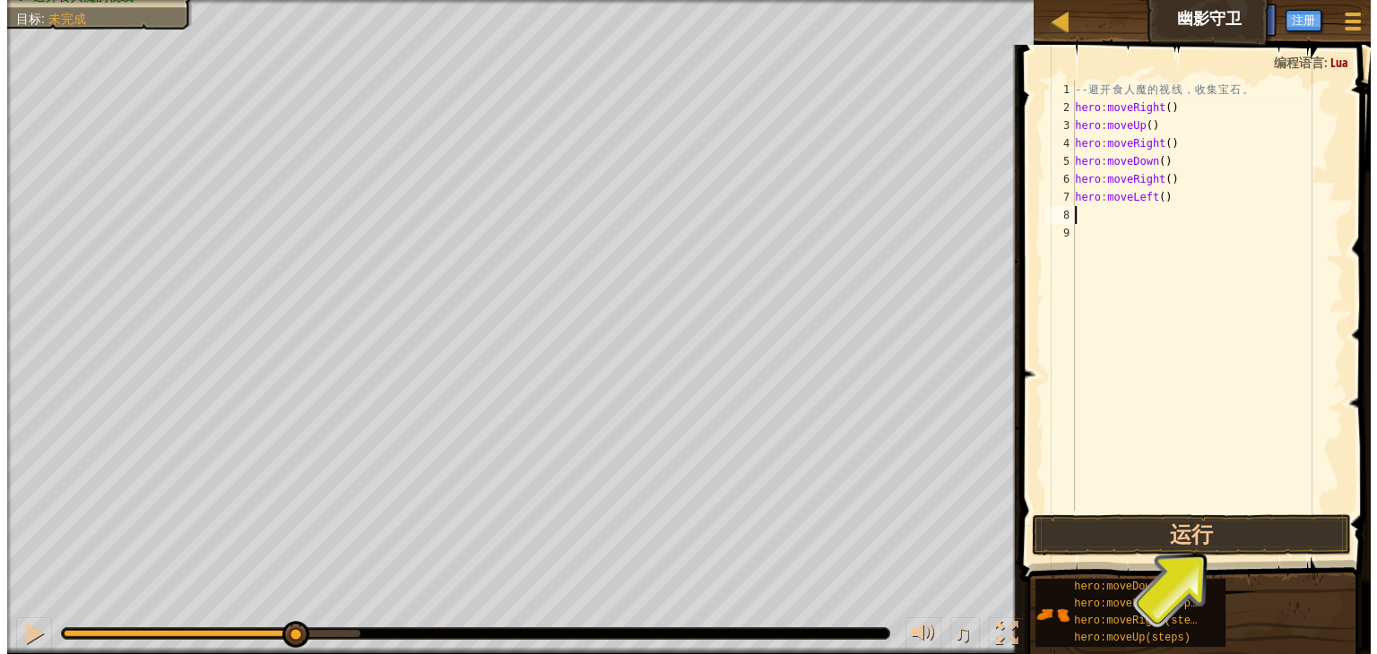
scroll to position [8, 0]
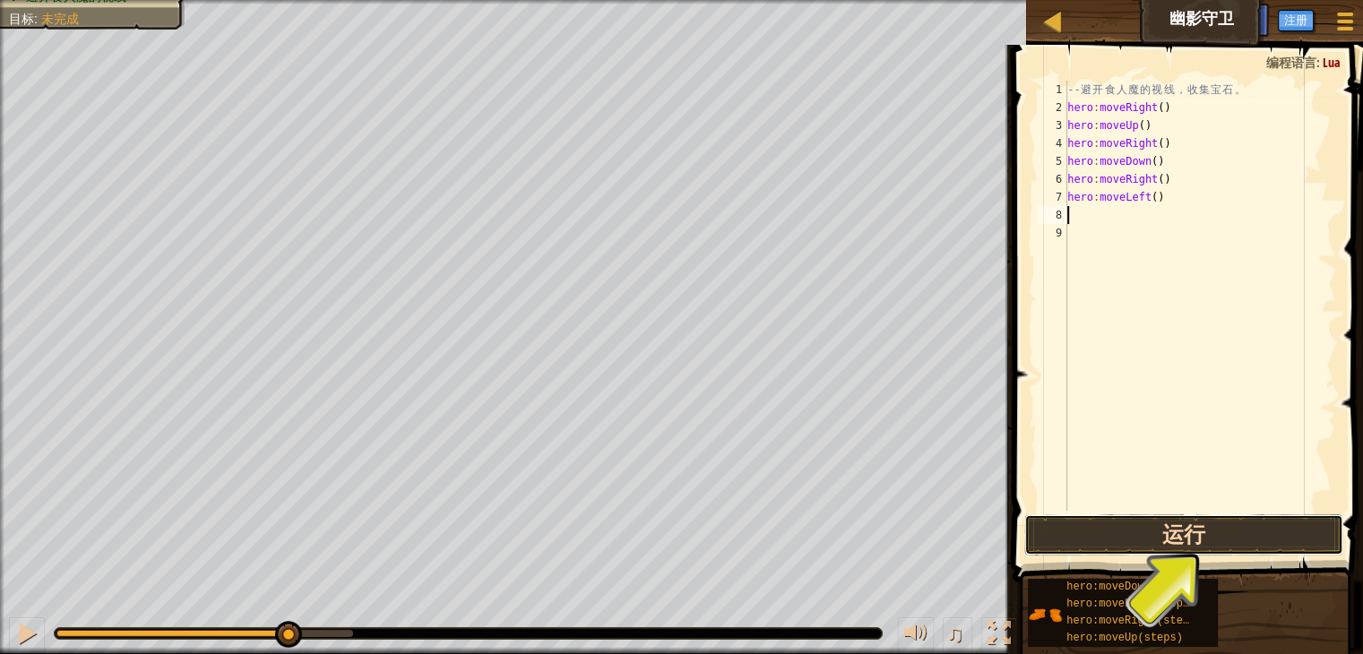
click at [1189, 524] on button "运行" at bounding box center [1183, 534] width 319 height 41
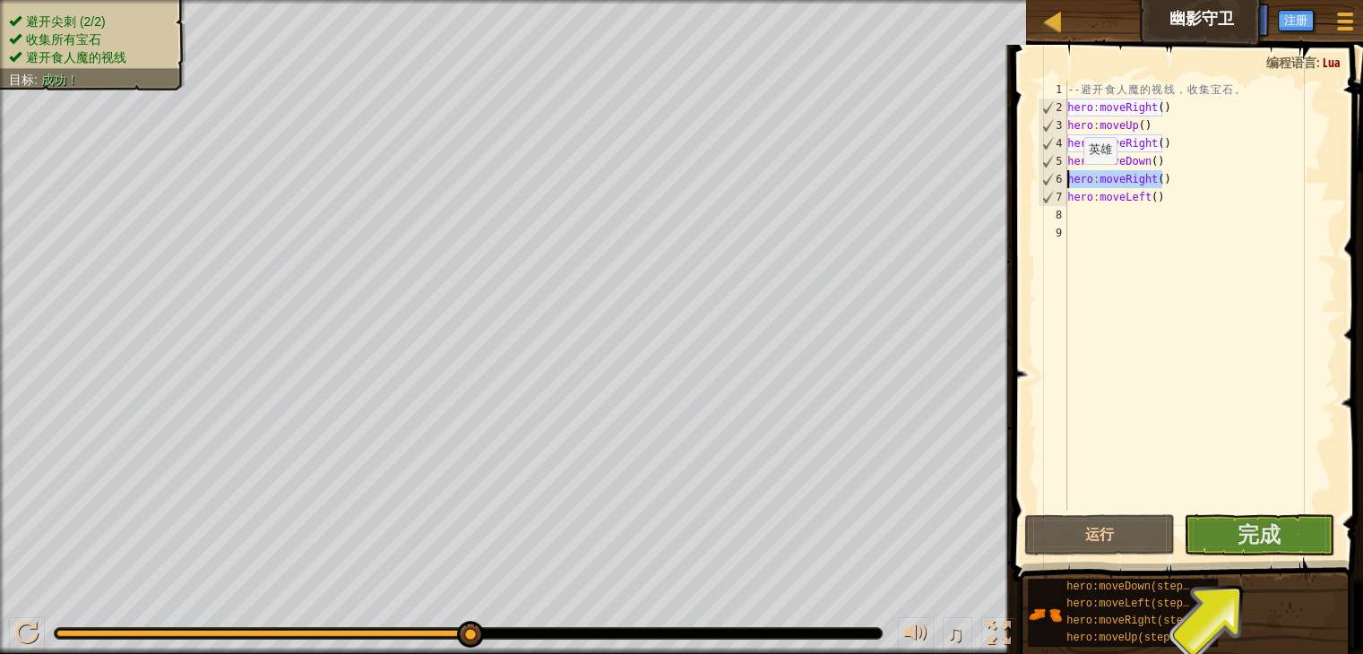
drag, startPoint x: 1163, startPoint y: 184, endPoint x: 1063, endPoint y: 182, distance: 99.5
click at [1063, 182] on div "1 2 3 4 5 6 7 8 9 -- 避 开 食 人 魔 的 视 线 ， 收 集 宝 石 。 hero : moveRight ( ) hero : mo…" at bounding box center [1185, 296] width 302 height 430
type textarea "hero:moveRight()"
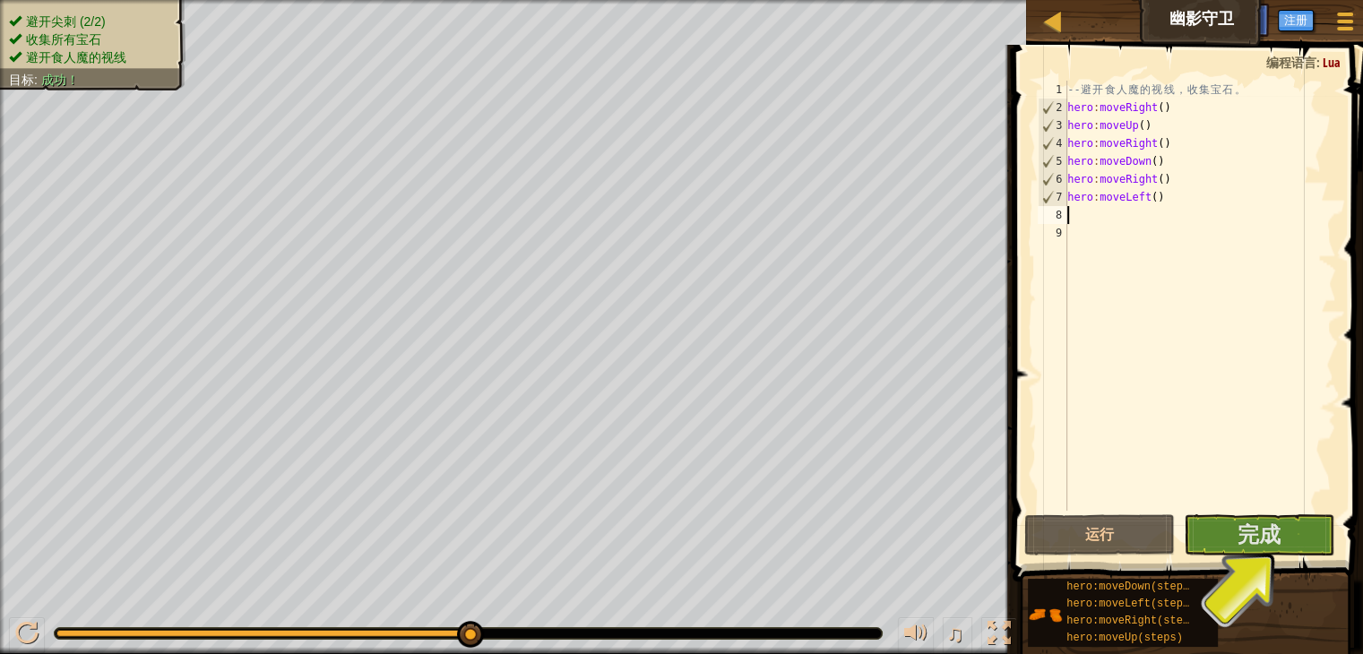
click at [1097, 214] on div "-- 避 开 食 人 魔 的 视 线 ， 收 集 宝 石 。 hero : moveRight ( ) hero : moveUp ( ) hero : mo…" at bounding box center [1200, 314] width 272 height 466
paste textarea "hero:moveRight()"
type textarea "hero:moveRight()"
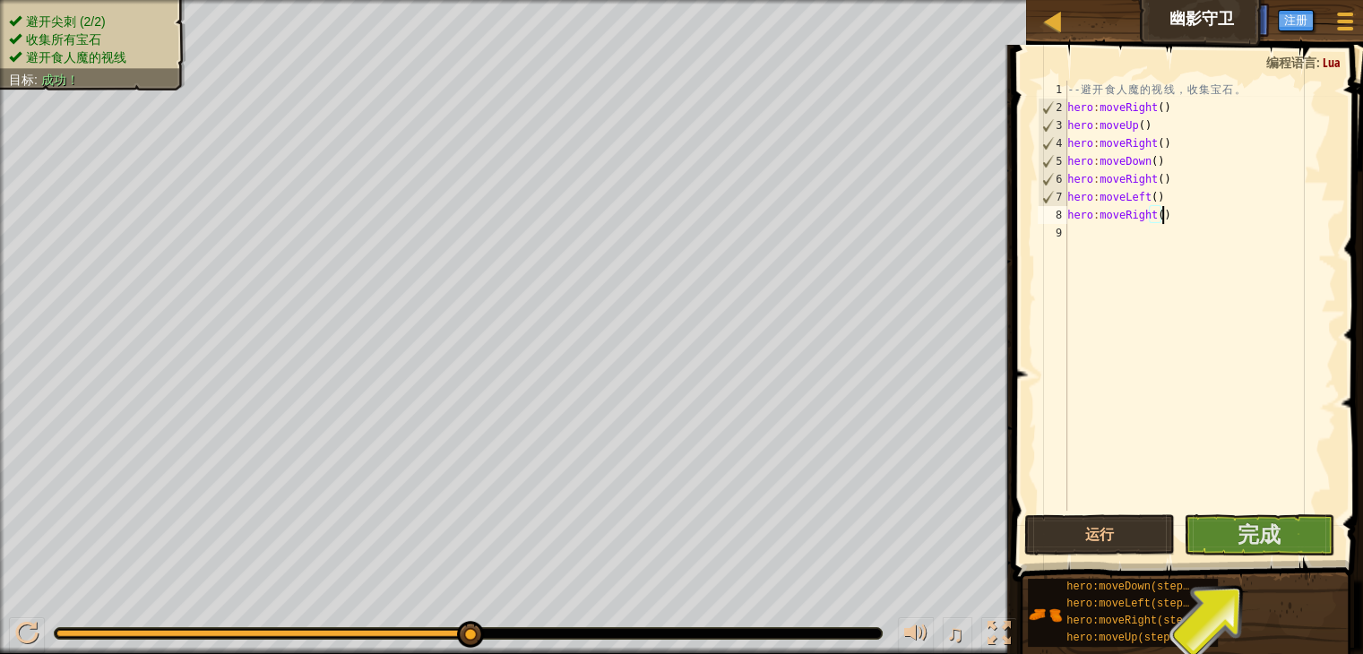
click at [1129, 230] on div "-- 避 开 食 人 魔 的 视 线 ， 收 集 宝 石 。 hero : moveRight ( ) hero : moveUp ( ) hero : mo…" at bounding box center [1200, 314] width 272 height 466
paste textarea "hero:moveRight()"
type textarea "hero:moveRight()"
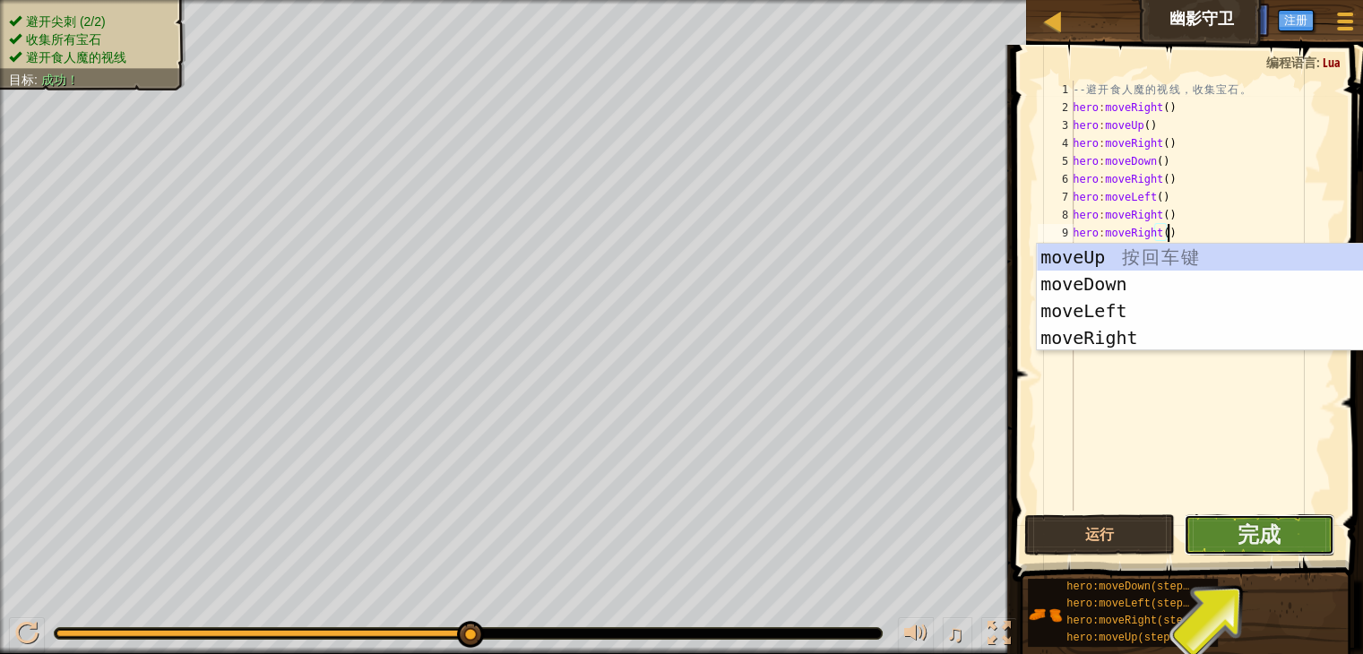
click at [1284, 539] on button "完成" at bounding box center [1259, 534] width 151 height 41
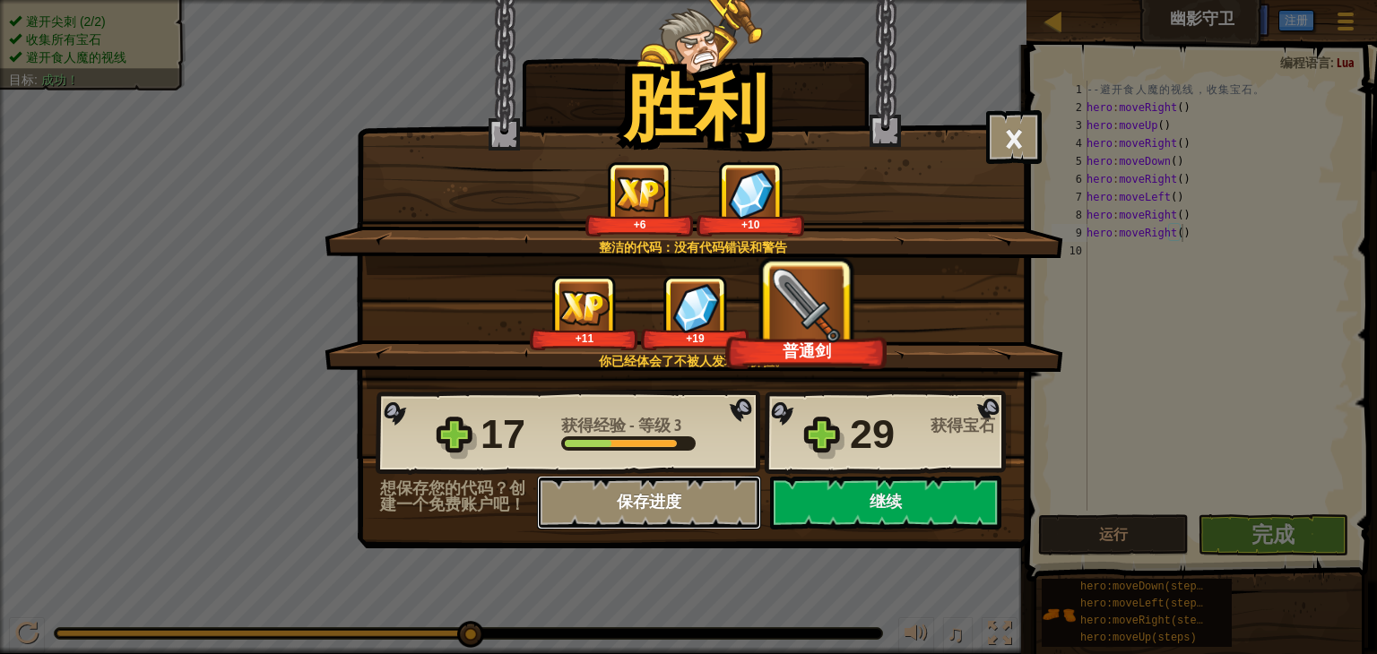
click at [642, 509] on button "保存进度" at bounding box center [649, 503] width 224 height 54
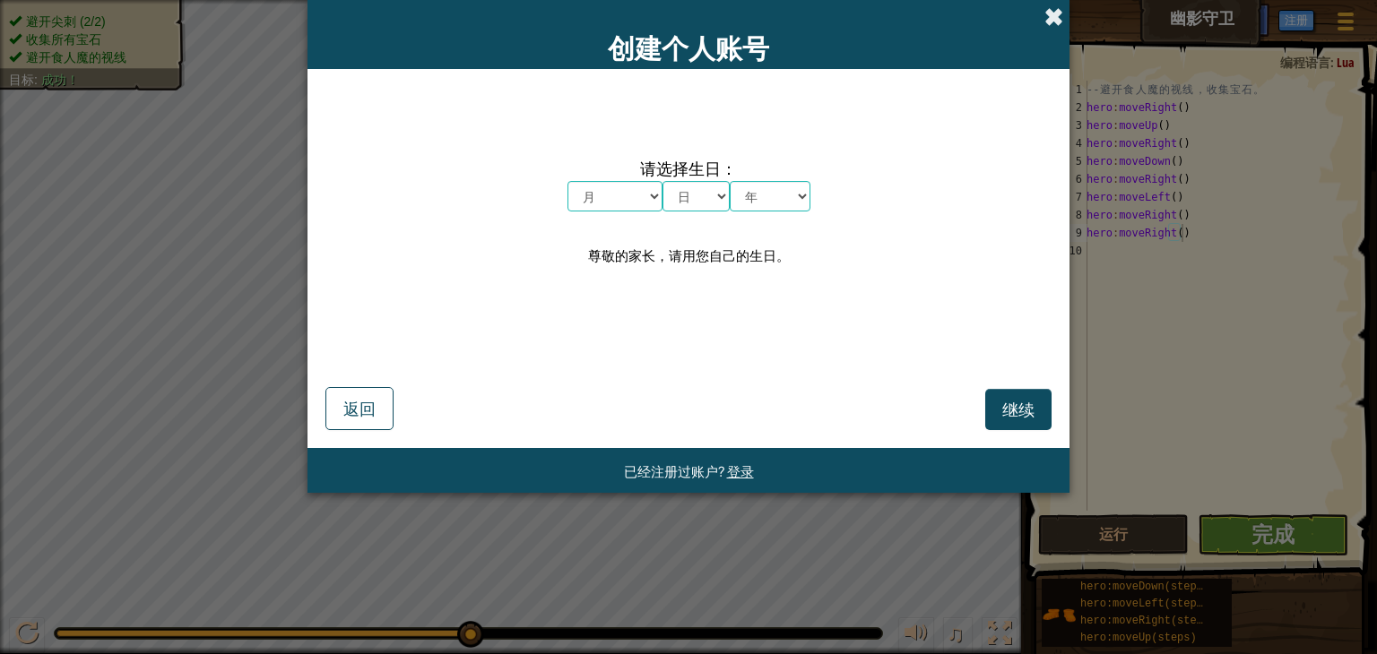
click at [1044, 7] on span at bounding box center [1053, 16] width 19 height 19
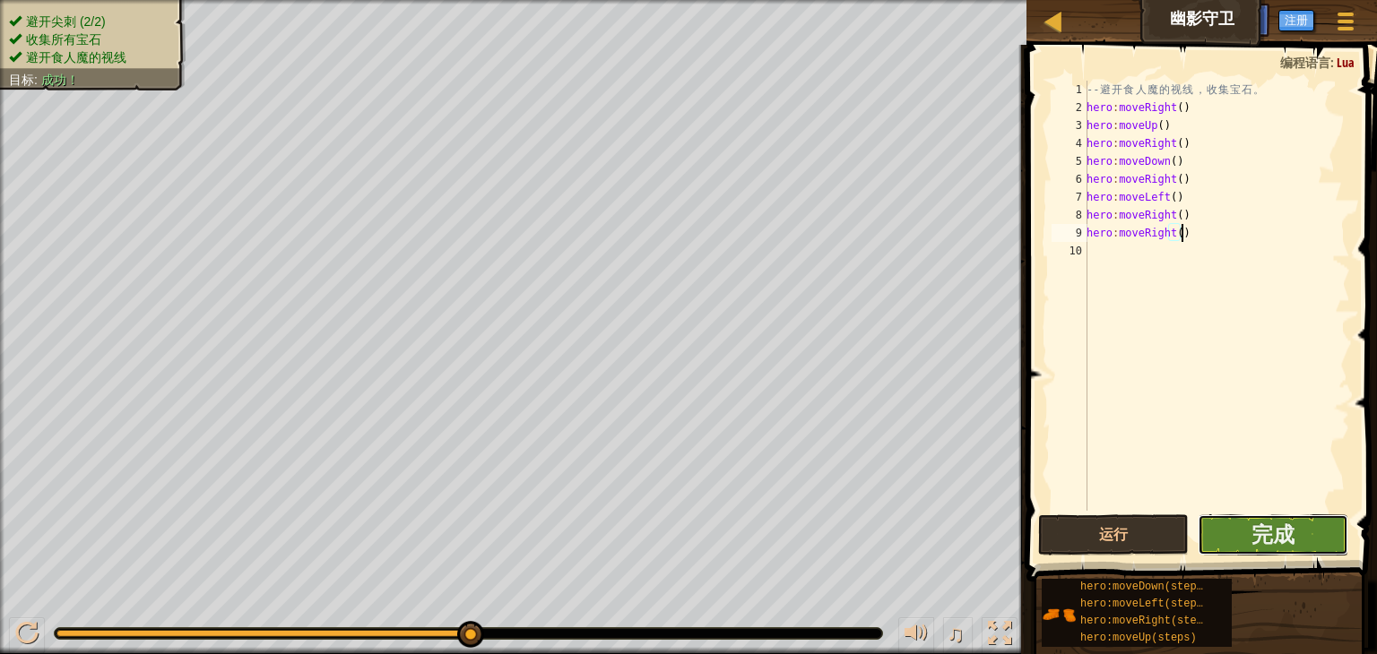
click at [1232, 521] on button "完成" at bounding box center [1272, 534] width 151 height 41
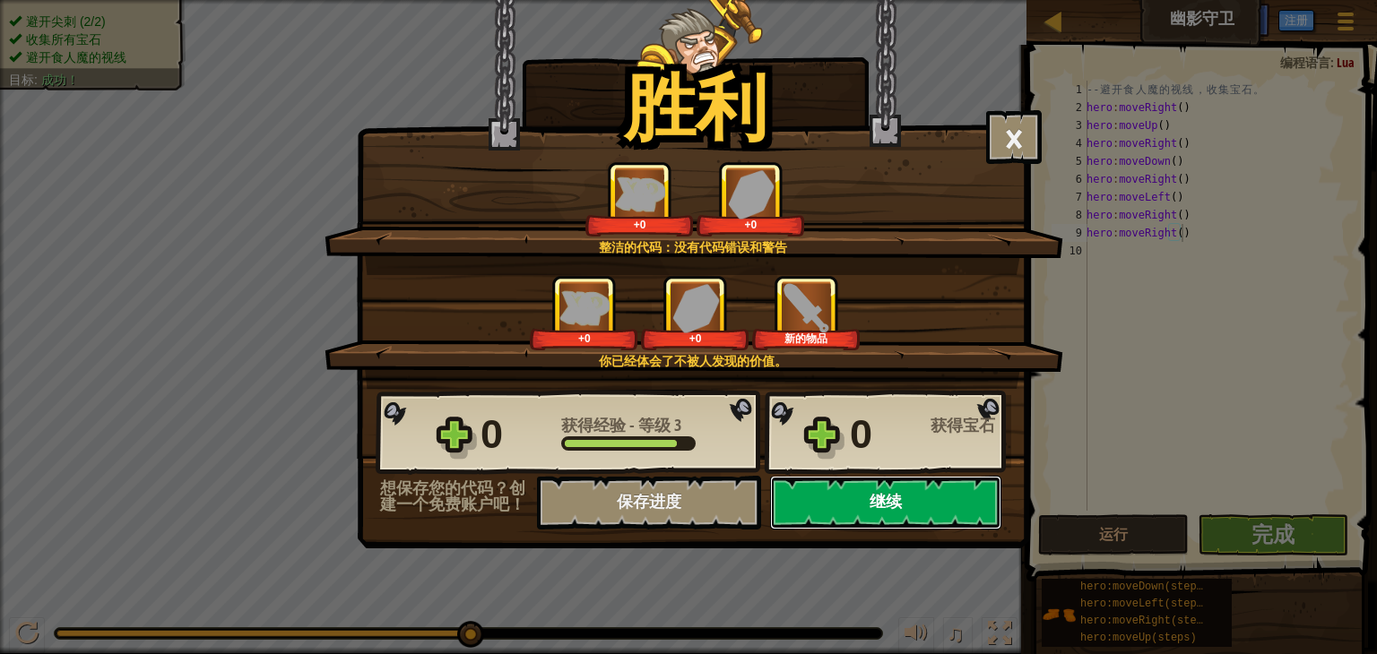
click at [886, 514] on button "继续" at bounding box center [885, 503] width 231 height 54
select select "zh-HANS"
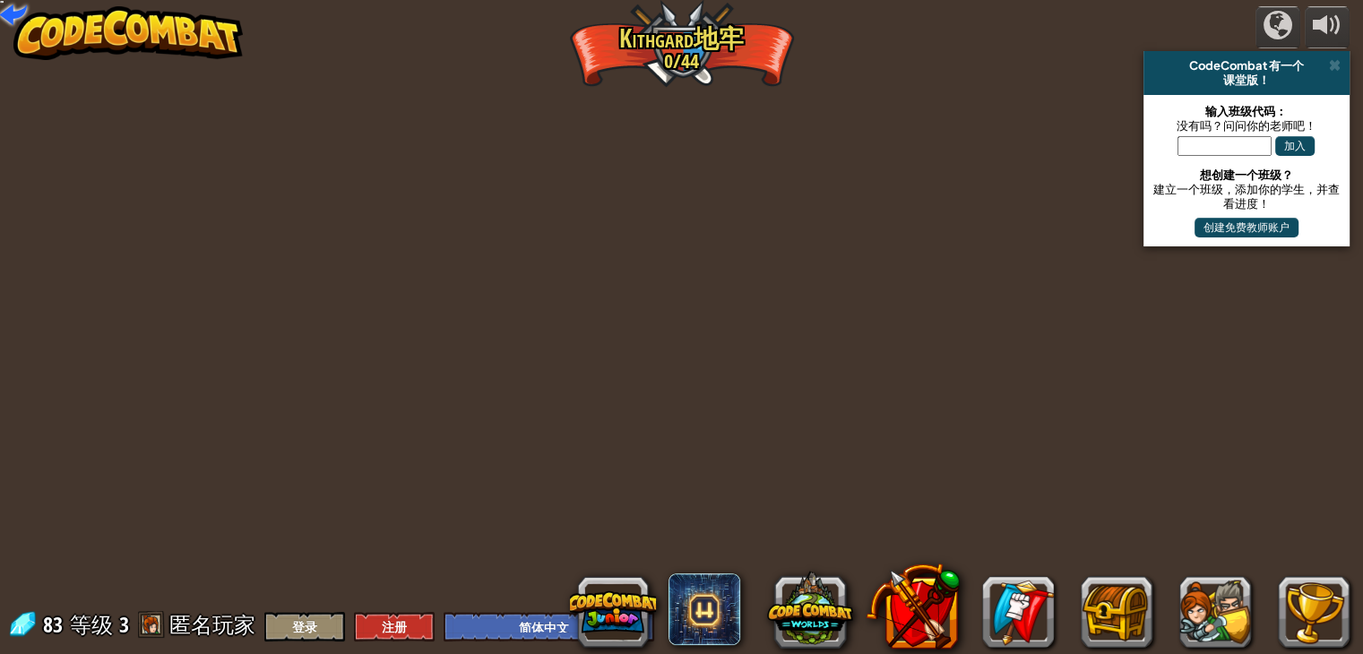
select select "zh-HANS"
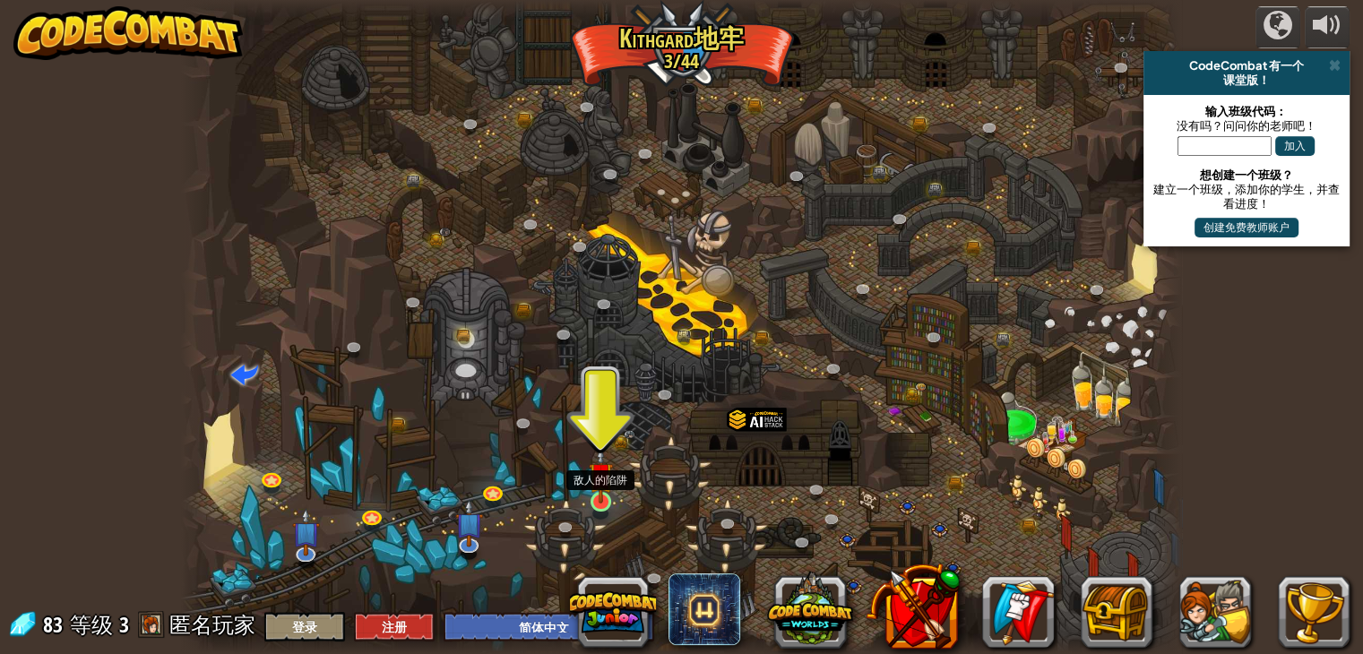
click at [607, 498] on img at bounding box center [601, 474] width 25 height 57
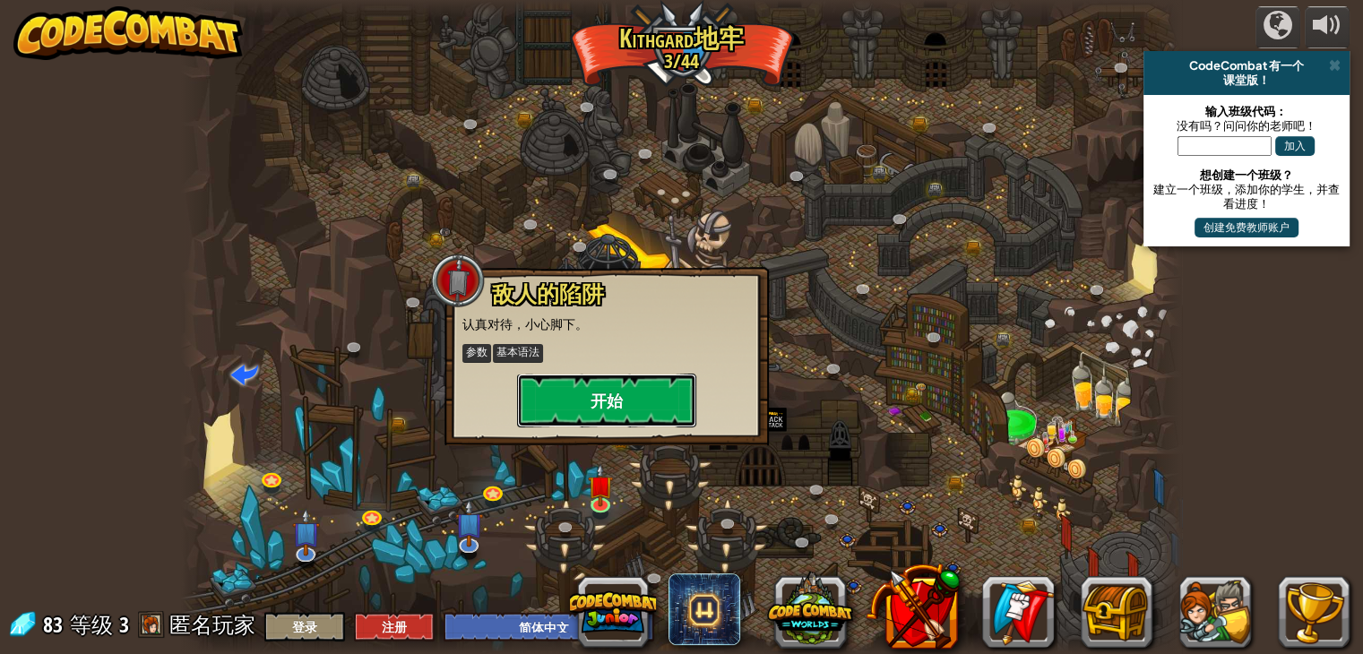
click at [549, 402] on button "开始" at bounding box center [606, 401] width 179 height 54
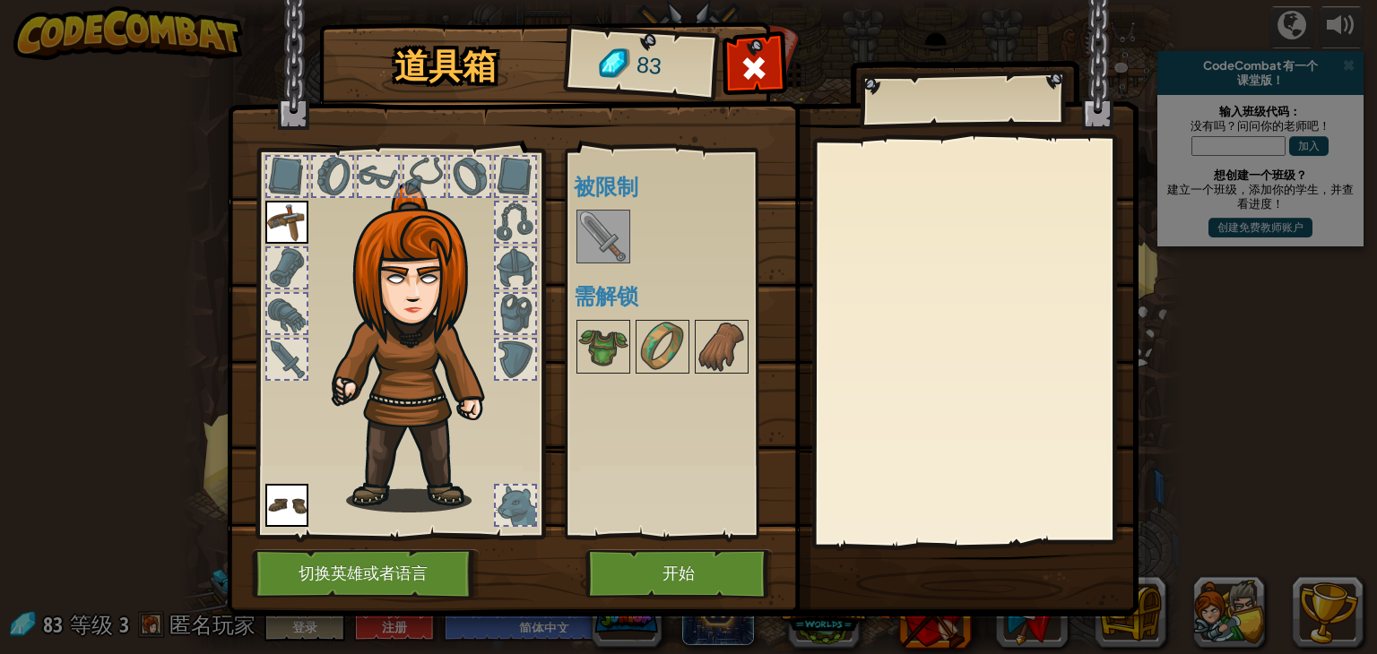
click at [290, 212] on img at bounding box center [286, 222] width 43 height 43
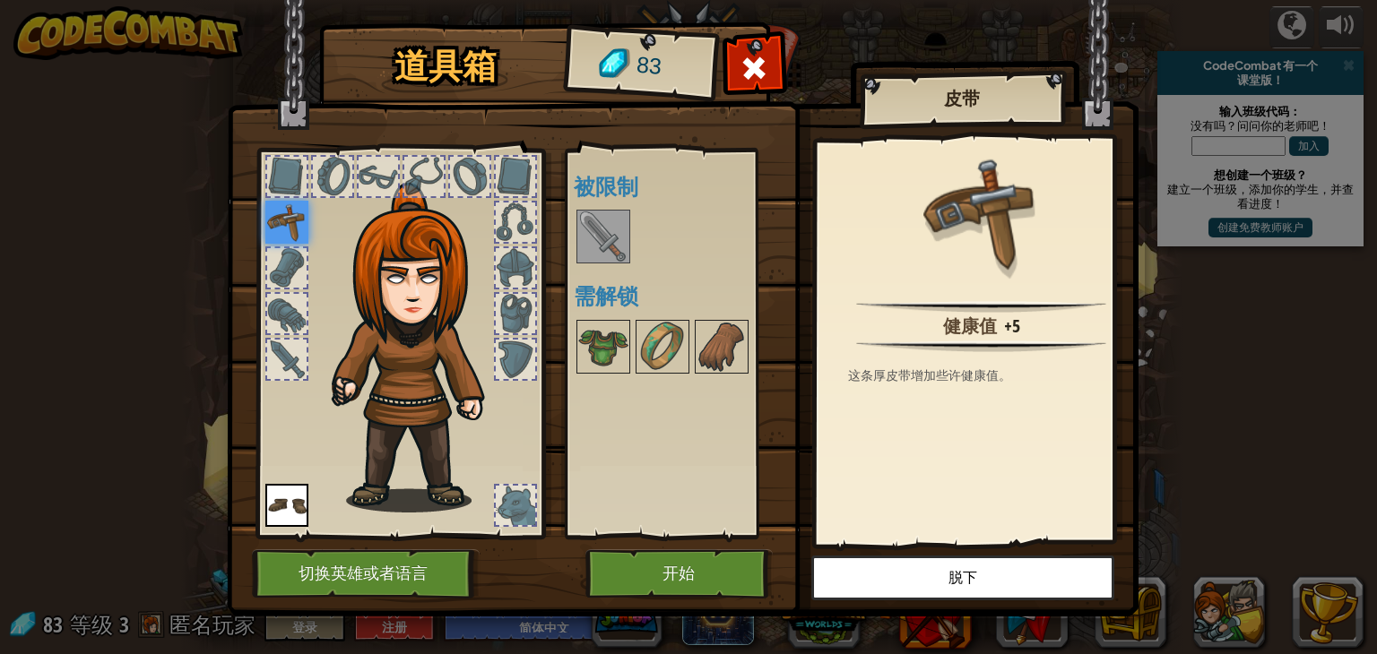
click at [723, 549] on img at bounding box center [683, 291] width 912 height 651
click at [674, 570] on button "开始" at bounding box center [678, 573] width 187 height 49
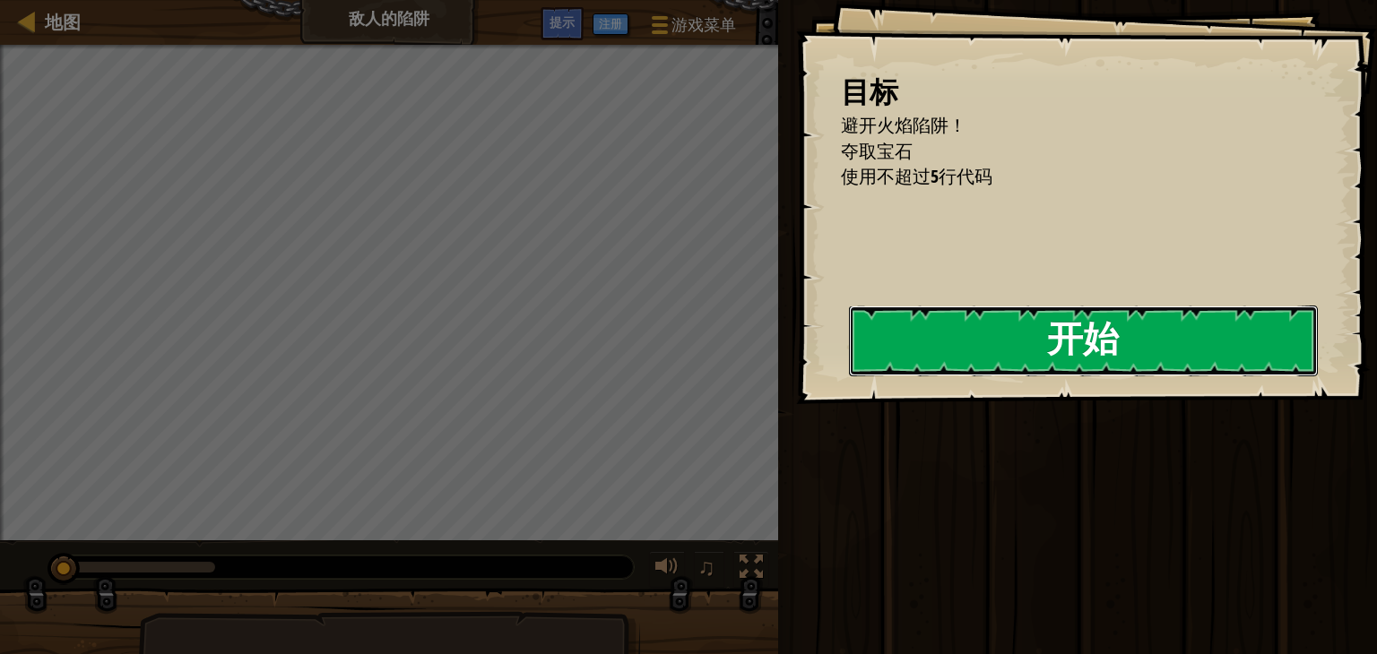
click at [968, 331] on button "开始" at bounding box center [1083, 341] width 469 height 71
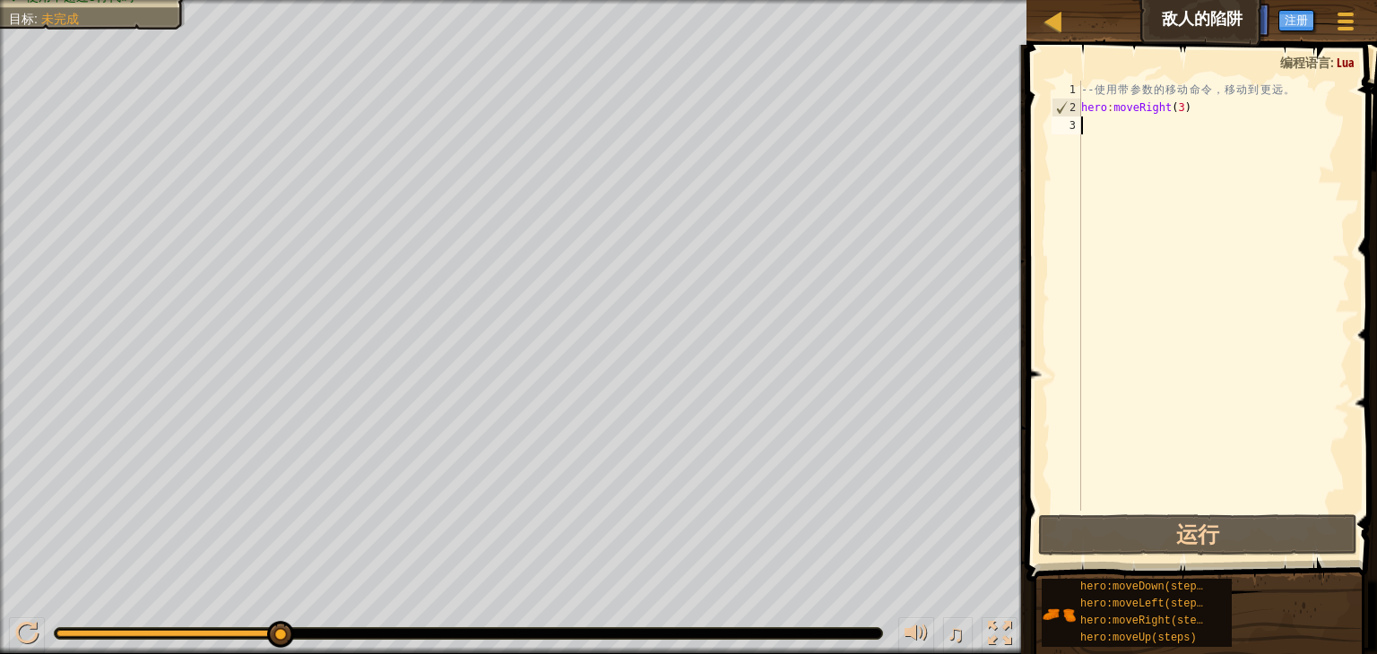
click at [1140, 125] on div "-- 使 用 带 参 数 的 移 动 命 令 ， 移 动 到 更 远 。 hero : moveRight ( 3 )" at bounding box center [1213, 314] width 272 height 466
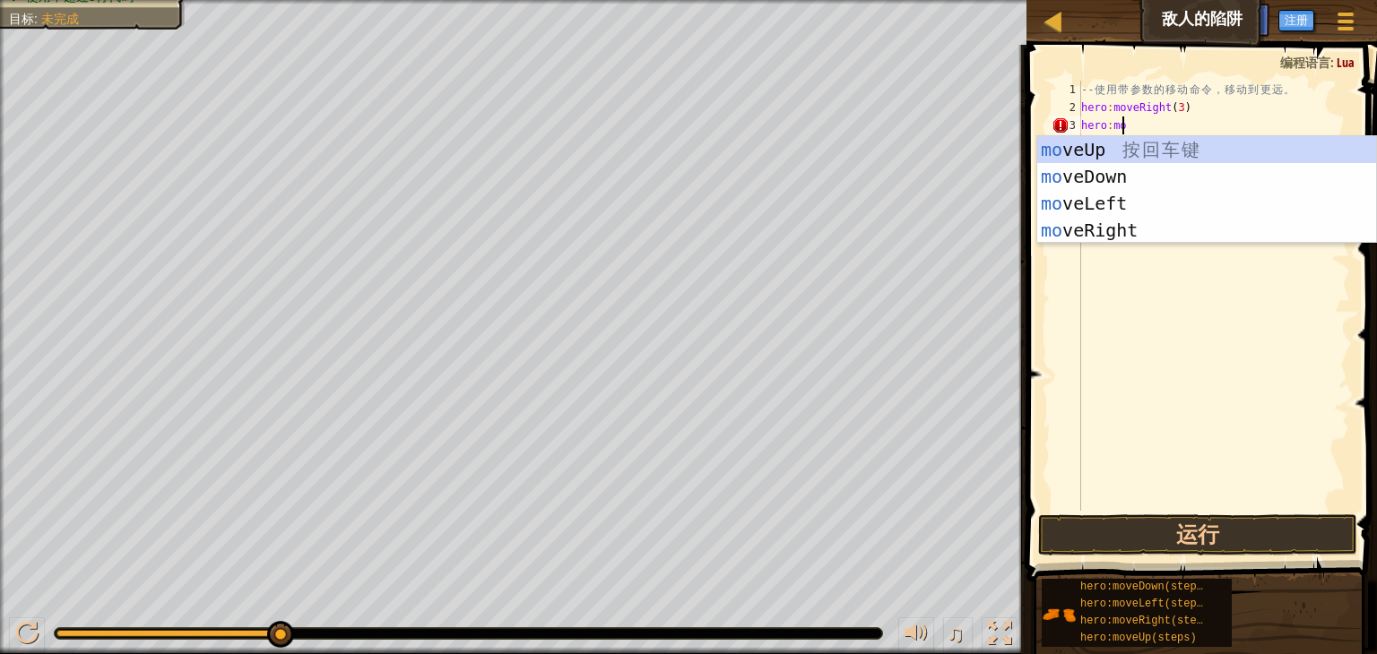
scroll to position [8, 3]
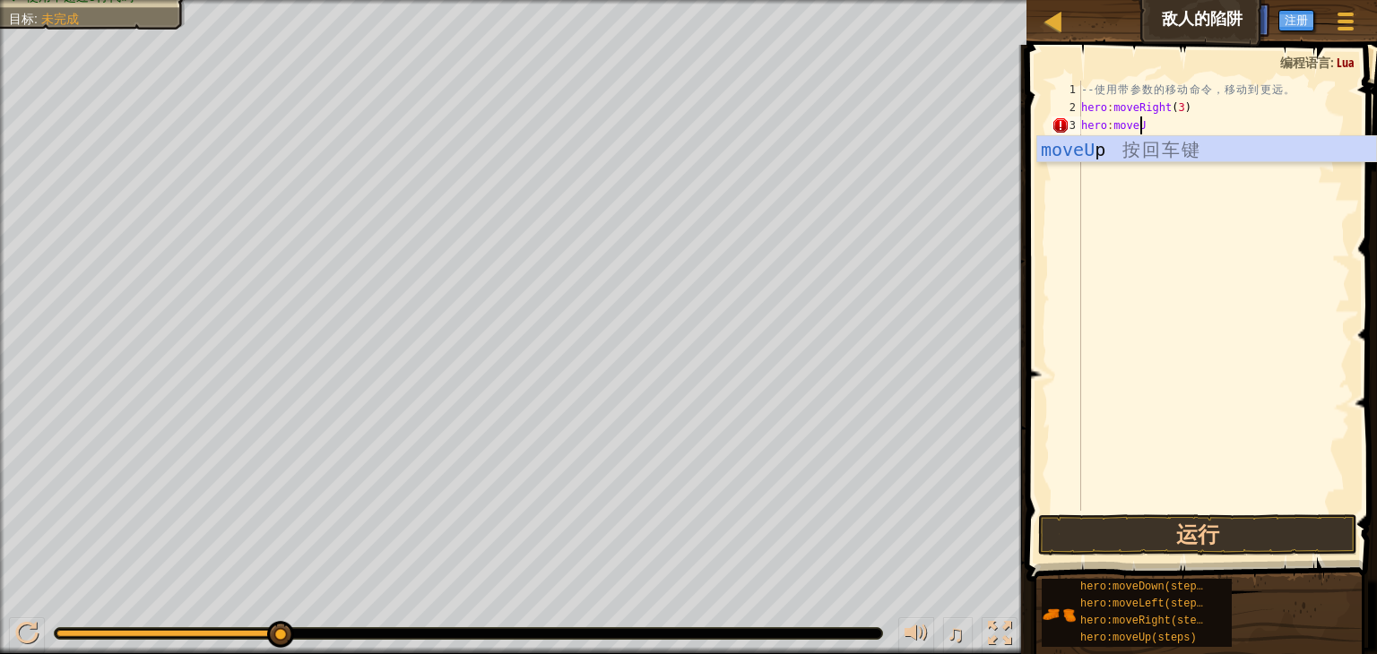
type textarea "hero:moveUp"
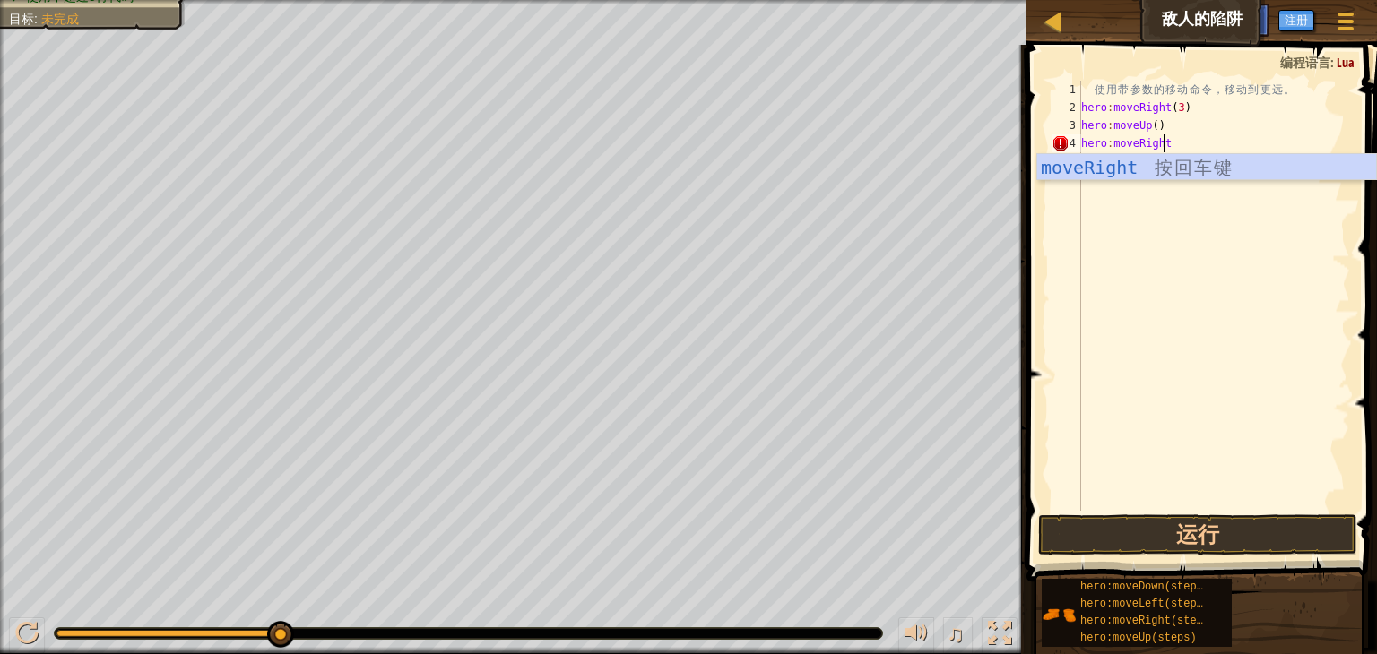
scroll to position [8, 6]
type textarea "hero:moveRight()"
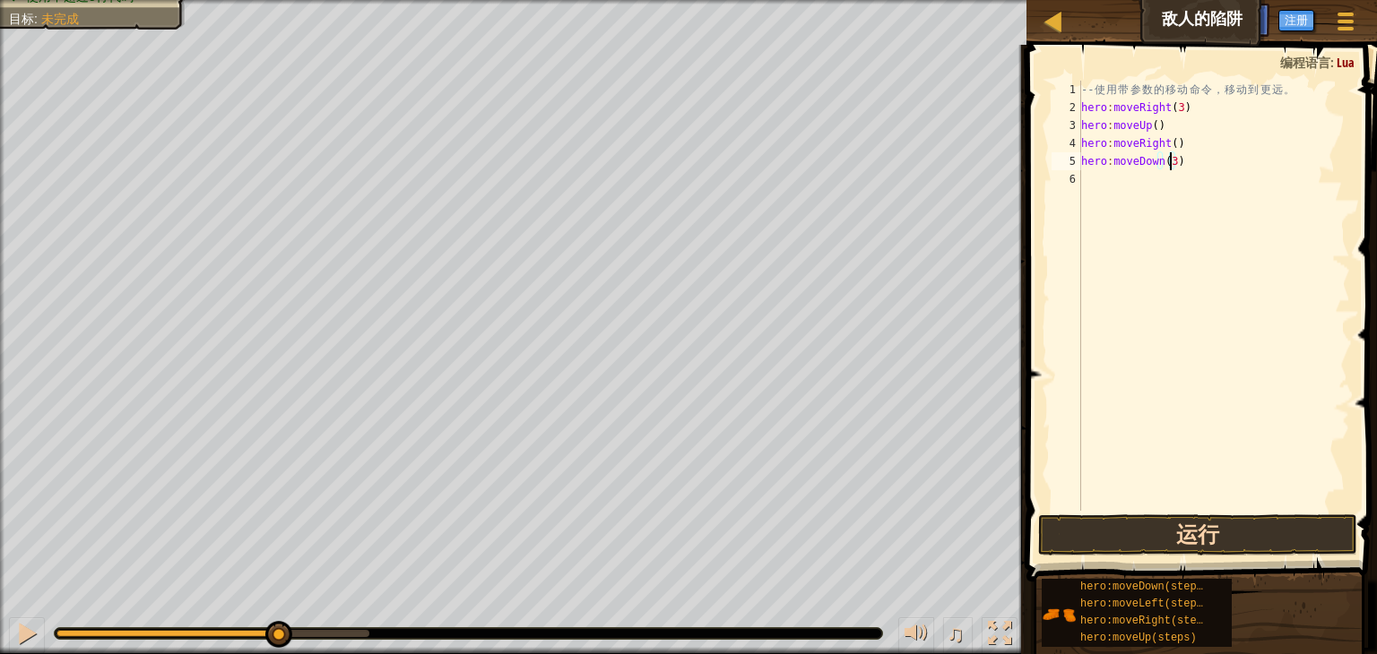
type textarea "hero:moveDown(3)"
click at [1247, 539] on button "运行" at bounding box center [1197, 534] width 319 height 41
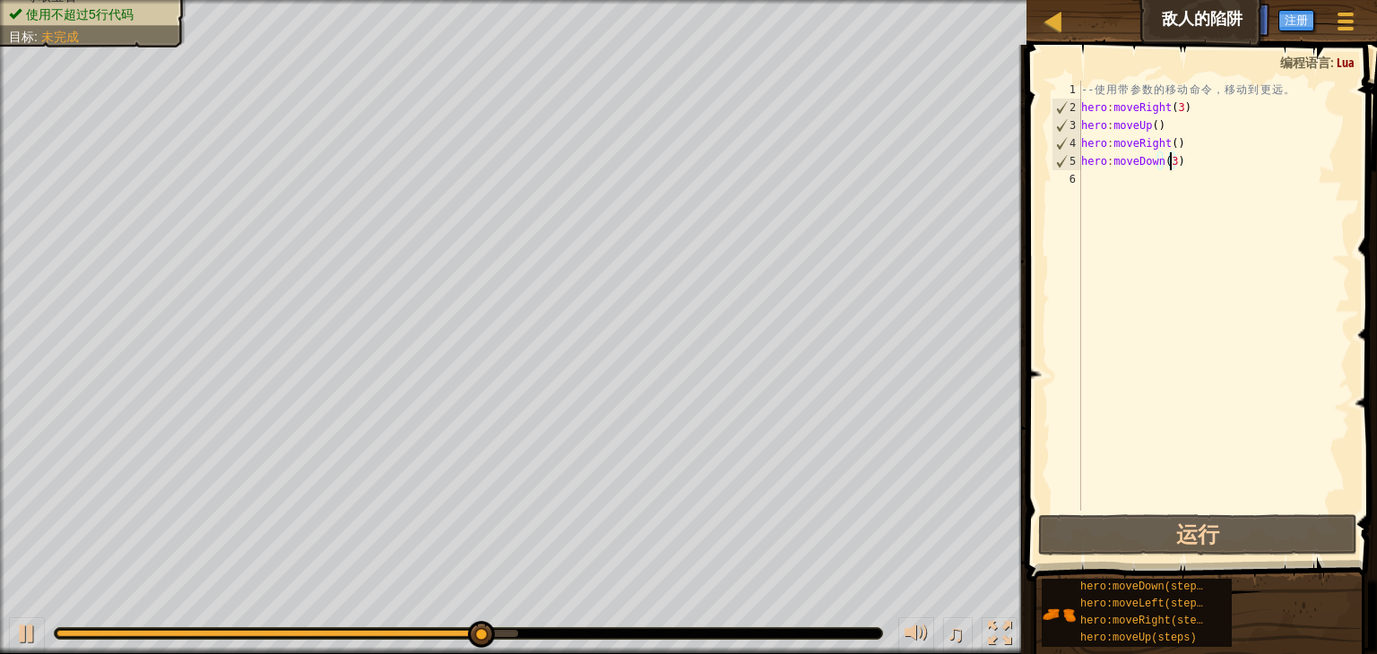
click at [1170, 180] on div "-- 使 用 带 参 数 的 移 动 命 令 ， 移 动 到 更 远 。 hero : moveRight ( 3 ) hero : moveUp ( ) h…" at bounding box center [1213, 314] width 272 height 466
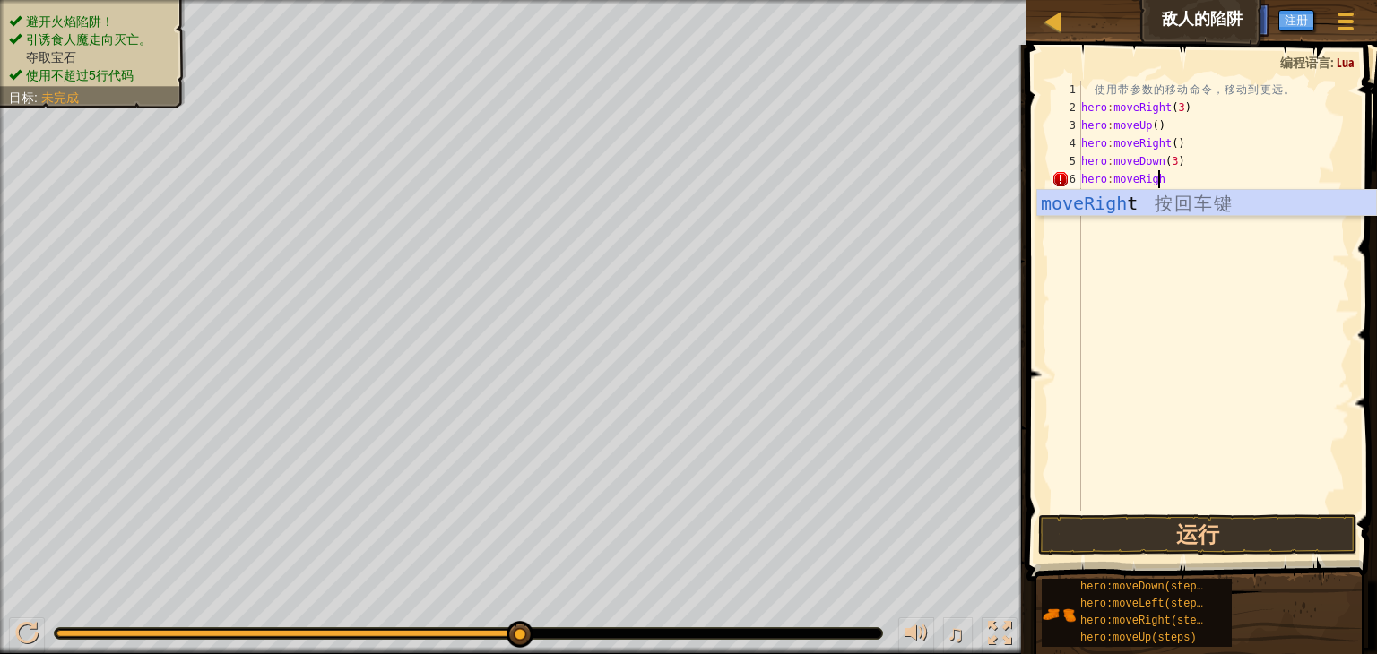
scroll to position [8, 5]
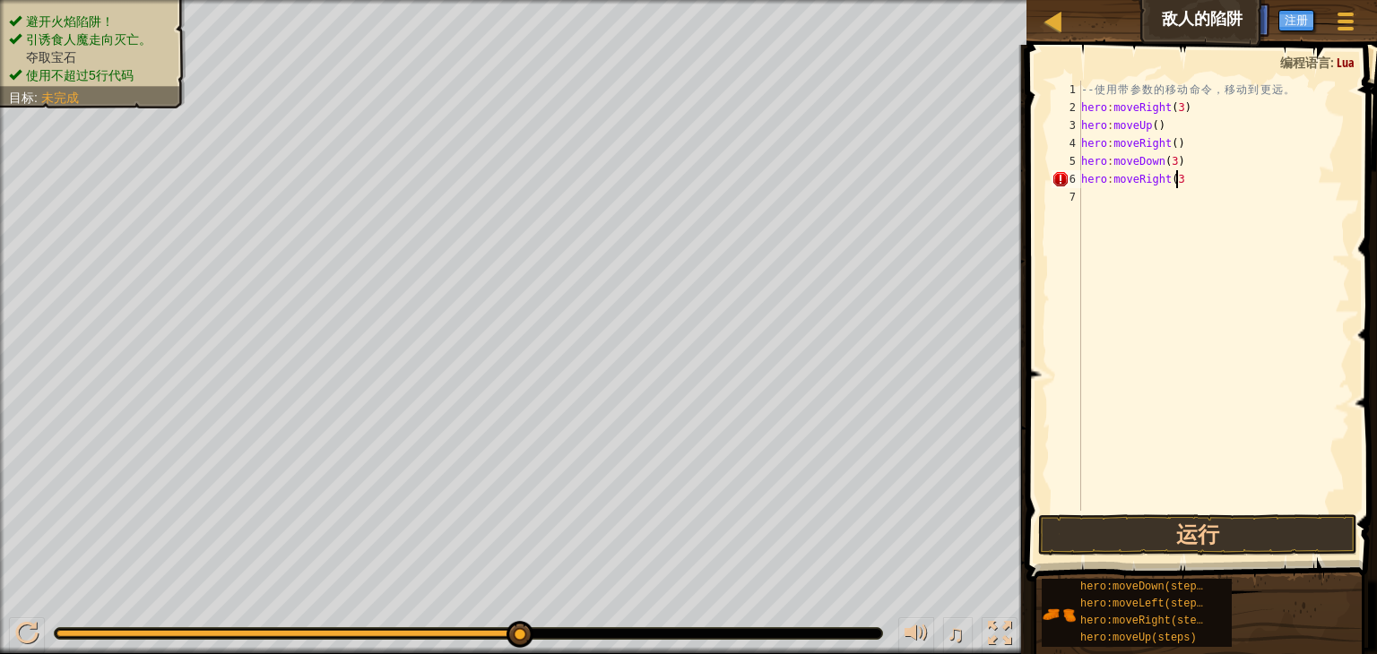
type textarea "hero:moveRight(3)"
click at [1259, 535] on button "运行" at bounding box center [1197, 534] width 319 height 41
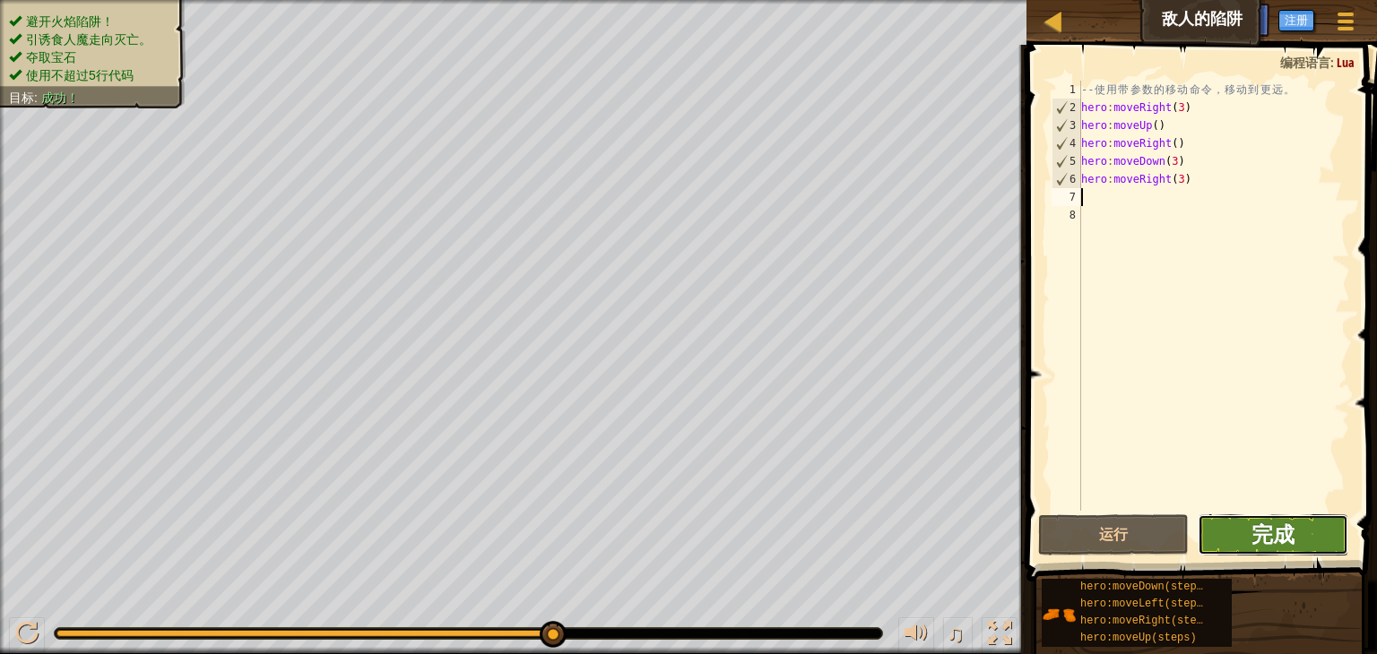
click at [1255, 536] on span "完成" at bounding box center [1272, 534] width 43 height 29
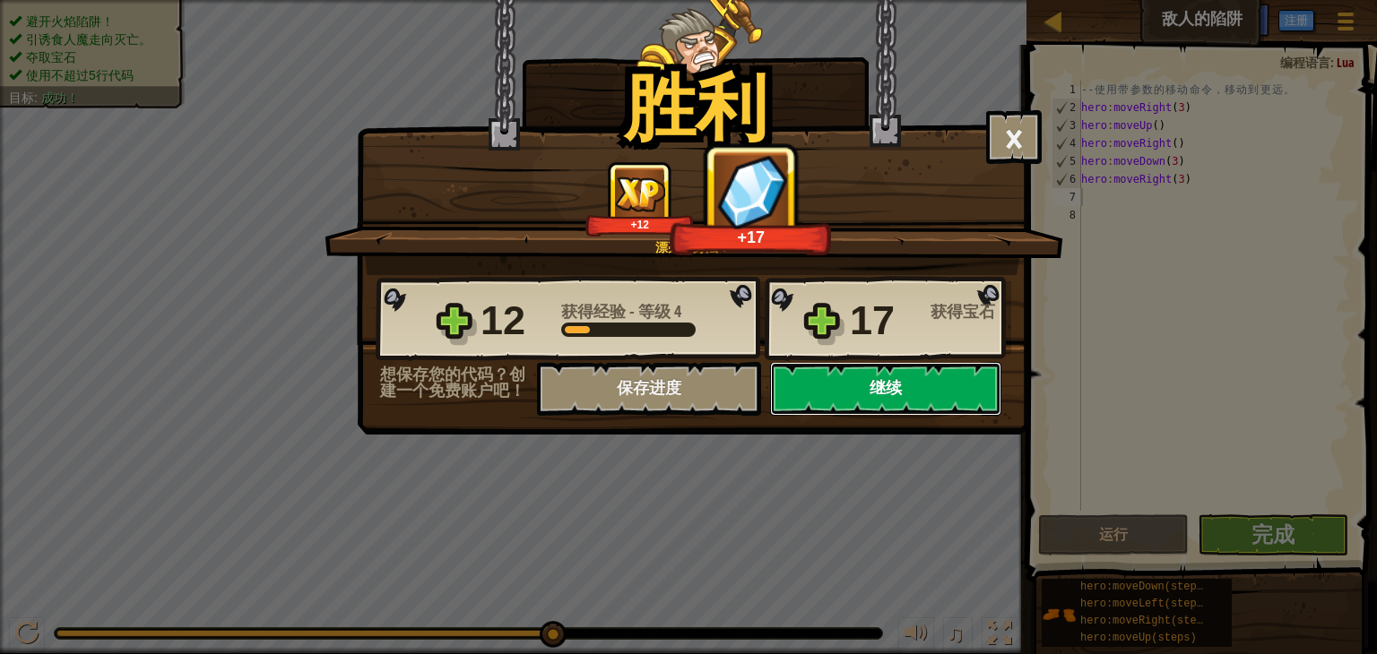
click at [889, 380] on button "继续" at bounding box center [885, 389] width 231 height 54
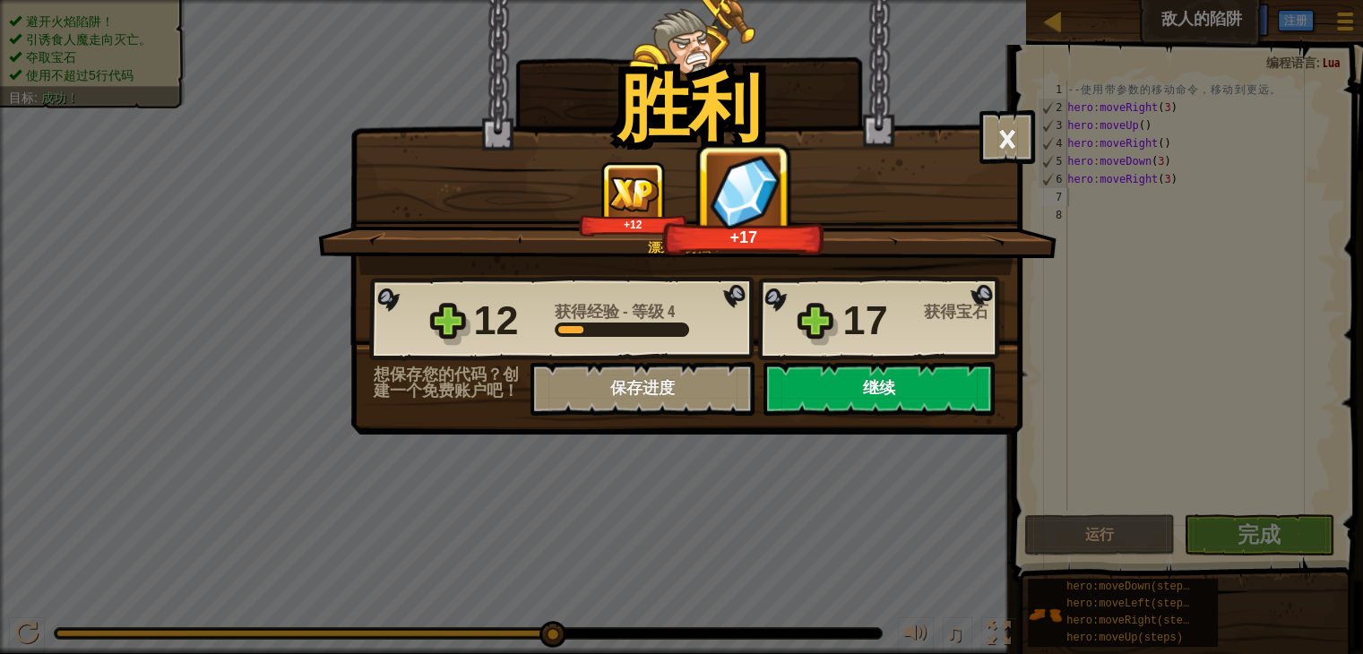
select select "zh-HANS"
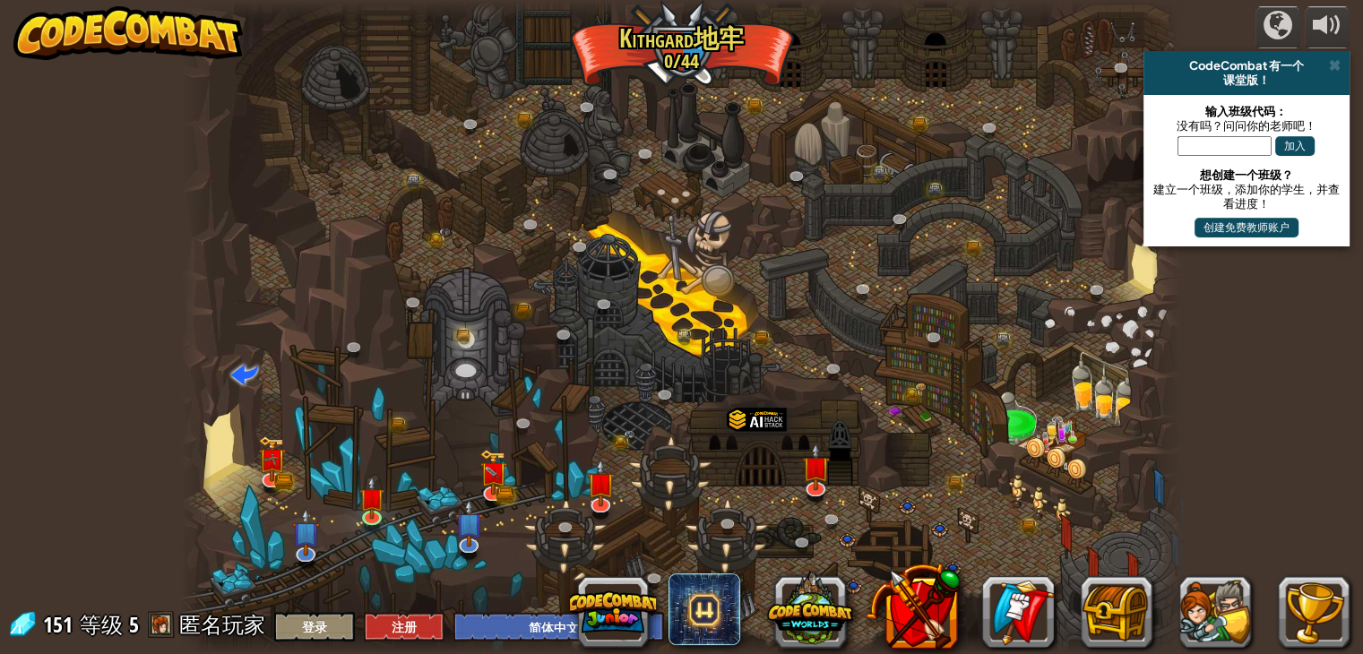
select select "zh-HANS"
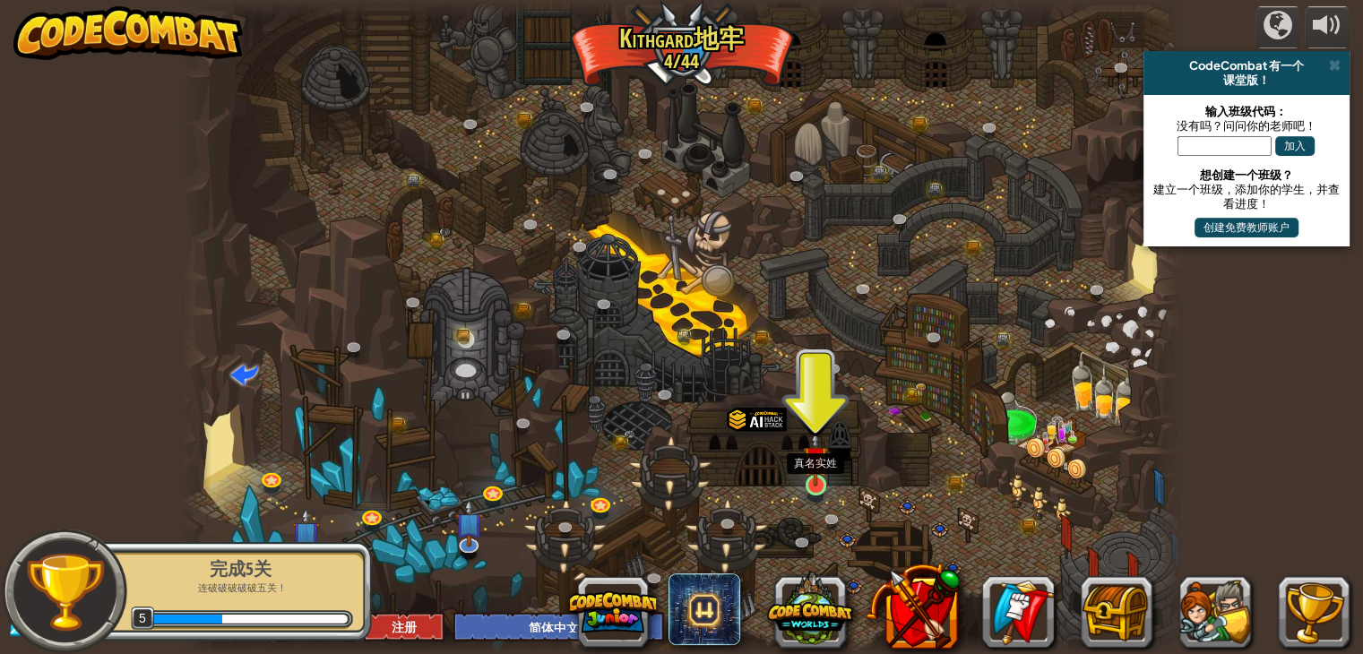
click at [809, 486] on img at bounding box center [815, 458] width 25 height 57
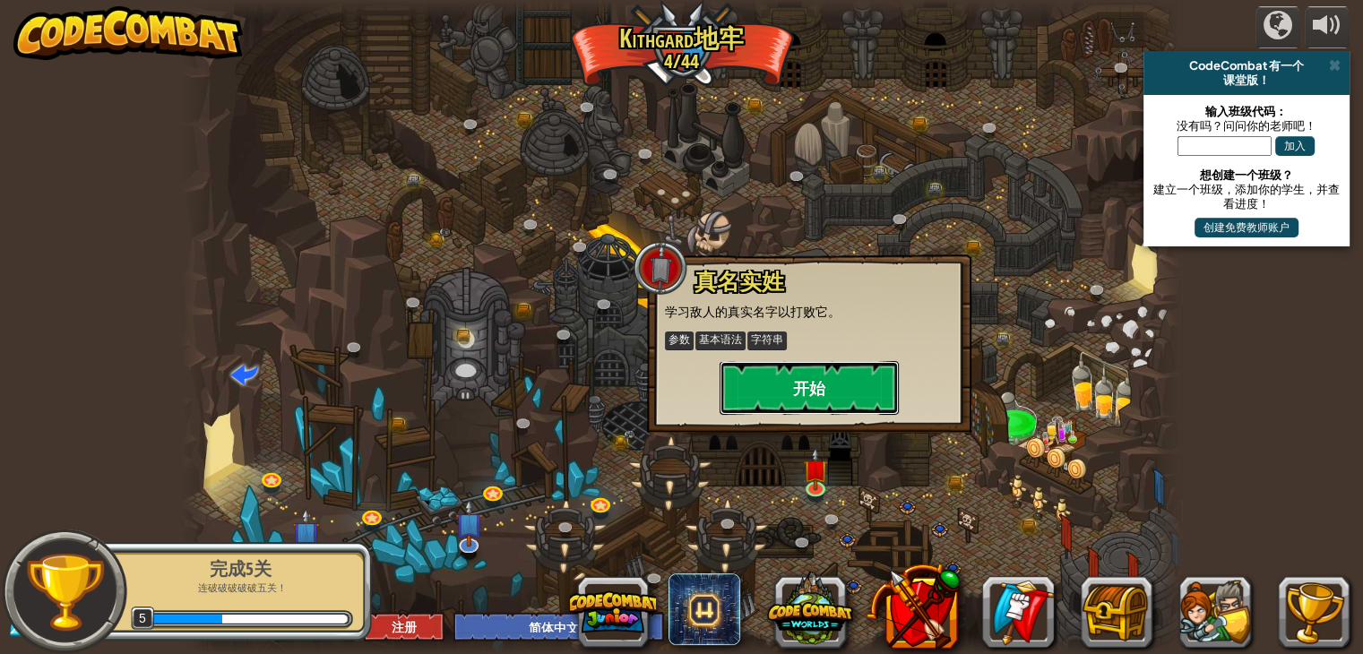
click at [808, 376] on button "开始" at bounding box center [809, 388] width 179 height 54
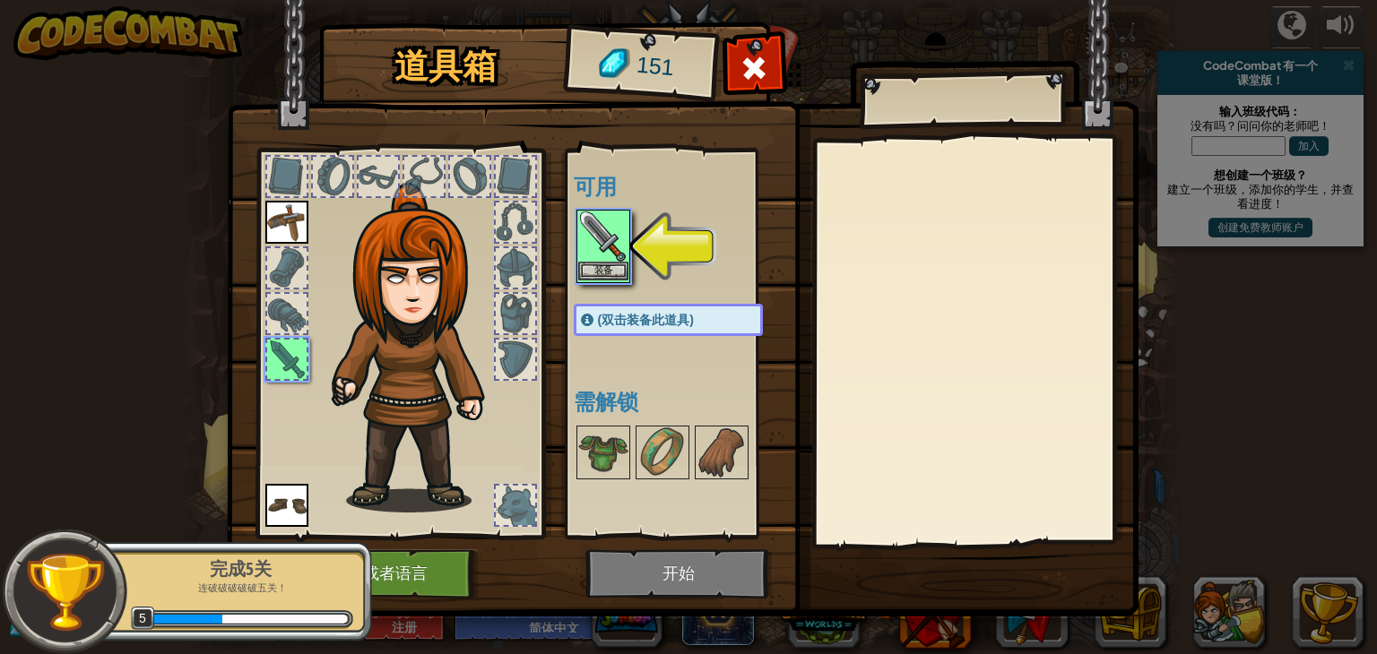
click at [601, 249] on img at bounding box center [603, 237] width 50 height 50
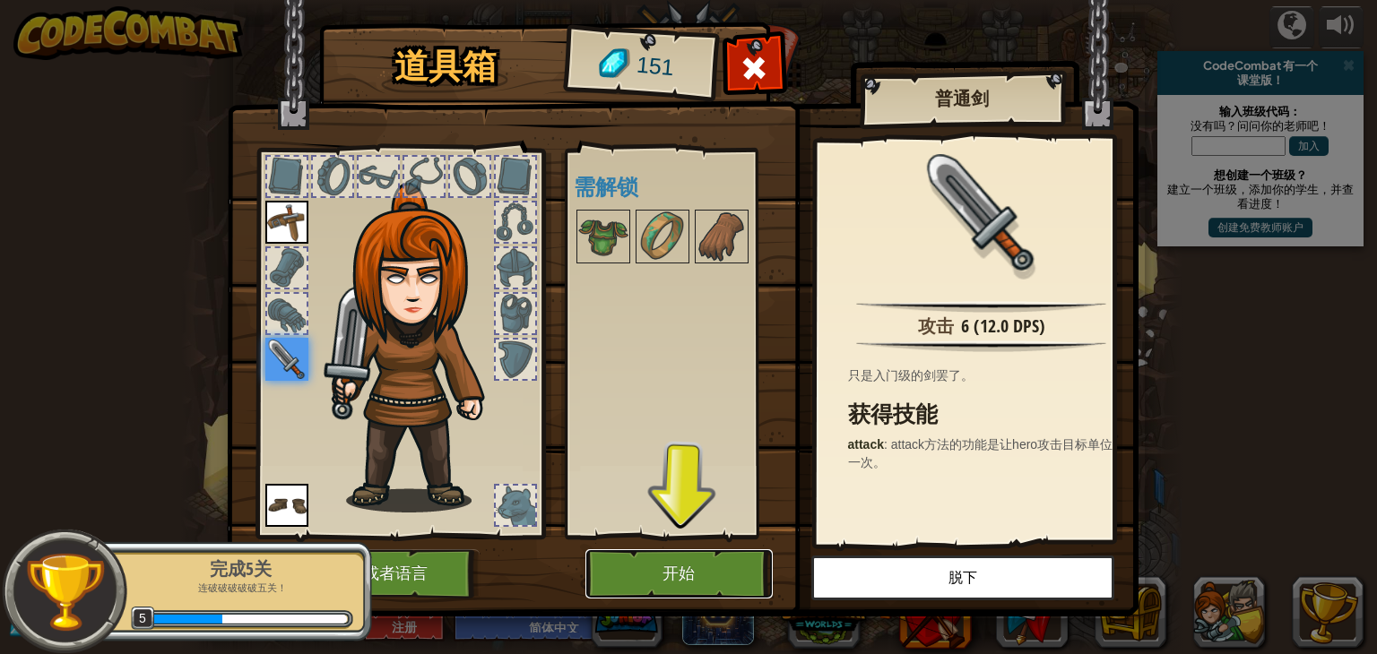
click at [663, 569] on button "开始" at bounding box center [678, 573] width 187 height 49
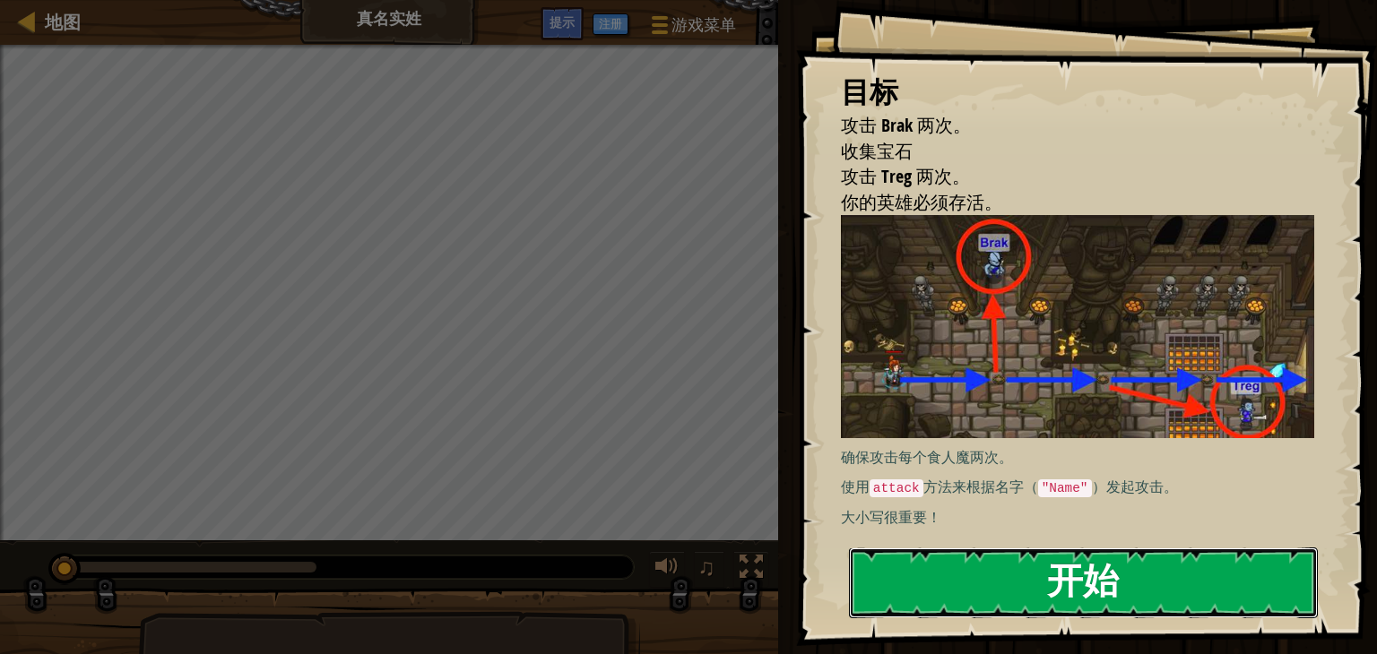
click at [953, 598] on button "开始" at bounding box center [1083, 583] width 469 height 71
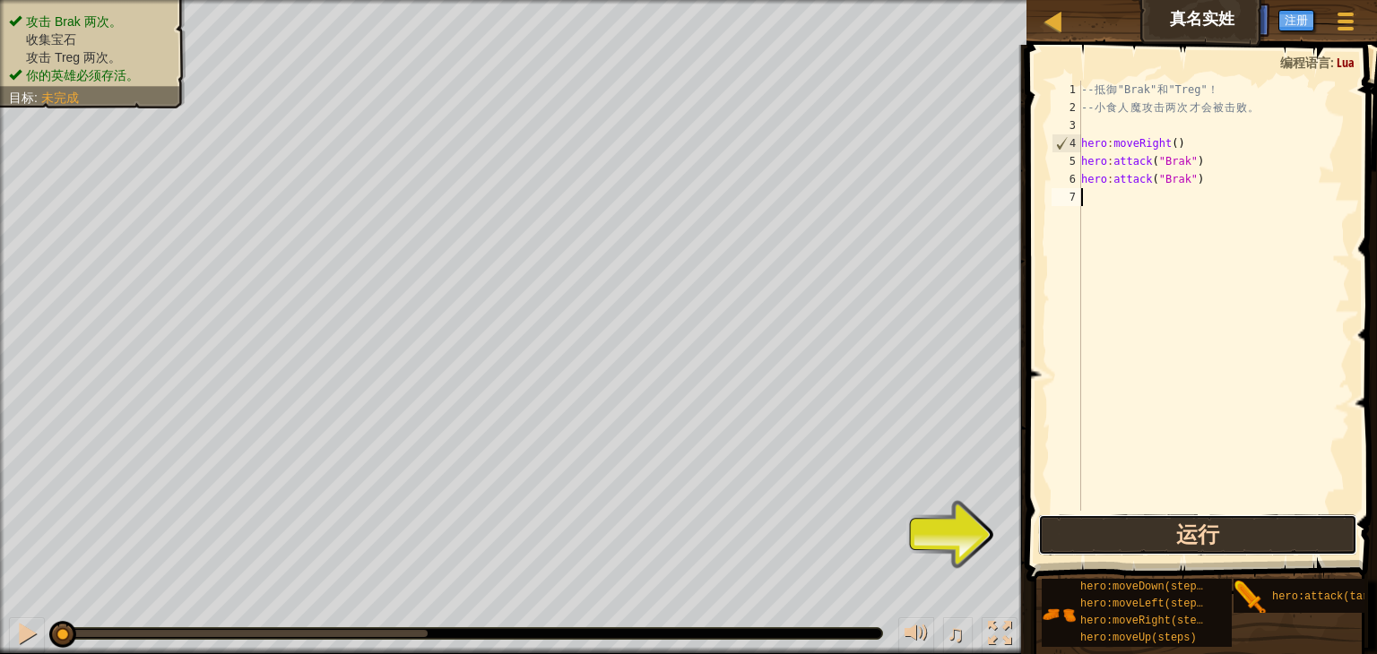
click at [1161, 514] on button "运行" at bounding box center [1197, 534] width 319 height 41
click at [1162, 528] on button "运行" at bounding box center [1197, 534] width 319 height 41
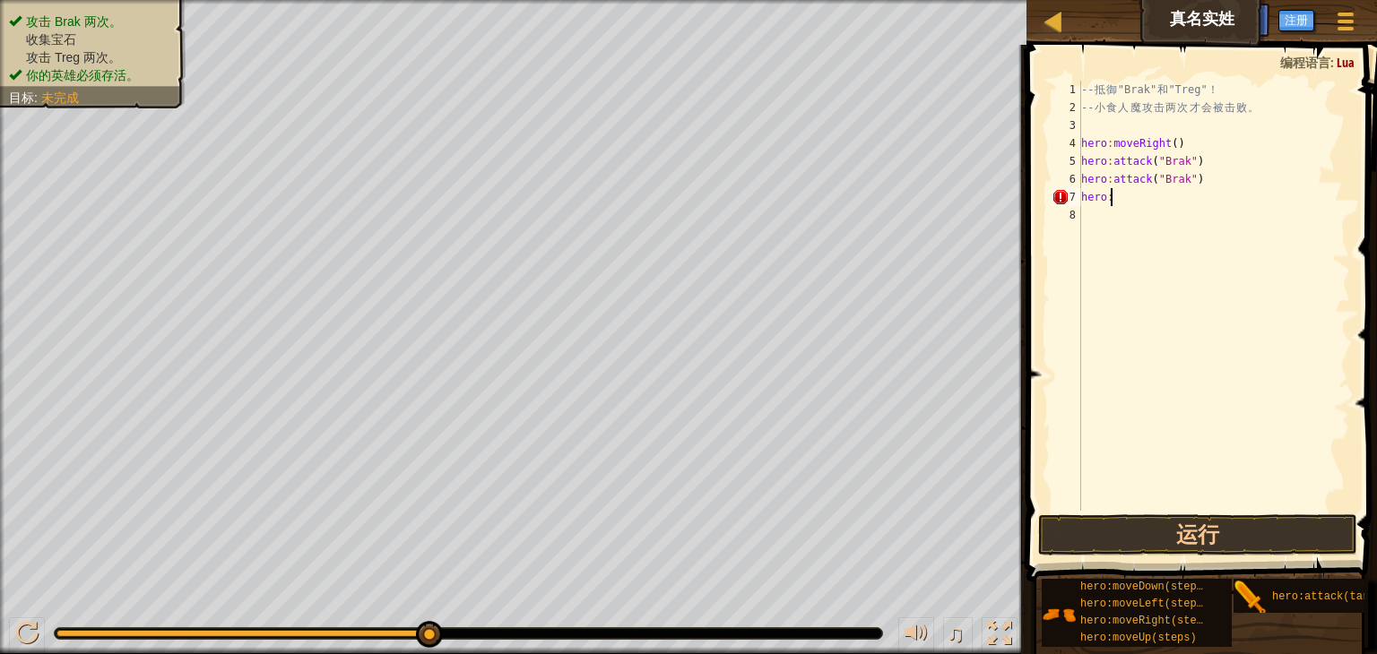
scroll to position [8, 1]
click at [1122, 205] on div "-- 抵 御 "Brak" 和 "Treg" ！ -- 小 食 人 魔 攻 击 两 次 才 会 被 击 败 。 hero : moveRight ( ) he…" at bounding box center [1213, 314] width 272 height 466
type textarea "hero:moveRight()"
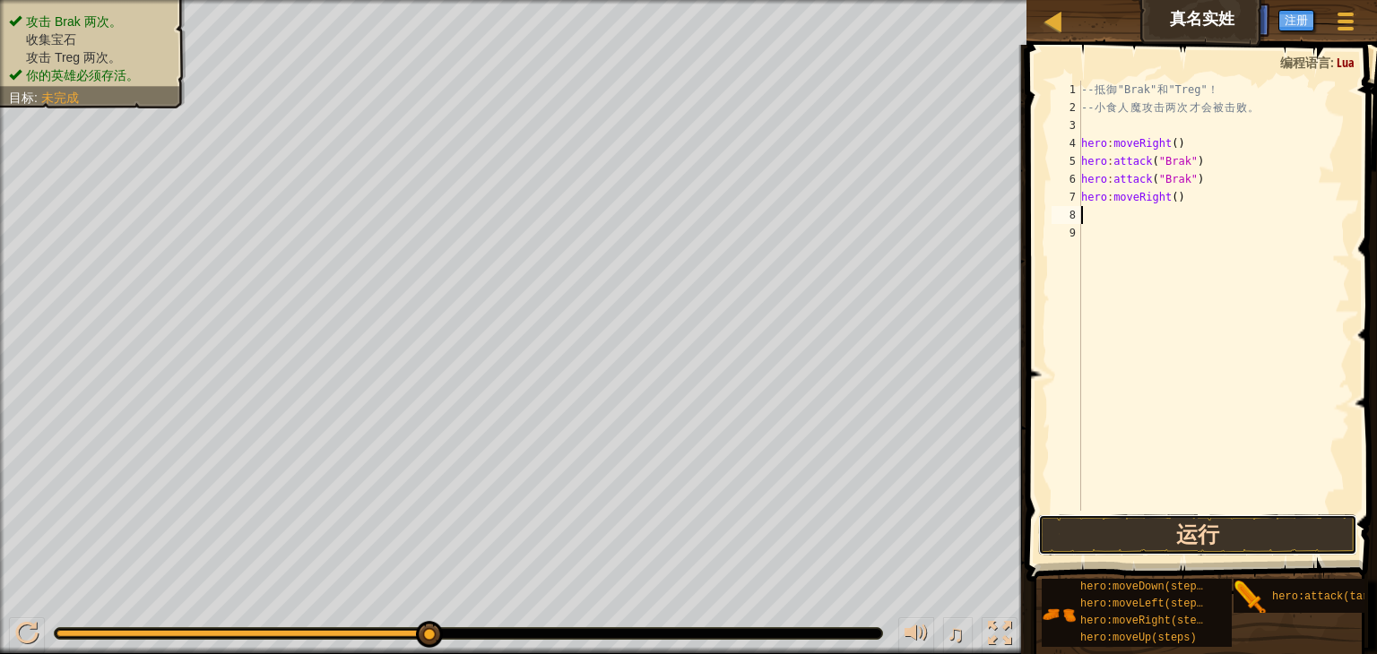
click at [1183, 521] on button "运行" at bounding box center [1197, 534] width 319 height 41
